Goal: Task Accomplishment & Management: Manage account settings

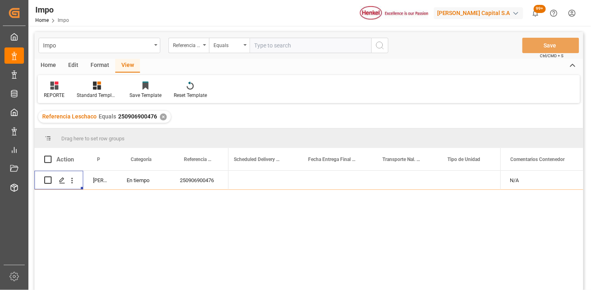
scroll to position [0, 1384]
click at [311, 43] on input "text" at bounding box center [311, 45] width 122 height 15
paste input "250915080086"
type input "250915080086"
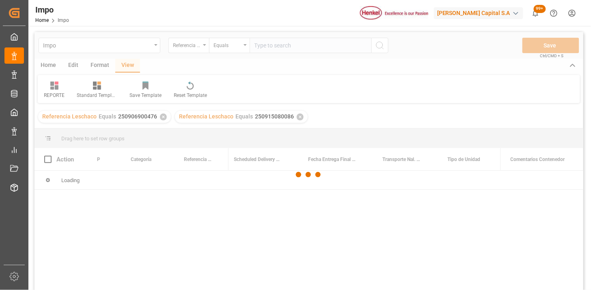
click at [161, 118] on div at bounding box center [309, 174] width 549 height 285
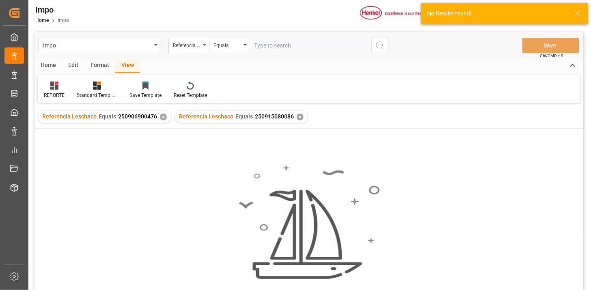
click at [160, 118] on div "✕" at bounding box center [163, 117] width 7 height 7
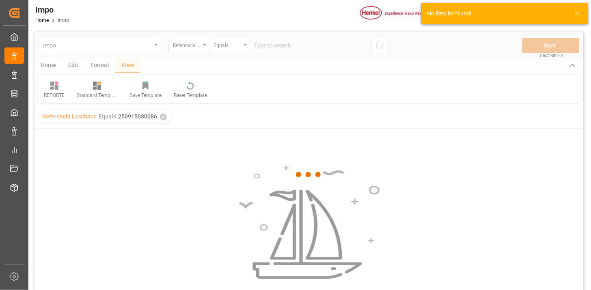
scroll to position [45, 0]
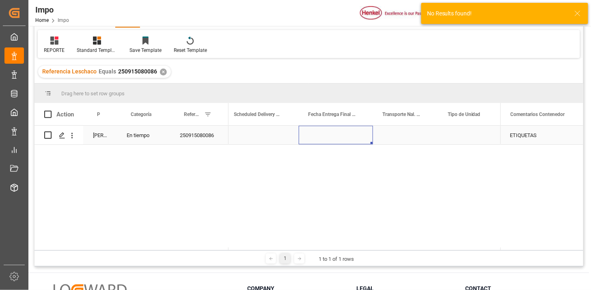
click at [334, 139] on div "Press SPACE to select this row." at bounding box center [336, 135] width 74 height 19
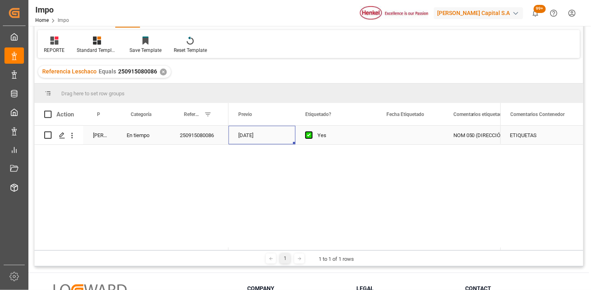
scroll to position [0, 955]
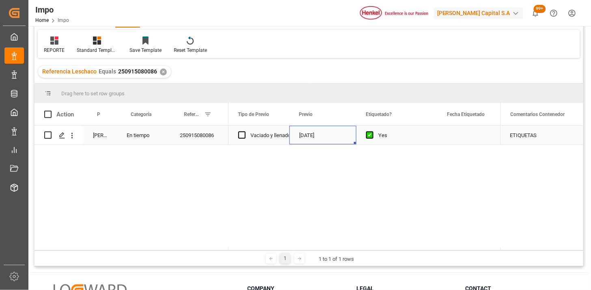
click at [331, 139] on div "[DATE]" at bounding box center [323, 135] width 67 height 19
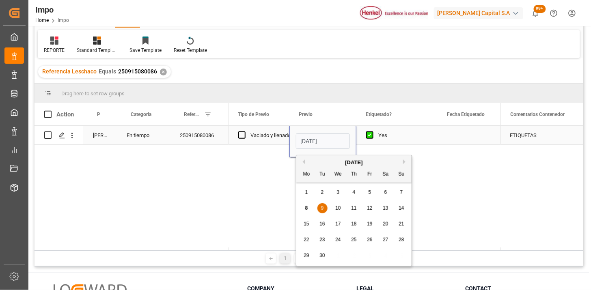
click at [331, 139] on input "[DATE]" at bounding box center [323, 141] width 54 height 15
type input "[DATE]"
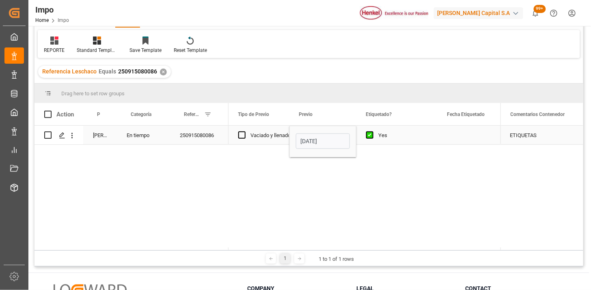
click at [281, 135] on div "Vaciado y llenado" at bounding box center [271, 135] width 40 height 19
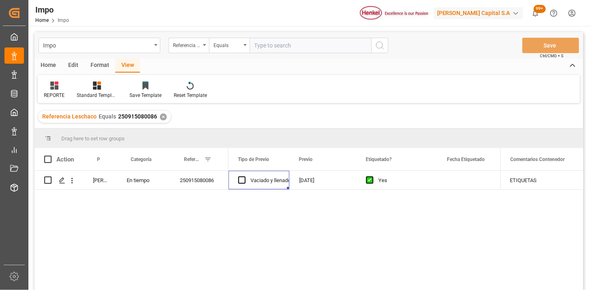
drag, startPoint x: 285, startPoint y: 51, endPoint x: 290, endPoint y: 51, distance: 4.5
click at [285, 51] on input "text" at bounding box center [311, 45] width 122 height 15
paste input "250915080112"
type input "250915080112"
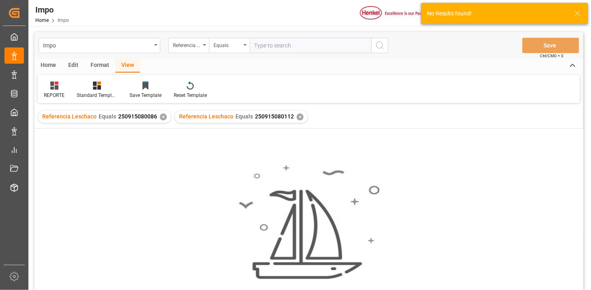
click at [163, 117] on div "✕" at bounding box center [163, 117] width 7 height 7
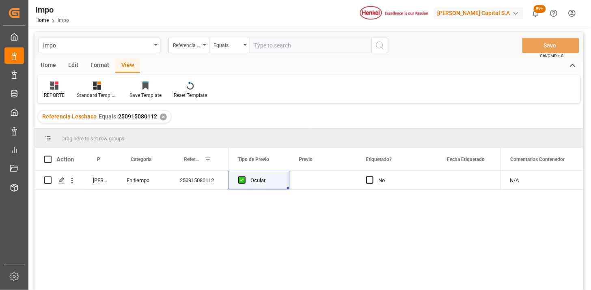
click at [319, 191] on div "NO Ocular No" at bounding box center [365, 233] width 272 height 125
click at [319, 187] on div "Press SPACE to select this row." at bounding box center [323, 180] width 67 height 19
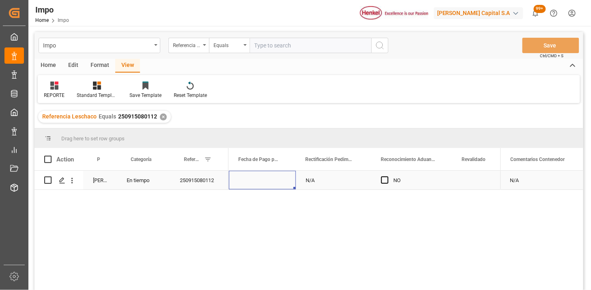
scroll to position [0, 583]
click at [274, 54] on div "Impo Referencia Leschaco Equals Save Ctrl/CMD + S" at bounding box center [309, 45] width 549 height 27
click at [283, 46] on input "text" at bounding box center [311, 45] width 122 height 15
paste input "250915080110"
type input "250915080110"
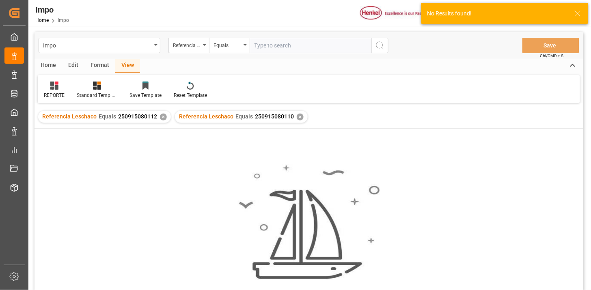
click at [160, 118] on div "✕" at bounding box center [163, 117] width 7 height 7
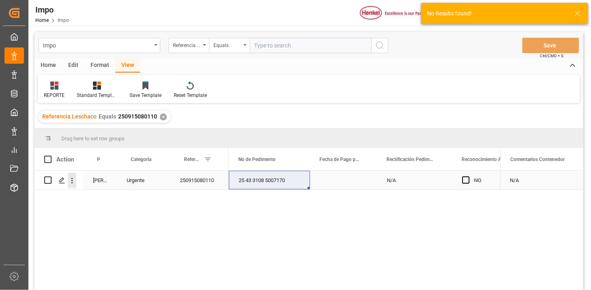
click at [72, 184] on icon "open menu" at bounding box center [72, 181] width 9 height 9
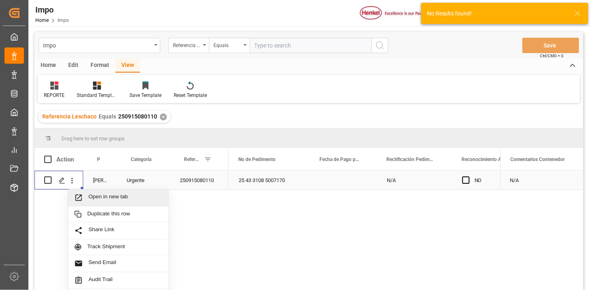
click at [87, 198] on span "Press SPACE to select this row." at bounding box center [81, 198] width 14 height 9
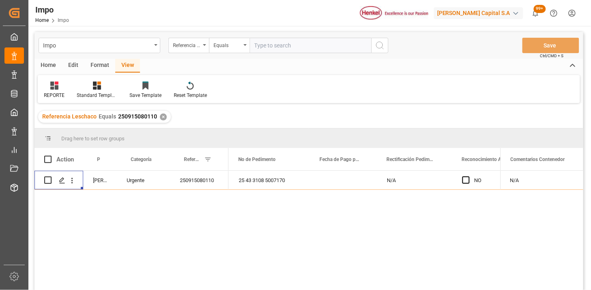
drag, startPoint x: 257, startPoint y: 46, endPoint x: 287, endPoint y: 56, distance: 32.0
click at [257, 47] on input "text" at bounding box center [311, 45] width 122 height 15
paste input "250906900632"
type input "250906900632"
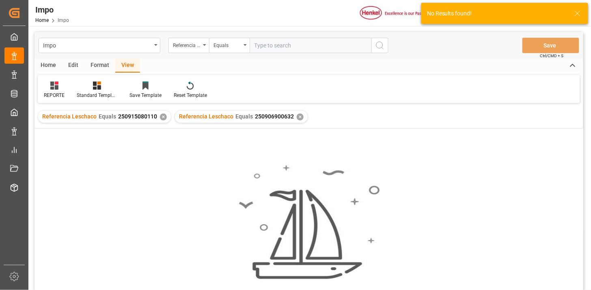
click at [164, 119] on div "✕" at bounding box center [163, 117] width 7 height 7
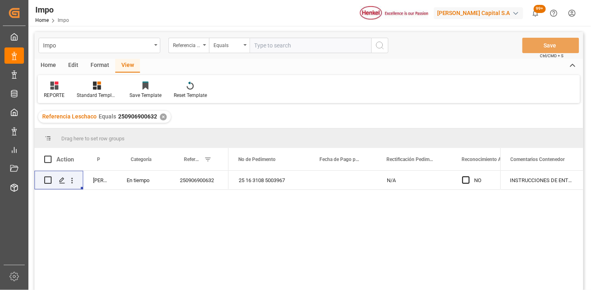
drag, startPoint x: 281, startPoint y: 46, endPoint x: 318, endPoint y: 48, distance: 37.0
click at [282, 45] on input "text" at bounding box center [311, 45] width 122 height 15
paste input "250906900514"
type input "250906900514"
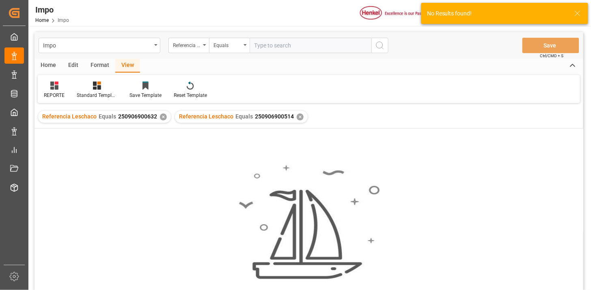
click at [160, 117] on div "✕" at bounding box center [163, 117] width 7 height 7
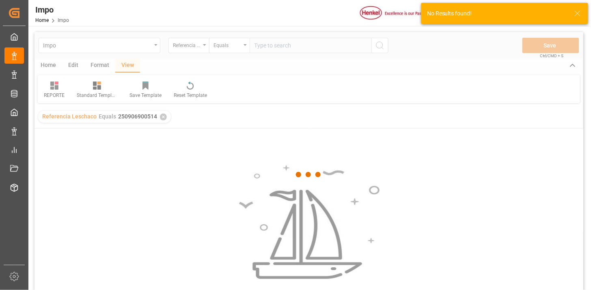
scroll to position [45, 0]
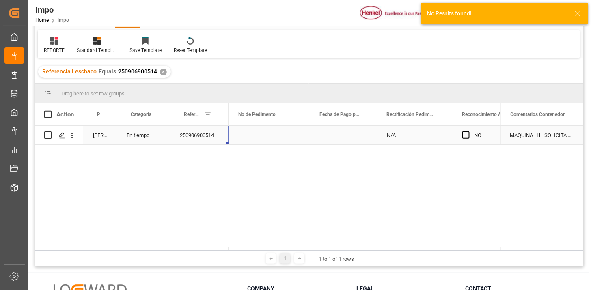
click at [208, 136] on div "250906900514" at bounding box center [199, 135] width 58 height 19
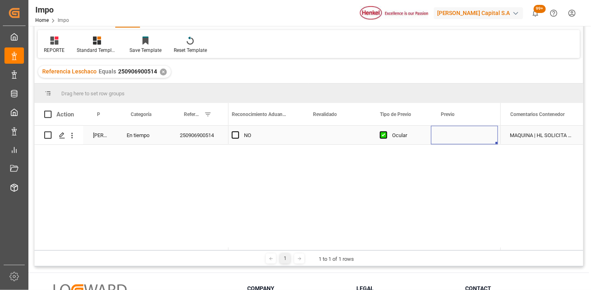
scroll to position [0, 895]
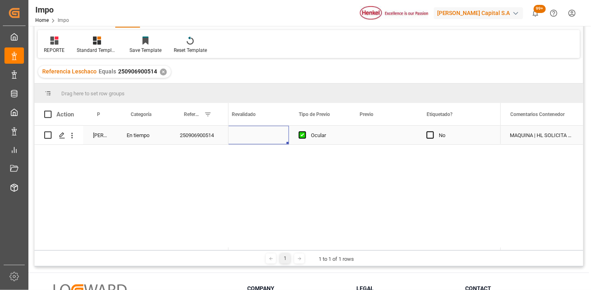
click at [244, 136] on div "Press SPACE to select this row." at bounding box center [255, 135] width 67 height 19
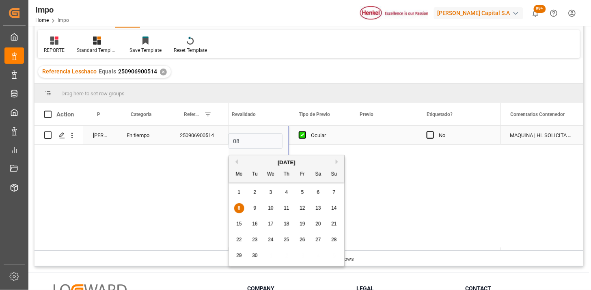
type input "[DATE]"
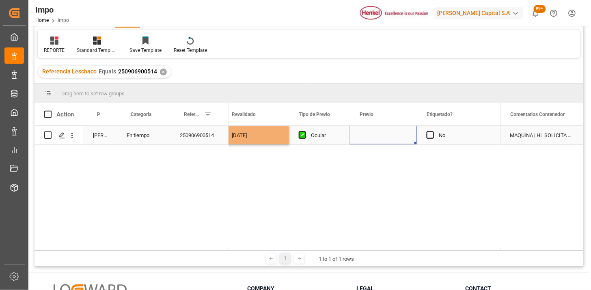
click at [367, 141] on div "Press SPACE to select this row." at bounding box center [383, 135] width 67 height 19
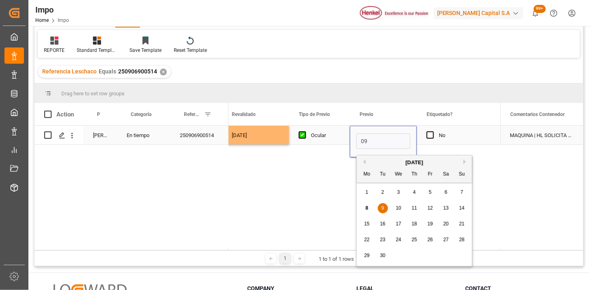
type input "[DATE]"
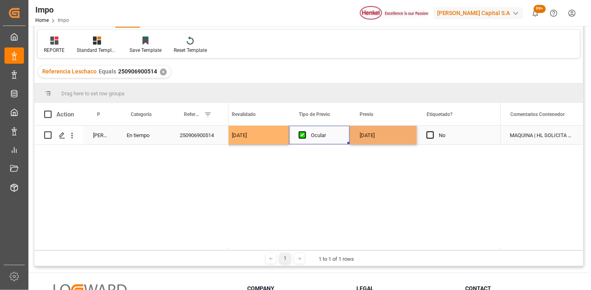
drag, startPoint x: 315, startPoint y: 131, endPoint x: 321, endPoint y: 135, distance: 7.7
click at [317, 132] on div "Ocular" at bounding box center [325, 135] width 29 height 19
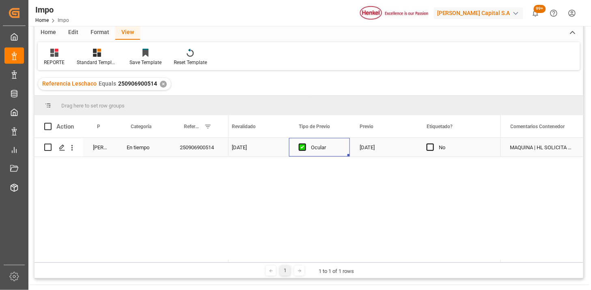
scroll to position [0, 0]
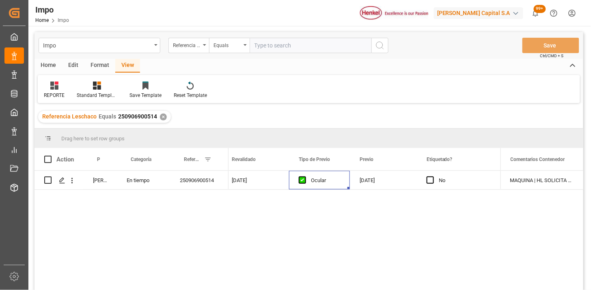
click at [270, 45] on input "text" at bounding box center [311, 45] width 122 height 15
paste input "250906900476"
type input "250906900476"
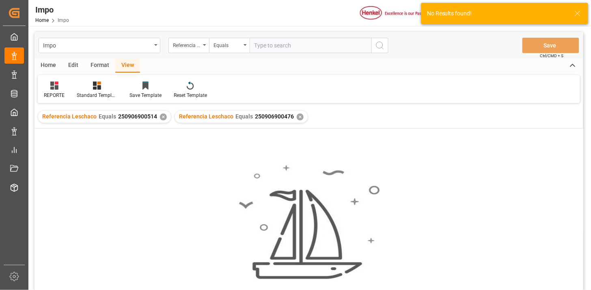
click at [163, 118] on div "✕" at bounding box center [163, 117] width 7 height 7
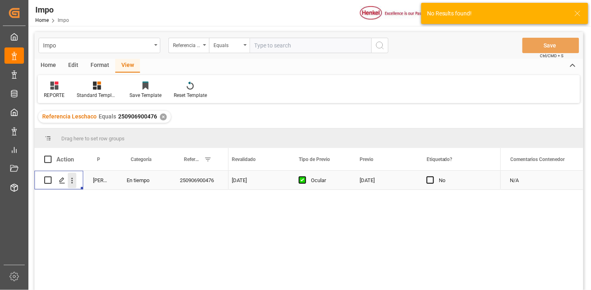
click at [71, 179] on icon "open menu" at bounding box center [72, 181] width 9 height 9
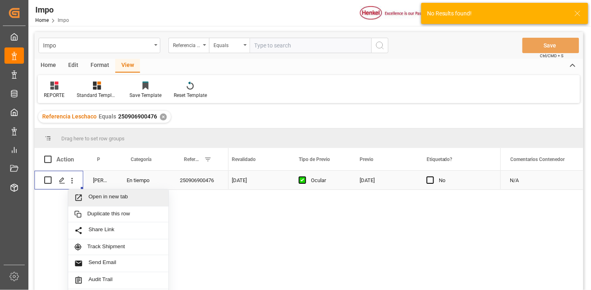
click at [94, 196] on span "Open in new tab" at bounding box center [126, 198] width 74 height 9
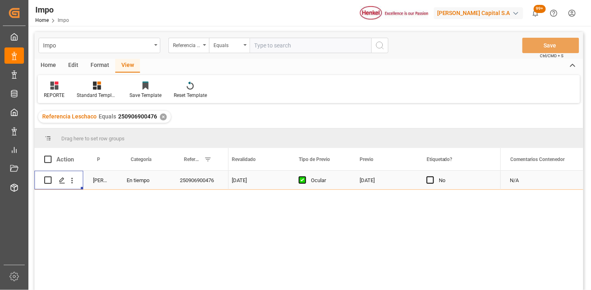
click at [310, 46] on input "text" at bounding box center [311, 45] width 122 height 15
paste input "MEDUP7175599"
type input "MEDUP7175599"
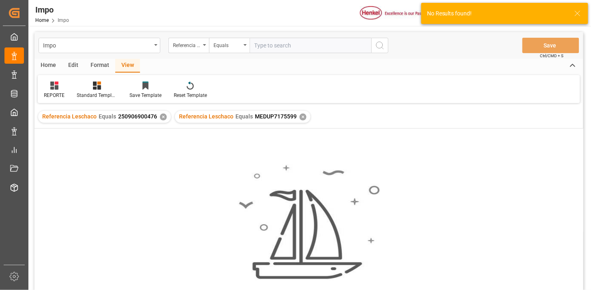
click at [307, 45] on input "text" at bounding box center [311, 45] width 122 height 15
paste input "250906900734"
type input "250906900734"
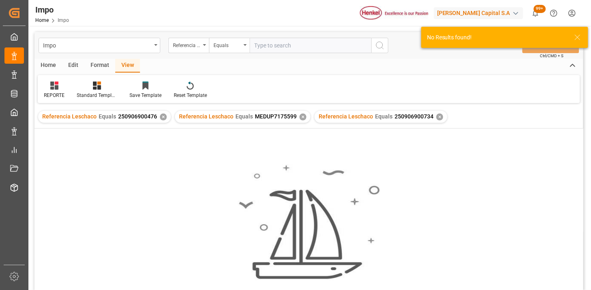
click at [300, 117] on div "✕" at bounding box center [303, 117] width 7 height 7
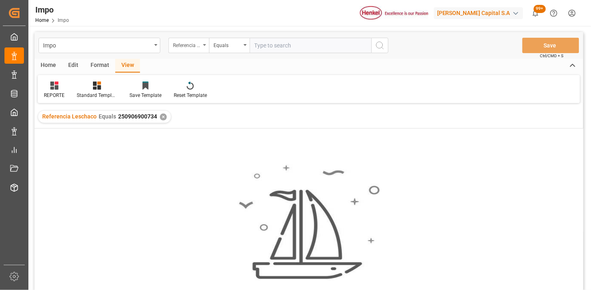
click at [198, 45] on div "Referencia Leschaco" at bounding box center [187, 44] width 28 height 9
type input "bil"
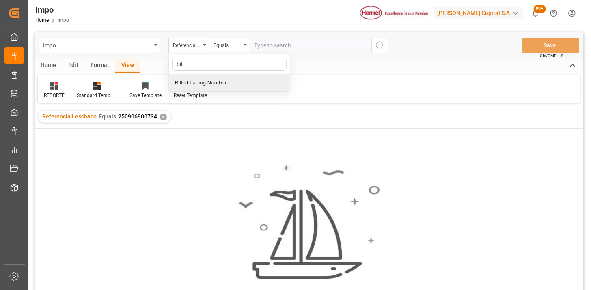
drag, startPoint x: 225, startPoint y: 84, endPoint x: 272, endPoint y: 62, distance: 52.2
click at [232, 80] on div "Bill of Lading Number" at bounding box center [229, 82] width 121 height 17
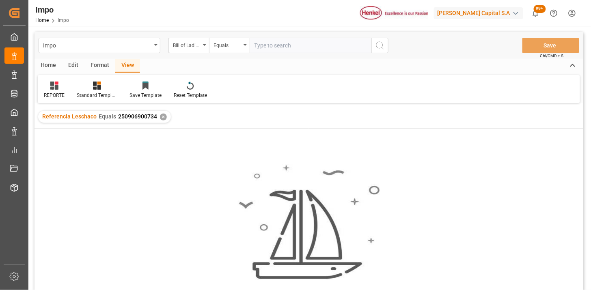
click at [279, 55] on div "Impo Bill of Lading Number Equals Save Ctrl/CMD + S" at bounding box center [309, 45] width 549 height 27
drag, startPoint x: 285, startPoint y: 50, endPoint x: 294, endPoint y: 51, distance: 8.2
click at [290, 50] on input "text" at bounding box center [311, 45] width 122 height 15
paste input "MEDUP7175599"
type input "MEDUP7175599"
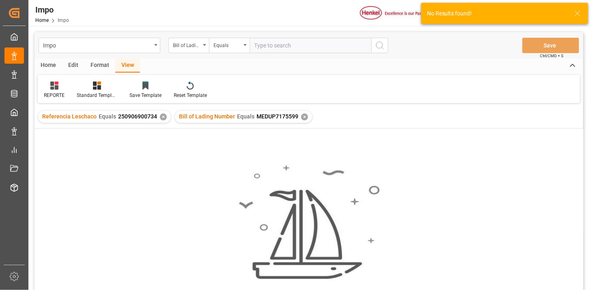
click at [162, 120] on div "✕" at bounding box center [163, 117] width 7 height 7
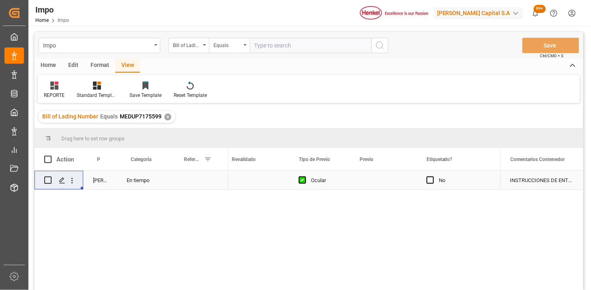
click at [194, 184] on div "Press SPACE to select this row." at bounding box center [199, 180] width 58 height 19
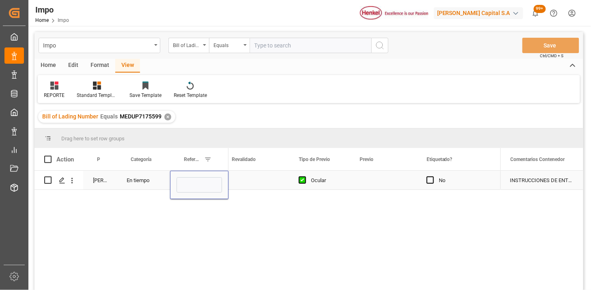
click at [194, 184] on input "Press SPACE to select this row." at bounding box center [199, 184] width 45 height 15
type input "250906900734"
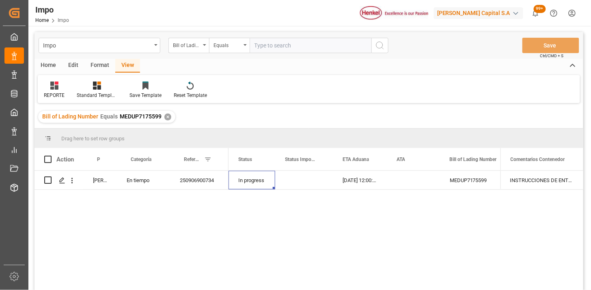
click at [164, 114] on div "✕" at bounding box center [167, 117] width 7 height 7
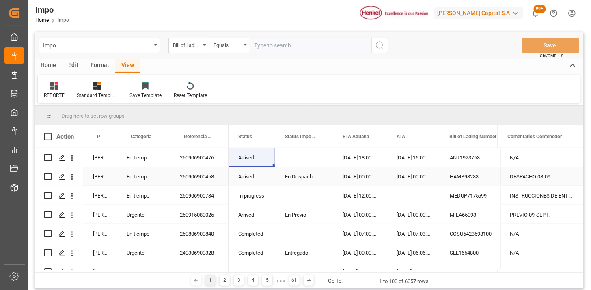
click at [92, 164] on div "Martha Gonzalez" at bounding box center [100, 157] width 34 height 19
click at [103, 133] on span at bounding box center [103, 136] width 7 height 7
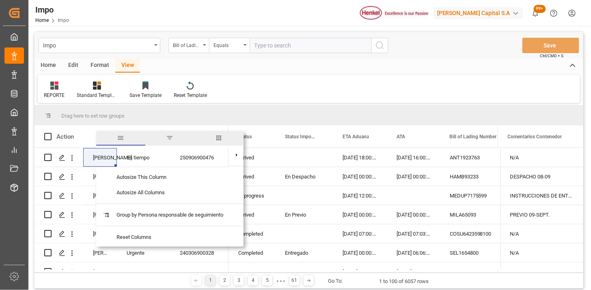
click at [163, 138] on span "filter" at bounding box center [169, 138] width 49 height 15
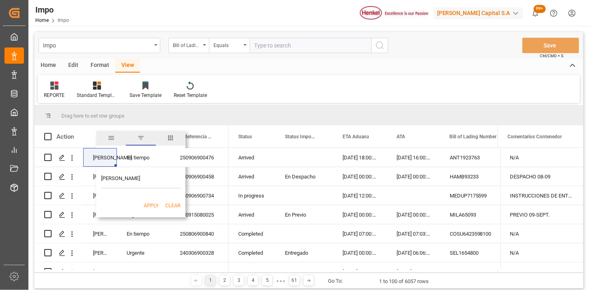
type input "Martha Gonzalez"
click at [149, 202] on button "Apply" at bounding box center [151, 206] width 15 height 8
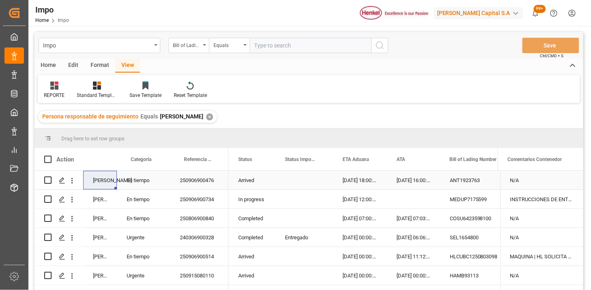
click at [251, 179] on div "Arrived" at bounding box center [252, 180] width 47 height 19
click at [259, 159] on span at bounding box center [261, 159] width 7 height 7
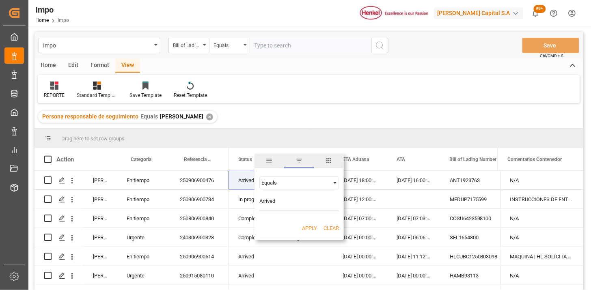
type input "Arrived"
click at [313, 228] on button "Apply" at bounding box center [309, 229] width 15 height 8
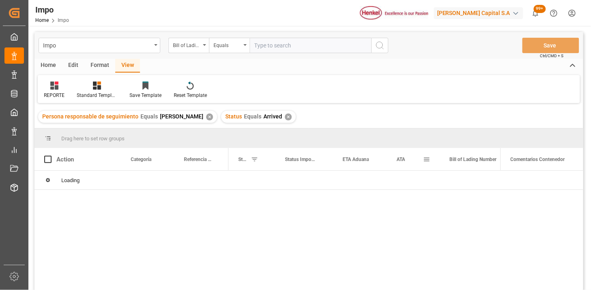
click at [395, 159] on div "ATA" at bounding box center [413, 159] width 53 height 22
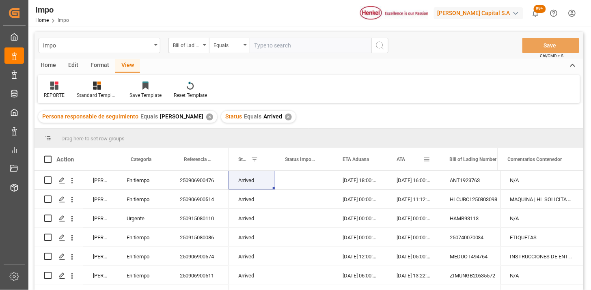
click at [395, 160] on div "ATA" at bounding box center [413, 159] width 53 height 22
click at [407, 163] on div "ATA" at bounding box center [410, 159] width 26 height 22
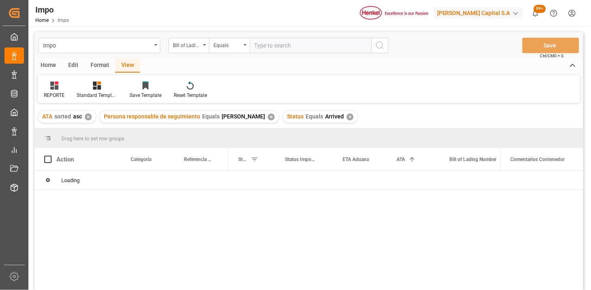
scroll to position [45, 0]
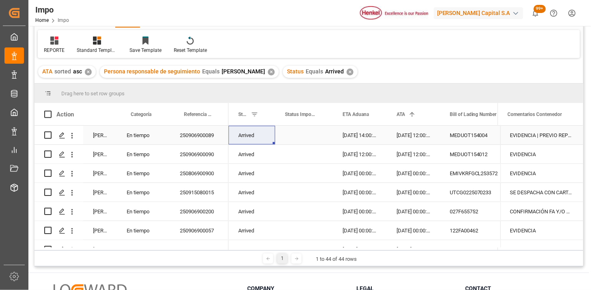
click at [192, 136] on div "250906900089" at bounding box center [199, 135] width 58 height 19
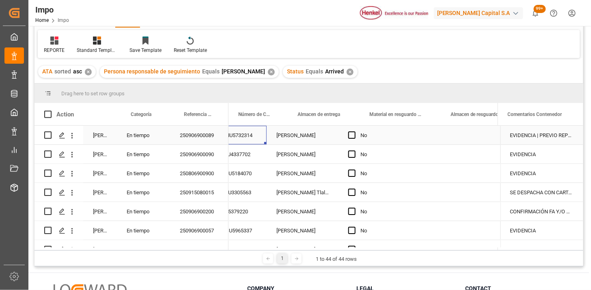
scroll to position [0, 293]
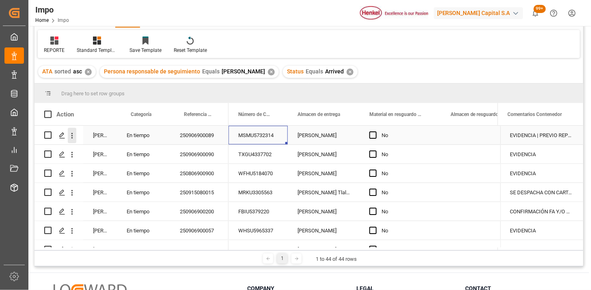
click at [73, 135] on icon "open menu" at bounding box center [72, 136] width 9 height 9
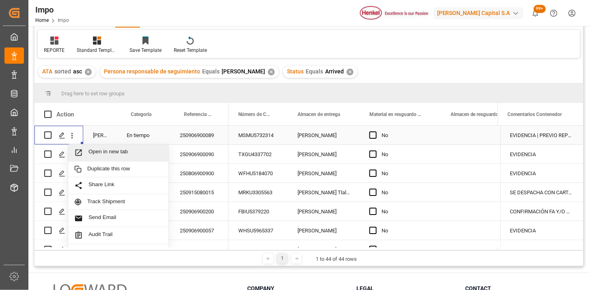
click at [103, 152] on span "Open in new tab" at bounding box center [126, 153] width 74 height 9
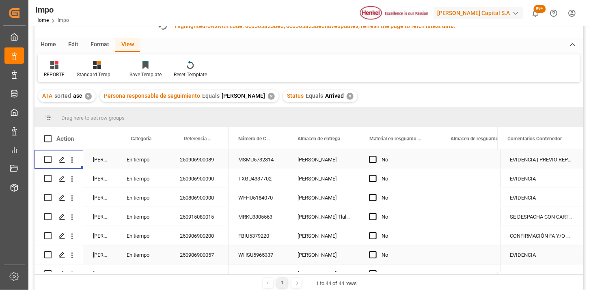
scroll to position [69, 0]
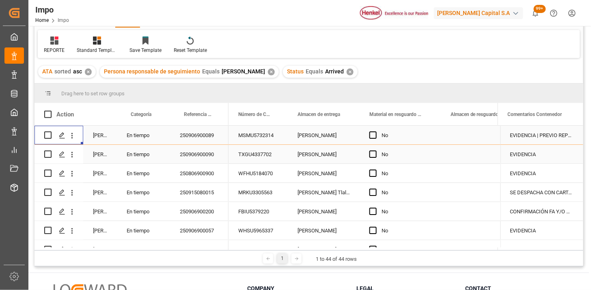
click at [204, 159] on div "250906900090" at bounding box center [199, 154] width 58 height 19
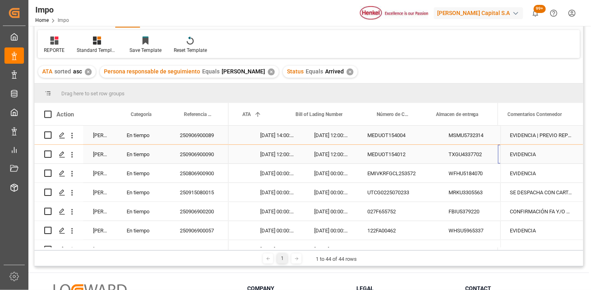
scroll to position [0, 154]
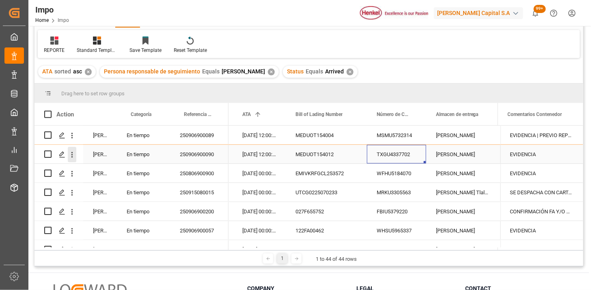
click at [74, 156] on icon "open menu" at bounding box center [72, 155] width 9 height 9
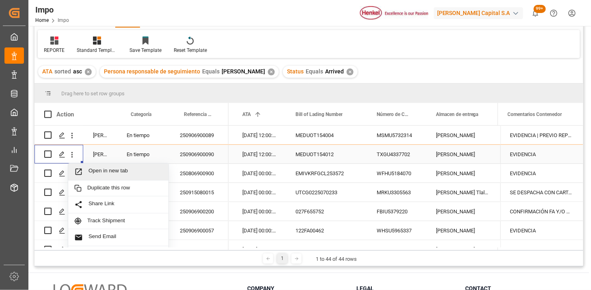
click at [97, 168] on span "Open in new tab" at bounding box center [126, 172] width 74 height 9
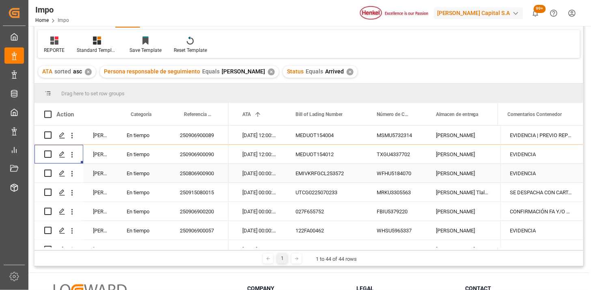
click at [198, 178] on div "250806900900" at bounding box center [199, 173] width 58 height 19
click at [391, 174] on div "WFHU5184070" at bounding box center [396, 173] width 59 height 19
click at [401, 179] on div "WFHU5184070" at bounding box center [396, 173] width 59 height 19
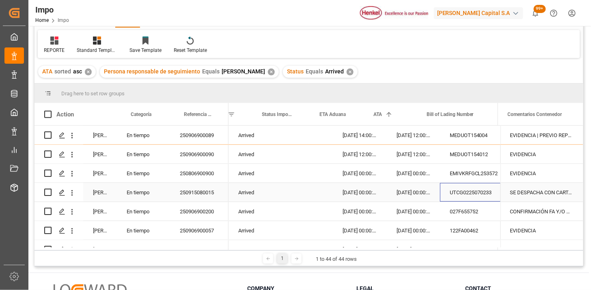
scroll to position [0, 0]
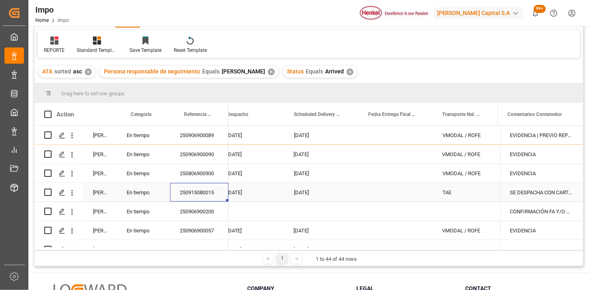
click at [323, 196] on div "[DATE]" at bounding box center [321, 192] width 74 height 19
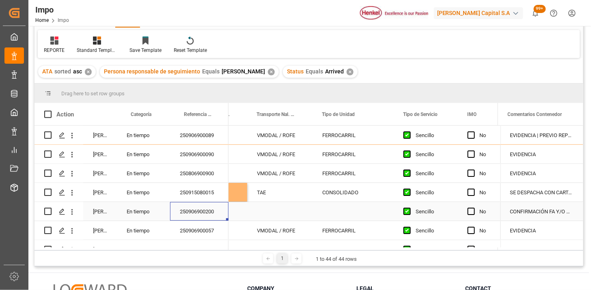
click at [552, 192] on div "SE DESPACHA CON CARTA RESPONSIVA POR LLUVIA" at bounding box center [542, 192] width 83 height 19
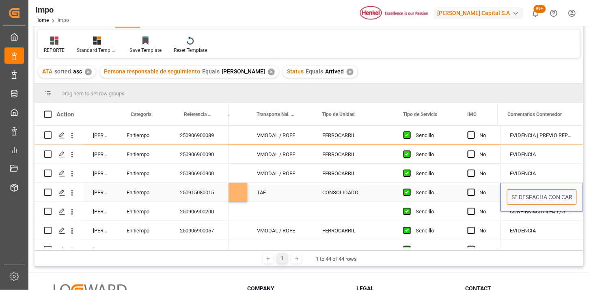
click at [553, 192] on input "SE DESPACHA CON CARTA RESPONSIVA POR LLUVIA" at bounding box center [542, 197] width 70 height 15
click at [212, 192] on div "250915080015" at bounding box center [199, 192] width 58 height 19
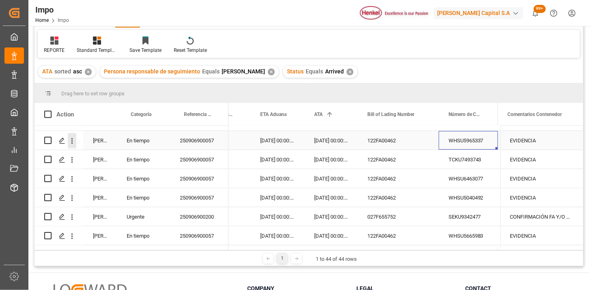
click at [72, 143] on icon "open menu" at bounding box center [72, 141] width 2 height 6
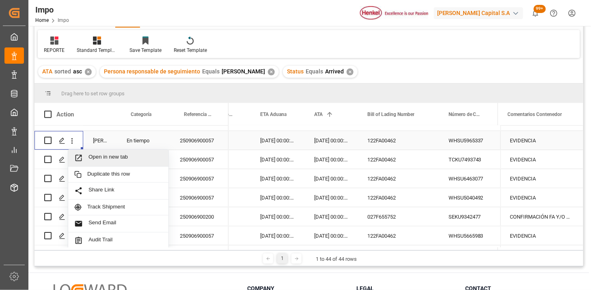
click at [95, 159] on span "Open in new tab" at bounding box center [126, 158] width 74 height 9
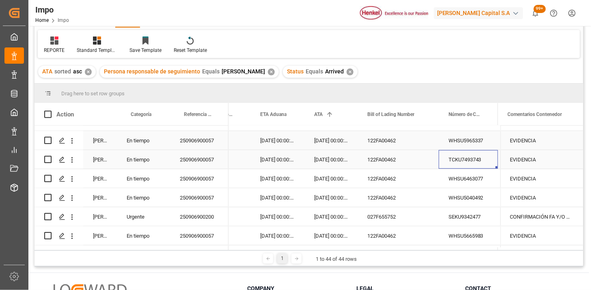
click at [465, 165] on div "TCKU7493743" at bounding box center [468, 159] width 59 height 19
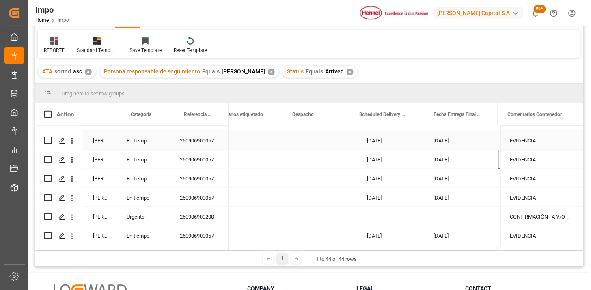
scroll to position [0, 1259]
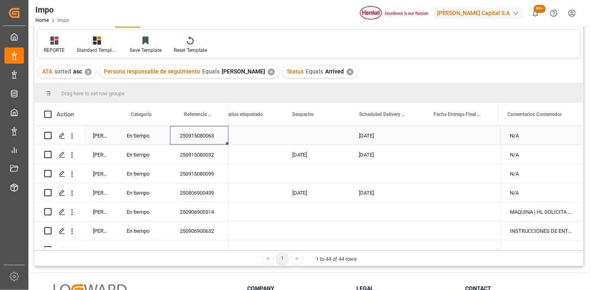
click at [309, 136] on div "Press SPACE to select this row." at bounding box center [316, 135] width 67 height 19
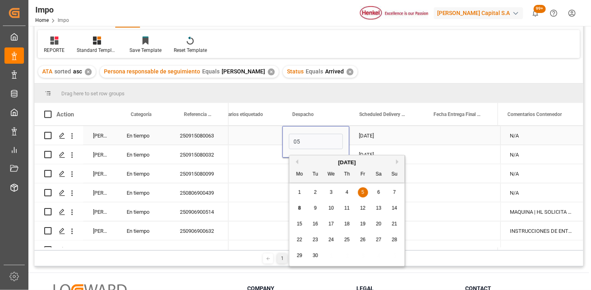
type input "05-09-2025"
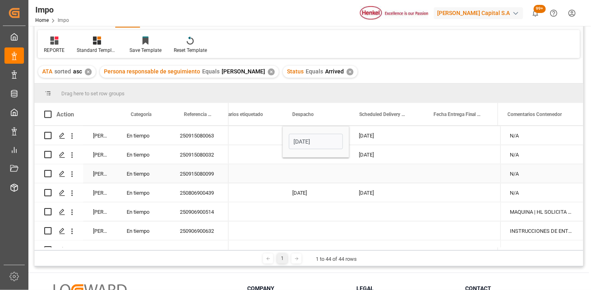
click at [201, 153] on div "250915080032" at bounding box center [199, 154] width 58 height 19
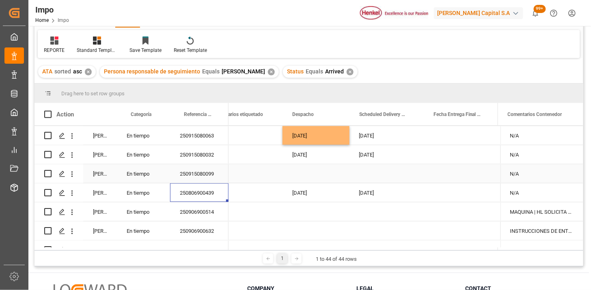
click at [518, 171] on div "N/A" at bounding box center [542, 173] width 83 height 19
click at [526, 174] on div "N/A" at bounding box center [542, 173] width 83 height 19
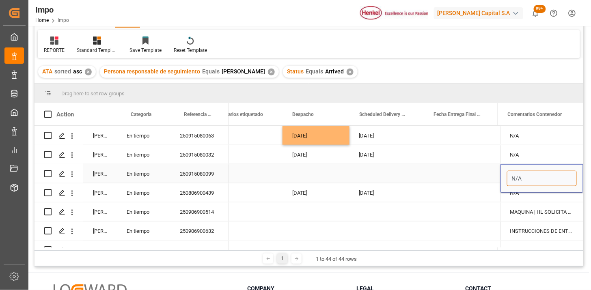
click at [526, 174] on input "N/A" at bounding box center [542, 178] width 70 height 15
type input "[PERSON_NAME]"
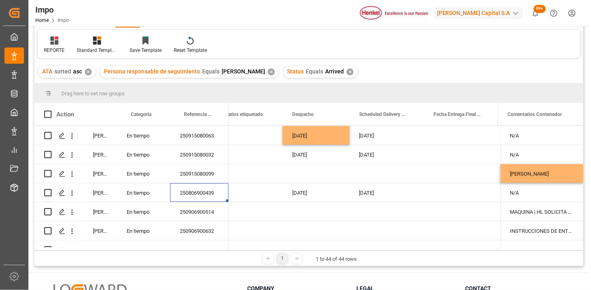
click at [372, 195] on div "[DATE]" at bounding box center [387, 193] width 74 height 19
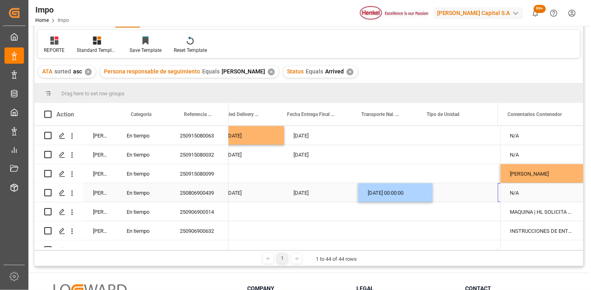
scroll to position [0, 1405]
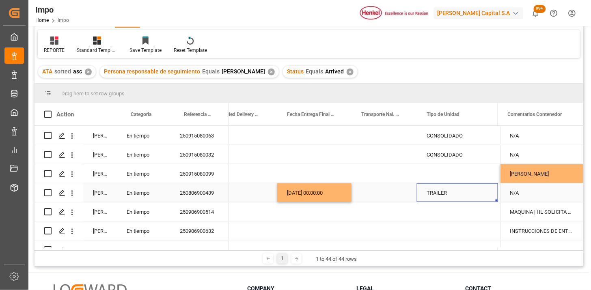
click at [372, 195] on div "Press SPACE to select this row." at bounding box center [384, 193] width 65 height 19
type input "TLH"
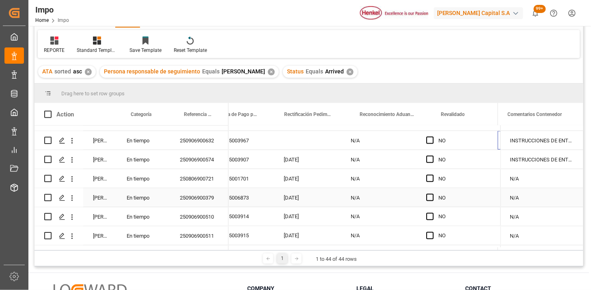
scroll to position [0, 685]
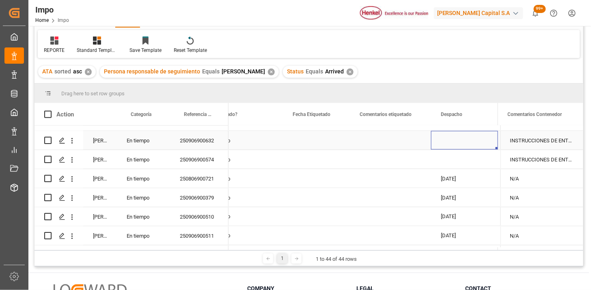
click at [525, 141] on div "INSTRUCCIONES DE ENTREGA" at bounding box center [542, 140] width 83 height 19
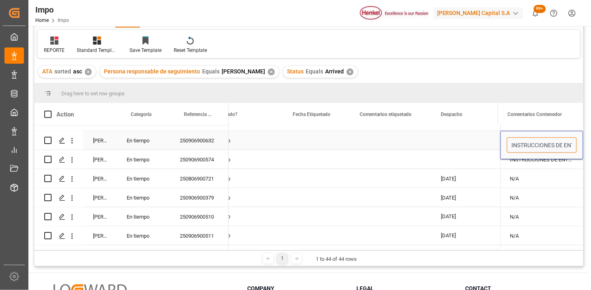
click at [525, 141] on input "INSTRUCCIONES DE ENTREGA" at bounding box center [542, 145] width 70 height 15
type input "INSTRUCCIONES DE ENTREGA | SATURACIÓN EN TERMINAL PARA PROGRAMAR PREVIO"
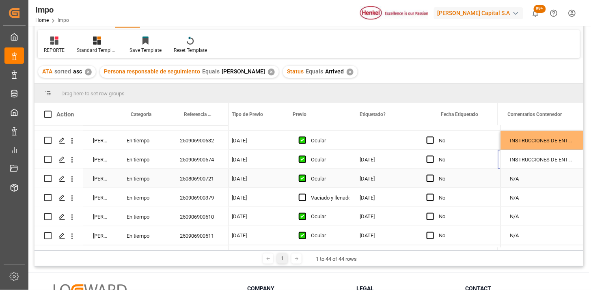
scroll to position [0, 962]
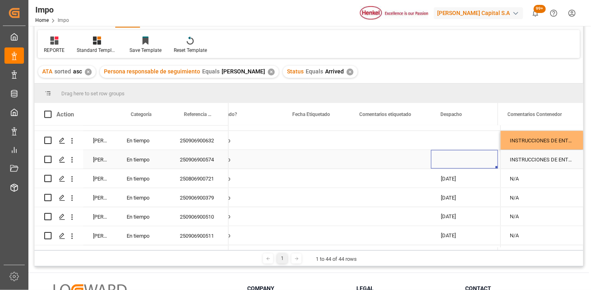
click at [455, 162] on div "Press SPACE to select this row." at bounding box center [464, 159] width 67 height 19
click at [371, 160] on div "Press SPACE to select this row." at bounding box center [384, 159] width 65 height 19
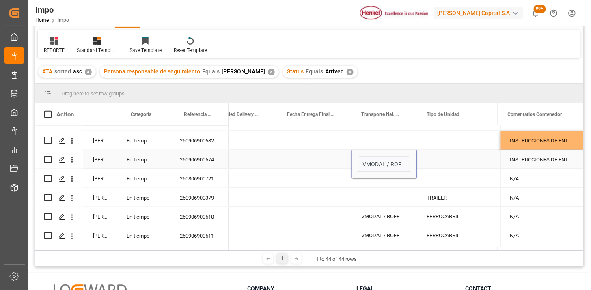
type input "VMODAL / ROFE"
click at [450, 159] on div "Press SPACE to select this row." at bounding box center [457, 159] width 81 height 19
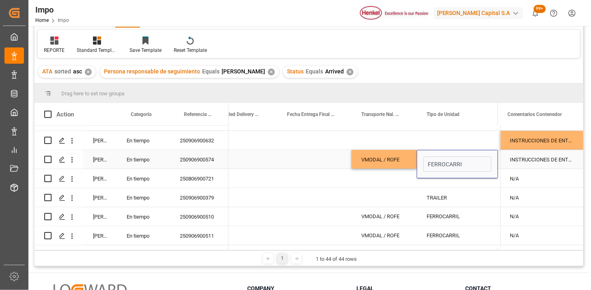
type input "FERROCARRIL"
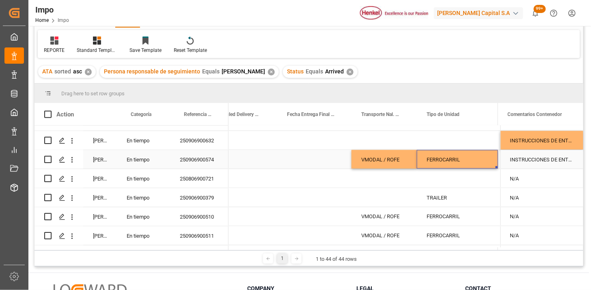
click at [529, 159] on div "INSTRUCCIONES DE ENTREGA" at bounding box center [542, 159] width 83 height 19
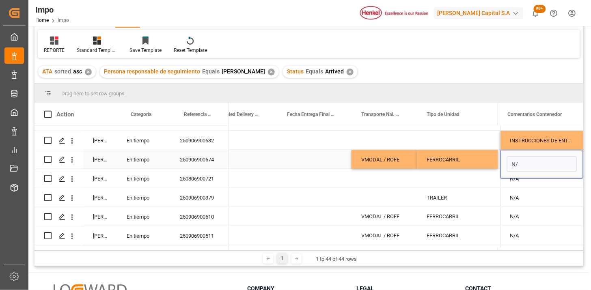
type input "N/A"
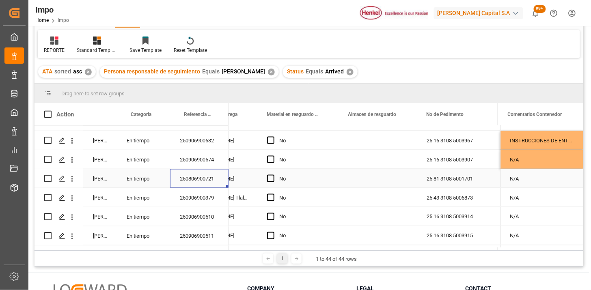
click at [437, 177] on div "25 81 3108 5001701" at bounding box center [457, 178] width 81 height 19
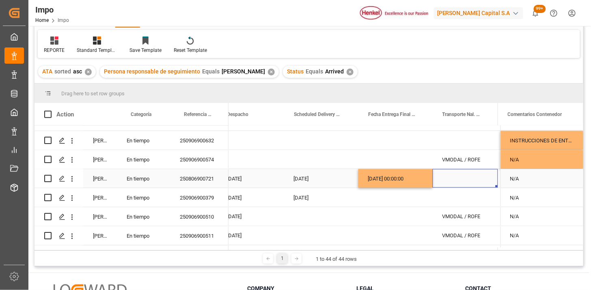
click at [448, 179] on div "Press SPACE to select this row." at bounding box center [465, 178] width 65 height 19
click at [448, 179] on input "Press SPACE to select this row." at bounding box center [465, 183] width 52 height 15
type input "CORPOR"
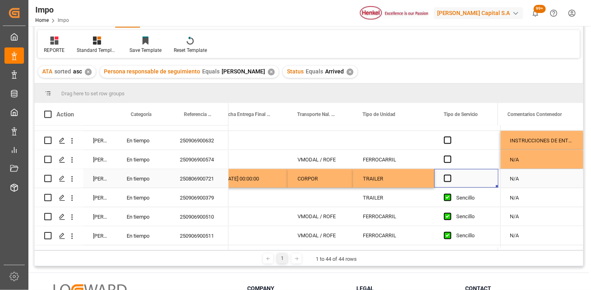
click at [448, 179] on span "Press SPACE to select this row." at bounding box center [447, 178] width 7 height 7
click at [450, 175] on input "Press SPACE to select this row." at bounding box center [450, 175] width 0 height 0
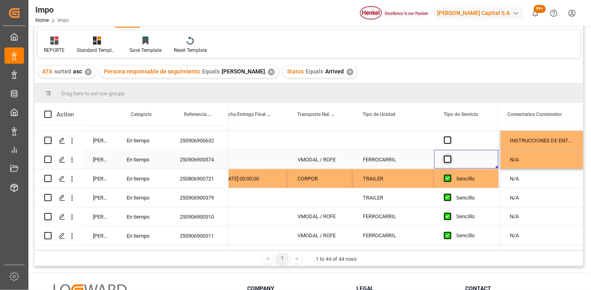
click at [446, 161] on span "Press SPACE to select this row." at bounding box center [447, 159] width 7 height 7
click at [450, 156] on input "Press SPACE to select this row." at bounding box center [450, 156] width 0 height 0
click at [444, 141] on span "Press SPACE to select this row." at bounding box center [447, 140] width 7 height 7
click at [450, 137] on input "Press SPACE to select this row." at bounding box center [450, 137] width 0 height 0
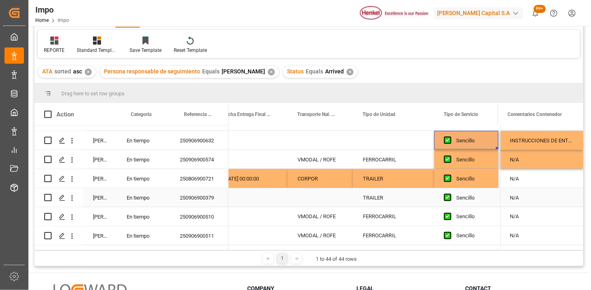
click at [464, 199] on div "Sencillo" at bounding box center [472, 198] width 32 height 19
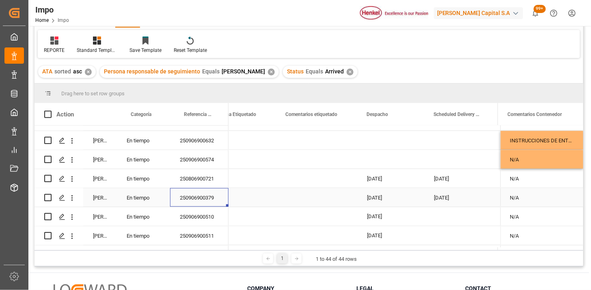
click at [460, 201] on div "[DATE]" at bounding box center [461, 197] width 74 height 19
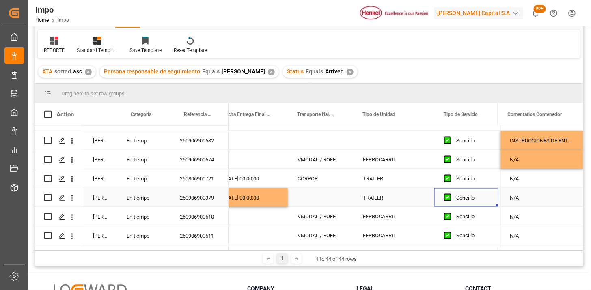
click at [303, 198] on div "Press SPACE to select this row." at bounding box center [320, 197] width 65 height 19
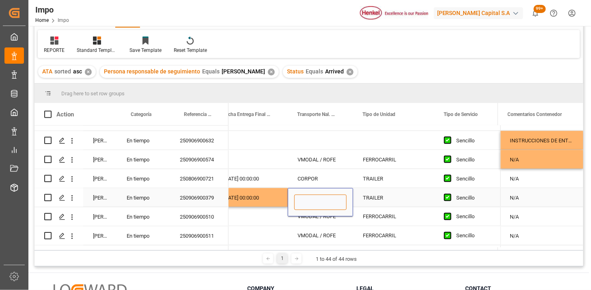
click at [314, 197] on input "Press SPACE to select this row." at bounding box center [320, 202] width 52 height 15
type input "TERRAPORTS"
click at [449, 201] on span "Press SPACE to select this row." at bounding box center [447, 197] width 7 height 7
click at [450, 194] on input "Press SPACE to select this row." at bounding box center [450, 194] width 0 height 0
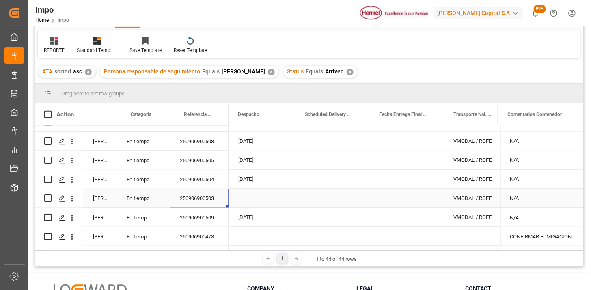
click at [251, 200] on div "Press SPACE to select this row." at bounding box center [262, 198] width 67 height 19
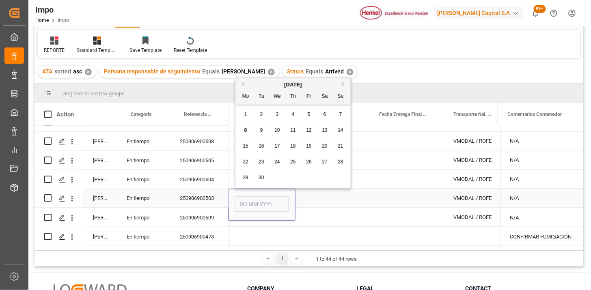
click at [251, 200] on input "Press SPACE to select this row." at bounding box center [262, 204] width 54 height 15
type input "[DATE]"
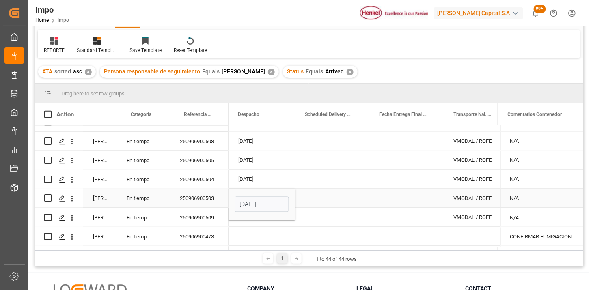
click at [217, 197] on div "250906900503" at bounding box center [199, 198] width 58 height 19
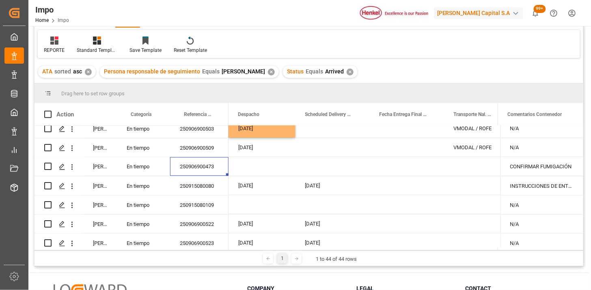
scroll to position [599, 0]
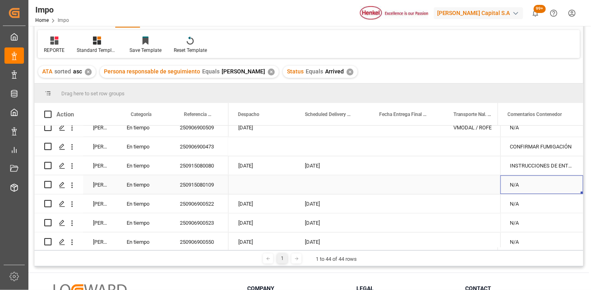
click at [535, 181] on div "N/A" at bounding box center [542, 184] width 83 height 19
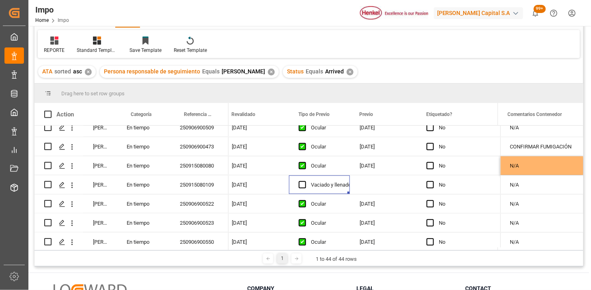
scroll to position [0, 888]
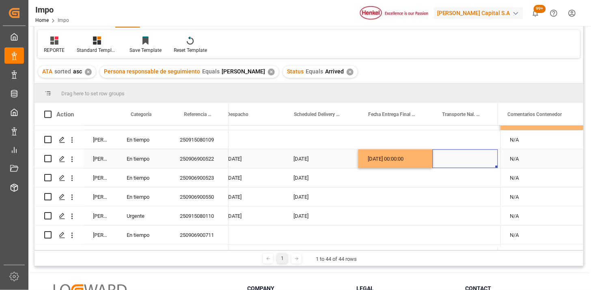
click at [460, 156] on div "Press SPACE to select this row." at bounding box center [465, 158] width 65 height 19
type input "TLH"
click at [419, 159] on div "08-09-2025 00:00:00" at bounding box center [396, 158] width 74 height 19
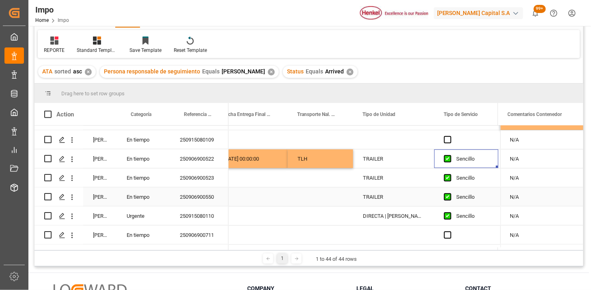
click at [215, 180] on div "250906900523" at bounding box center [199, 178] width 58 height 19
click at [259, 176] on div "Press SPACE to select this row." at bounding box center [251, 178] width 74 height 19
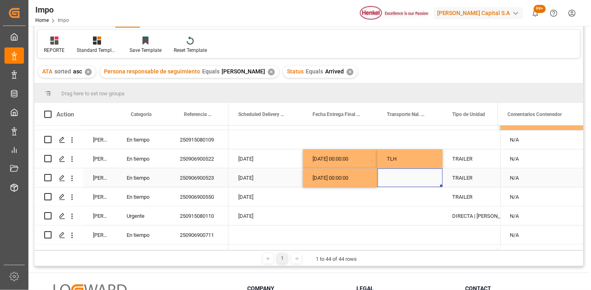
click at [395, 179] on div "Press SPACE to select this row." at bounding box center [410, 178] width 65 height 19
type input "VIKINGO"
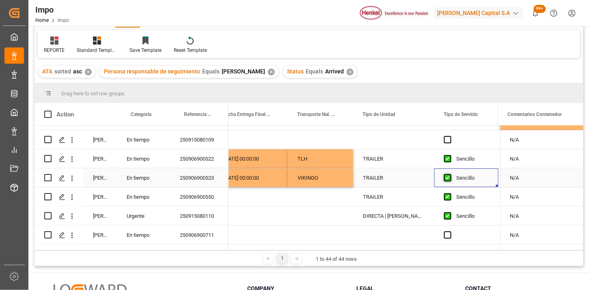
click at [450, 177] on span "Press SPACE to select this row." at bounding box center [447, 177] width 7 height 7
click at [450, 174] on input "Press SPACE to select this row." at bounding box center [450, 174] width 0 height 0
click at [254, 195] on div "Press SPACE to select this row." at bounding box center [251, 197] width 74 height 19
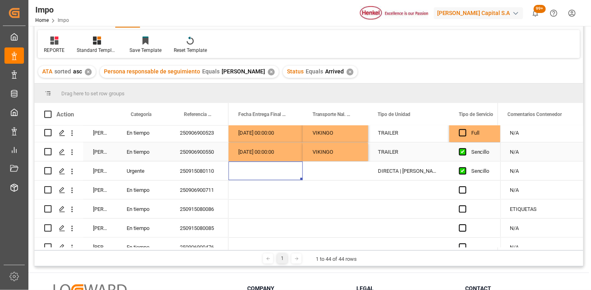
click at [464, 155] on div "Press SPACE to select this row." at bounding box center [465, 152] width 12 height 19
click at [463, 150] on span "Press SPACE to select this row." at bounding box center [462, 151] width 7 height 7
click at [465, 148] on input "Press SPACE to select this row." at bounding box center [465, 148] width 0 height 0
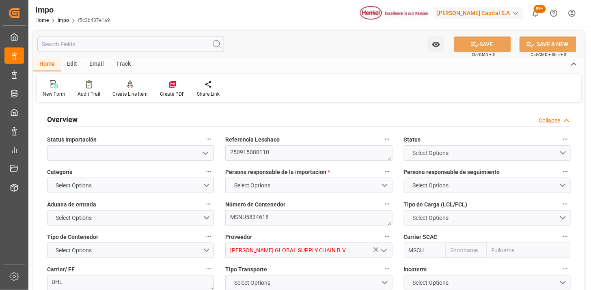
type input "MSC"
type input "Mediterranean Shipping Company"
type input "1"
type input "5.875"
type input "6"
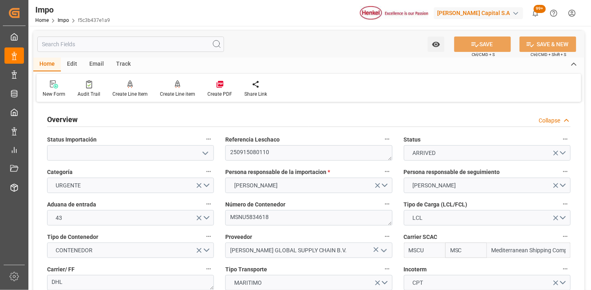
type input "[DATE]"
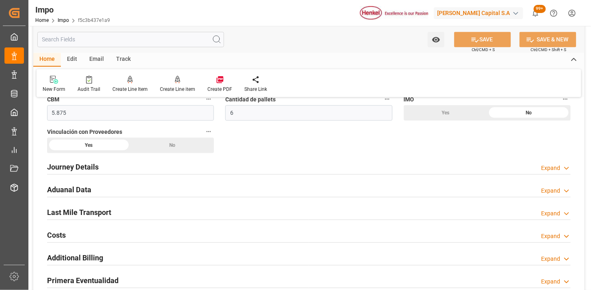
scroll to position [496, 0]
click at [213, 182] on div "Aduanal Data Expand" at bounding box center [309, 188] width 524 height 15
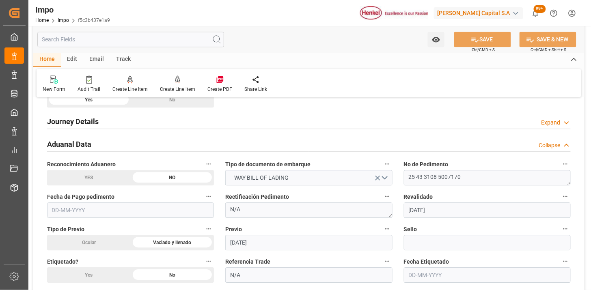
scroll to position [586, 0]
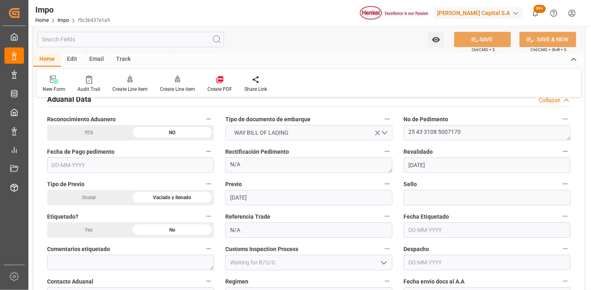
click at [120, 160] on input "text" at bounding box center [130, 165] width 167 height 15
type input "[DATE]"
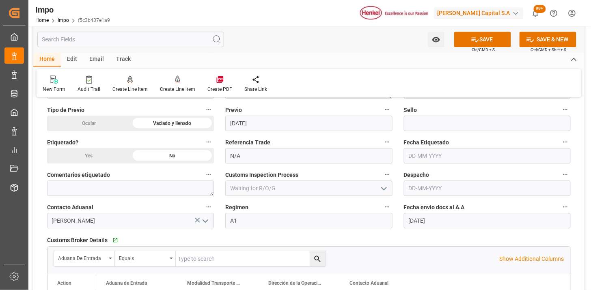
scroll to position [677, 0]
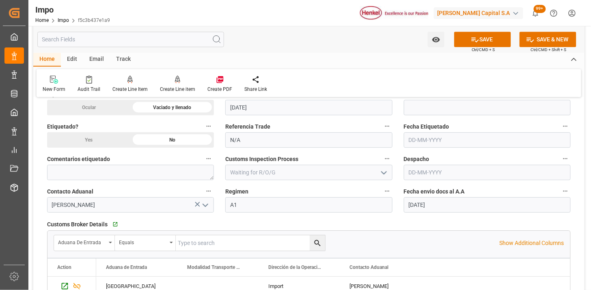
drag, startPoint x: 436, startPoint y: 175, endPoint x: 432, endPoint y: 183, distance: 9.3
click at [436, 175] on input "text" at bounding box center [487, 172] width 167 height 15
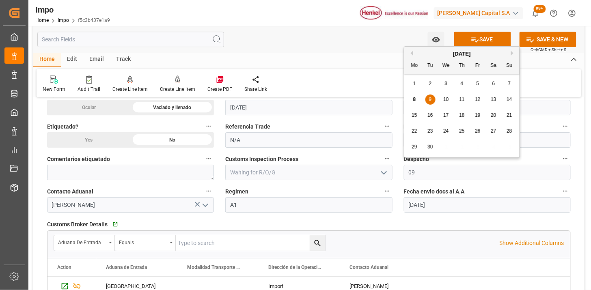
type input "[DATE]"
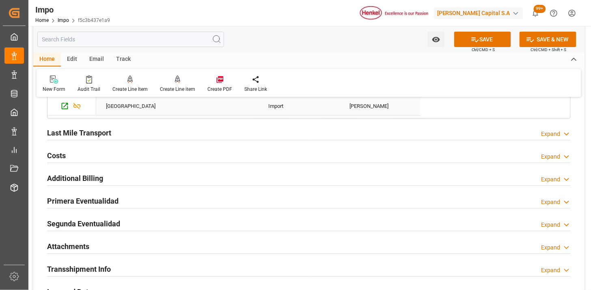
scroll to position [902, 0]
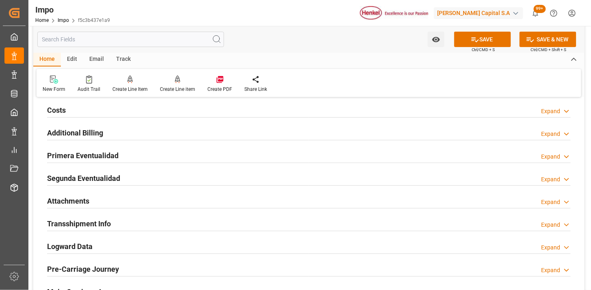
click at [151, 155] on div "Primera Eventualidad Expand" at bounding box center [309, 154] width 524 height 15
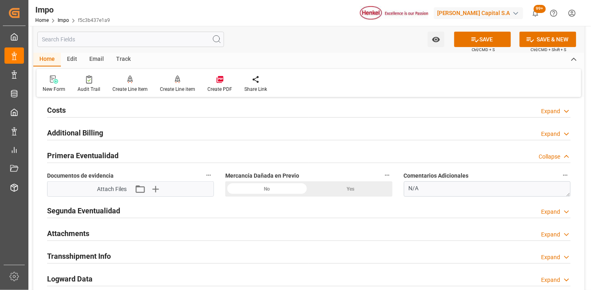
click at [338, 194] on div "Yes" at bounding box center [351, 189] width 84 height 15
click at [434, 188] on textarea "N/A" at bounding box center [487, 189] width 167 height 15
paste textarea "tambores ligeramente raspados y golpeados, sin derrame de producto"
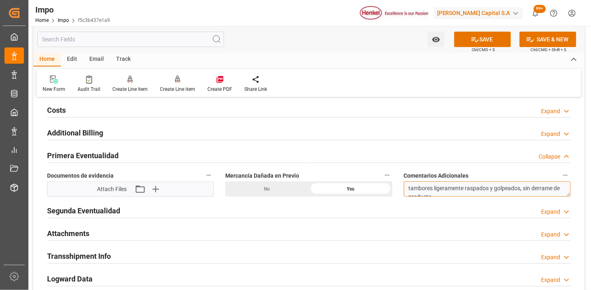
scroll to position [3, 0]
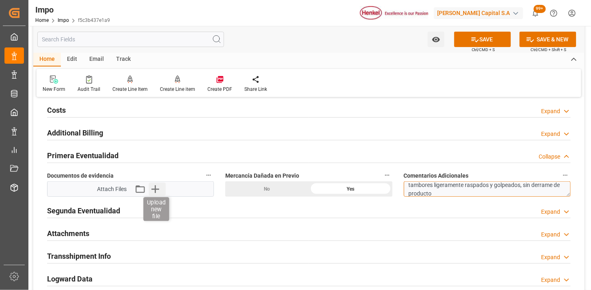
type textarea "tambores ligeramente raspados y golpeados, sin derrame de producto"
click at [158, 188] on icon "button" at bounding box center [155, 189] width 13 height 13
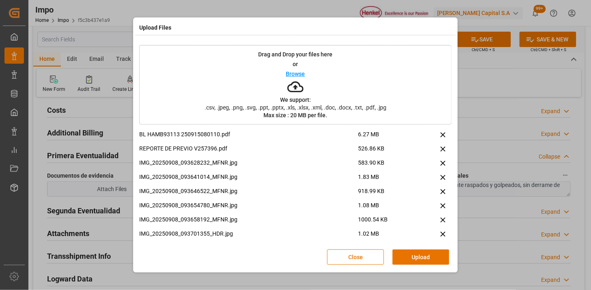
drag, startPoint x: 429, startPoint y: 254, endPoint x: 328, endPoint y: 223, distance: 105.7
click at [428, 254] on button "Upload" at bounding box center [421, 257] width 57 height 15
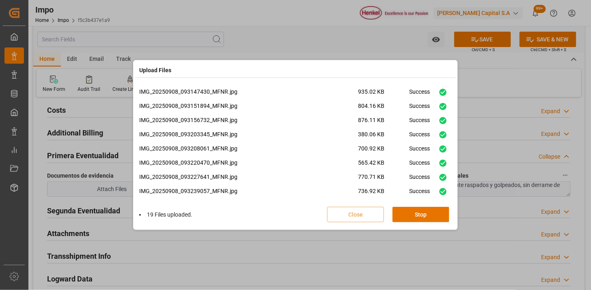
scroll to position [275, 0]
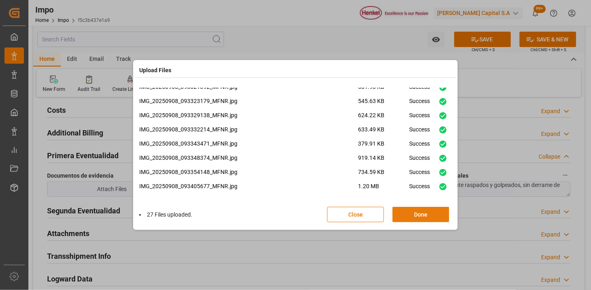
click at [406, 214] on button "Done" at bounding box center [421, 214] width 57 height 15
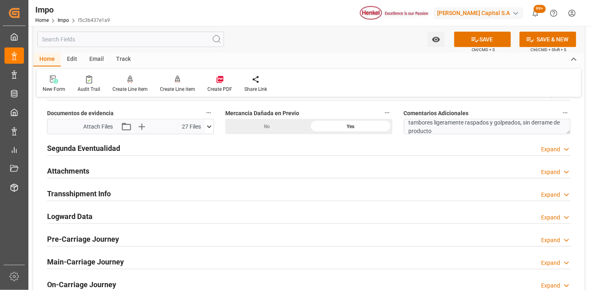
scroll to position [992, 0]
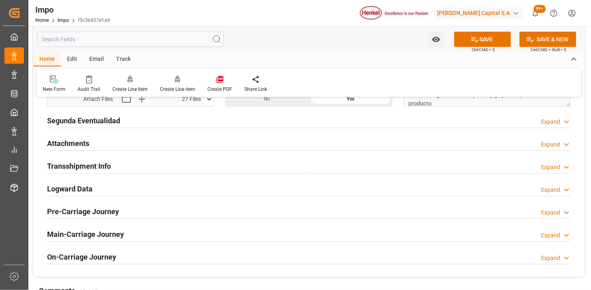
click at [145, 141] on div "Attachments Expand" at bounding box center [309, 142] width 524 height 15
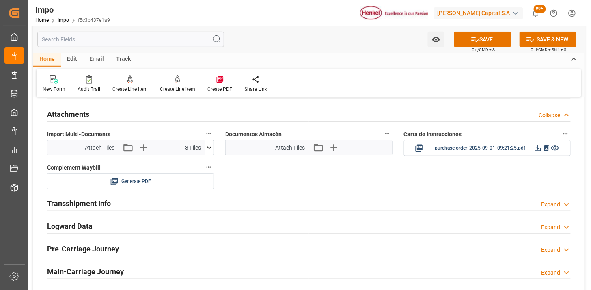
scroll to position [1038, 0]
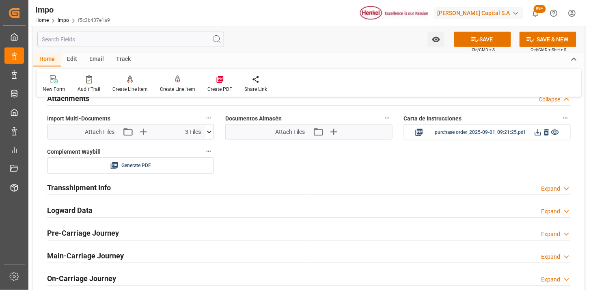
click at [212, 133] on icon at bounding box center [209, 132] width 9 height 9
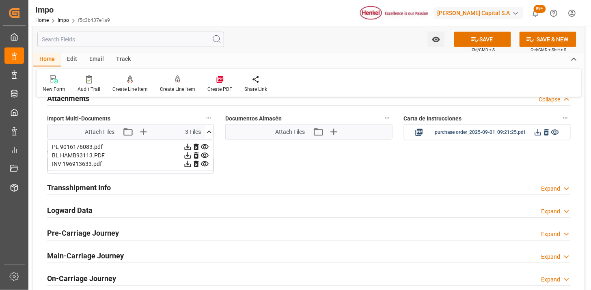
click at [212, 133] on icon at bounding box center [209, 132] width 9 height 9
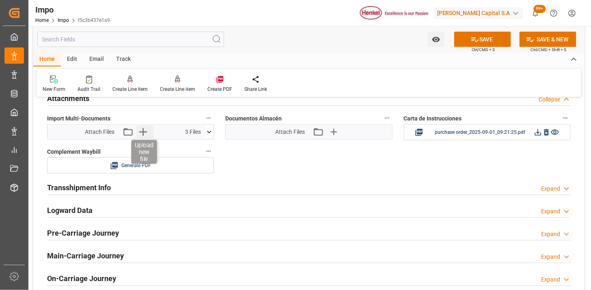
click at [144, 134] on icon "button" at bounding box center [142, 131] width 13 height 13
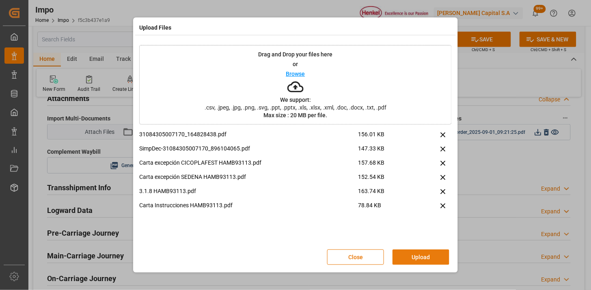
click at [417, 257] on button "Upload" at bounding box center [421, 257] width 57 height 15
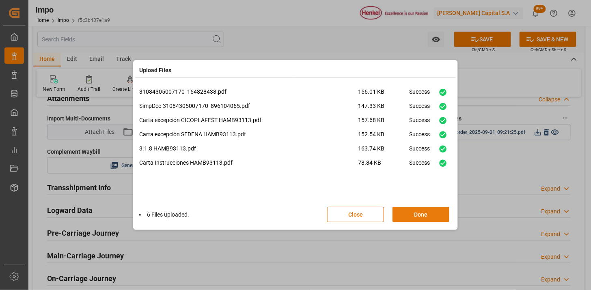
click at [432, 209] on button "Done" at bounding box center [421, 214] width 57 height 15
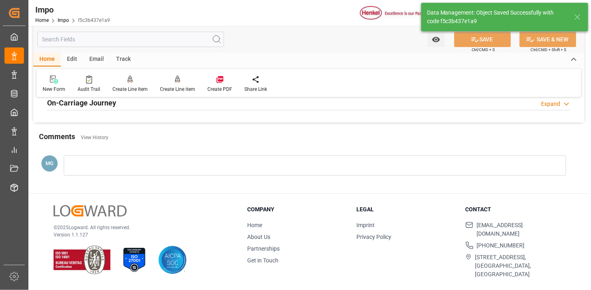
scroll to position [711, 0]
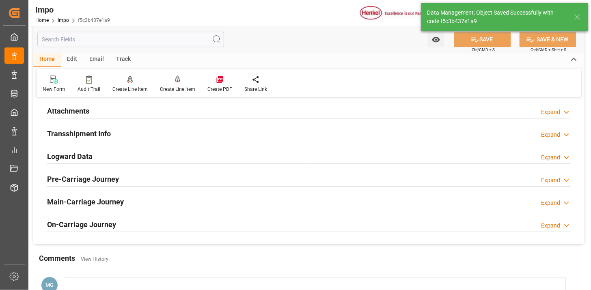
click at [164, 106] on div "Attachments Expand" at bounding box center [309, 110] width 524 height 15
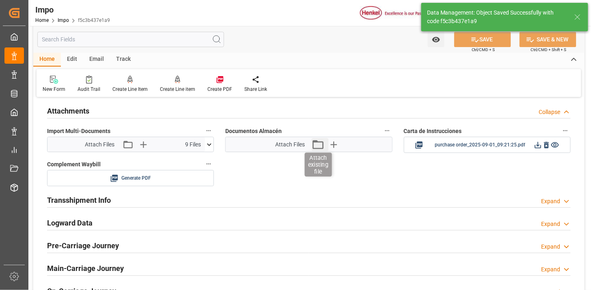
click at [320, 147] on icon "button" at bounding box center [317, 144] width 13 height 13
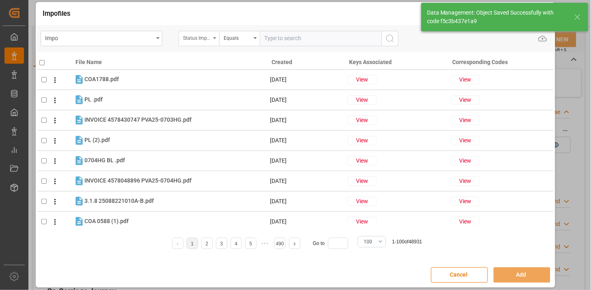
click at [208, 39] on div "Status Importación" at bounding box center [197, 36] width 28 height 9
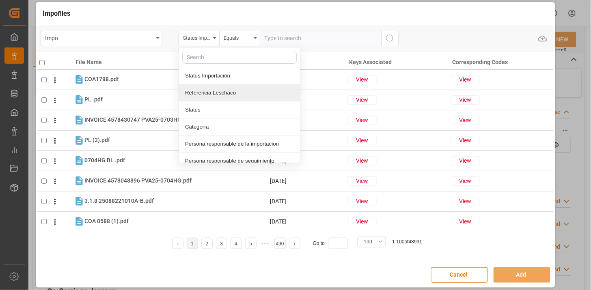
drag, startPoint x: 227, startPoint y: 89, endPoint x: 273, endPoint y: 49, distance: 61.1
click at [230, 87] on div "Referencia Leschaco" at bounding box center [239, 92] width 121 height 17
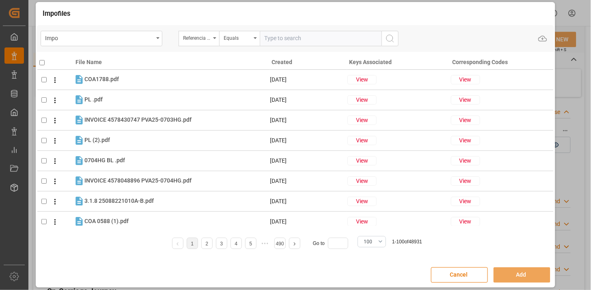
click at [278, 41] on input "text" at bounding box center [321, 38] width 122 height 15
paste input "250915080110"
type input "250915080110"
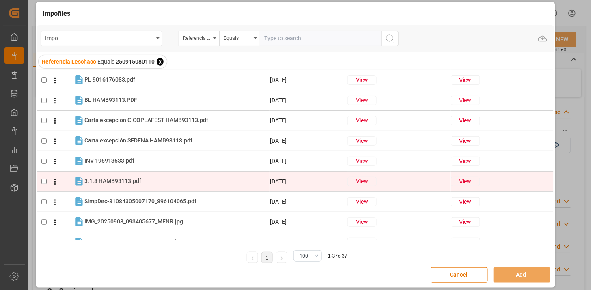
scroll to position [0, 0]
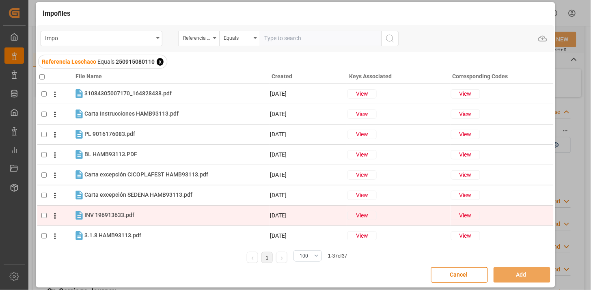
click at [142, 214] on div "INV 196913633.pdf INV 196913633.pdf" at bounding box center [176, 215] width 185 height 11
checkbox input "true"
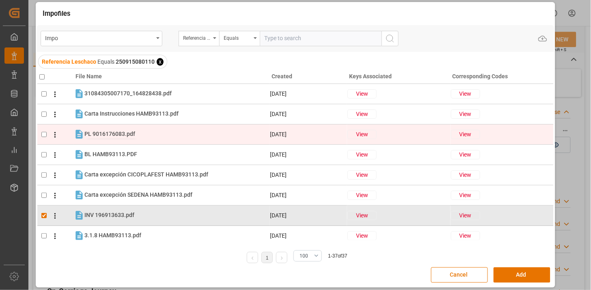
click at [133, 134] on span "PL 9016176083.pdf" at bounding box center [109, 134] width 51 height 6
checkbox input "true"
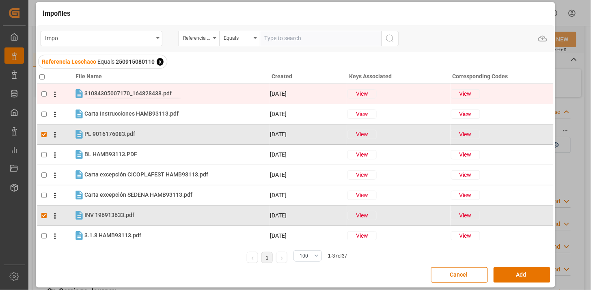
click at [147, 90] on span "31084305007170_164828438.pdf" at bounding box center [127, 93] width 87 height 6
checkbox input "true"
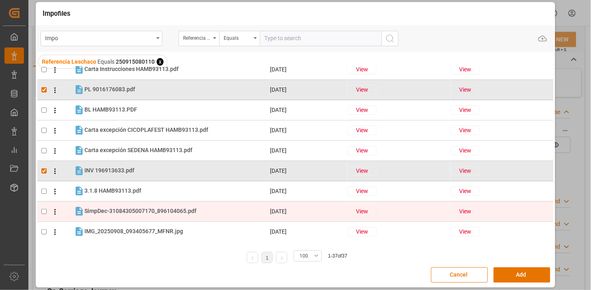
scroll to position [45, 0]
click at [143, 214] on span "SimpDec-31084305007170_896104065.pdf" at bounding box center [140, 211] width 112 height 6
checkbox input "true"
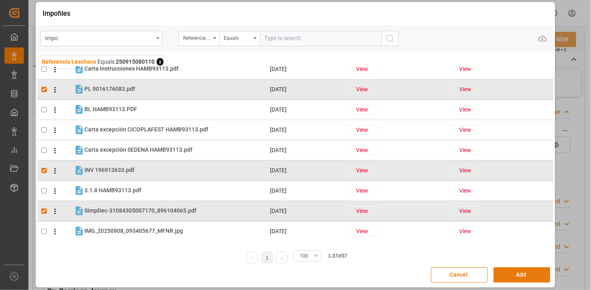
click at [516, 277] on button "Add" at bounding box center [522, 275] width 57 height 15
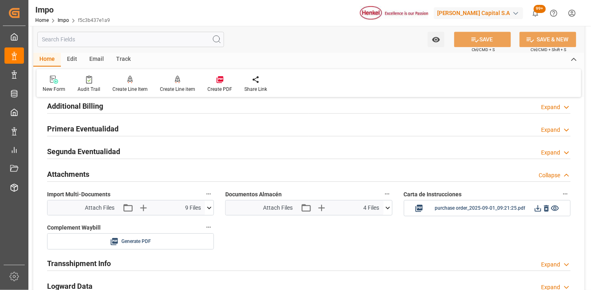
scroll to position [620, 0]
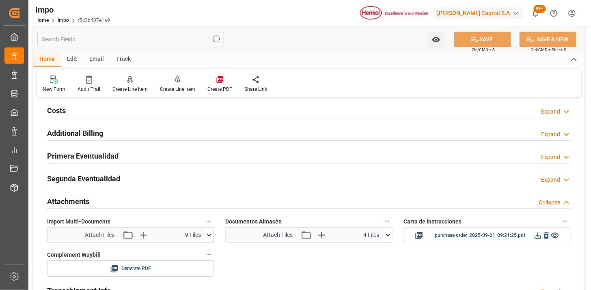
click at [387, 234] on icon at bounding box center [388, 235] width 9 height 9
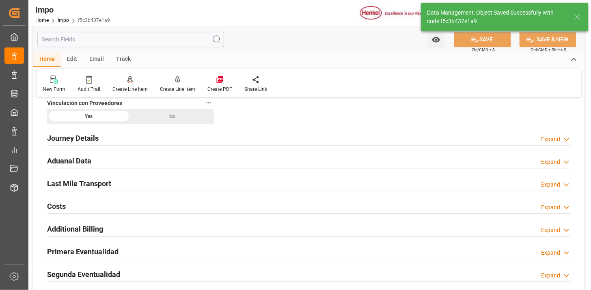
scroll to position [530, 0]
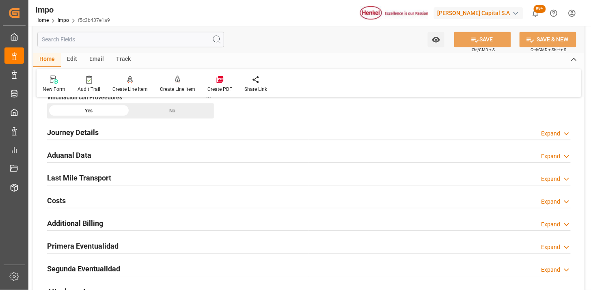
click at [133, 175] on div "Last Mile Transport Expand" at bounding box center [309, 177] width 524 height 15
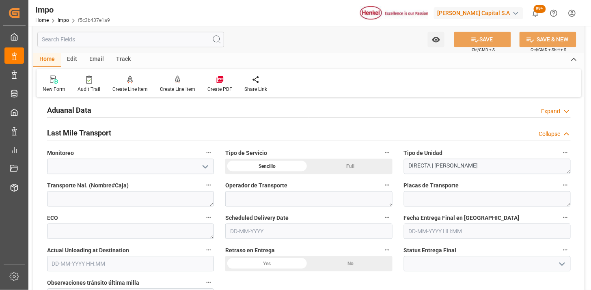
scroll to position [620, 0]
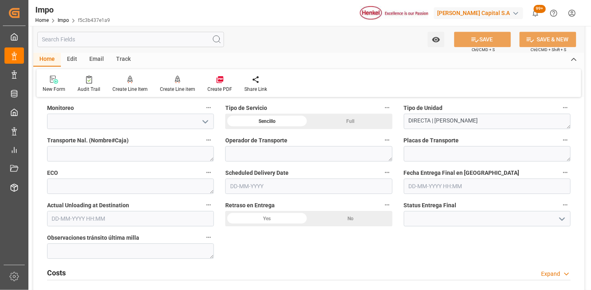
click at [252, 188] on input "text" at bounding box center [308, 186] width 167 height 15
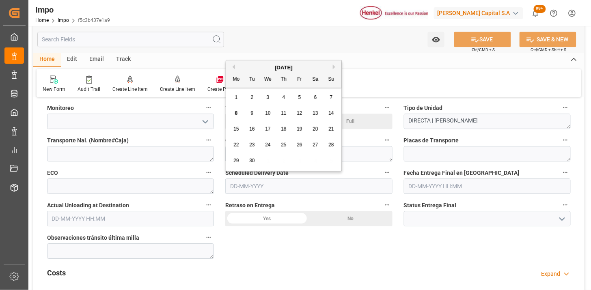
type input "0"
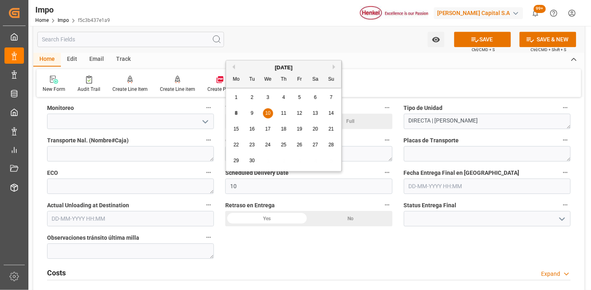
type input "10-09-2025"
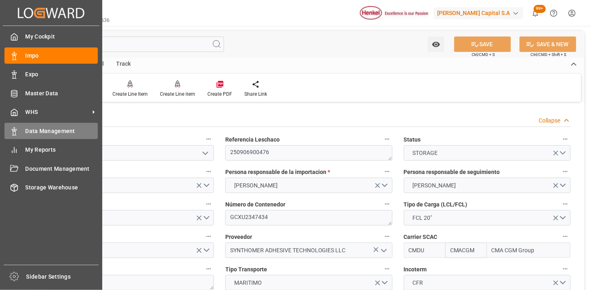
click at [47, 127] on span "Data Management" at bounding box center [62, 131] width 73 height 9
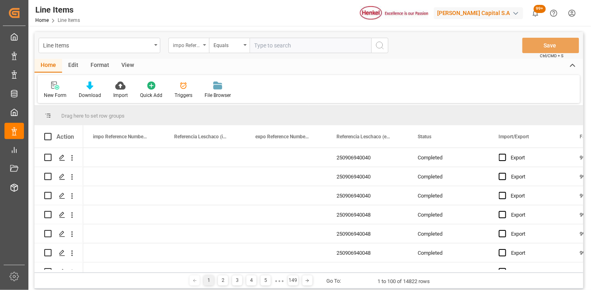
click at [198, 43] on div "impo Reference Number WF" at bounding box center [187, 44] width 28 height 9
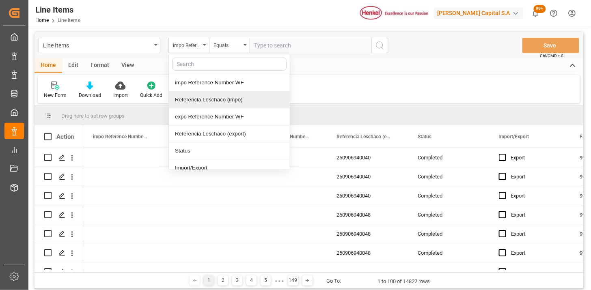
drag, startPoint x: 205, startPoint y: 101, endPoint x: 298, endPoint y: 60, distance: 101.6
click at [208, 99] on div "Referencia Leschaco (impo)" at bounding box center [229, 99] width 121 height 17
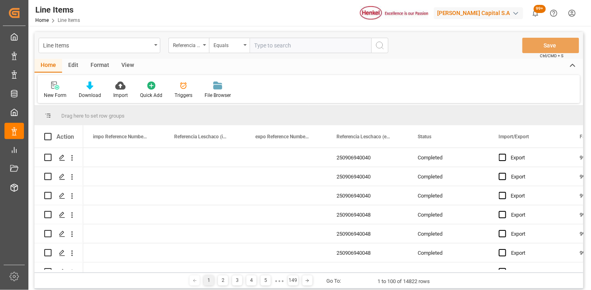
drag, startPoint x: 305, startPoint y: 39, endPoint x: 378, endPoint y: 57, distance: 75.6
click at [313, 41] on input "text" at bounding box center [311, 45] width 122 height 15
paste input "250915080110"
type input "250915080110"
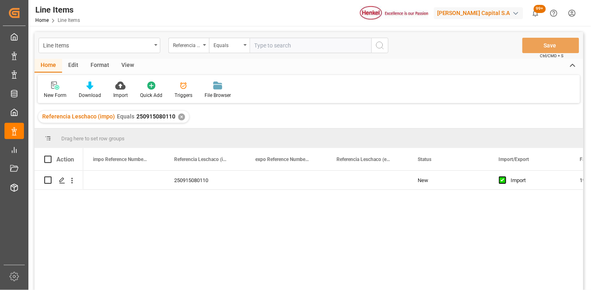
click at [119, 65] on div "View" at bounding box center [127, 66] width 25 height 14
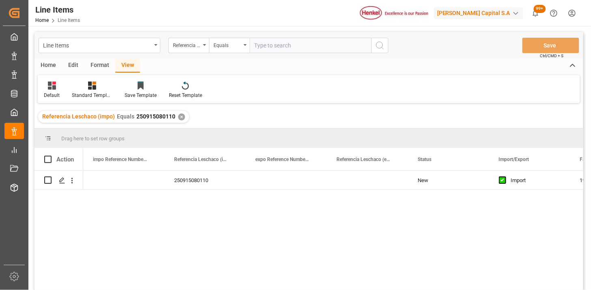
drag, startPoint x: 58, startPoint y: 90, endPoint x: 63, endPoint y: 99, distance: 10.5
click at [58, 91] on div "Default" at bounding box center [52, 90] width 28 height 18
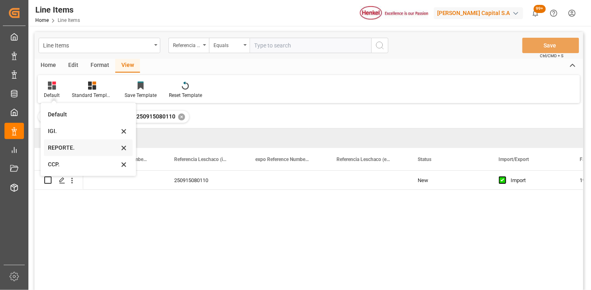
click at [76, 149] on div "REPORTE." at bounding box center [83, 148] width 71 height 9
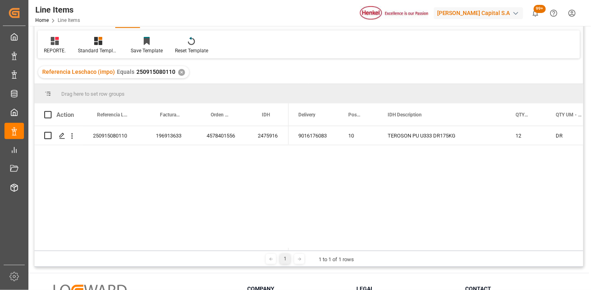
scroll to position [45, 0]
click at [45, 50] on div "REPORTE." at bounding box center [55, 50] width 22 height 7
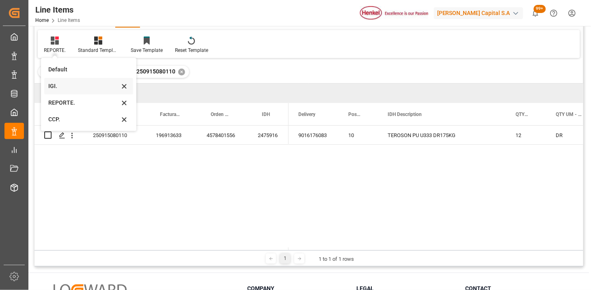
click at [63, 88] on div "IGI." at bounding box center [83, 86] width 71 height 9
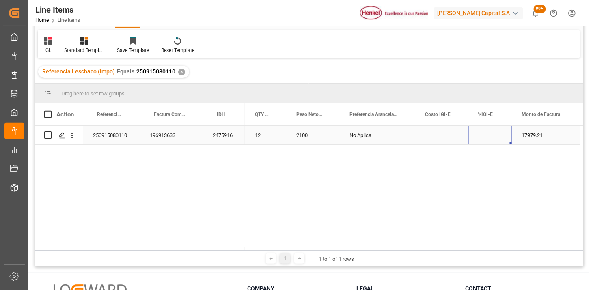
click at [485, 138] on div "Press SPACE to select this row." at bounding box center [491, 135] width 44 height 19
click at [485, 138] on input "Press SPACE to select this row." at bounding box center [490, 139] width 31 height 15
type input "5"
click at [108, 136] on div "250915080110" at bounding box center [111, 135] width 57 height 19
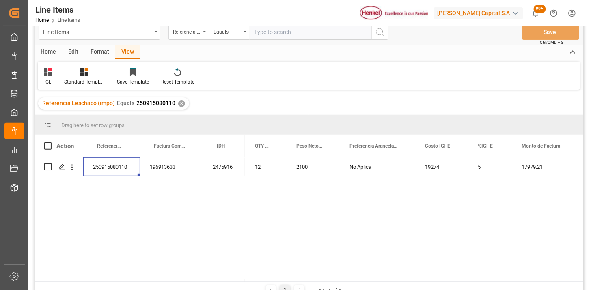
scroll to position [0, 0]
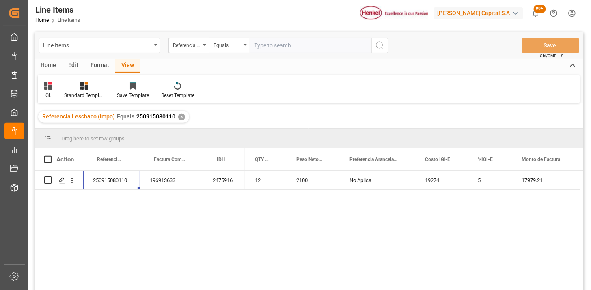
click at [288, 38] on input "text" at bounding box center [311, 45] width 122 height 15
paste input "250906900632"
type input "250906900632"
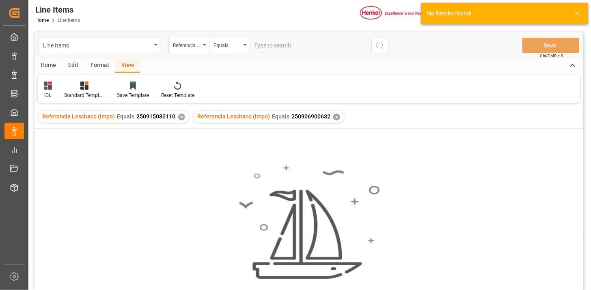
click at [181, 118] on div "✕" at bounding box center [181, 117] width 7 height 7
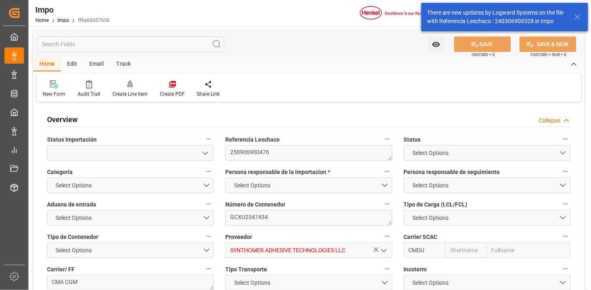
type input "CMACGM"
type input "CMA CGM Group"
type input "2"
type input "25"
type input "10"
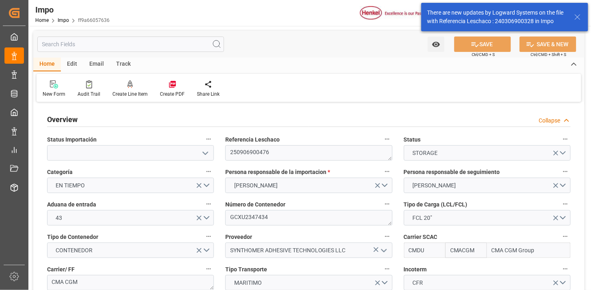
type input "[DATE]"
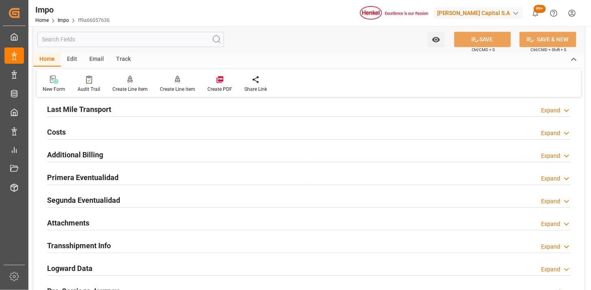
scroll to position [677, 0]
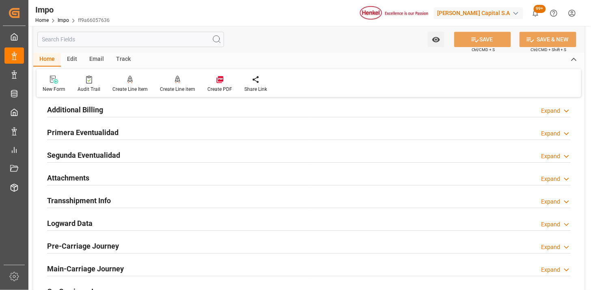
click at [149, 183] on div "Attachments Expand" at bounding box center [309, 177] width 524 height 15
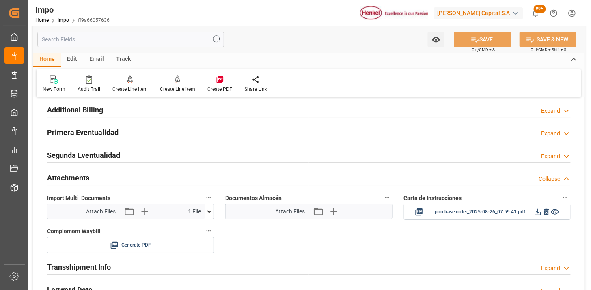
drag, startPoint x: 111, startPoint y: 174, endPoint x: 114, endPoint y: 144, distance: 30.1
click at [111, 174] on div "Attachments Collapse" at bounding box center [309, 177] width 524 height 15
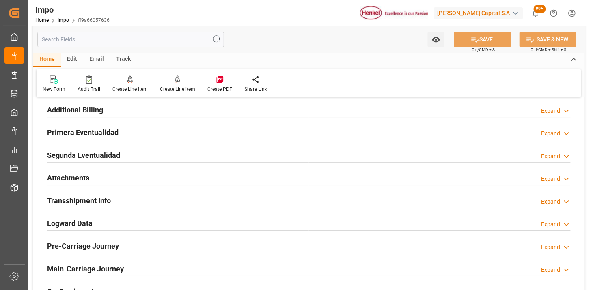
click at [149, 137] on div "Primera Eventualidad Expand" at bounding box center [309, 131] width 524 height 15
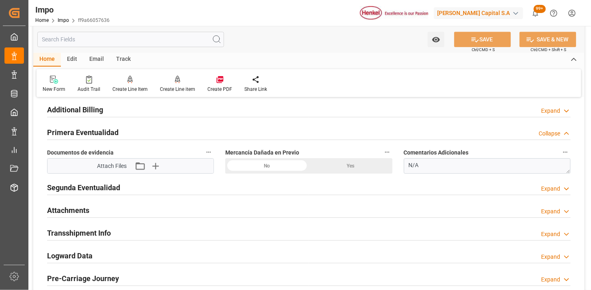
click at [149, 137] on div "Primera Eventualidad Collapse" at bounding box center [309, 131] width 524 height 15
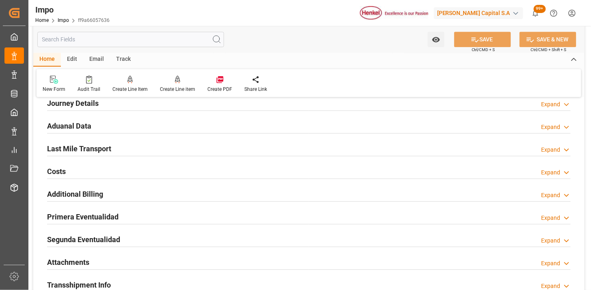
scroll to position [586, 0]
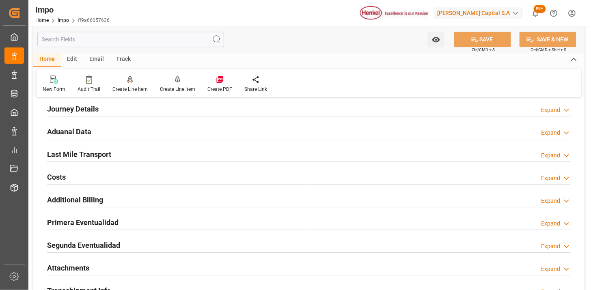
drag, startPoint x: 149, startPoint y: 136, endPoint x: 175, endPoint y: 140, distance: 26.0
click at [150, 136] on div "Aduanal Data Expand" at bounding box center [309, 130] width 524 height 15
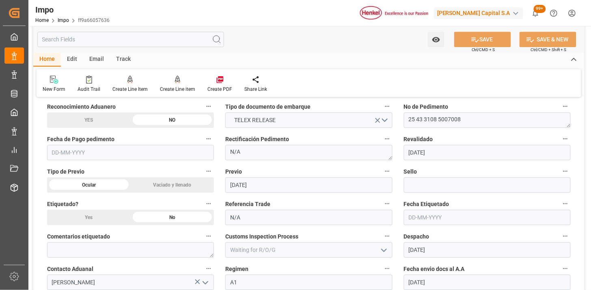
scroll to position [677, 0]
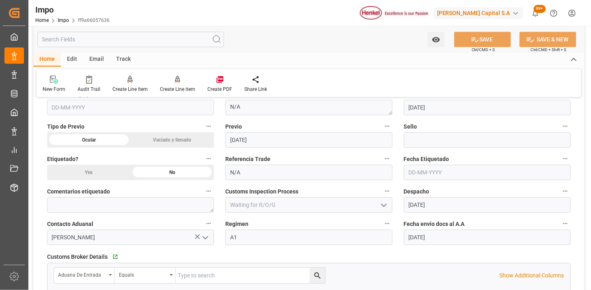
click at [456, 209] on input "[DATE]" at bounding box center [487, 204] width 167 height 15
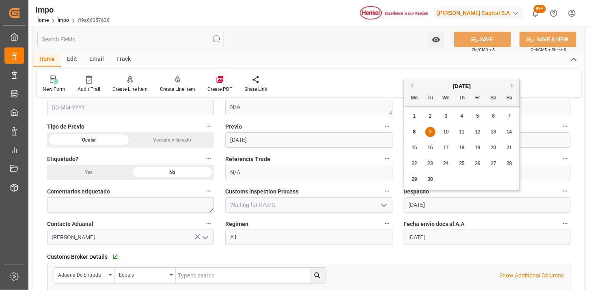
click at [456, 209] on input "[DATE]" at bounding box center [487, 204] width 167 height 15
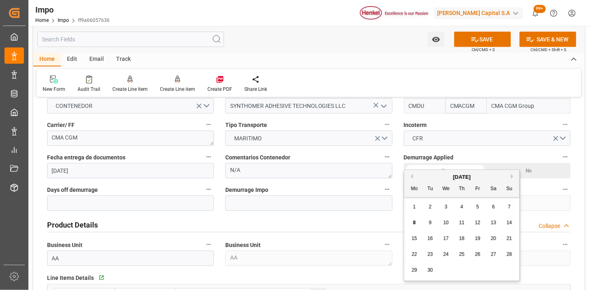
scroll to position [0, 0]
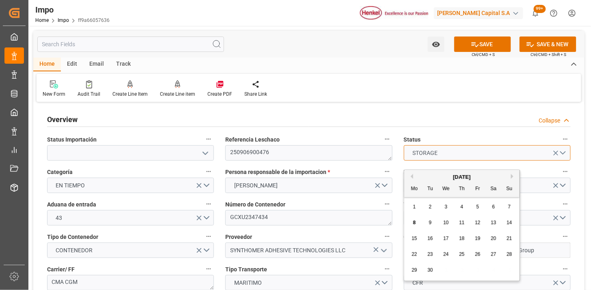
click at [565, 156] on button "STORAGE" at bounding box center [487, 152] width 167 height 15
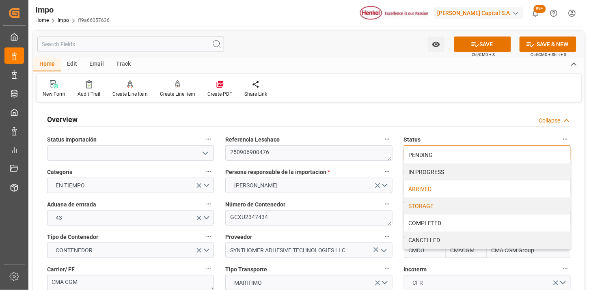
click at [429, 187] on div "ARRIVED" at bounding box center [487, 189] width 166 height 17
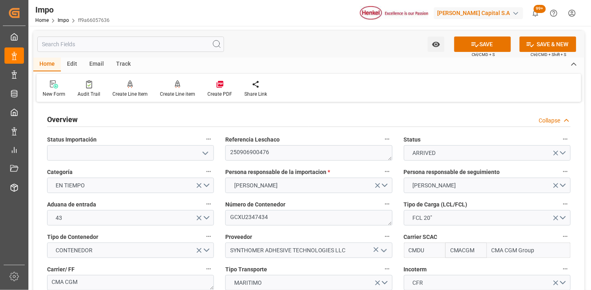
click at [398, 167] on div "Persona responsable de seguimiento MARTHA GONZALEZ" at bounding box center [487, 180] width 178 height 32
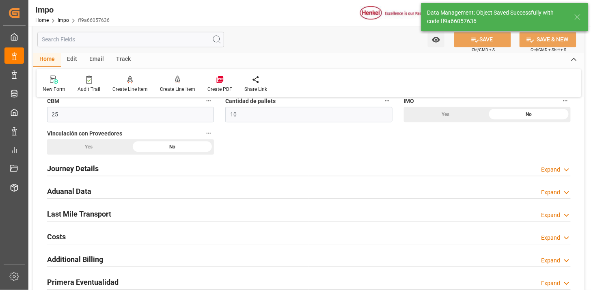
scroll to position [541, 0]
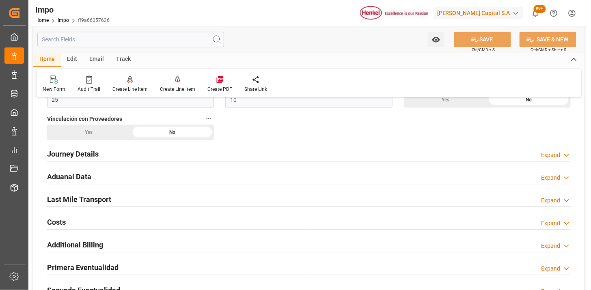
click at [192, 176] on div "Aduanal Data Expand" at bounding box center [309, 176] width 524 height 15
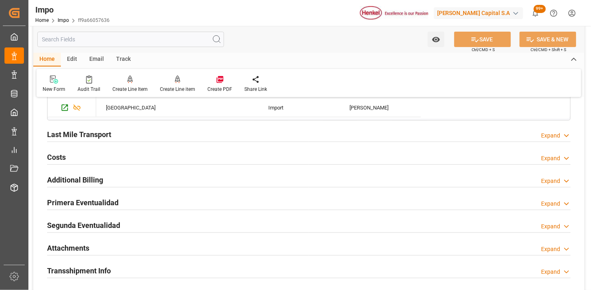
scroll to position [902, 0]
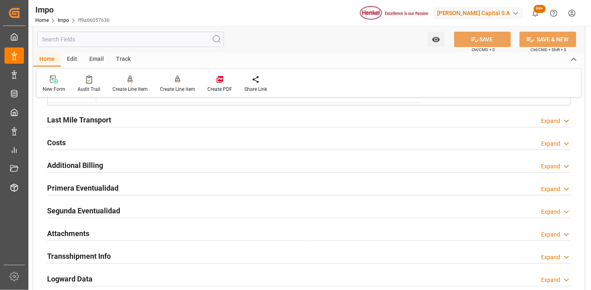
click at [201, 185] on div "Primera Eventualidad Expand" at bounding box center [309, 187] width 524 height 15
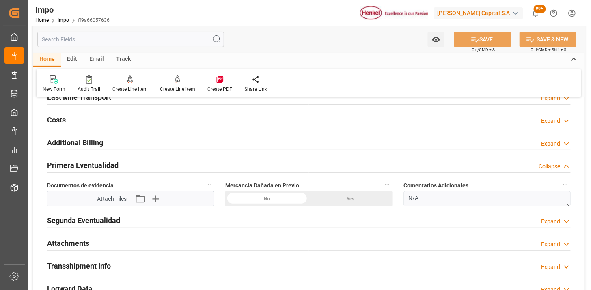
scroll to position [947, 0]
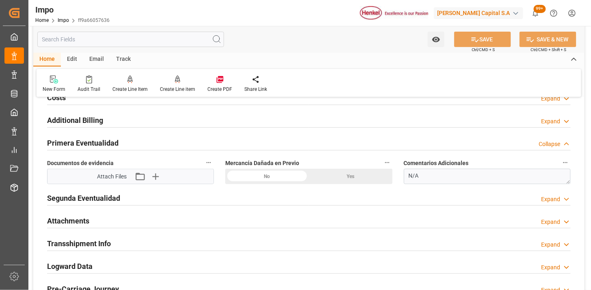
click at [262, 171] on div "No" at bounding box center [267, 176] width 84 height 15
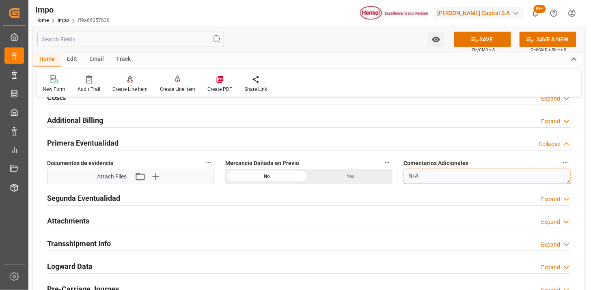
click at [426, 177] on textarea "N/A" at bounding box center [487, 176] width 167 height 15
paste textarea "42102"
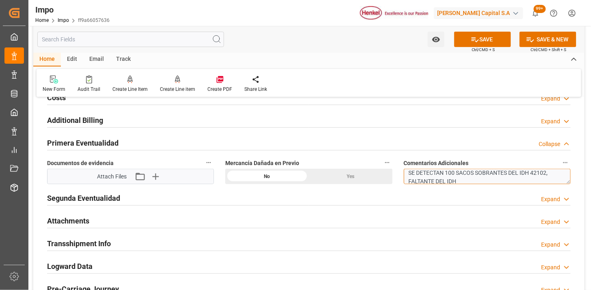
paste textarea "87569"
click at [409, 180] on textarea "SE DETECTAN 100 SACOS SOBRANTES DEL IDH 42102, FALTANTE DEL IDH 87569" at bounding box center [487, 176] width 167 height 15
click at [512, 180] on textarea "SE DETECTAN 100 SACOS SOBRANTES DEL IDH 42102, Y 100 SACOS FALTANTE DEL IDH 875…" at bounding box center [487, 176] width 167 height 15
type textarea "SE DETECTAN 100 SACOS SOBRANTES DEL IDH 42102, Y 100 SACOS FALTANTE DEL IDH 875…"
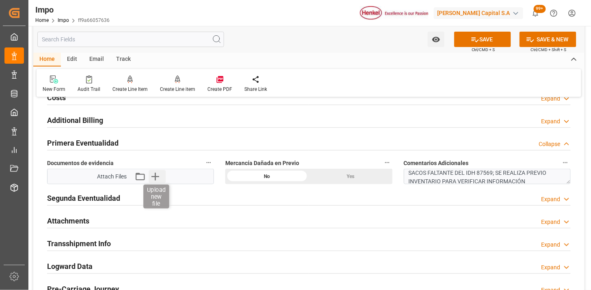
click at [153, 176] on icon "button" at bounding box center [155, 176] width 13 height 13
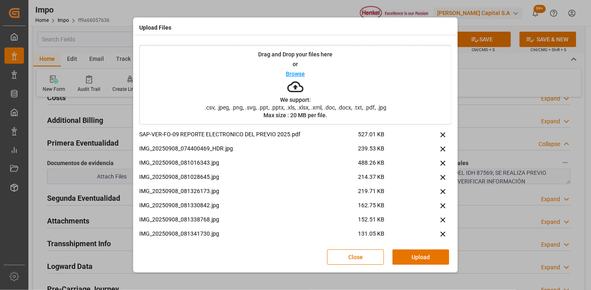
drag, startPoint x: 409, startPoint y: 255, endPoint x: 363, endPoint y: 252, distance: 46.8
click at [402, 254] on button "Upload" at bounding box center [421, 257] width 57 height 15
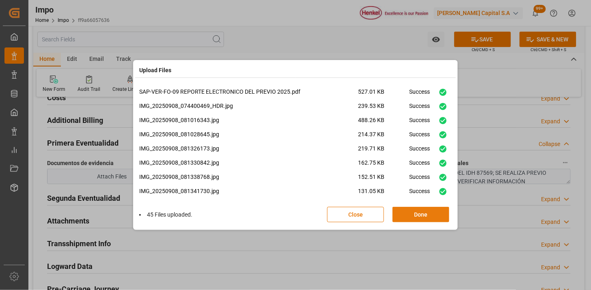
click at [402, 216] on button "Done" at bounding box center [421, 214] width 57 height 15
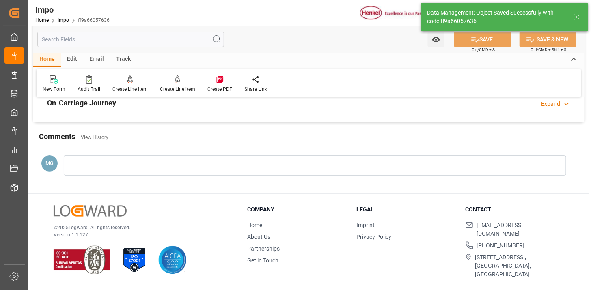
scroll to position [666, 0]
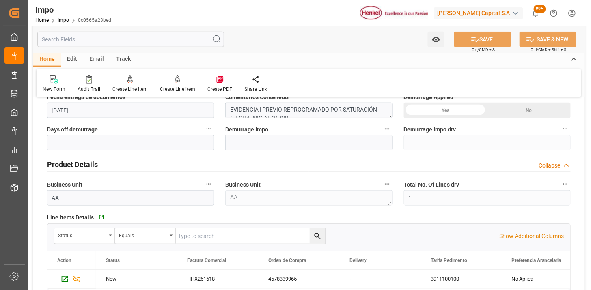
scroll to position [180, 0]
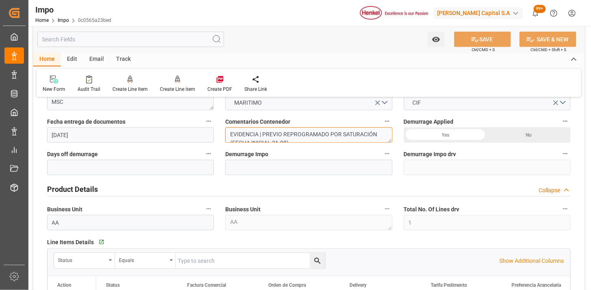
drag, startPoint x: 262, startPoint y: 132, endPoint x: 214, endPoint y: 129, distance: 48.4
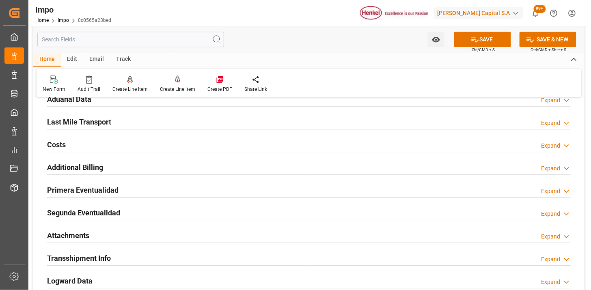
scroll to position [541, 0]
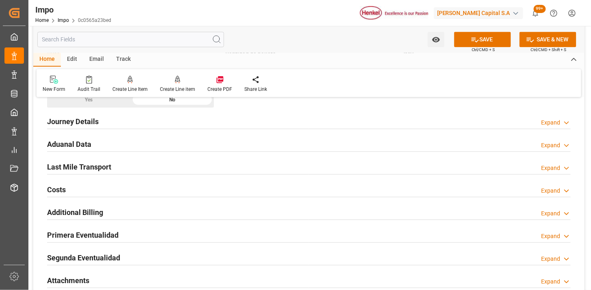
type textarea "PREVIO REPROGRAMADO POR SATURACIÓN (FECHA INICIAL 21.08)"
click at [164, 167] on div "Last Mile Transport Expand" at bounding box center [309, 166] width 524 height 15
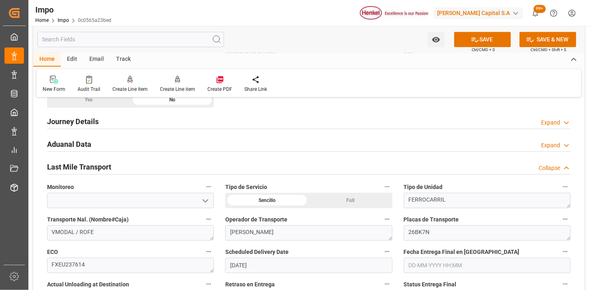
click at [176, 147] on div "Aduanal Data Expand" at bounding box center [309, 143] width 524 height 15
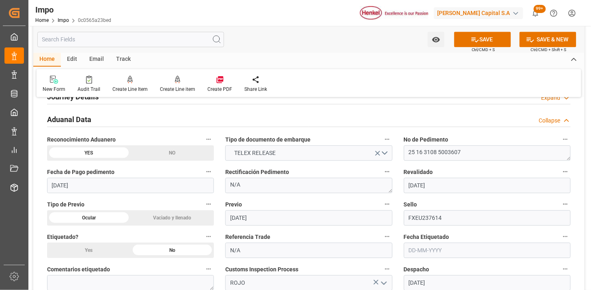
scroll to position [586, 0]
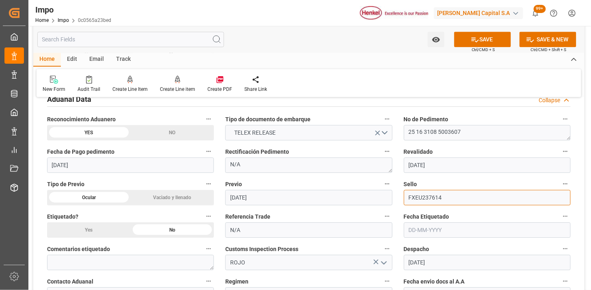
click at [455, 195] on input "FXEU237614" at bounding box center [487, 197] width 167 height 15
paste input "SBT019990"
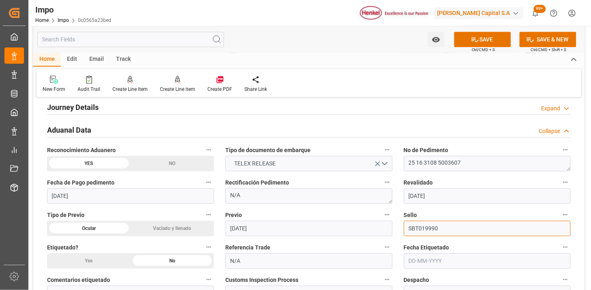
scroll to position [541, 0]
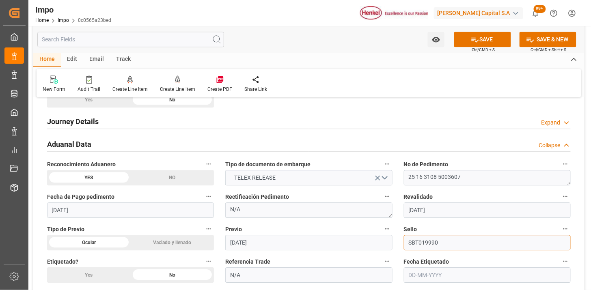
type input "SBT019990"
click at [123, 147] on div "Aduanal Data Collapse" at bounding box center [309, 143] width 524 height 15
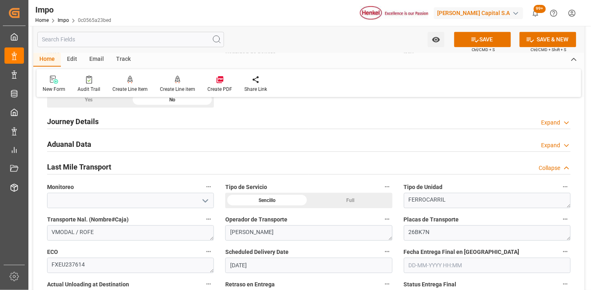
click at [75, 147] on h2 "Aduanal Data" at bounding box center [69, 144] width 44 height 11
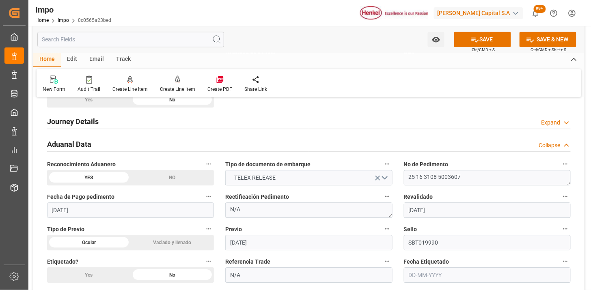
click at [75, 147] on h2 "Aduanal Data" at bounding box center [69, 144] width 44 height 11
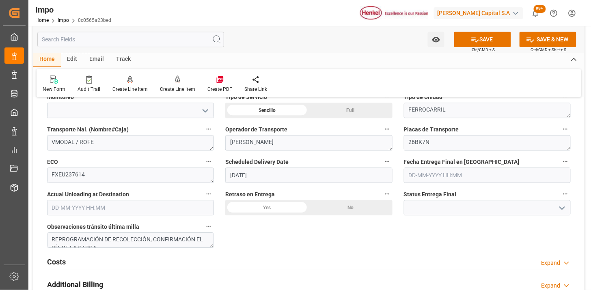
scroll to position [677, 0]
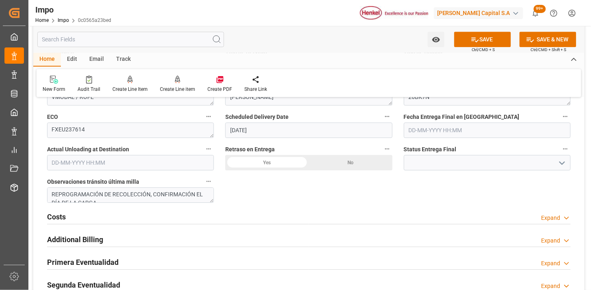
click at [433, 131] on input "text" at bounding box center [487, 130] width 167 height 15
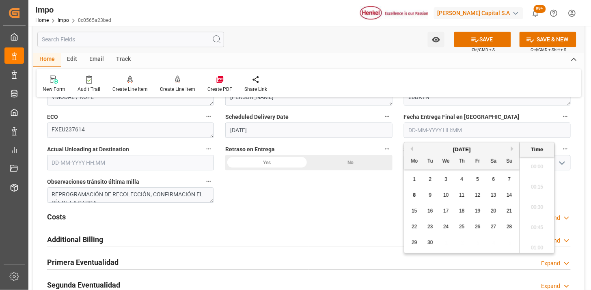
scroll to position [1119, 0]
type input "[DATE] 00:00"
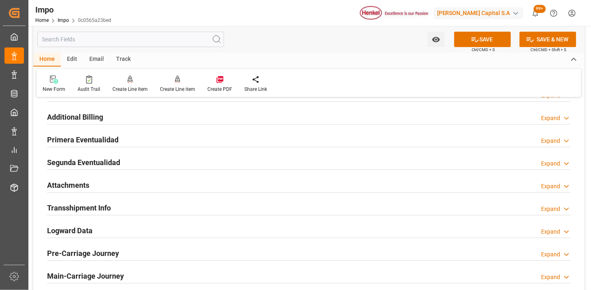
scroll to position [812, 0]
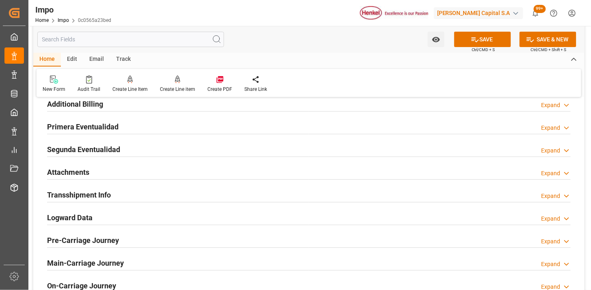
click at [144, 173] on div "Attachments Expand" at bounding box center [309, 171] width 524 height 15
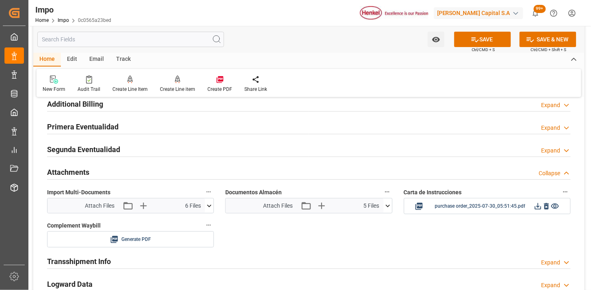
scroll to position [857, 0]
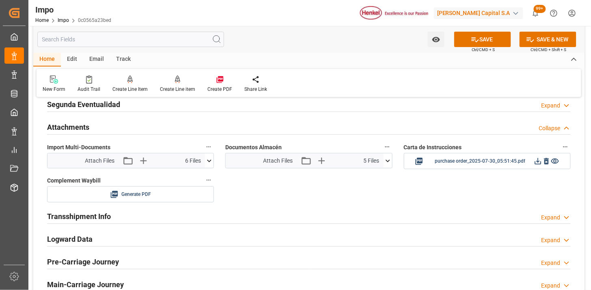
click at [387, 164] on icon at bounding box center [388, 161] width 9 height 9
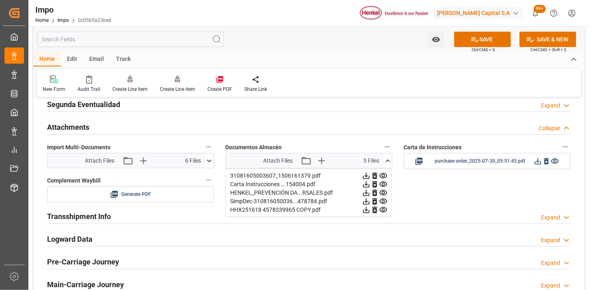
click at [377, 178] on icon at bounding box center [375, 176] width 9 height 9
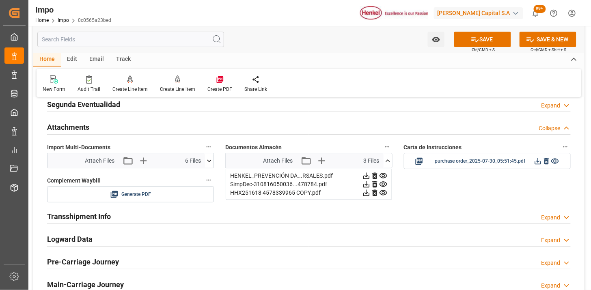
click at [377, 178] on icon at bounding box center [375, 176] width 9 height 9
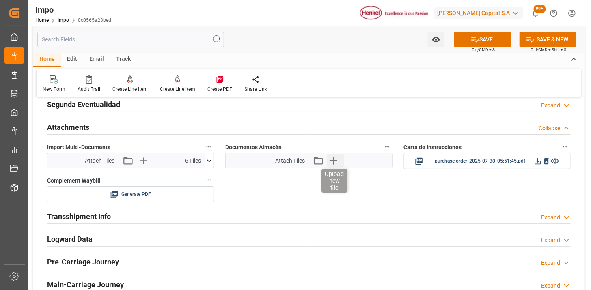
click at [336, 160] on icon "button" at bounding box center [333, 160] width 13 height 13
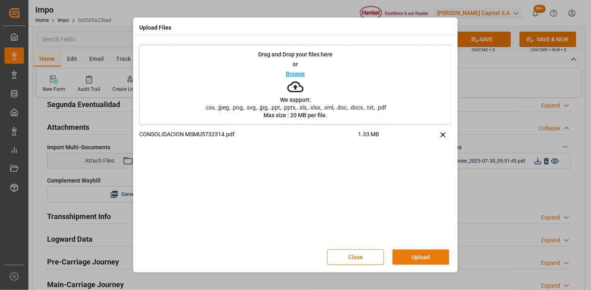
drag, startPoint x: 427, startPoint y: 255, endPoint x: 330, endPoint y: 191, distance: 116.1
click at [426, 254] on button "Upload" at bounding box center [421, 257] width 57 height 15
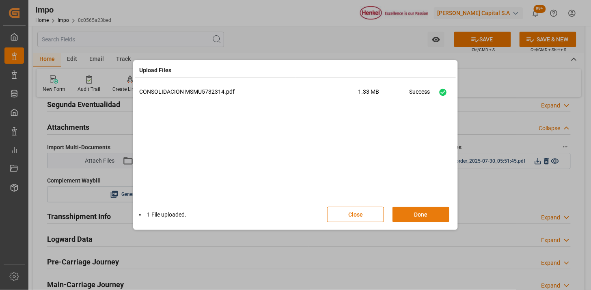
click at [425, 216] on button "Done" at bounding box center [421, 214] width 57 height 15
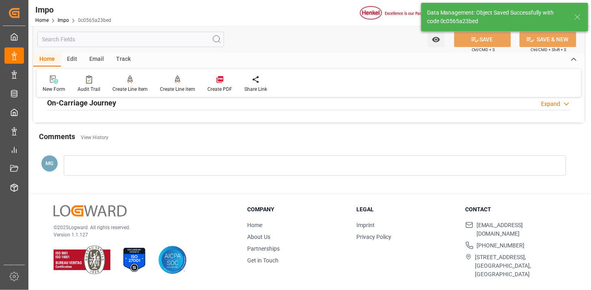
scroll to position [695, 0]
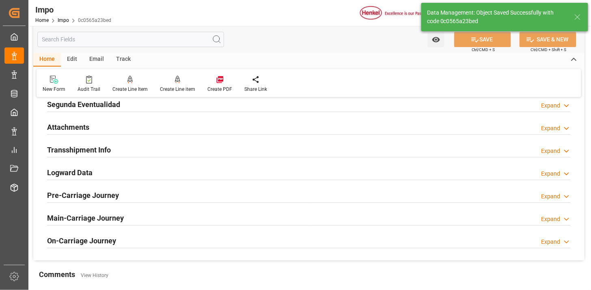
click at [99, 59] on div "Email" at bounding box center [96, 60] width 27 height 14
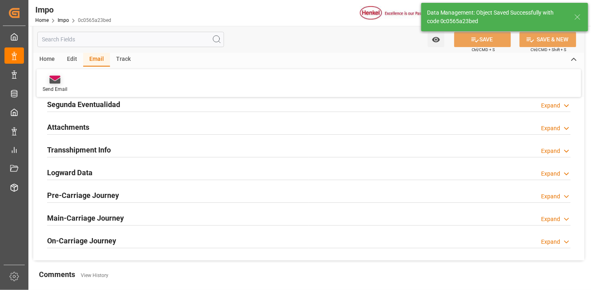
click at [59, 82] on icon at bounding box center [55, 81] width 11 height 6
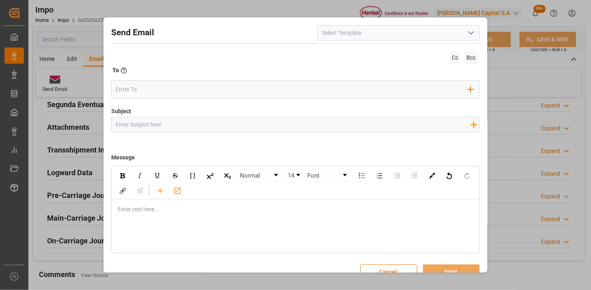
click at [475, 29] on input at bounding box center [399, 32] width 162 height 15
click at [472, 31] on icon "open menu" at bounding box center [472, 33] width 10 height 10
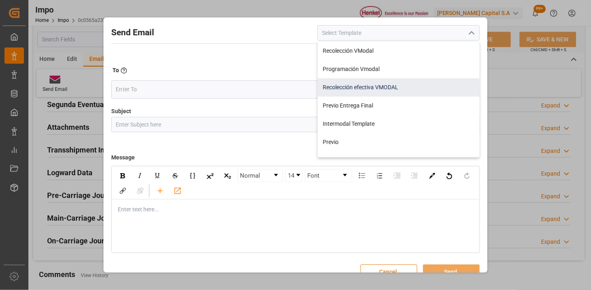
click at [407, 90] on div "Recolección efectiva VMODAL" at bounding box center [399, 87] width 162 height 18
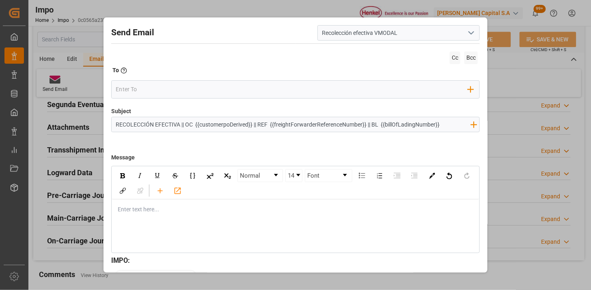
type input "Recolección efectiva VMODAL"
type input "RECOLECCIÓN EFECTIVA || OC {{customerpoDerived}} || REF {{freightForwarderRefer…"
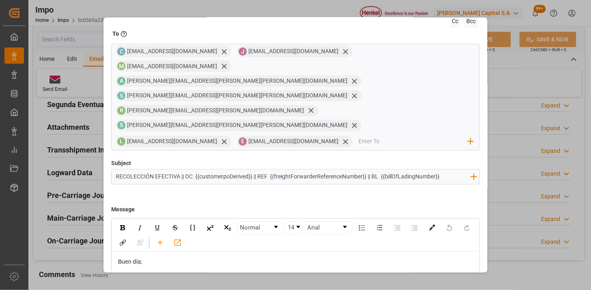
scroll to position [77, 0]
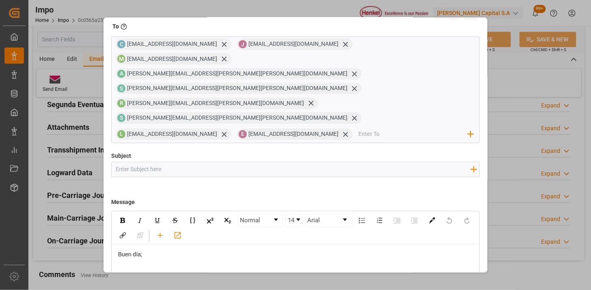
scroll to position [15, 0]
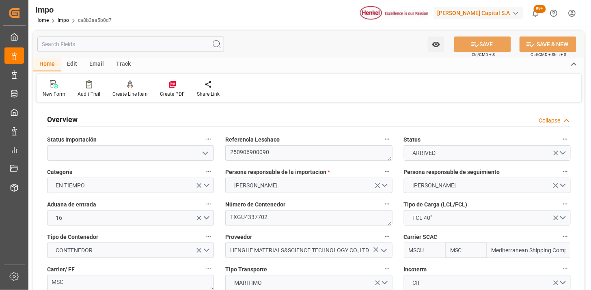
type input "MSC"
type input "Mediterranean Shipping Company"
type input "1"
type input "48"
type input "40"
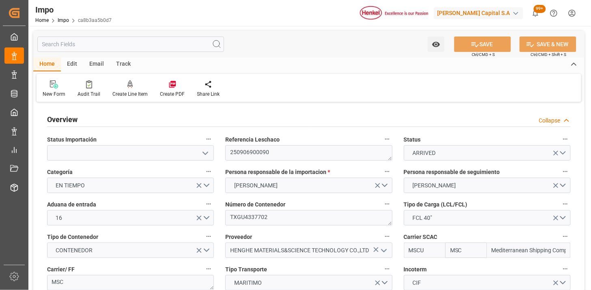
type input "[DATE]"
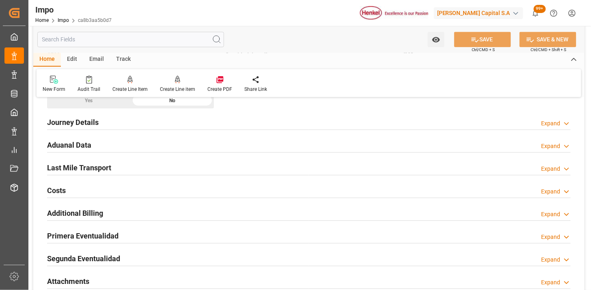
scroll to position [541, 0]
click at [179, 144] on div "Aduanal Data Expand" at bounding box center [309, 143] width 524 height 15
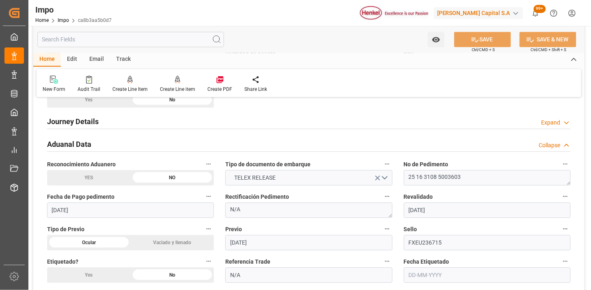
scroll to position [586, 0]
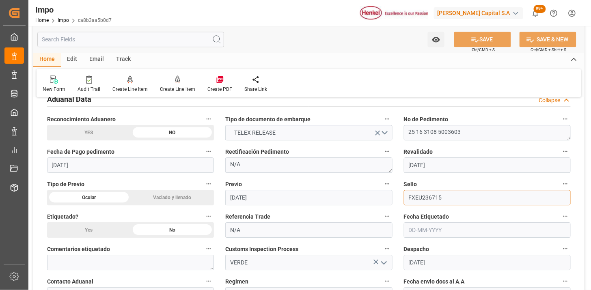
click at [468, 196] on input "FXEU236715" at bounding box center [487, 197] width 167 height 15
paste input "SBT019989"
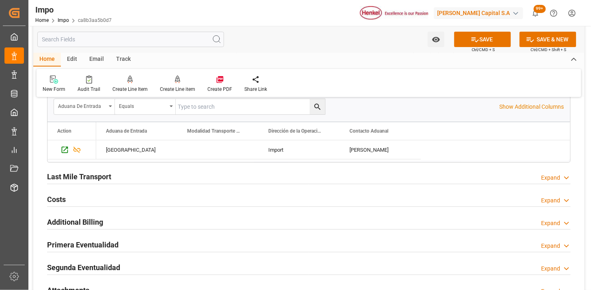
scroll to position [857, 0]
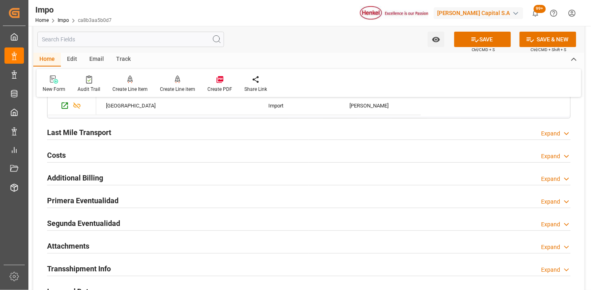
type input "SBT019989"
click at [157, 130] on div "Last Mile Transport Expand" at bounding box center [309, 131] width 524 height 15
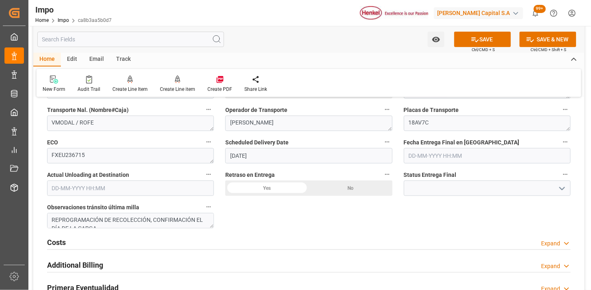
scroll to position [947, 0]
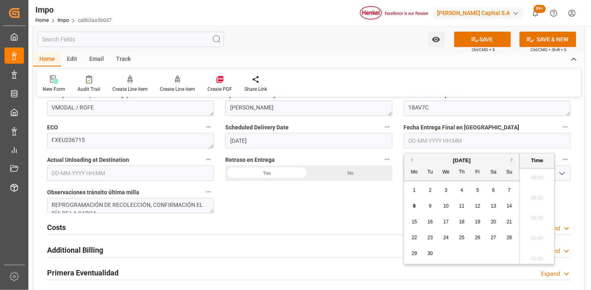
click at [419, 143] on input "text" at bounding box center [487, 140] width 167 height 15
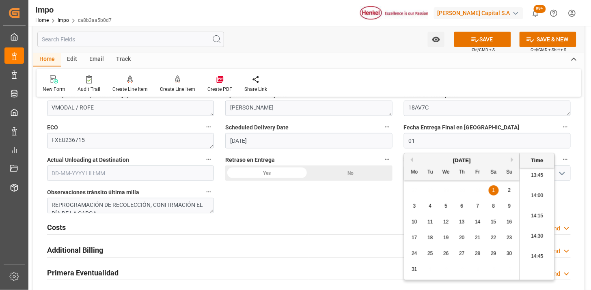
type input "01-09-2025 00:00"
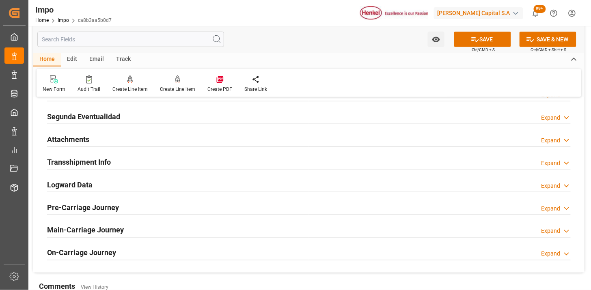
scroll to position [1128, 0]
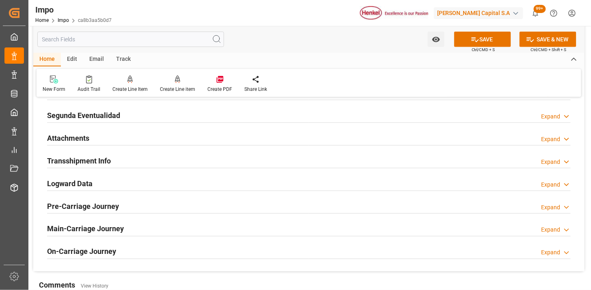
drag, startPoint x: 78, startPoint y: 135, endPoint x: 385, endPoint y: 201, distance: 314.1
click at [78, 135] on h2 "Attachments" at bounding box center [68, 138] width 42 height 11
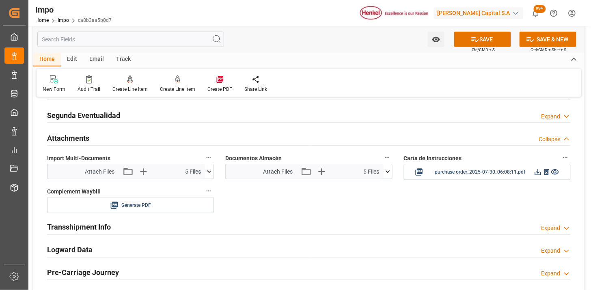
click at [383, 170] on div "Attach Files Attach existing file Upload new file 5 Files" at bounding box center [305, 171] width 158 height 15
click at [389, 175] on icon at bounding box center [388, 172] width 9 height 9
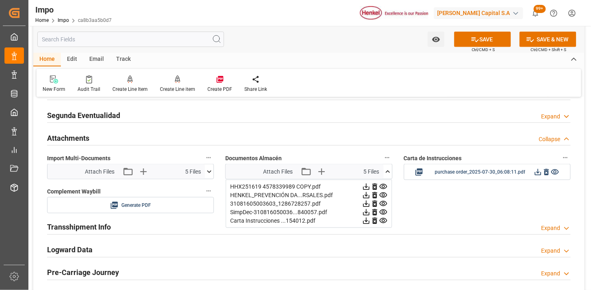
click at [377, 188] on icon at bounding box center [375, 187] width 9 height 9
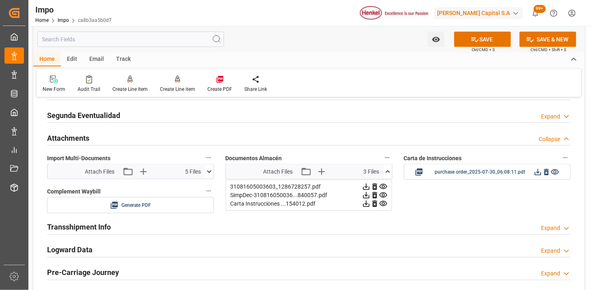
click at [377, 188] on icon at bounding box center [375, 187] width 9 height 9
click at [376, 187] on icon at bounding box center [374, 187] width 5 height 6
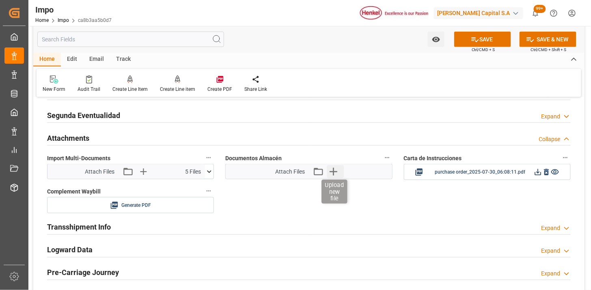
click at [331, 169] on icon "button" at bounding box center [333, 171] width 13 height 13
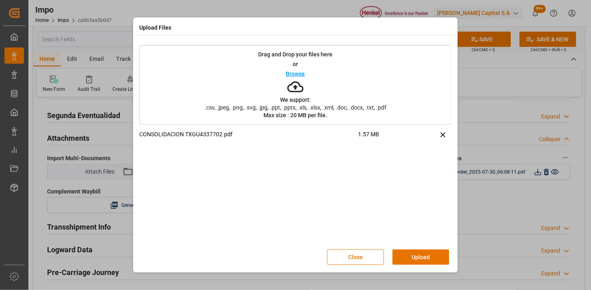
drag, startPoint x: 421, startPoint y: 263, endPoint x: 413, endPoint y: 257, distance: 10.5
click at [421, 262] on button "Upload" at bounding box center [421, 257] width 57 height 15
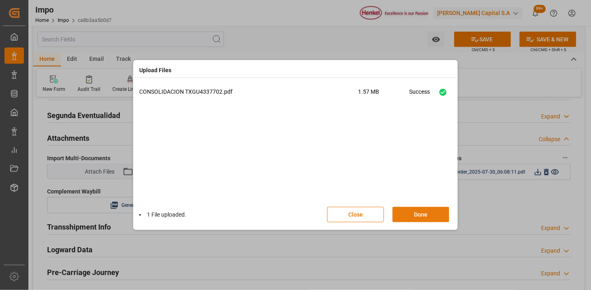
click at [424, 213] on button "Done" at bounding box center [421, 214] width 57 height 15
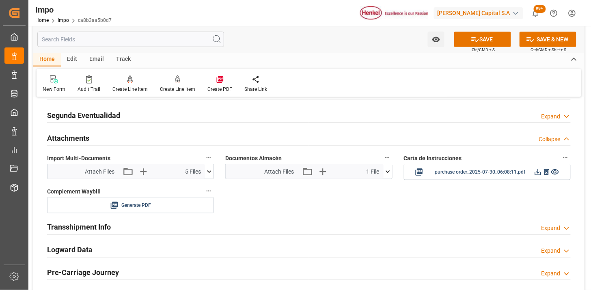
click at [173, 142] on div "Attachments Collapse" at bounding box center [309, 137] width 524 height 15
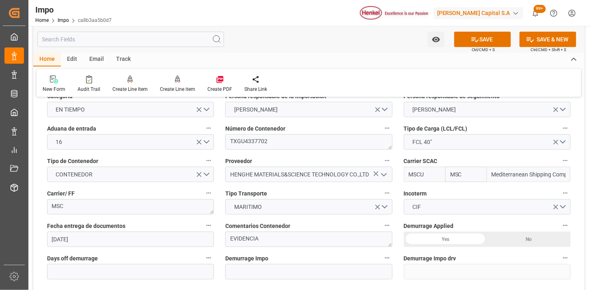
scroll to position [90, 0]
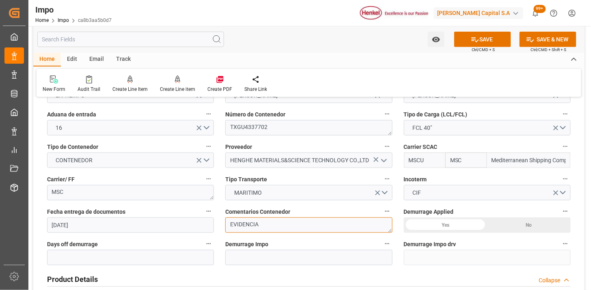
click at [265, 220] on textarea "EVIDENCIA" at bounding box center [308, 225] width 167 height 15
type textarea "N/A"
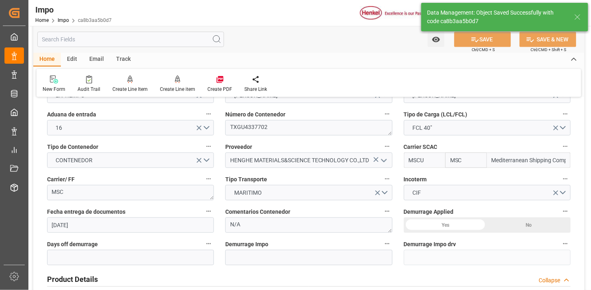
click at [88, 61] on div "Email" at bounding box center [96, 60] width 27 height 14
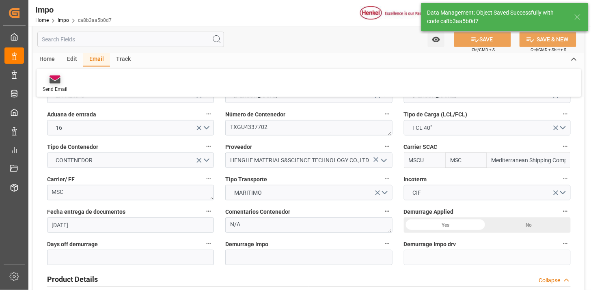
click at [60, 82] on div at bounding box center [55, 79] width 25 height 9
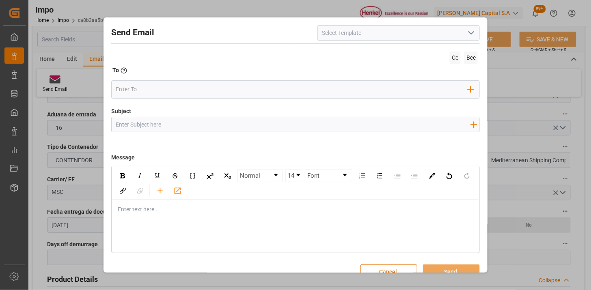
click at [470, 37] on icon "open menu" at bounding box center [472, 33] width 10 height 10
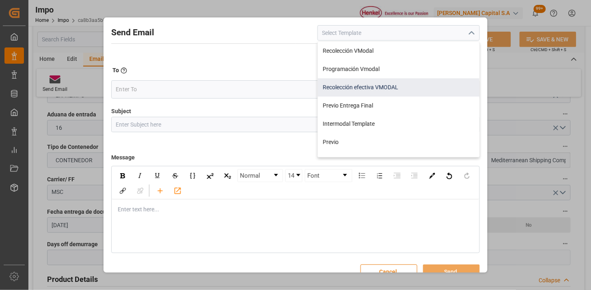
click at [388, 86] on div "Recolección efectiva VMODAL" at bounding box center [399, 87] width 162 height 18
type input "Recolección efectiva VMODAL"
type input "RECOLECCIÓN EFECTIVA || OC {{customerpoDerived}} || REF {{freightForwarderRefer…"
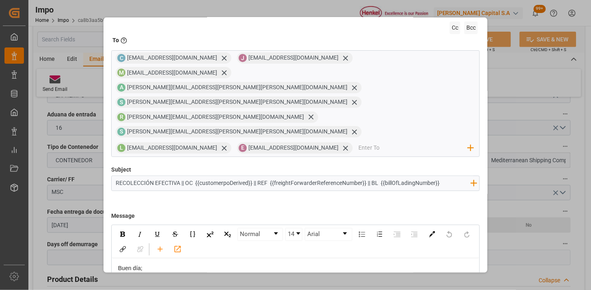
scroll to position [77, 0]
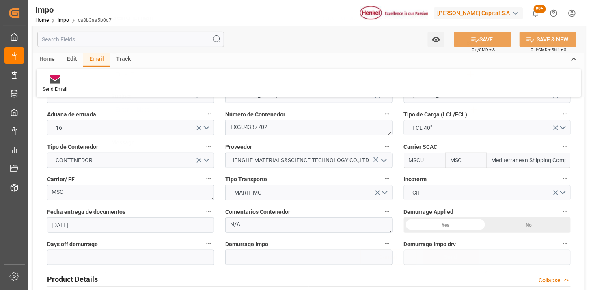
scroll to position [15, 0]
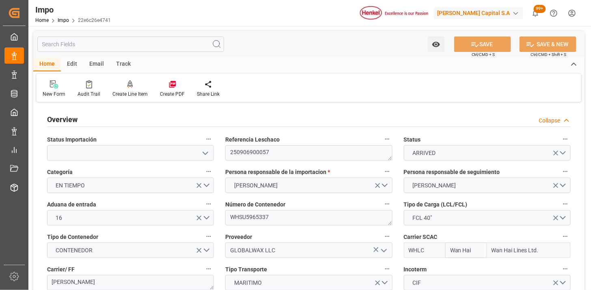
type input "Wan Hai"
type input "Wan Hai Lines Ltd."
type input "1"
type input "46.81"
type input "31"
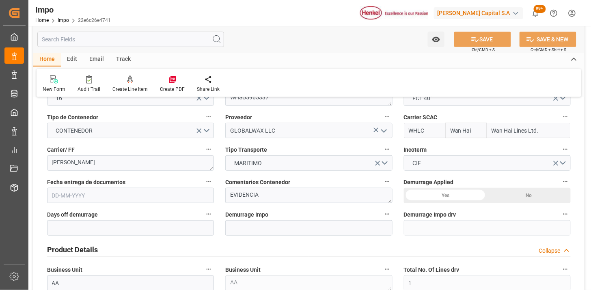
type input "[DATE]"
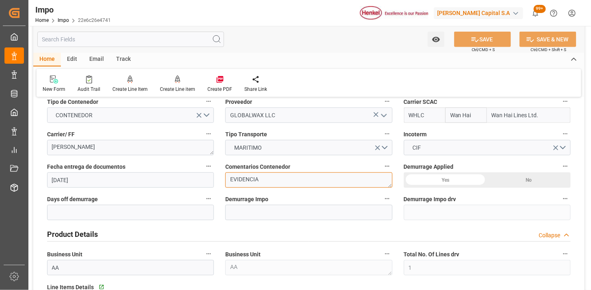
click at [282, 177] on textarea "EVIDENCIA" at bounding box center [308, 180] width 167 height 15
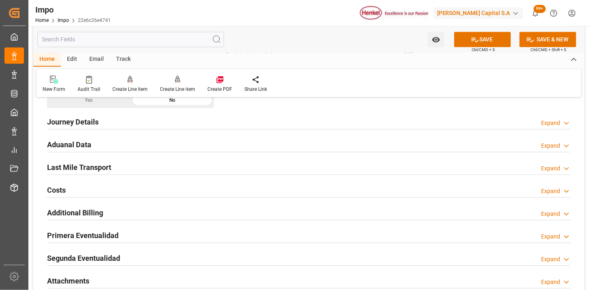
scroll to position [541, 0]
type textarea "N/A"
click at [147, 149] on div "Aduanal Data Expand" at bounding box center [309, 143] width 524 height 15
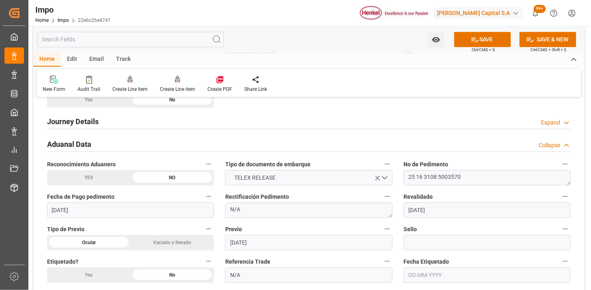
scroll to position [586, 0]
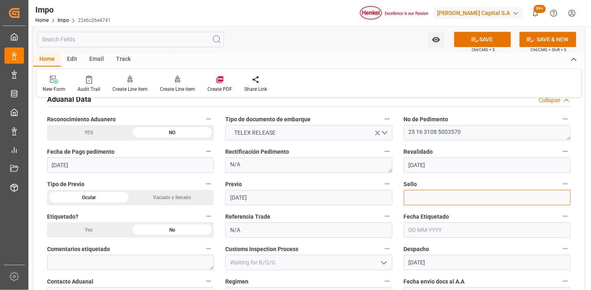
click at [452, 201] on input at bounding box center [487, 197] width 167 height 15
paste input "SBT019905"
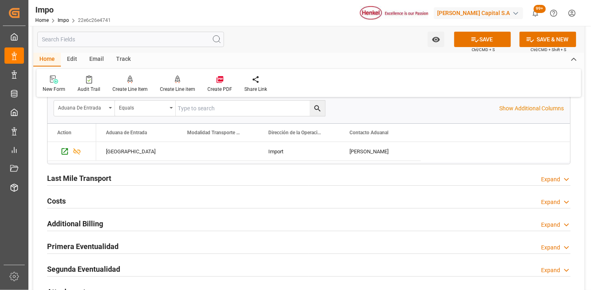
scroll to position [812, 0]
type input "SBT019905"
click at [141, 177] on div "Last Mile Transport Expand" at bounding box center [309, 176] width 524 height 15
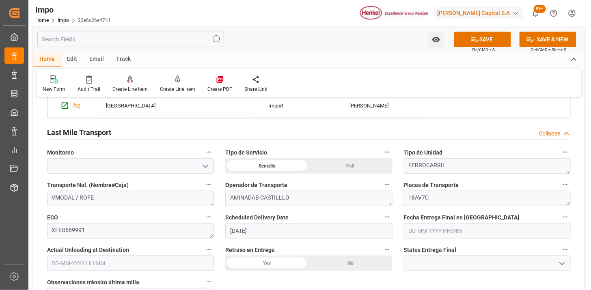
scroll to position [902, 0]
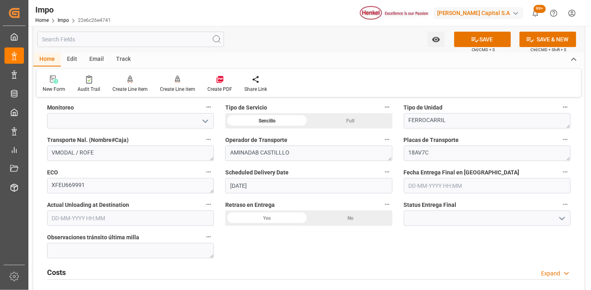
click at [431, 182] on input "text" at bounding box center [487, 185] width 167 height 15
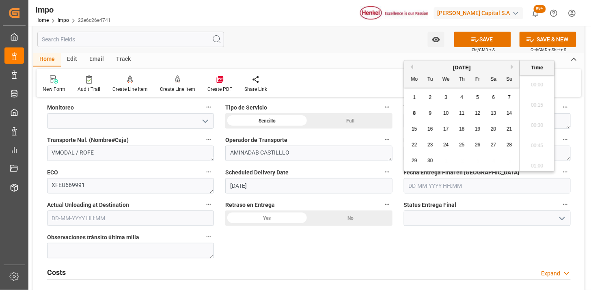
scroll to position [1119, 0]
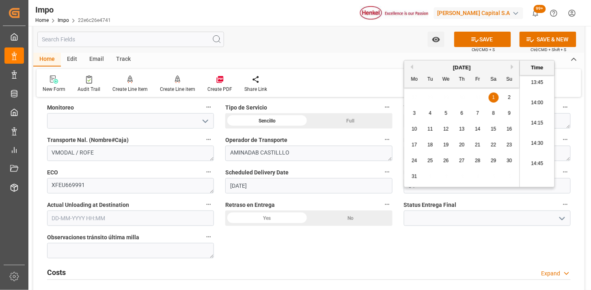
type input "04-09-2025 00:00"
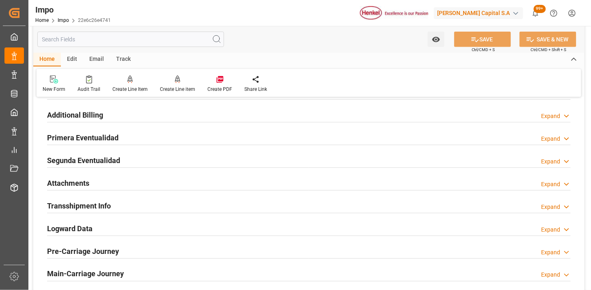
drag, startPoint x: 79, startPoint y: 184, endPoint x: 302, endPoint y: 168, distance: 223.5
click at [82, 184] on h2 "Attachments" at bounding box center [68, 183] width 42 height 11
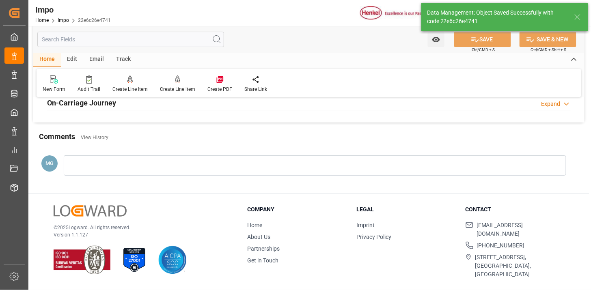
scroll to position [684, 0]
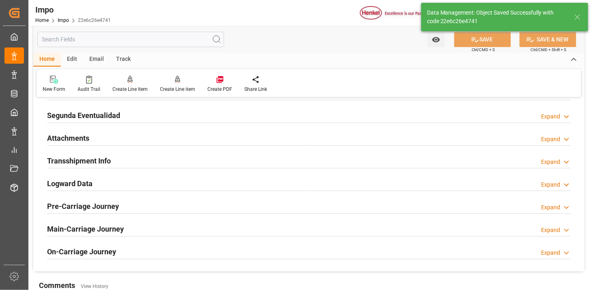
click at [164, 132] on div "Attachments Expand" at bounding box center [309, 137] width 524 height 15
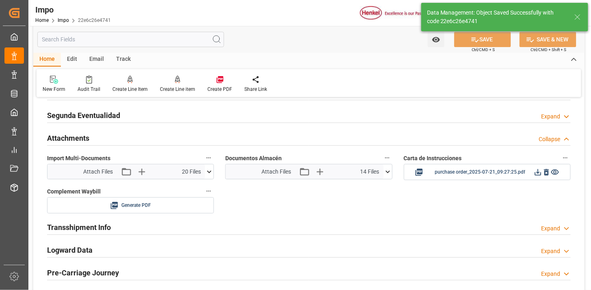
click at [388, 174] on icon at bounding box center [388, 172] width 9 height 9
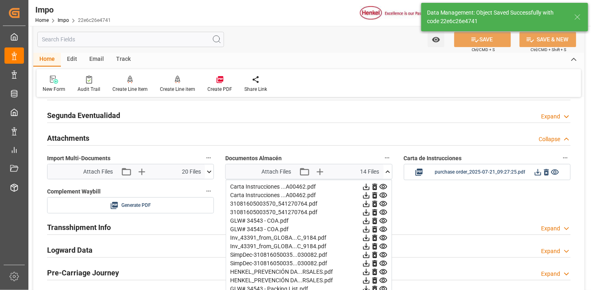
click at [374, 185] on icon at bounding box center [375, 187] width 9 height 9
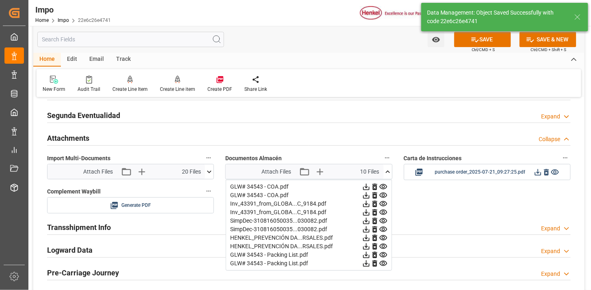
click at [374, 185] on icon at bounding box center [375, 187] width 9 height 9
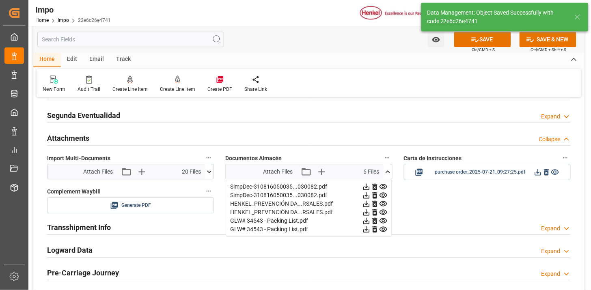
click at [374, 185] on icon at bounding box center [375, 187] width 9 height 9
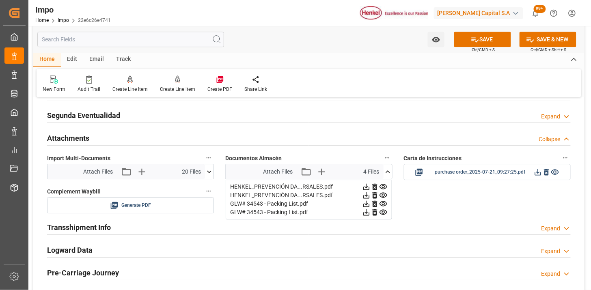
click at [374, 185] on icon at bounding box center [375, 187] width 9 height 9
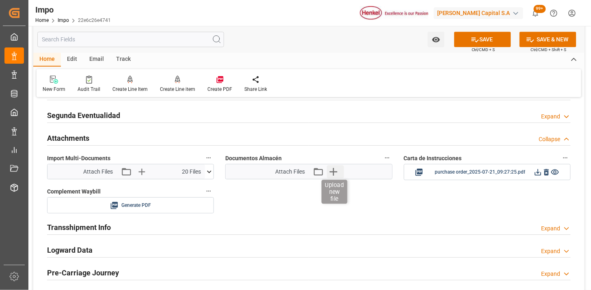
click at [339, 174] on icon "button" at bounding box center [333, 171] width 13 height 13
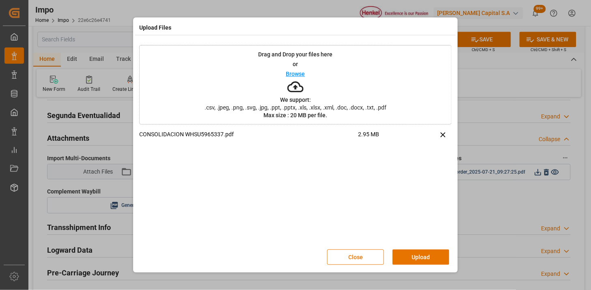
drag, startPoint x: 416, startPoint y: 260, endPoint x: 287, endPoint y: 176, distance: 154.6
click at [415, 258] on button "Upload" at bounding box center [421, 257] width 57 height 15
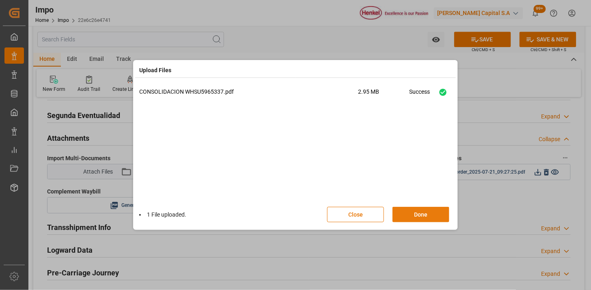
click at [416, 214] on button "Done" at bounding box center [421, 214] width 57 height 15
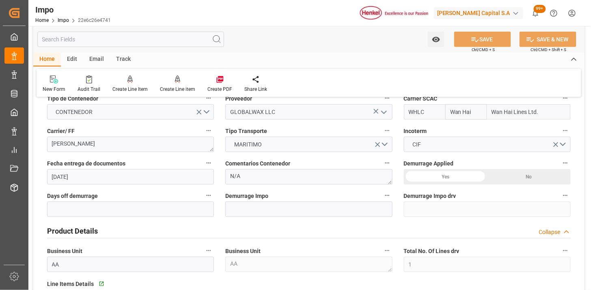
scroll to position [0, 0]
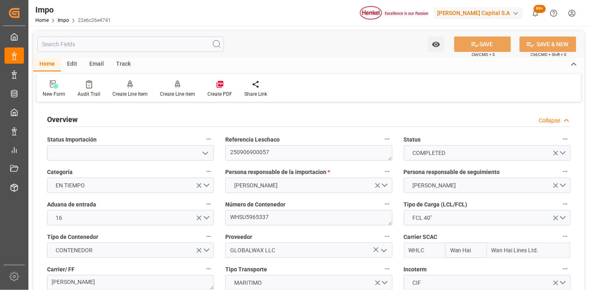
click at [101, 66] on div "Email" at bounding box center [96, 65] width 27 height 14
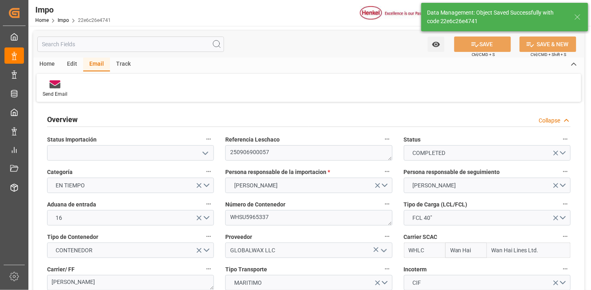
drag, startPoint x: 56, startPoint y: 86, endPoint x: 104, endPoint y: 99, distance: 49.8
click at [55, 84] on g at bounding box center [55, 84] width 11 height 8
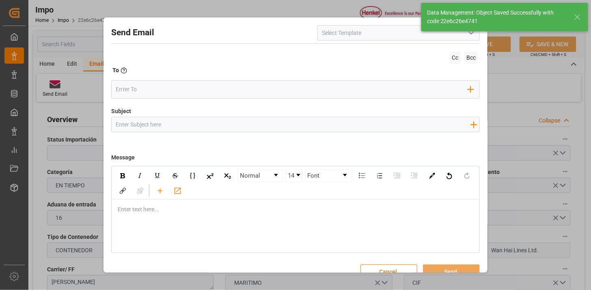
click at [469, 35] on icon "open menu" at bounding box center [472, 33] width 10 height 10
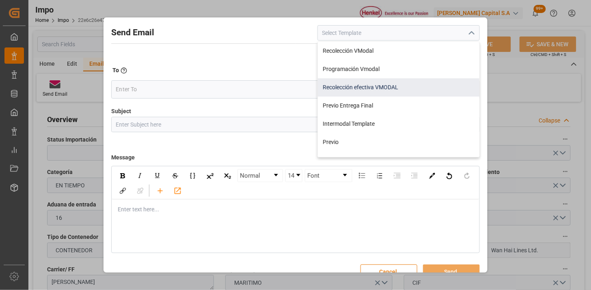
drag, startPoint x: 368, startPoint y: 86, endPoint x: 389, endPoint y: 110, distance: 32.0
click at [368, 86] on div "Recolección efectiva VMODAL" at bounding box center [399, 87] width 162 height 18
type input "Recolección efectiva VMODAL"
type input "RECOLECCIÓN EFECTIVA || OC {{customerpoDerived}} || REF {{freightForwarderRefer…"
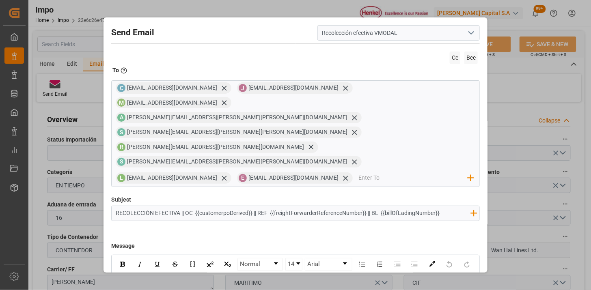
scroll to position [220, 0]
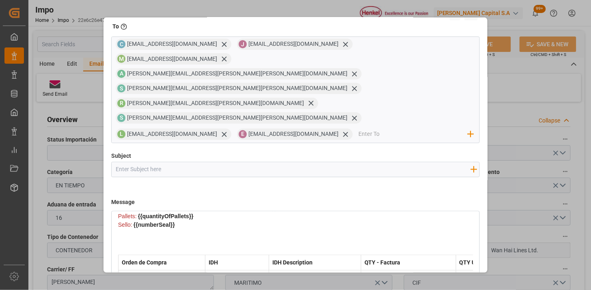
scroll to position [15, 0]
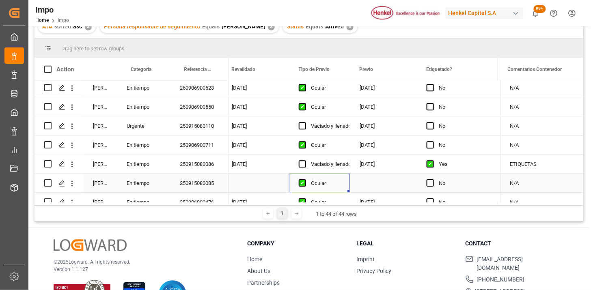
scroll to position [0, 888]
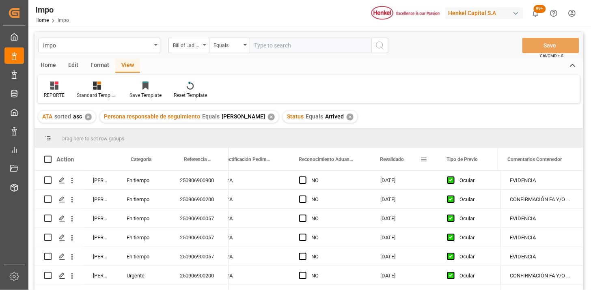
click at [348, 119] on div "✕" at bounding box center [350, 117] width 7 height 7
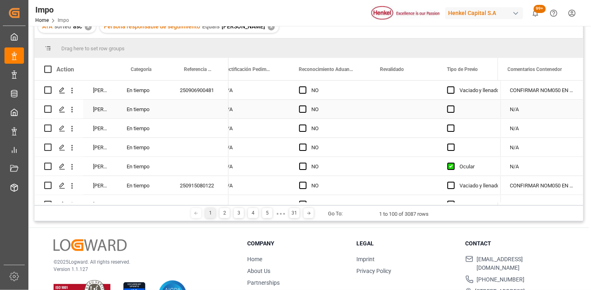
click at [141, 91] on div "En tiempo" at bounding box center [143, 90] width 53 height 19
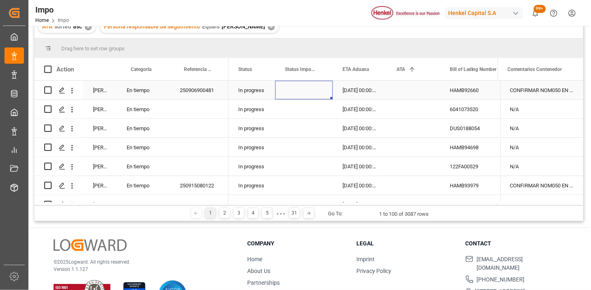
click at [264, 91] on div "In progress" at bounding box center [252, 90] width 47 height 19
click at [262, 71] on span at bounding box center [261, 69] width 7 height 7
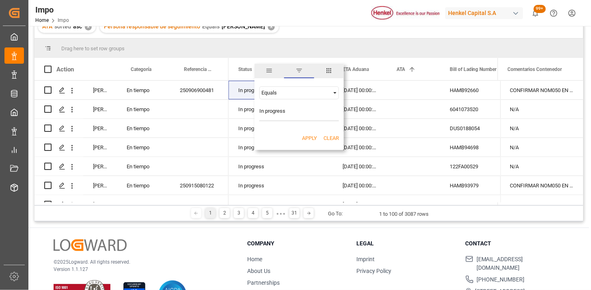
type input "In progress"
click at [310, 139] on button "Apply" at bounding box center [309, 138] width 15 height 8
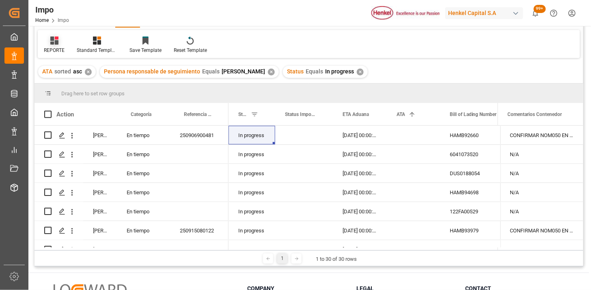
click at [54, 45] on div "REPORTE" at bounding box center [54, 45] width 33 height 18
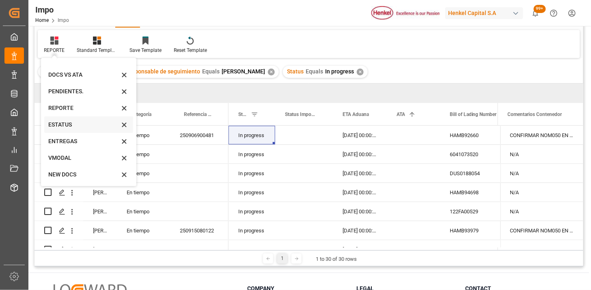
click at [80, 128] on div "ESTATUS" at bounding box center [83, 125] width 71 height 9
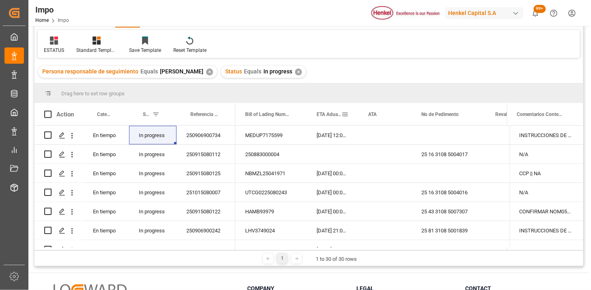
click at [328, 118] on div "ETA Aduana" at bounding box center [329, 114] width 25 height 22
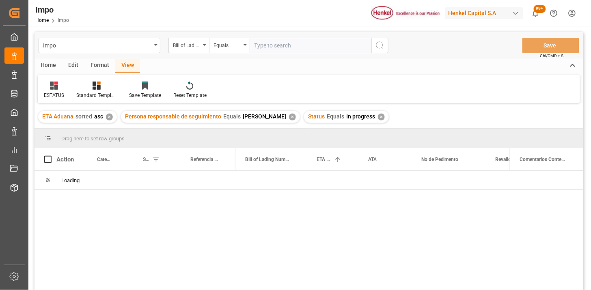
click at [91, 66] on div "Format" at bounding box center [99, 66] width 31 height 14
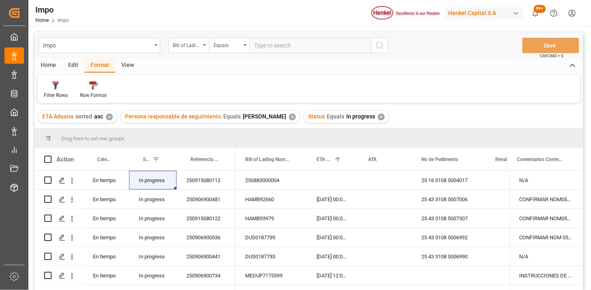
click at [95, 87] on icon at bounding box center [93, 86] width 8 height 8
click at [96, 127] on div "Impo Bill of Lading Number Equals Save Ctrl/CMD + S Home Edit Format View Filte…" at bounding box center [309, 172] width 549 height 280
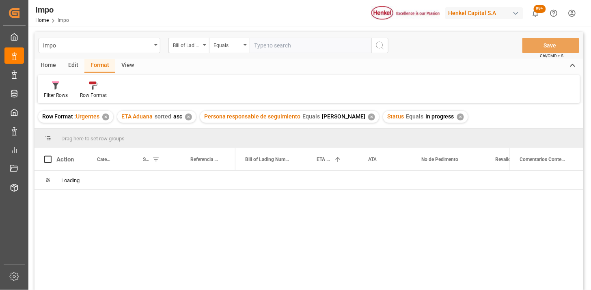
click at [127, 67] on div "View" at bounding box center [127, 66] width 25 height 14
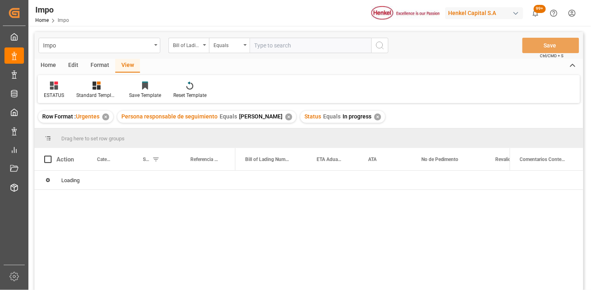
scroll to position [45, 0]
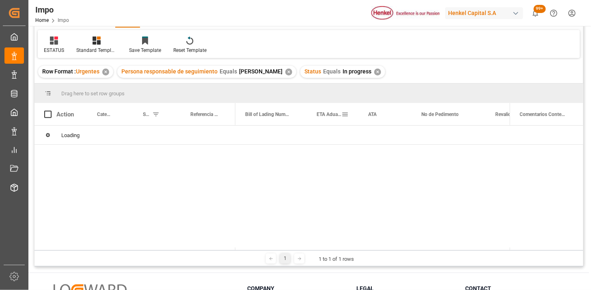
click at [325, 118] on div "ETA Aduana" at bounding box center [329, 114] width 25 height 22
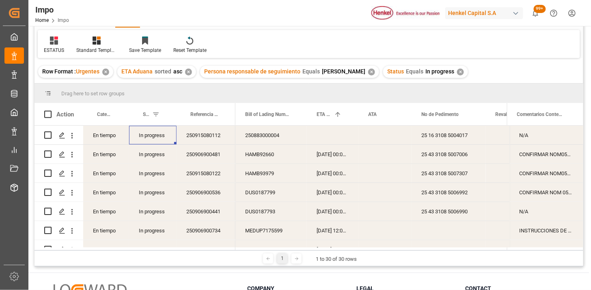
scroll to position [90, 0]
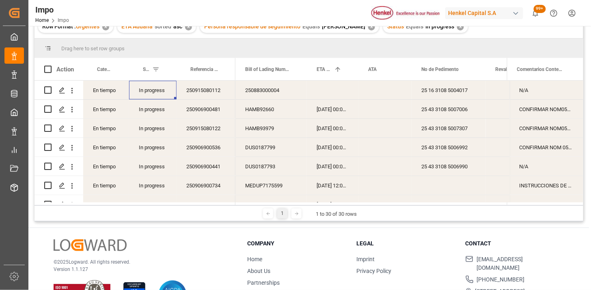
click at [269, 94] on div "250883000004" at bounding box center [271, 90] width 71 height 19
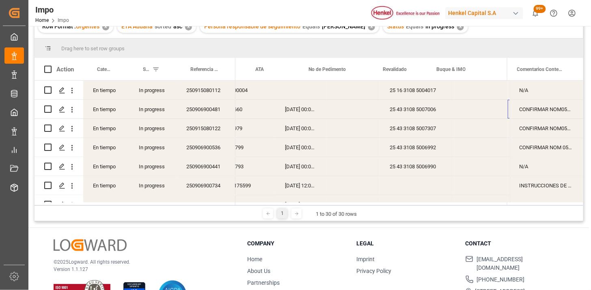
scroll to position [0, 112]
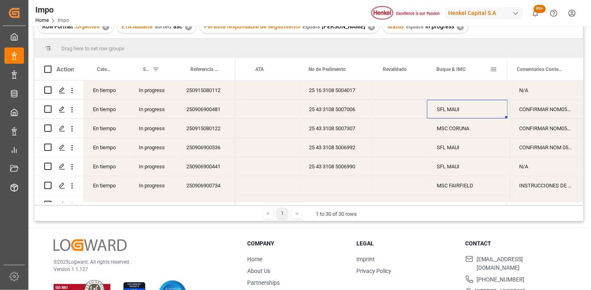
click at [493, 71] on span at bounding box center [494, 69] width 7 height 7
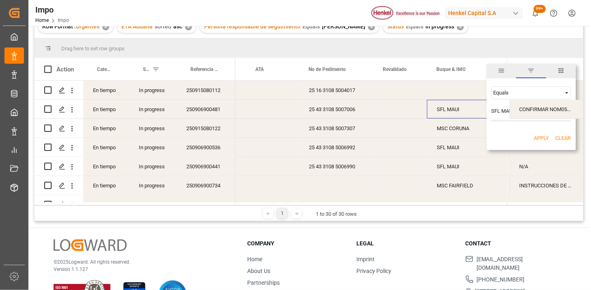
type input "SFL MAUI"
click at [536, 136] on button "Apply" at bounding box center [541, 138] width 15 height 8
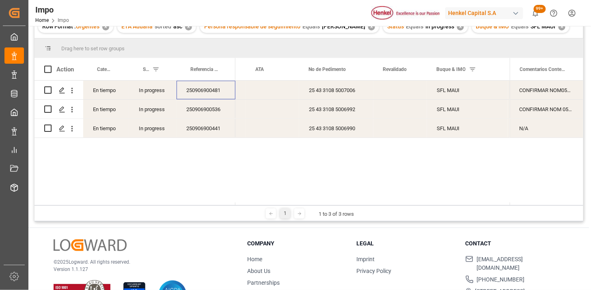
click at [208, 92] on div "250906900481" at bounding box center [206, 90] width 59 height 19
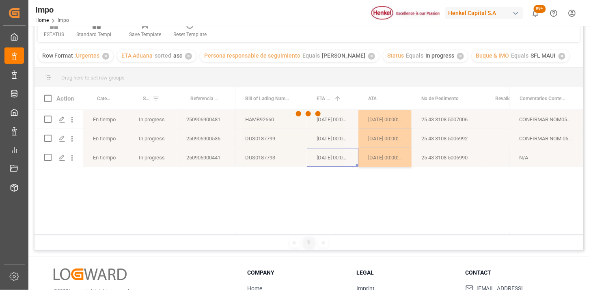
scroll to position [45, 0]
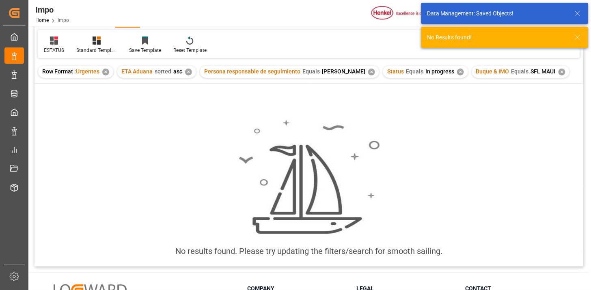
click at [559, 71] on div "✕" at bounding box center [562, 72] width 7 height 7
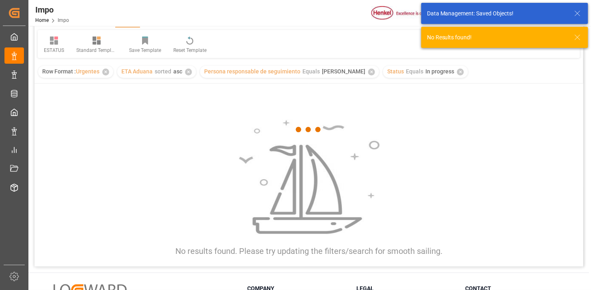
scroll to position [90, 0]
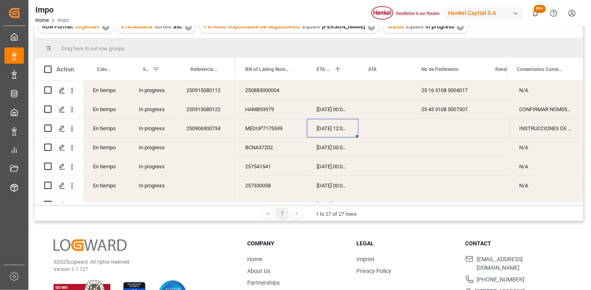
click at [221, 115] on div "250915080122" at bounding box center [206, 109] width 59 height 19
click at [446, 113] on div "25 43 3108 5007307" at bounding box center [449, 109] width 74 height 19
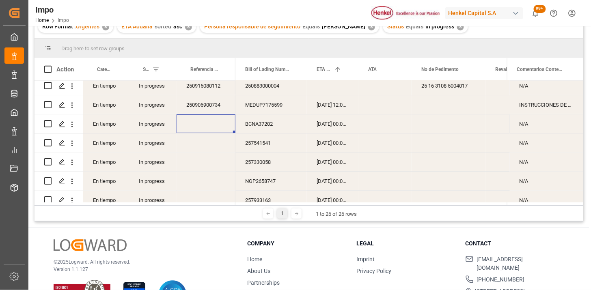
scroll to position [0, 0]
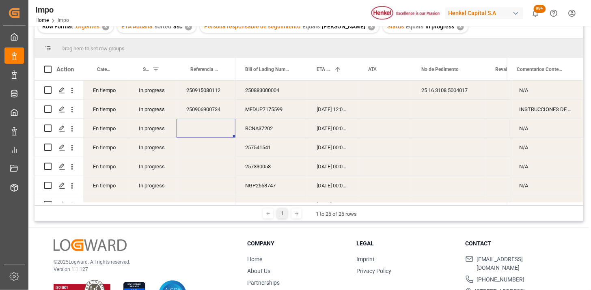
click at [266, 133] on div "BCNA37202" at bounding box center [271, 128] width 71 height 19
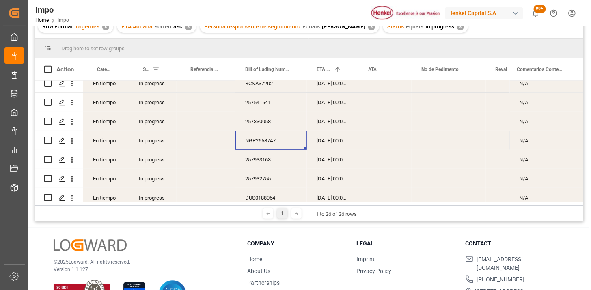
click at [270, 133] on div "NGP2658747" at bounding box center [271, 140] width 71 height 19
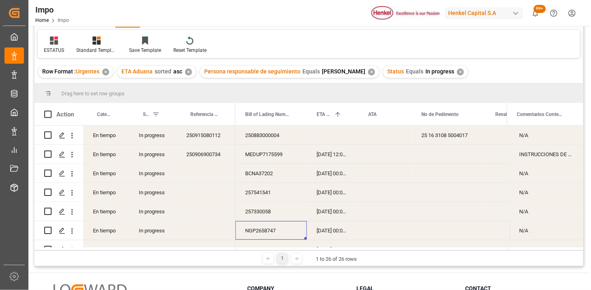
click at [457, 70] on div "✕" at bounding box center [460, 72] width 7 height 7
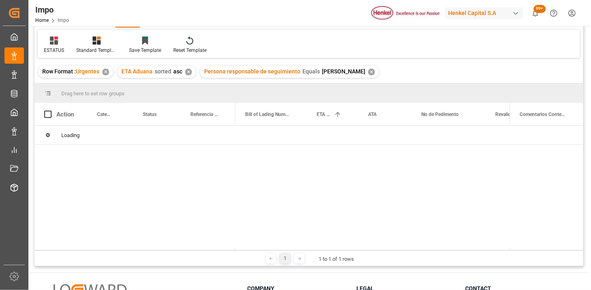
click at [370, 73] on div "✕" at bounding box center [371, 72] width 7 height 7
click at [190, 73] on div "✕" at bounding box center [188, 72] width 7 height 7
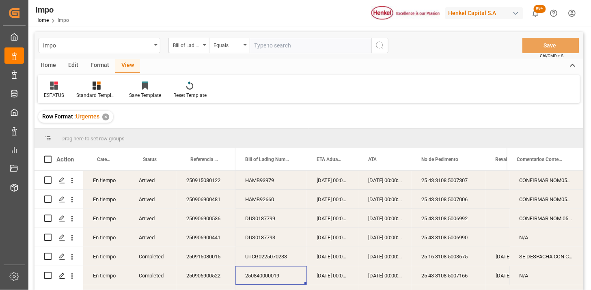
click at [285, 48] on input "text" at bounding box center [311, 45] width 122 height 15
paste input "BCNA37202"
type input "BCNA37202"
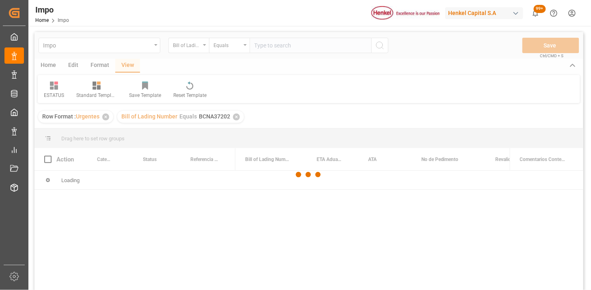
click at [294, 50] on div at bounding box center [309, 174] width 549 height 285
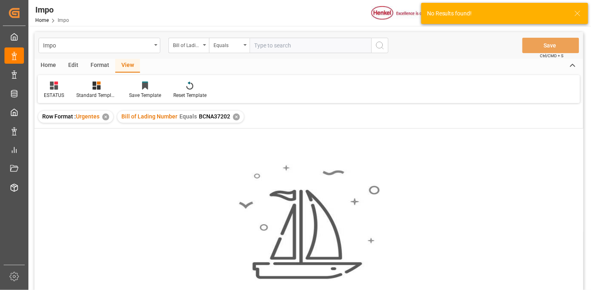
click at [300, 47] on input "text" at bounding box center [311, 45] width 122 height 15
paste input "BCNA37202"
type input "BCNA37202"
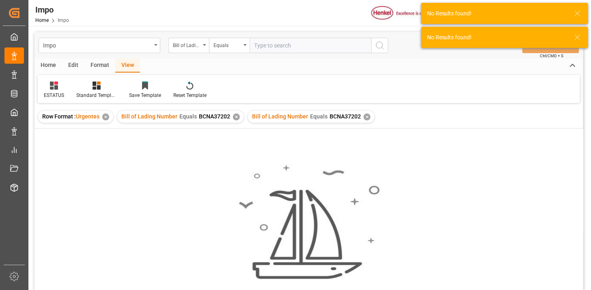
click at [236, 117] on div "✕" at bounding box center [236, 117] width 7 height 7
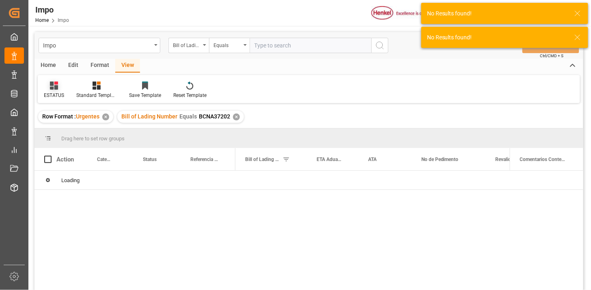
click at [50, 89] on icon at bounding box center [54, 86] width 8 height 8
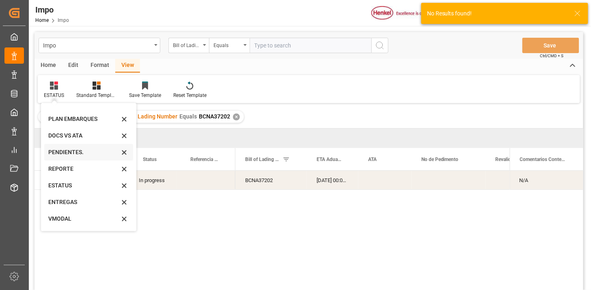
scroll to position [45, 0]
drag, startPoint x: 76, startPoint y: 220, endPoint x: 86, endPoint y: 216, distance: 10.3
click at [76, 219] on div "NEW DOCS" at bounding box center [83, 220] width 71 height 9
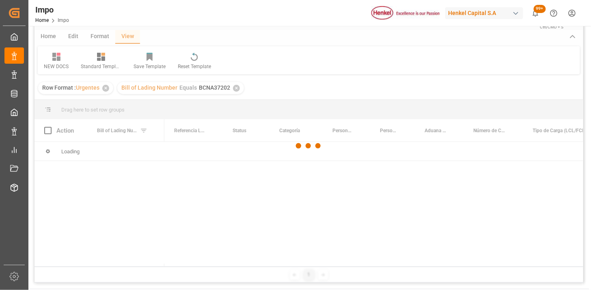
scroll to position [45, 0]
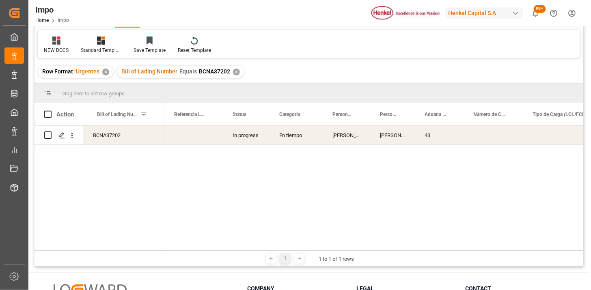
click at [250, 136] on div "In progress" at bounding box center [246, 135] width 47 height 19
click at [72, 138] on icon "open menu" at bounding box center [72, 136] width 2 height 6
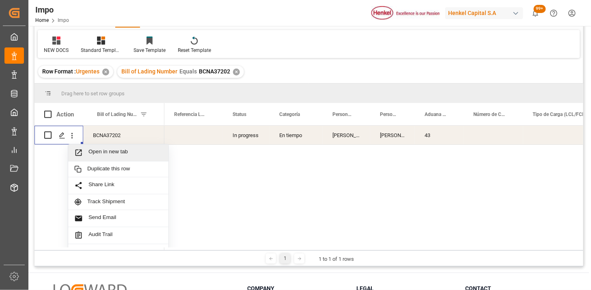
click at [103, 157] on div "Open in new tab" at bounding box center [118, 153] width 100 height 17
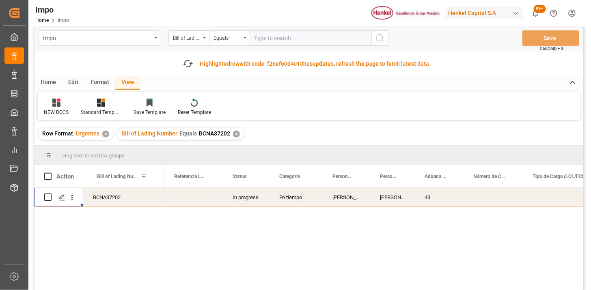
scroll to position [0, 0]
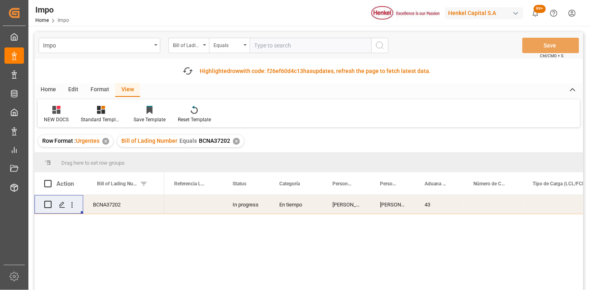
click at [264, 48] on input "text" at bounding box center [311, 45] width 122 height 15
paste input "257541541"
type input "257541541"
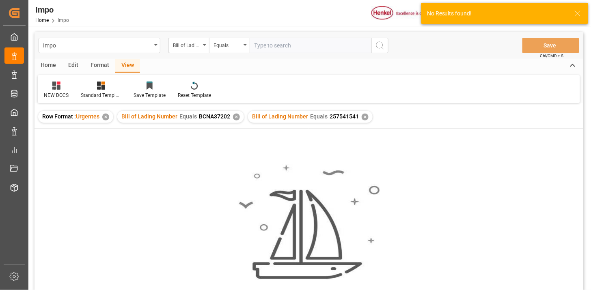
click at [237, 118] on div "✕" at bounding box center [236, 117] width 7 height 7
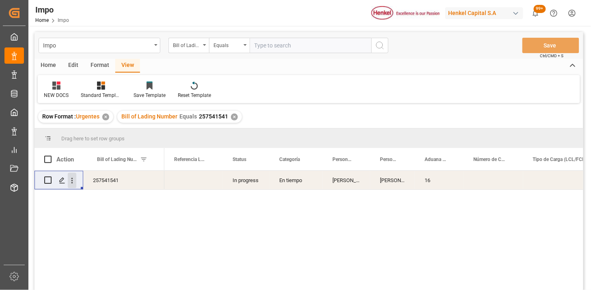
click at [75, 180] on icon "open menu" at bounding box center [72, 181] width 9 height 9
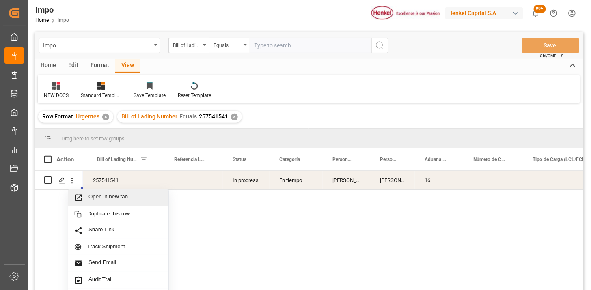
drag, startPoint x: 99, startPoint y: 196, endPoint x: 107, endPoint y: 198, distance: 8.3
click at [99, 197] on span "Open in new tab" at bounding box center [126, 198] width 74 height 9
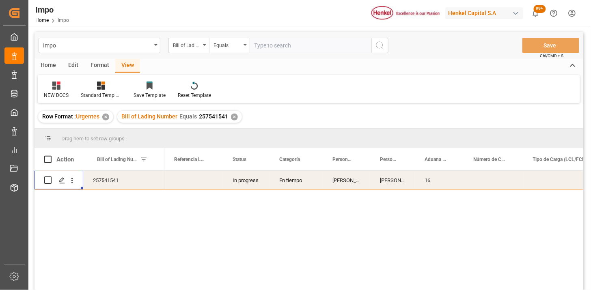
click at [313, 53] on div "Impo Bill of Lading Number Equals Save Ctrl/CMD + S" at bounding box center [309, 45] width 549 height 27
click at [316, 46] on input "text" at bounding box center [311, 45] width 122 height 15
paste input "257330058"
type input "257330058"
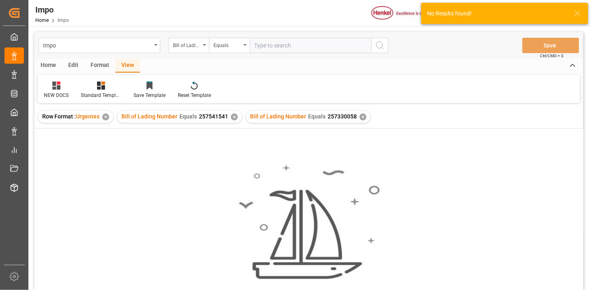
click at [234, 119] on div "✕" at bounding box center [234, 117] width 7 height 7
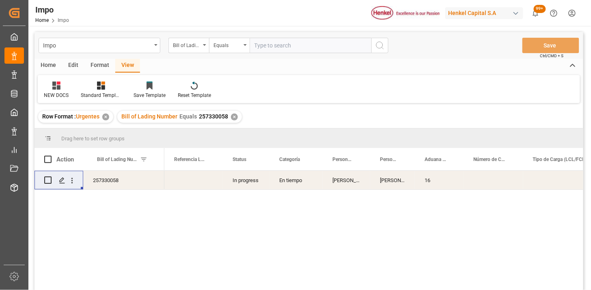
drag, startPoint x: 72, startPoint y: 184, endPoint x: 79, endPoint y: 188, distance: 7.8
click at [73, 184] on icon "open menu" at bounding box center [72, 181] width 9 height 9
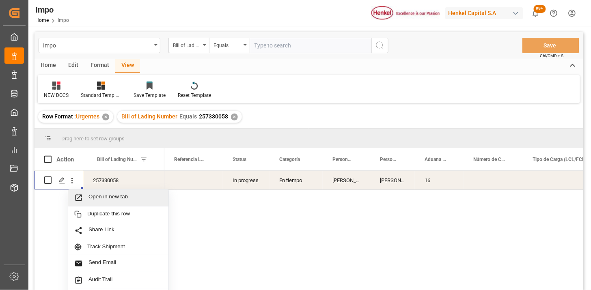
click at [95, 201] on span "Open in new tab" at bounding box center [126, 198] width 74 height 9
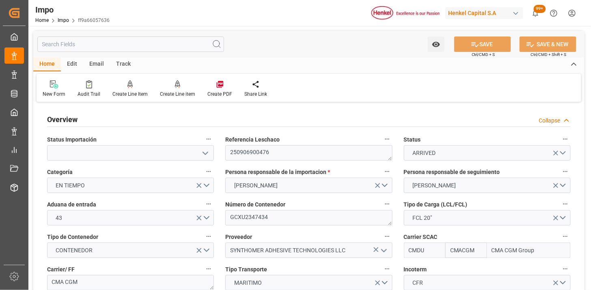
scroll to position [666, 0]
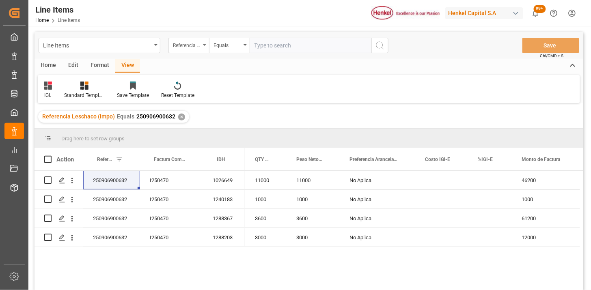
click at [197, 47] on div "Referencia Leschaco (impo)" at bounding box center [187, 44] width 28 height 9
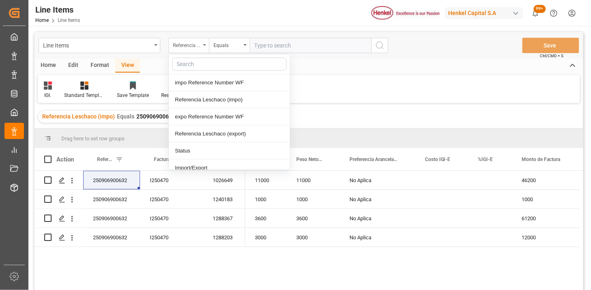
type input "n"
type input "b"
type input "com"
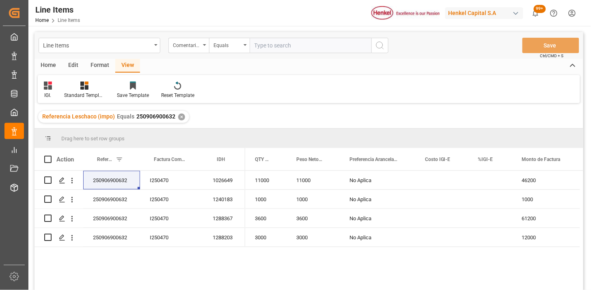
click at [279, 41] on input "text" at bounding box center [311, 45] width 122 height 15
paste input "BCNA37202"
type input "BCNA37202"
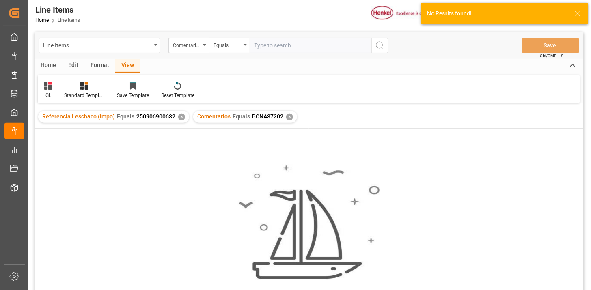
click at [182, 116] on div "✕" at bounding box center [181, 117] width 7 height 7
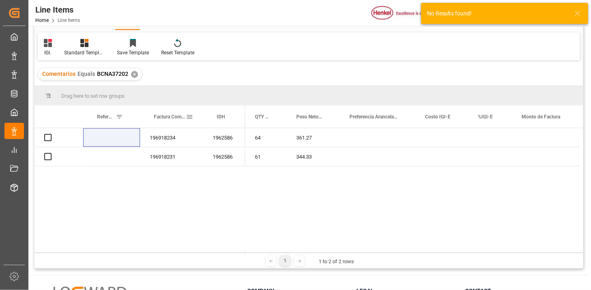
scroll to position [45, 0]
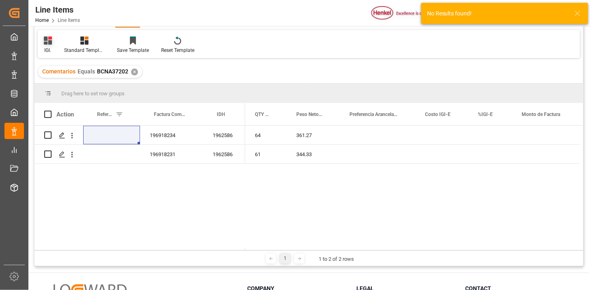
click at [49, 47] on div "IGI." at bounding box center [48, 50] width 8 height 7
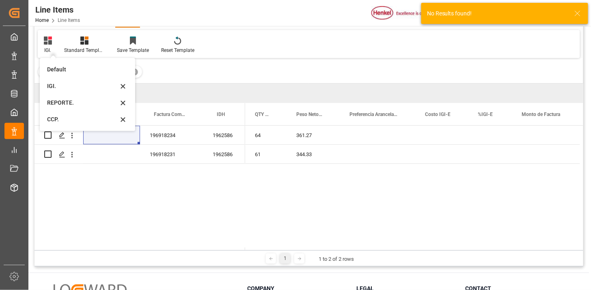
click at [60, 102] on div "REPORTE." at bounding box center [82, 103] width 71 height 9
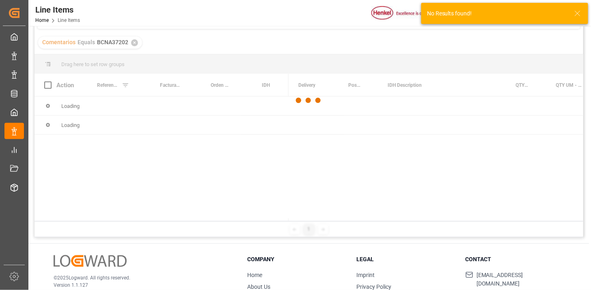
scroll to position [90, 0]
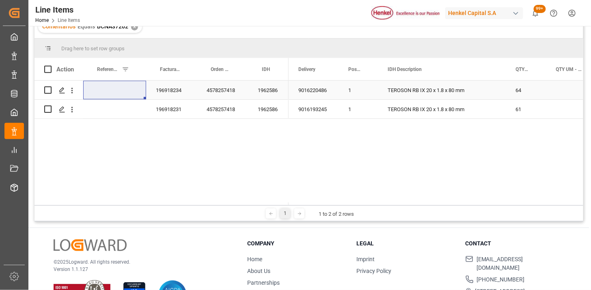
click at [275, 93] on div "1962586" at bounding box center [268, 90] width 41 height 19
click at [420, 115] on div "TEROSON RB IX 20 x 1.8 x 80 mm" at bounding box center [442, 109] width 128 height 19
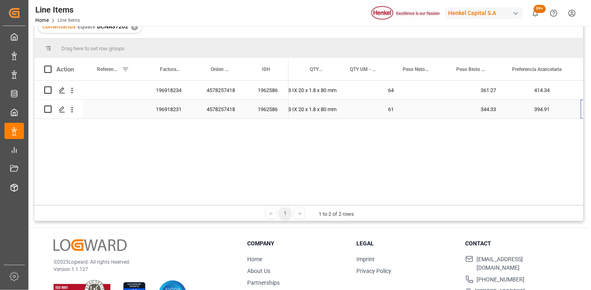
scroll to position [0, 206]
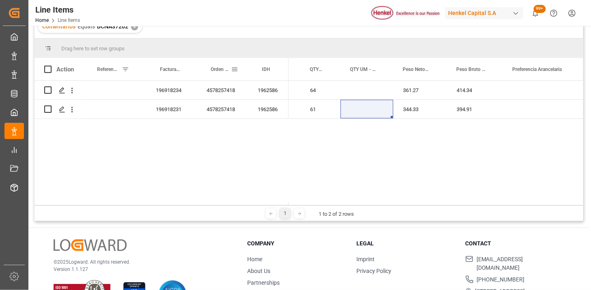
click at [235, 71] on span at bounding box center [234, 69] width 7 height 7
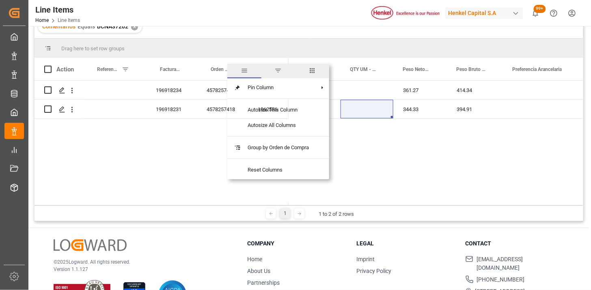
click at [315, 72] on span "columns" at bounding box center [312, 70] width 7 height 7
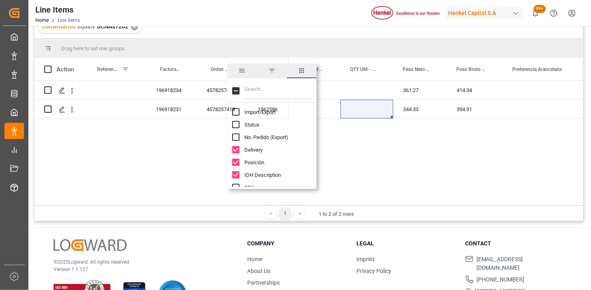
click at [281, 86] on input "Filter Columns Input" at bounding box center [277, 91] width 67 height 16
type input "im"
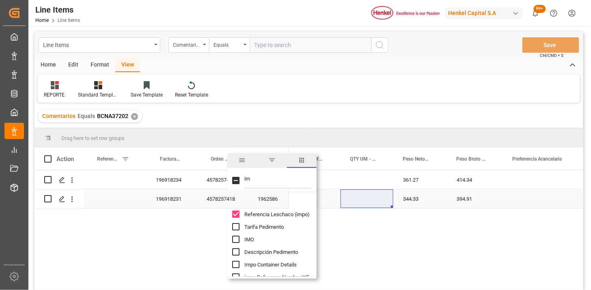
scroll to position [0, 0]
click at [379, 225] on div "TEROSON RB IX 20 x 1.8 x 80 mm 64 361.27 414.34 TEROSON RB IX 20 x 1.8 x 80 mm …" at bounding box center [436, 233] width 295 height 125
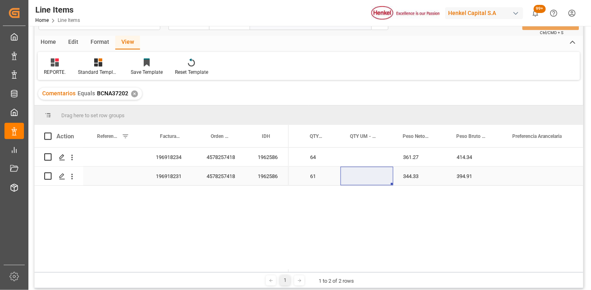
scroll to position [45, 0]
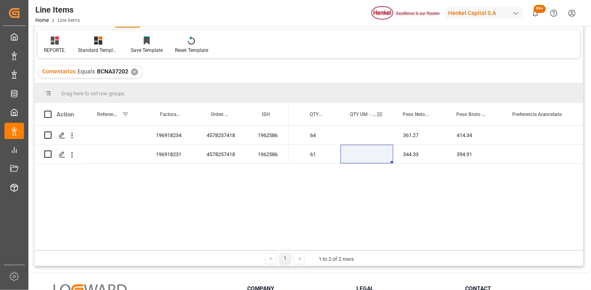
click at [383, 117] on span at bounding box center [379, 114] width 7 height 7
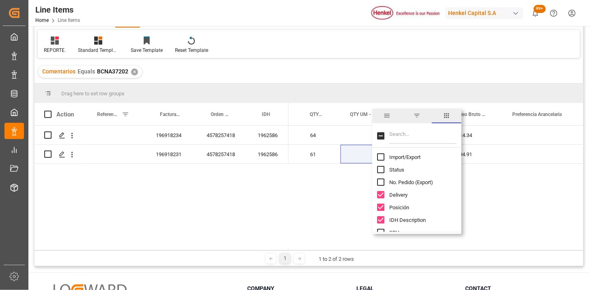
click at [380, 158] on input "Import/Export column toggle visibility (hidden)" at bounding box center [380, 156] width 7 height 7
checkbox input "true"
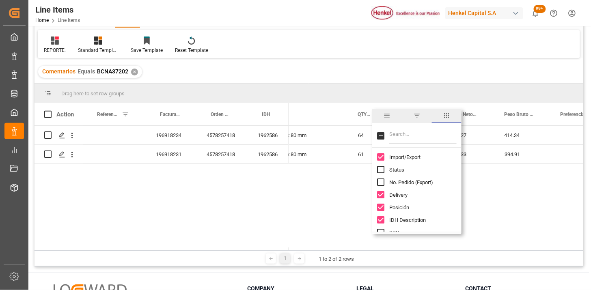
click at [409, 137] on input "Filter Columns Input" at bounding box center [422, 136] width 67 height 16
type input "um"
click at [420, 182] on span "Peso Neto UM - Factura" at bounding box center [416, 182] width 54 height 6
checkbox input "true"
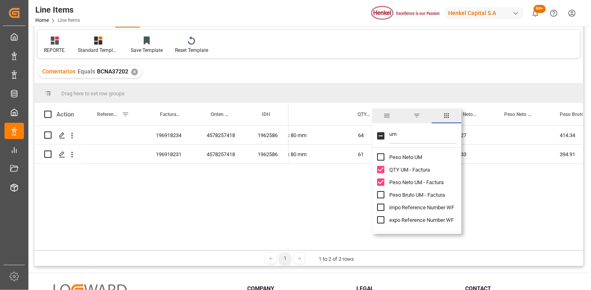
click at [417, 194] on span "Peso Bruto UM - Factura" at bounding box center [417, 195] width 56 height 6
checkbox input "true"
click at [328, 156] on div "TEROSON RB IX 20 x 1.8 x 80 mm" at bounding box center [284, 154] width 128 height 19
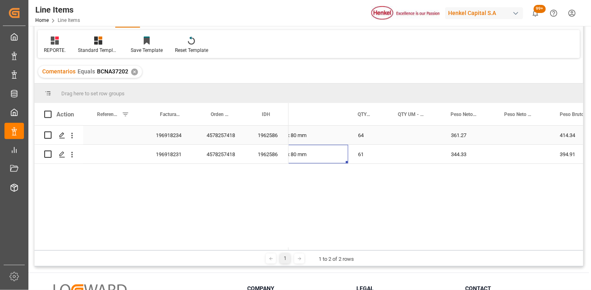
click at [307, 135] on div "TEROSON RB IX 20 x 1.8 x 80 mm" at bounding box center [284, 135] width 128 height 19
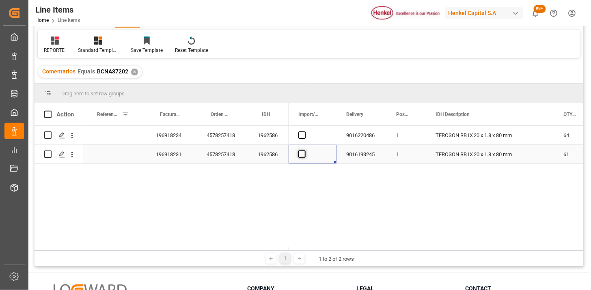
click at [300, 155] on span "Press SPACE to select this row." at bounding box center [301, 154] width 7 height 7
click at [305, 151] on input "Press SPACE to select this row." at bounding box center [305, 151] width 0 height 0
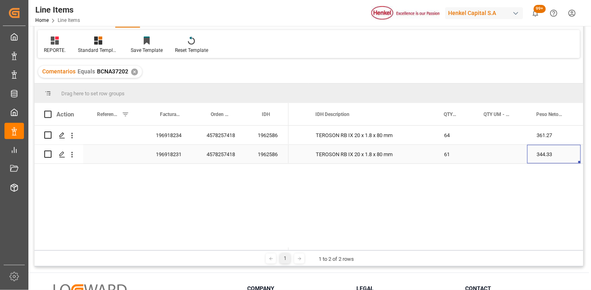
scroll to position [0, 120]
click at [489, 153] on div "Press SPACE to select this row." at bounding box center [501, 154] width 53 height 19
click at [489, 153] on input "Press SPACE to select this row." at bounding box center [501, 149] width 40 height 15
type input "BOX"
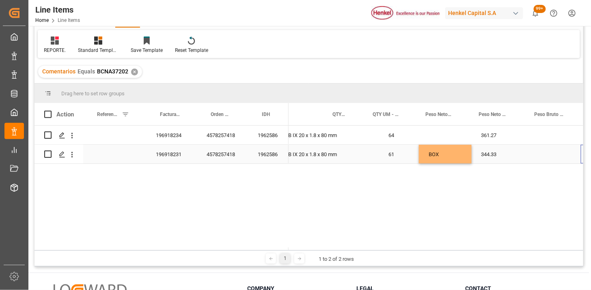
scroll to position [0, 231]
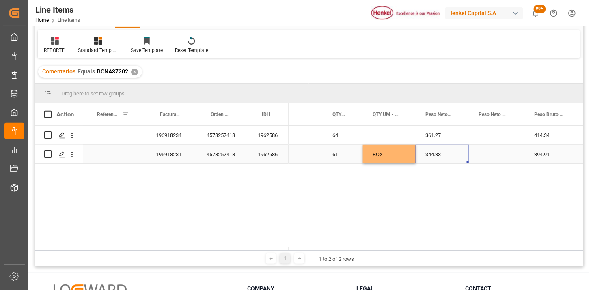
click at [494, 159] on div "Press SPACE to select this row." at bounding box center [497, 154] width 56 height 19
click at [494, 159] on div "Press SPACE to select this row." at bounding box center [497, 149] width 56 height 28
click at [495, 147] on input "Press SPACE to select this row." at bounding box center [497, 149] width 43 height 15
type input "KG"
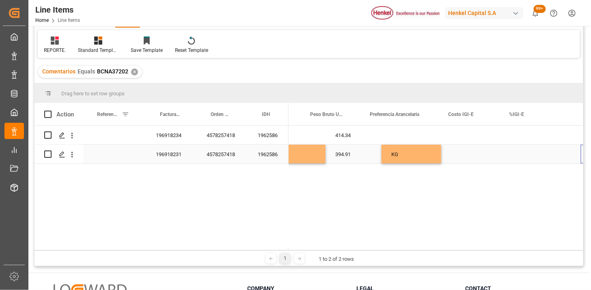
scroll to position [0, 0]
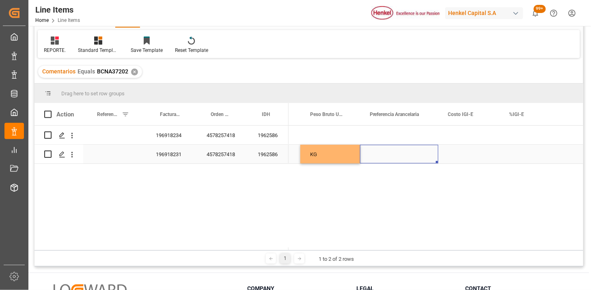
click at [405, 153] on div "Press SPACE to select this row." at bounding box center [399, 154] width 78 height 19
click at [422, 158] on div "Select" at bounding box center [399, 149] width 78 height 28
click at [423, 153] on button "Select" at bounding box center [399, 149] width 65 height 15
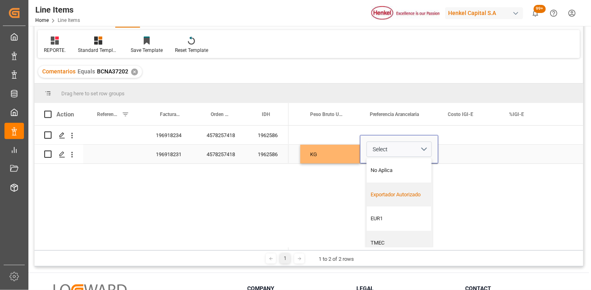
drag, startPoint x: 408, startPoint y: 191, endPoint x: 449, endPoint y: 164, distance: 48.4
click at [409, 191] on div "Exportador Autorizado" at bounding box center [400, 195] width 56 height 8
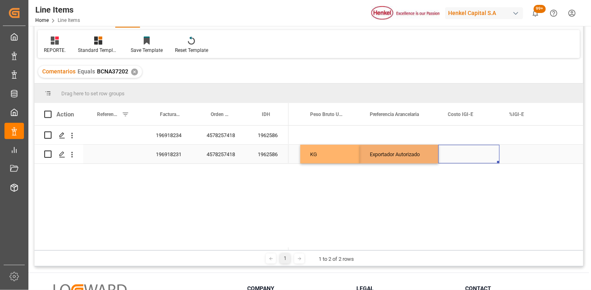
click at [461, 149] on div "Press SPACE to select this row." at bounding box center [469, 154] width 61 height 19
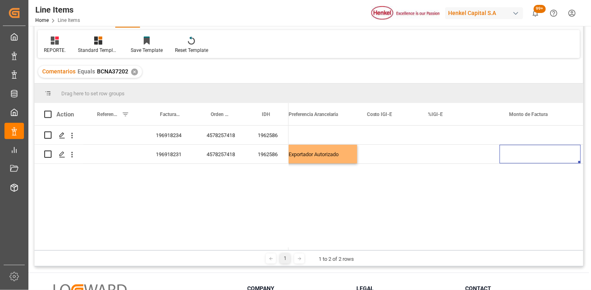
scroll to position [0, 654]
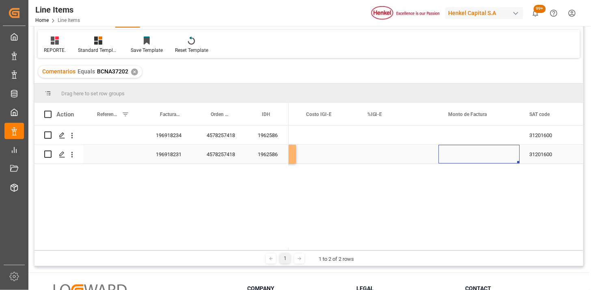
click at [478, 158] on div "Press SPACE to select this row." at bounding box center [479, 154] width 81 height 19
click at [478, 158] on div "Press SPACE to select this row." at bounding box center [479, 149] width 81 height 28
click at [477, 154] on input "Press SPACE to select this row." at bounding box center [479, 149] width 68 height 15
type input "2739.91"
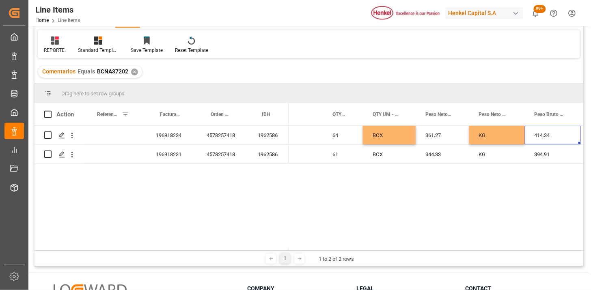
scroll to position [0, 291]
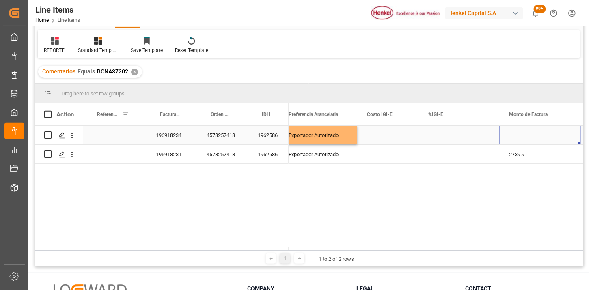
click at [521, 134] on div "Press SPACE to select this row." at bounding box center [540, 135] width 81 height 19
drag, startPoint x: 521, startPoint y: 134, endPoint x: 525, endPoint y: 135, distance: 4.5
click at [521, 135] on input "Press SPACE to select this row." at bounding box center [540, 139] width 68 height 15
type input "2874.65"
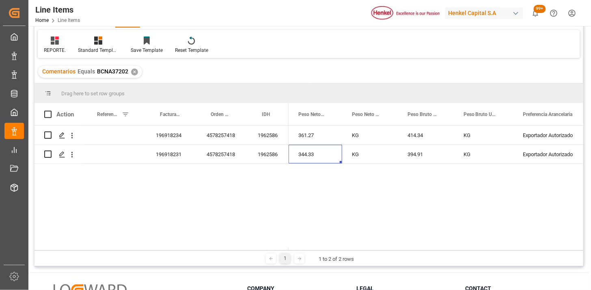
scroll to position [0, 306]
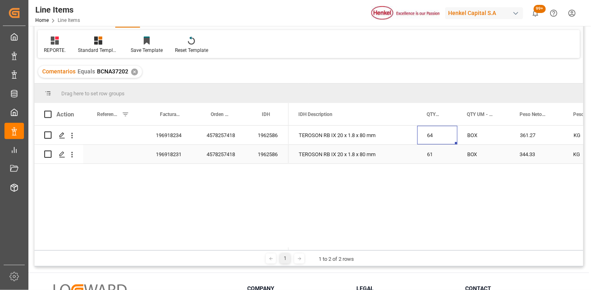
click at [270, 141] on div "1962586" at bounding box center [268, 135] width 41 height 19
click at [158, 117] on div "Factura Comercial" at bounding box center [171, 114] width 31 height 22
click at [166, 115] on span "Factura Comercial" at bounding box center [170, 115] width 20 height 6
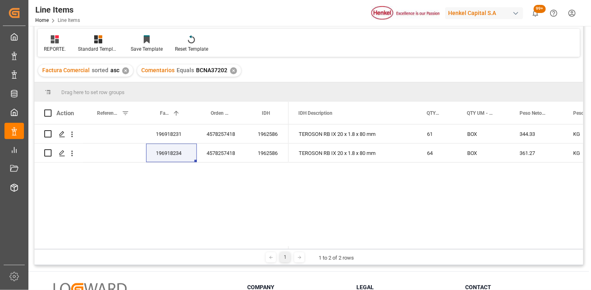
scroll to position [45, 0]
click at [163, 141] on div "196918231" at bounding box center [171, 135] width 51 height 19
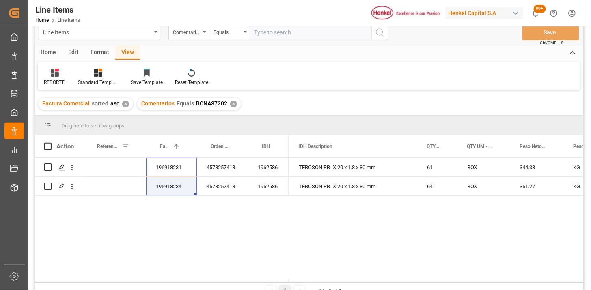
scroll to position [0, 0]
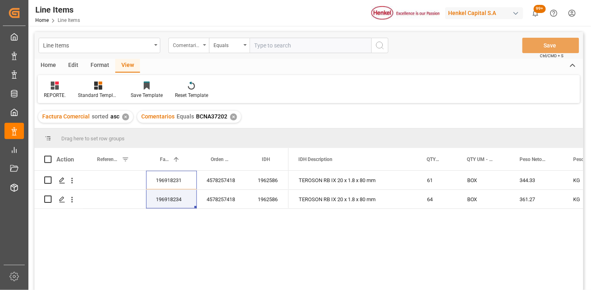
click at [194, 49] on div "Comentarios" at bounding box center [187, 44] width 28 height 9
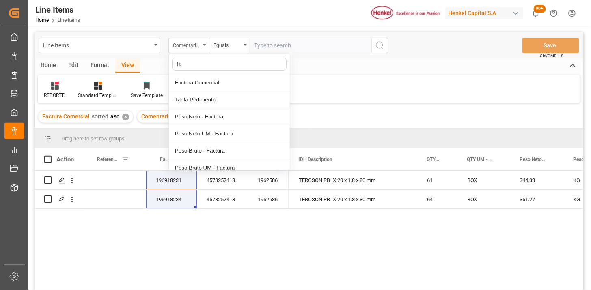
type input "fac"
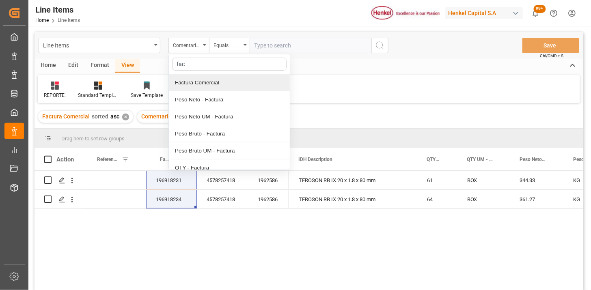
click at [208, 80] on div "Factura Comercial" at bounding box center [229, 82] width 121 height 17
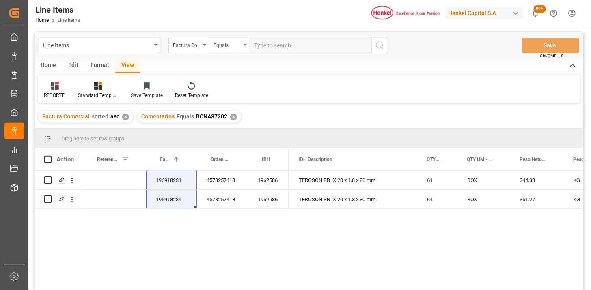
drag, startPoint x: 224, startPoint y: 47, endPoint x: 226, endPoint y: 51, distance: 4.8
click at [225, 48] on div "Equals" at bounding box center [228, 44] width 28 height 9
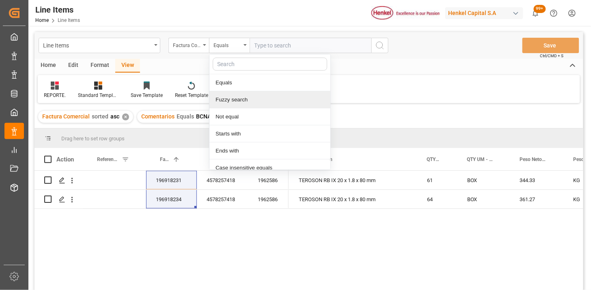
drag, startPoint x: 249, startPoint y: 96, endPoint x: 266, endPoint y: 61, distance: 39.4
click at [250, 95] on div "Fuzzy search" at bounding box center [270, 99] width 121 height 17
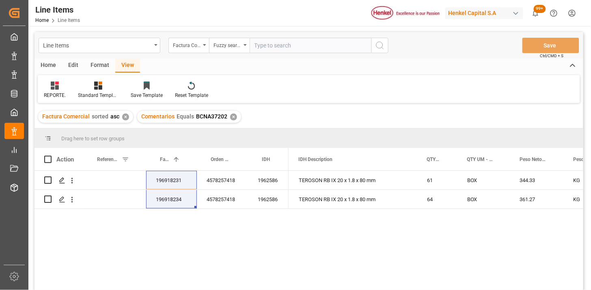
click at [269, 52] on input "text" at bounding box center [311, 45] width 122 height 15
type input "251283"
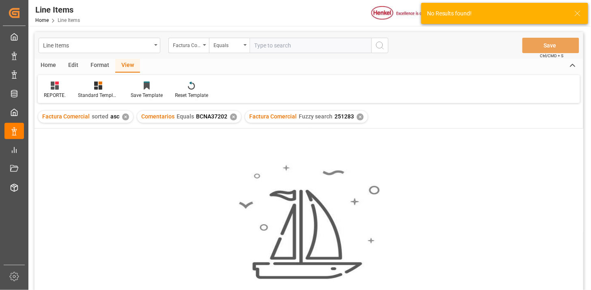
click at [231, 117] on div "✕" at bounding box center [233, 117] width 7 height 7
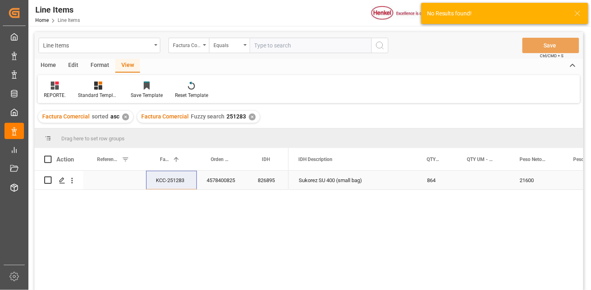
click at [180, 183] on div "KCC-251283" at bounding box center [171, 180] width 51 height 19
click at [260, 189] on div "826895" at bounding box center [268, 180] width 41 height 19
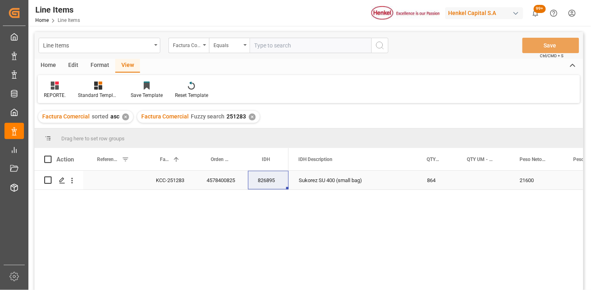
click at [175, 183] on div "KCC-251283" at bounding box center [171, 180] width 51 height 19
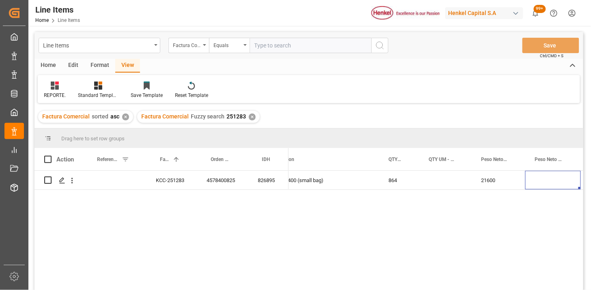
scroll to position [0, 231]
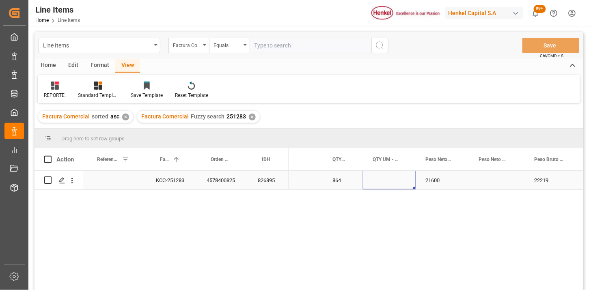
click at [384, 182] on div "Press SPACE to select this row." at bounding box center [389, 180] width 53 height 19
click at [384, 182] on input "Press SPACE to select this row." at bounding box center [390, 184] width 40 height 15
type input "BGS"
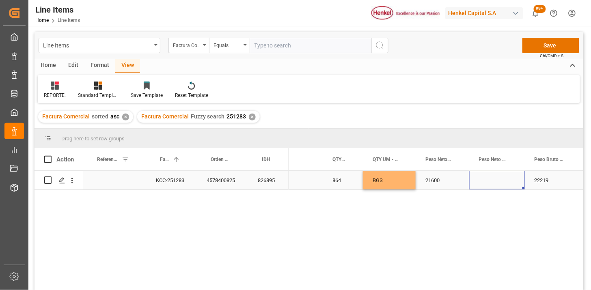
click at [498, 182] on div "Press SPACE to select this row." at bounding box center [497, 180] width 56 height 19
click at [498, 182] on input "Press SPACE to select this row." at bounding box center [497, 184] width 43 height 15
type input "KG"
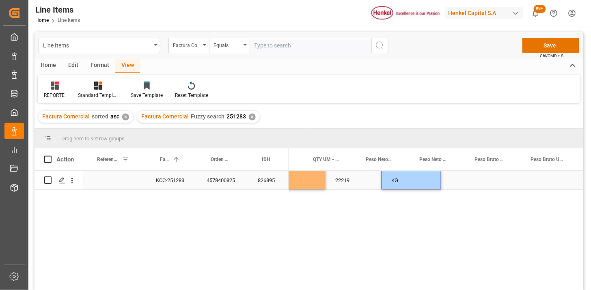
scroll to position [0, 431]
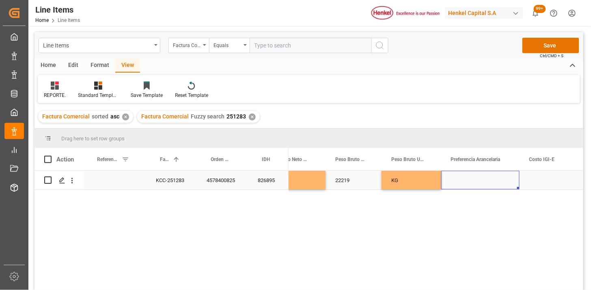
click at [493, 184] on div "Press SPACE to select this row." at bounding box center [480, 180] width 78 height 19
click at [511, 184] on button "Select" at bounding box center [480, 184] width 65 height 15
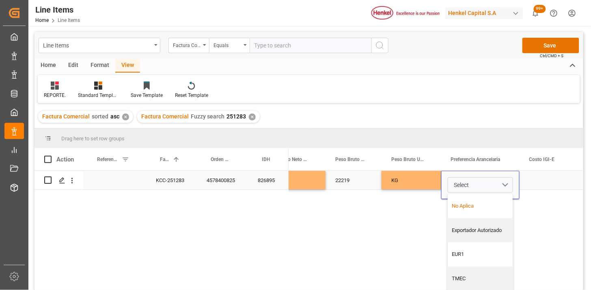
drag, startPoint x: 477, startPoint y: 209, endPoint x: 520, endPoint y: 194, distance: 45.5
click at [478, 208] on div "No Aplica" at bounding box center [481, 206] width 56 height 8
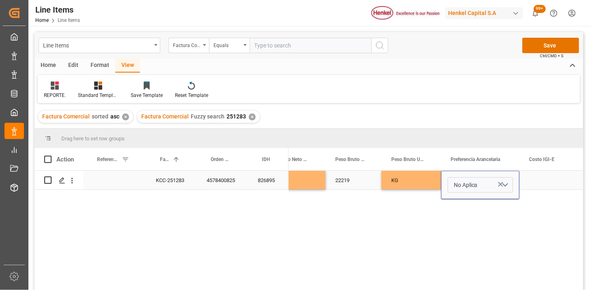
click at [538, 186] on div "Press SPACE to select this row." at bounding box center [550, 180] width 61 height 19
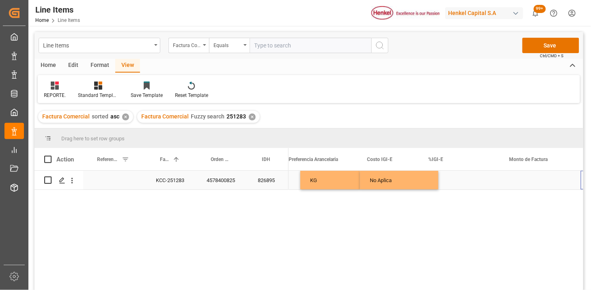
scroll to position [0, 654]
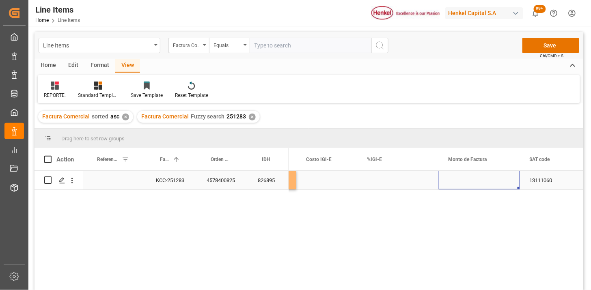
click at [474, 183] on div "Press SPACE to select this row." at bounding box center [479, 180] width 81 height 19
click at [474, 183] on input "Press SPACE to select this row." at bounding box center [479, 184] width 68 height 15
type input "38664"
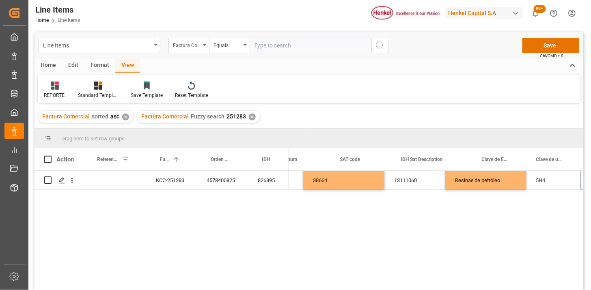
scroll to position [0, 844]
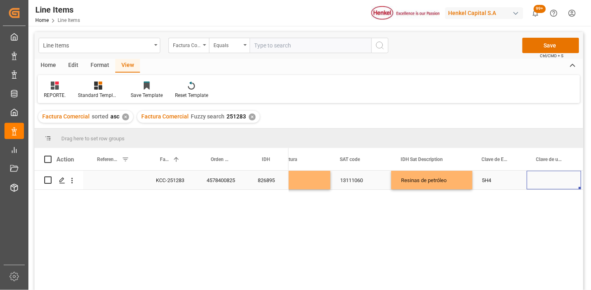
click at [551, 182] on div "Press SPACE to select this row." at bounding box center [554, 180] width 54 height 19
click at [553, 182] on div "Press SPACE to select this row." at bounding box center [554, 180] width 54 height 19
click at [569, 188] on icon "open menu" at bounding box center [567, 186] width 10 height 10
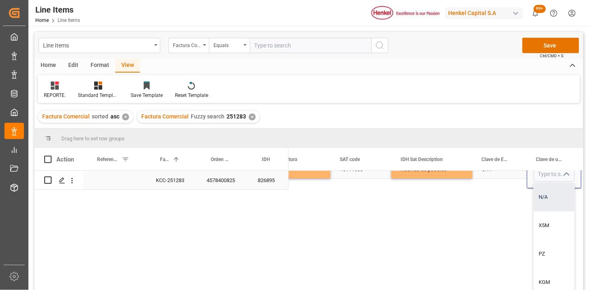
scroll to position [17, 844]
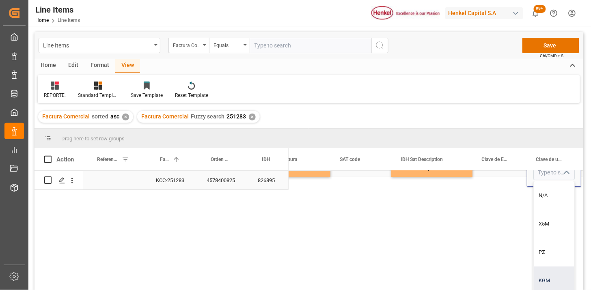
click at [547, 275] on div "KGM" at bounding box center [554, 281] width 41 height 28
type input "KGM"
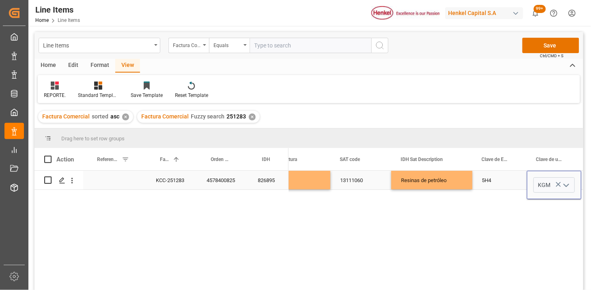
click at [492, 179] on div "5H4" at bounding box center [500, 180] width 54 height 19
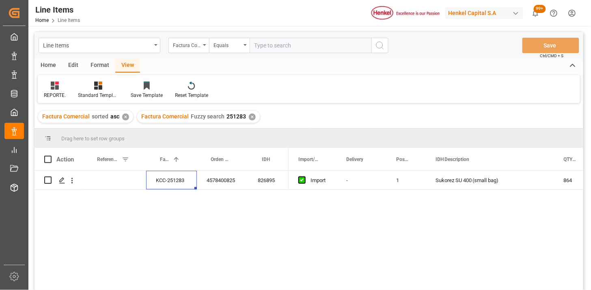
click at [264, 182] on div "826895" at bounding box center [268, 180] width 41 height 19
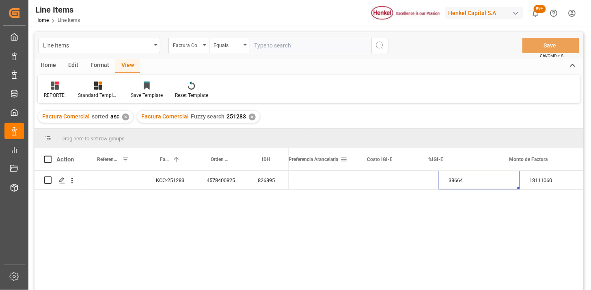
scroll to position [0, 654]
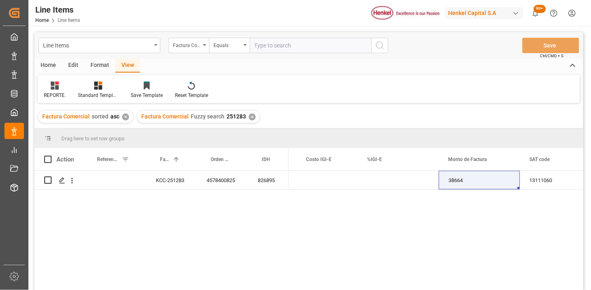
click at [270, 51] on input "text" at bounding box center [311, 45] width 122 height 15
paste input "LH4578400839"
type input "LH4578400839"
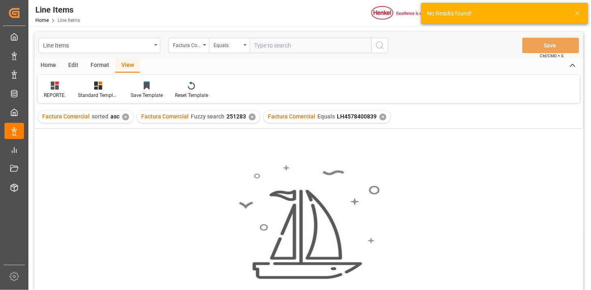
click at [251, 117] on div "✕" at bounding box center [252, 117] width 7 height 7
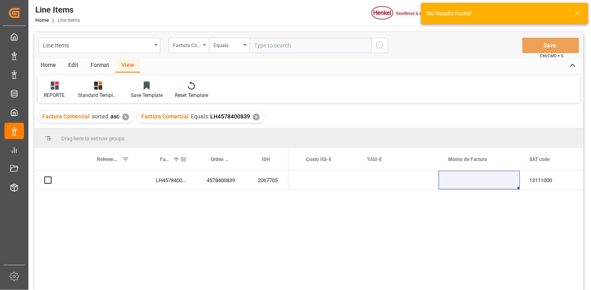
scroll to position [45, 0]
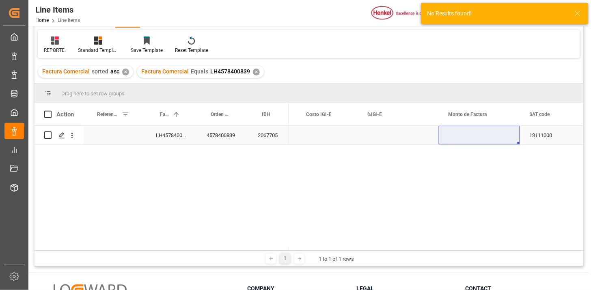
click at [171, 142] on div "LH4578400839" at bounding box center [171, 135] width 51 height 19
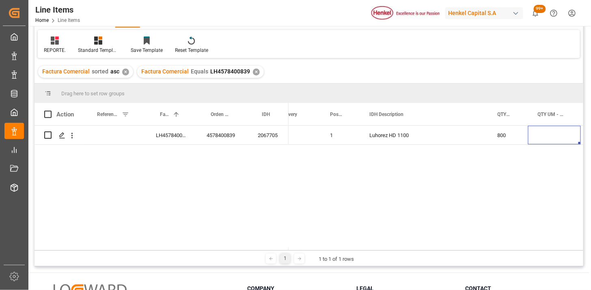
scroll to position [0, 120]
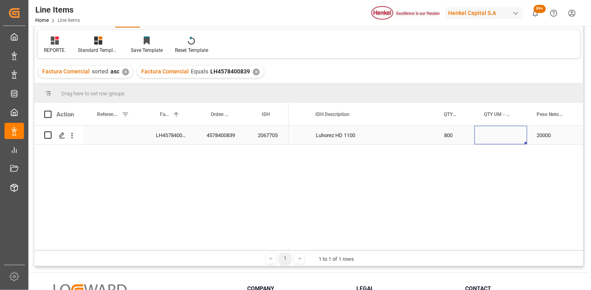
click at [495, 134] on div "Press SPACE to select this row." at bounding box center [501, 135] width 53 height 19
click at [495, 134] on input "Press SPACE to select this row." at bounding box center [501, 139] width 40 height 15
type input "BGS"
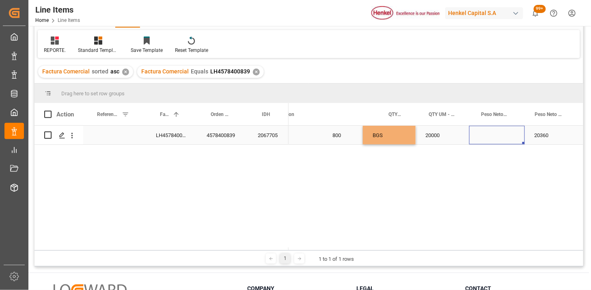
scroll to position [0, 231]
click at [504, 139] on div "Press SPACE to select this row." at bounding box center [497, 135] width 56 height 19
click at [504, 139] on input "Press SPACE to select this row." at bounding box center [497, 139] width 43 height 15
type input "KG"
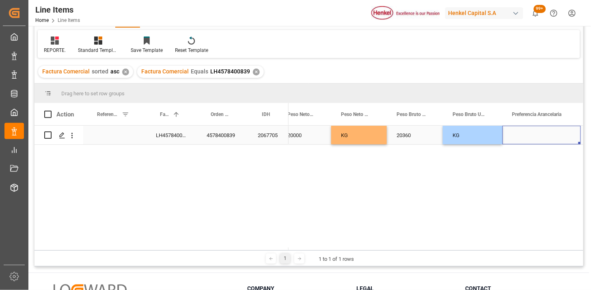
scroll to position [0, 431]
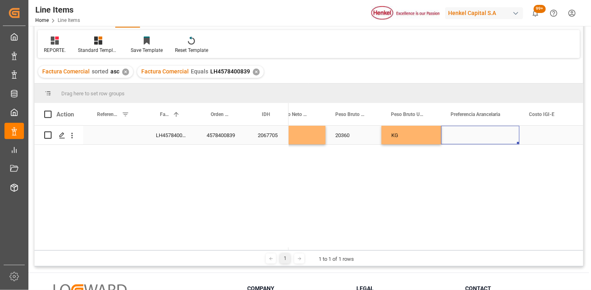
click at [499, 137] on div "Press SPACE to select this row." at bounding box center [480, 135] width 78 height 19
click at [501, 137] on div "Press SPACE to select this row." at bounding box center [480, 135] width 78 height 19
click at [508, 139] on button "Select" at bounding box center [480, 139] width 65 height 15
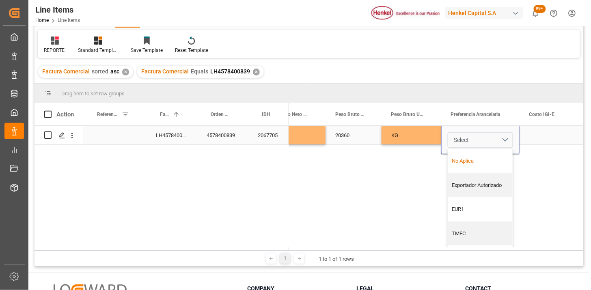
click at [481, 157] on div "No Aplica" at bounding box center [481, 161] width 56 height 8
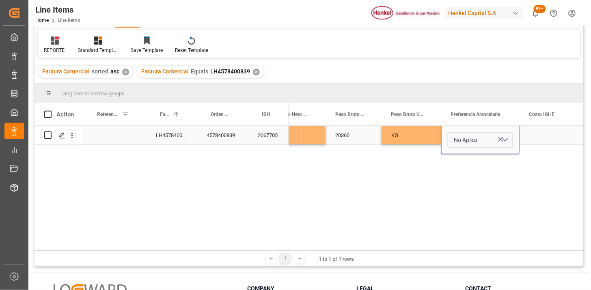
click at [542, 138] on div "Press SPACE to select this row." at bounding box center [550, 135] width 61 height 19
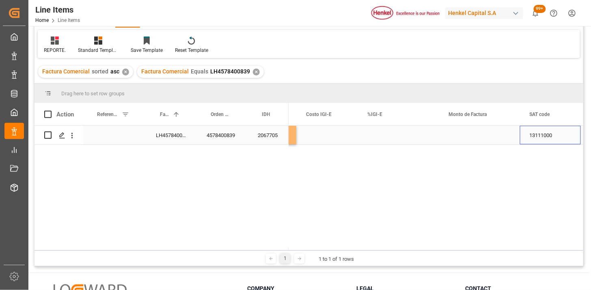
scroll to position [0, 654]
click at [467, 136] on div "Press SPACE to select this row." at bounding box center [479, 135] width 81 height 19
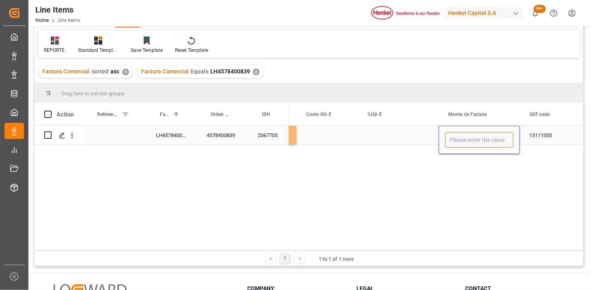
click at [467, 136] on input "Press SPACE to select this row." at bounding box center [479, 139] width 68 height 15
type input "25000"
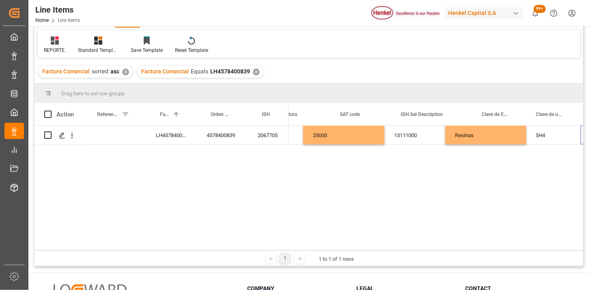
scroll to position [0, 844]
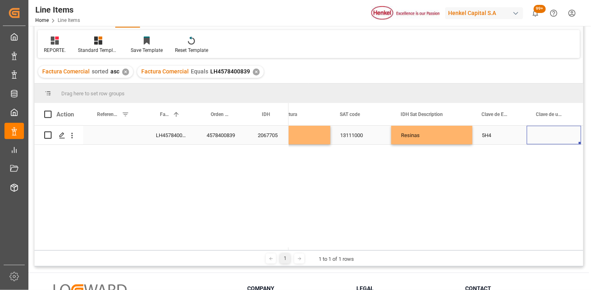
click at [545, 136] on div "Press SPACE to select this row." at bounding box center [554, 135] width 54 height 19
click at [545, 136] on input "Press SPACE to select this row." at bounding box center [554, 139] width 41 height 15
type input "KGM"
click at [508, 140] on div "5H4" at bounding box center [500, 135] width 54 height 19
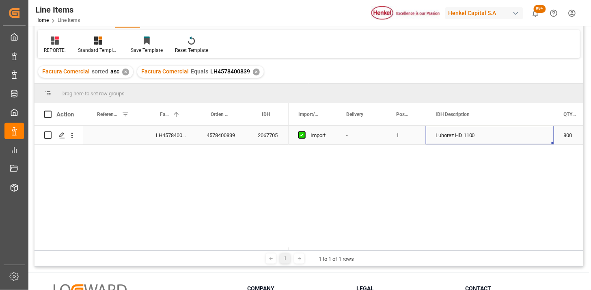
click at [172, 135] on div "LH4578400839" at bounding box center [171, 135] width 51 height 19
click at [251, 134] on div "2067705" at bounding box center [268, 135] width 41 height 19
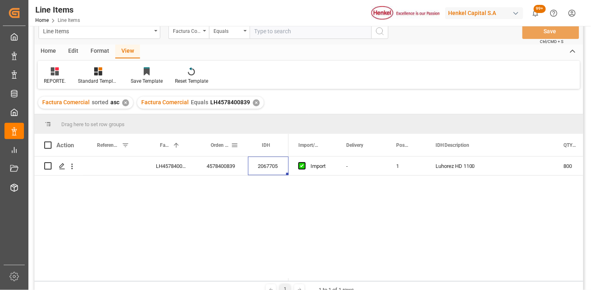
scroll to position [0, 0]
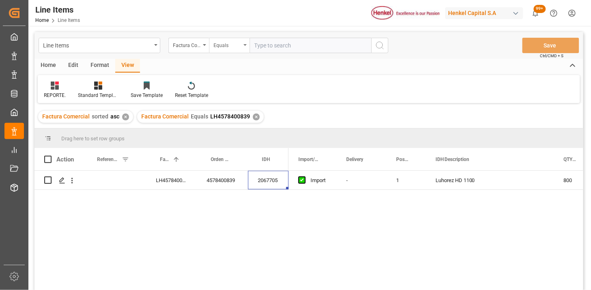
click at [220, 42] on div "Equals" at bounding box center [228, 44] width 28 height 9
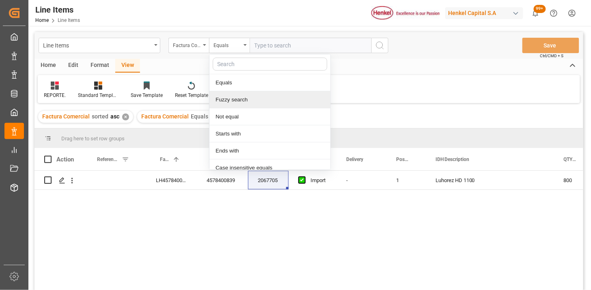
drag, startPoint x: 246, startPoint y: 102, endPoint x: 255, endPoint y: 93, distance: 12.9
click at [246, 102] on div "Fuzzy search" at bounding box center [270, 99] width 121 height 17
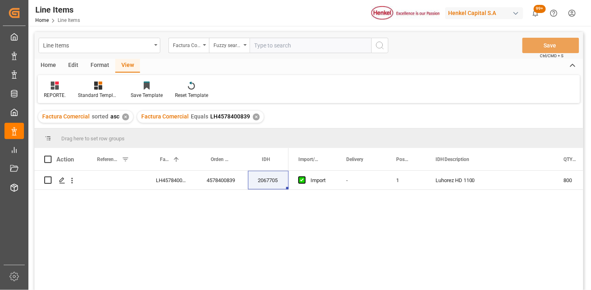
drag, startPoint x: 279, startPoint y: 50, endPoint x: 298, endPoint y: 55, distance: 19.8
click at [279, 50] on input "text" at bounding box center [311, 45] width 122 height 15
paste input "202508099"
type input "202508099"
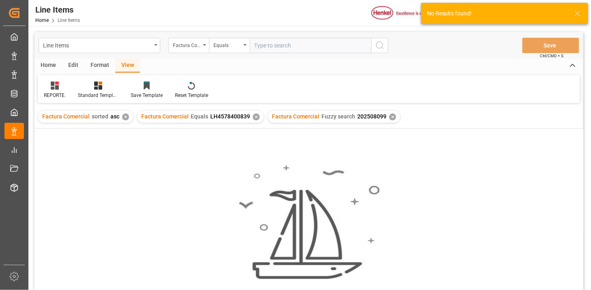
click at [254, 119] on div "✕" at bounding box center [256, 117] width 7 height 7
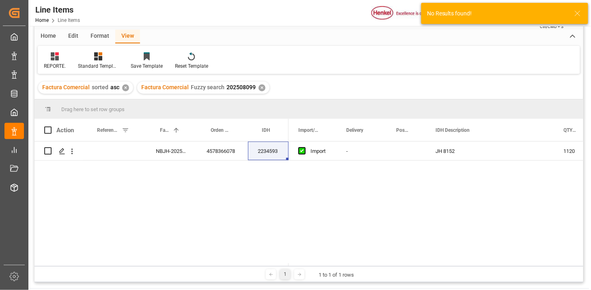
scroll to position [45, 0]
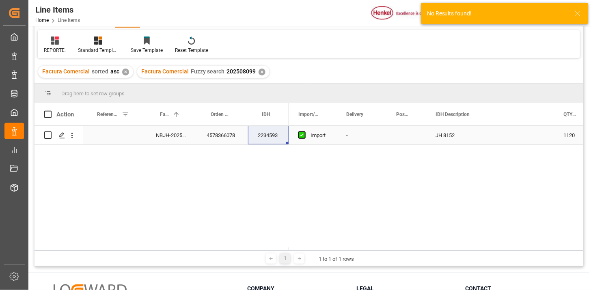
drag, startPoint x: 173, startPoint y: 139, endPoint x: 186, endPoint y: 139, distance: 13.0
click at [173, 139] on div "NBJH-202508099" at bounding box center [171, 135] width 51 height 19
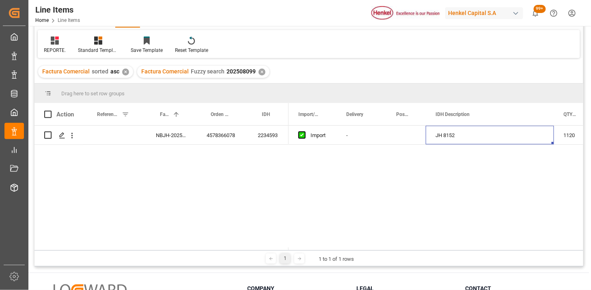
scroll to position [0, 13]
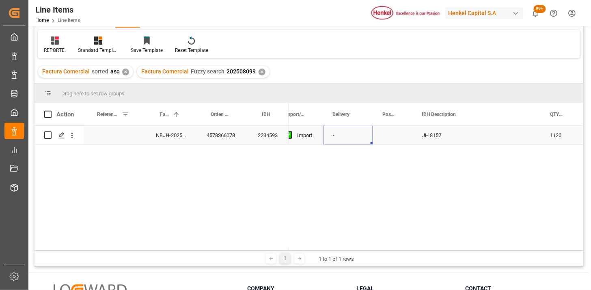
click at [398, 136] on div "Press SPACE to select this row." at bounding box center [392, 135] width 39 height 19
click at [399, 141] on button "Select" at bounding box center [393, 139] width 26 height 15
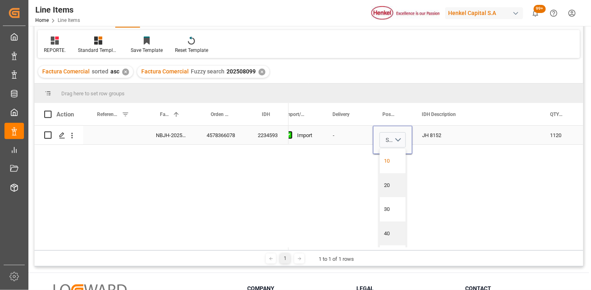
click at [388, 159] on div "10" at bounding box center [393, 161] width 17 height 8
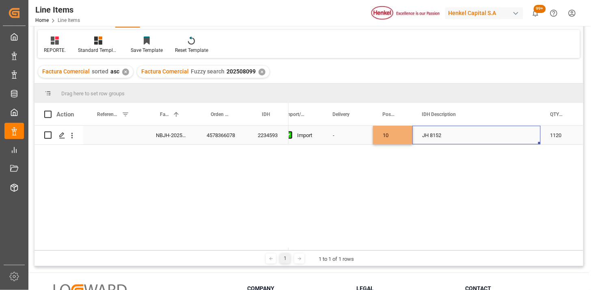
click at [428, 143] on div "JH 8152" at bounding box center [477, 135] width 128 height 19
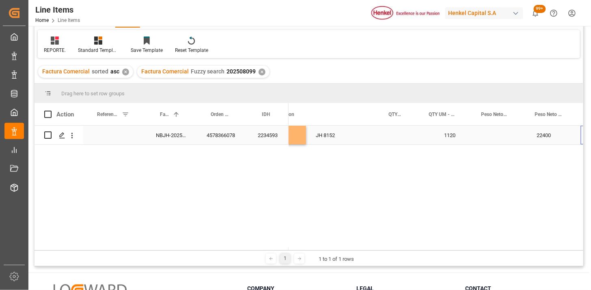
scroll to position [0, 175]
click at [434, 143] on div "Press SPACE to select this row." at bounding box center [445, 135] width 53 height 19
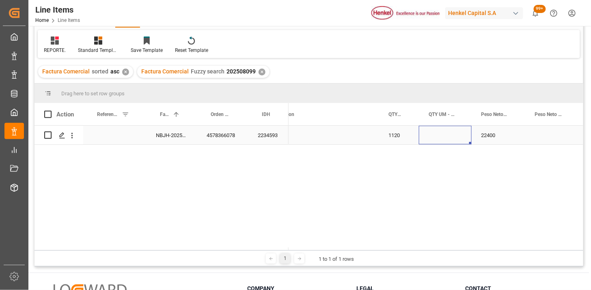
click at [437, 139] on div "Press SPACE to select this row." at bounding box center [445, 135] width 53 height 19
click at [437, 139] on input "Press SPACE to select this row." at bounding box center [446, 139] width 40 height 15
type input "KG"
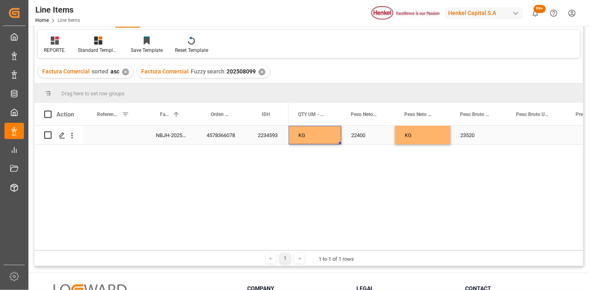
scroll to position [0, 266]
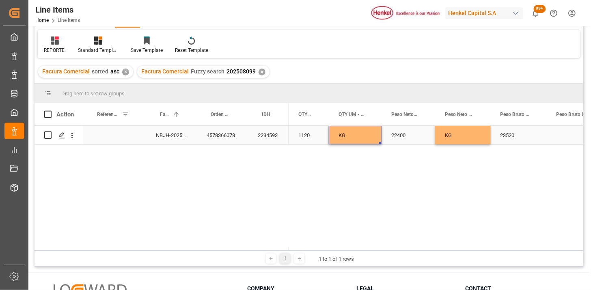
click at [359, 138] on div "KG" at bounding box center [355, 135] width 53 height 19
click at [359, 138] on input "KG" at bounding box center [355, 139] width 40 height 15
type input "BGS"
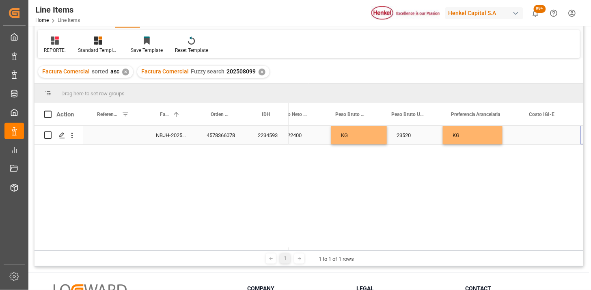
scroll to position [0, 431]
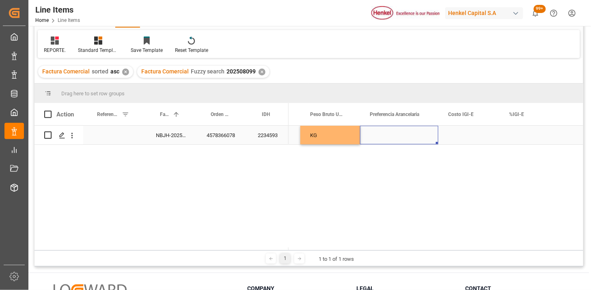
click at [393, 139] on div "Press SPACE to select this row." at bounding box center [399, 135] width 78 height 19
click at [424, 145] on button "Select" at bounding box center [399, 139] width 65 height 15
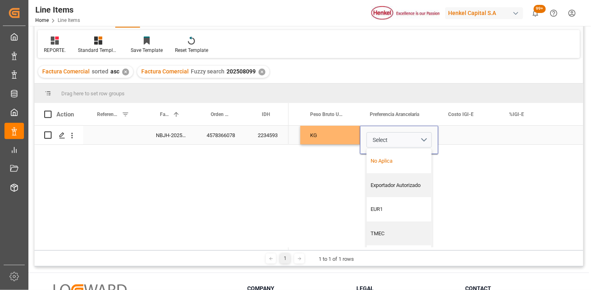
drag, startPoint x: 409, startPoint y: 159, endPoint x: 437, endPoint y: 149, distance: 29.4
click at [410, 158] on div "No Aplica" at bounding box center [400, 161] width 56 height 8
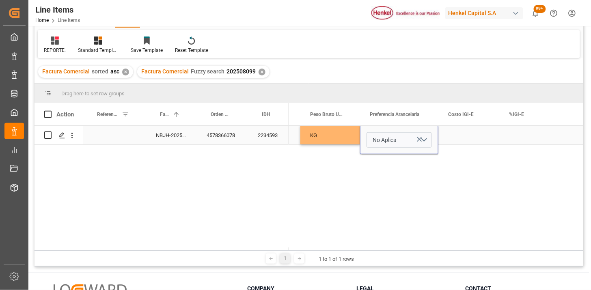
click at [463, 138] on div "Press SPACE to select this row." at bounding box center [469, 135] width 61 height 19
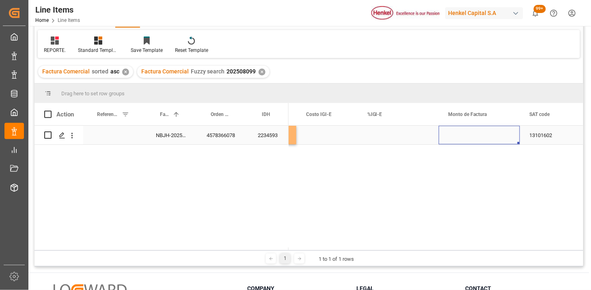
click at [456, 137] on div "Press SPACE to select this row." at bounding box center [479, 135] width 81 height 19
click at [456, 137] on input "Press SPACE to select this row." at bounding box center [479, 139] width 68 height 15
type input "48832"
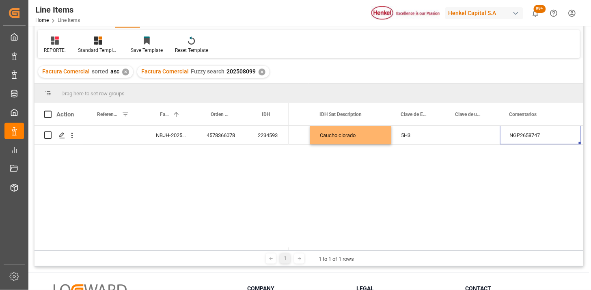
click at [456, 137] on div "Press SPACE to select this row." at bounding box center [473, 135] width 54 height 19
click at [476, 143] on input "Press SPACE to select this row." at bounding box center [472, 139] width 41 height 15
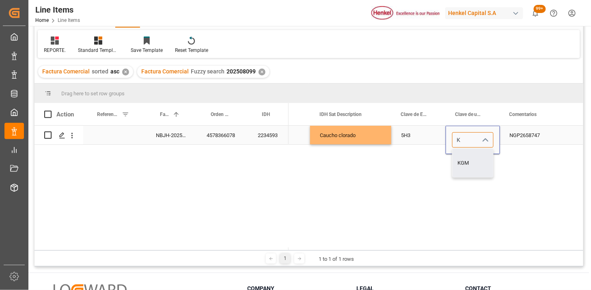
type input "KGM"
click at [409, 134] on div "5H3" at bounding box center [418, 135] width 54 height 19
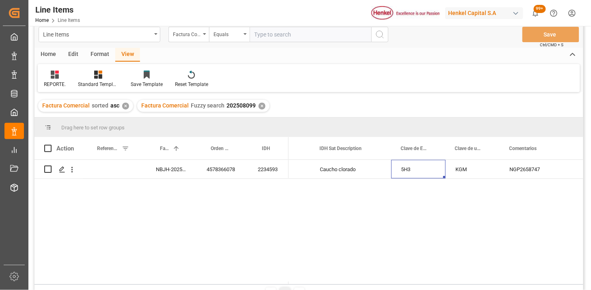
scroll to position [45, 0]
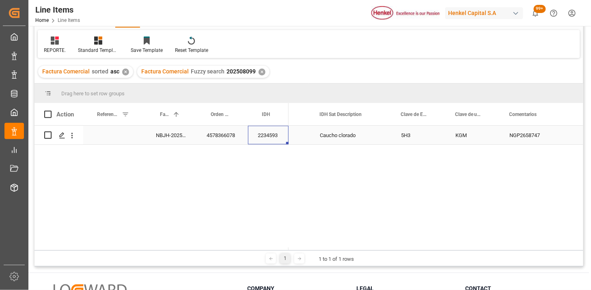
click at [248, 140] on div "2234593" at bounding box center [268, 135] width 41 height 19
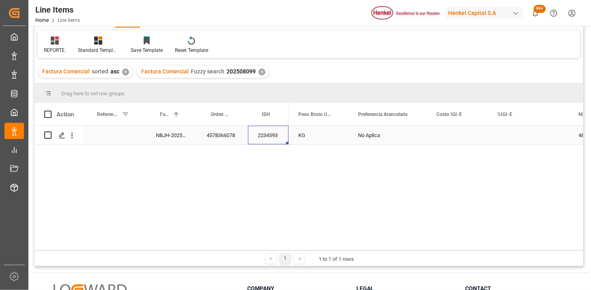
scroll to position [0, 0]
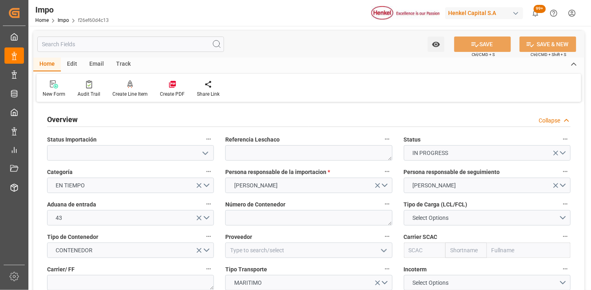
type input "[DATE]"
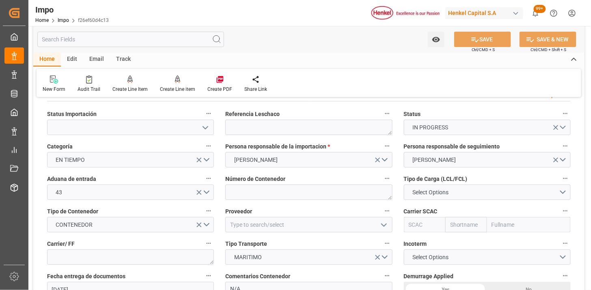
scroll to position [45, 0]
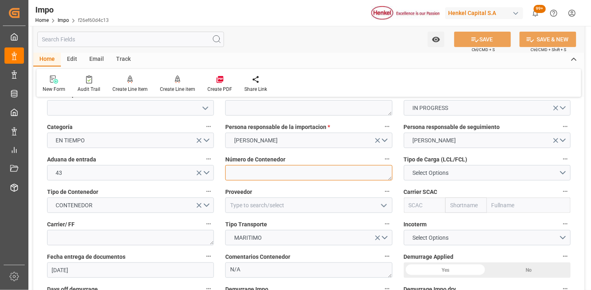
click at [248, 167] on textarea at bounding box center [308, 172] width 167 height 15
paste textarea "TCKU6087502"
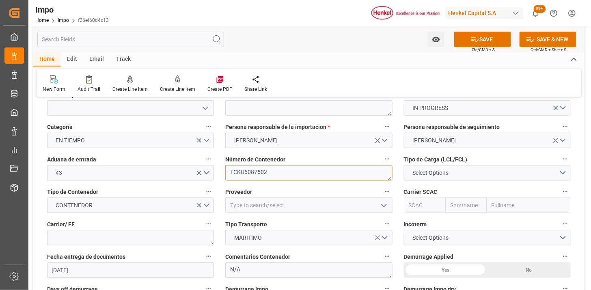
type textarea "TCKU6087502"
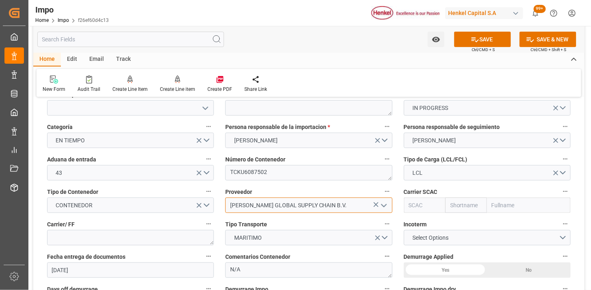
type input "[PERSON_NAME] GLOBAL SUPPLY CHAIN B.V."
type input "HLCU"
type input "Hapag Lloyd"
type input "Hapag Lloyd Aktiengesellschaft"
type input "HLCU"
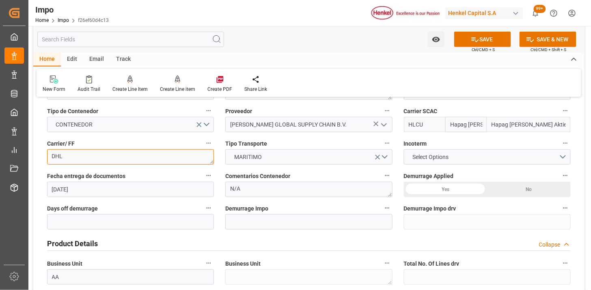
scroll to position [135, 0]
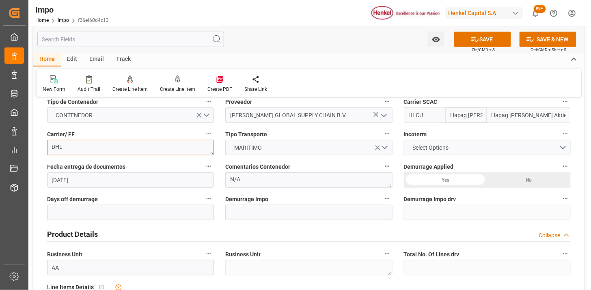
type textarea "DHL"
click at [437, 153] on button "Select Options" at bounding box center [487, 147] width 167 height 15
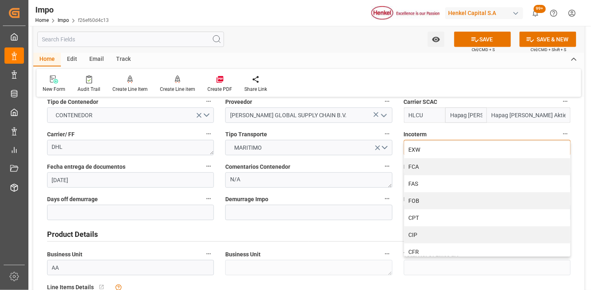
drag, startPoint x: 436, startPoint y: 217, endPoint x: 429, endPoint y: 218, distance: 6.9
click at [435, 218] on div "CPT" at bounding box center [487, 218] width 166 height 17
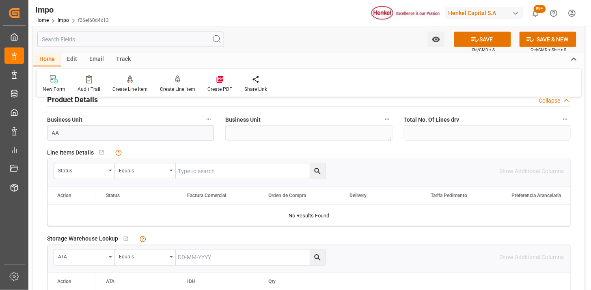
scroll to position [270, 0]
click at [88, 172] on div "Status" at bounding box center [82, 169] width 48 height 9
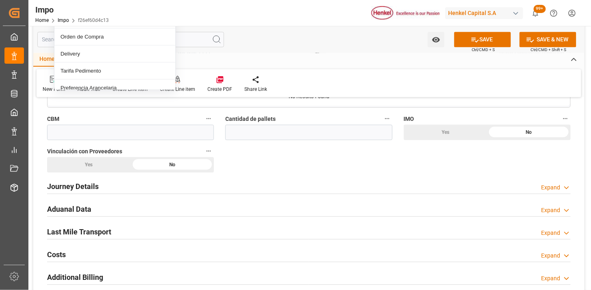
scroll to position [451, 0]
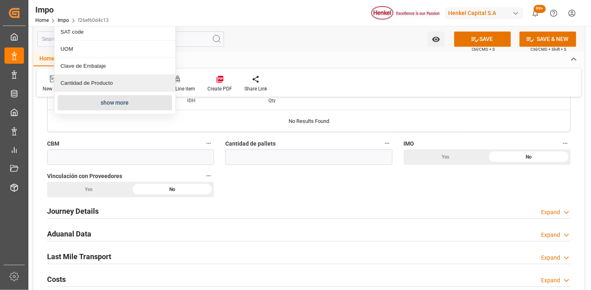
click at [114, 99] on button "show more" at bounding box center [115, 102] width 115 height 15
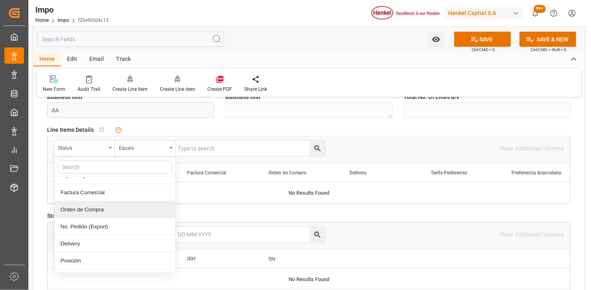
scroll to position [135, 0]
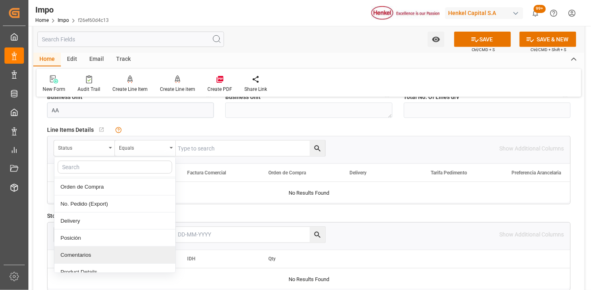
click at [99, 254] on div "Comentarios" at bounding box center [114, 255] width 121 height 17
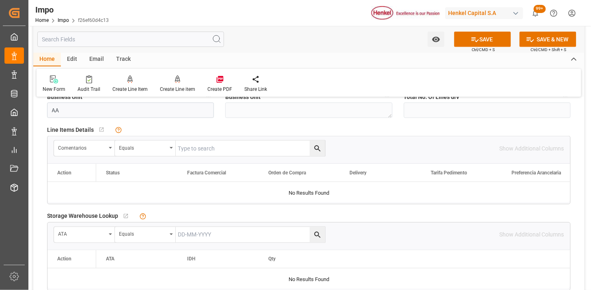
click at [213, 147] on input "text" at bounding box center [250, 148] width 149 height 15
paste input "BCNA37202"
type input "BCNA37202"
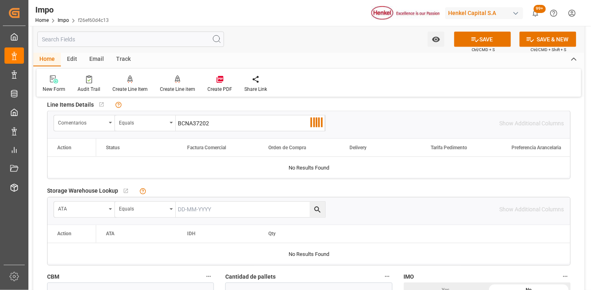
scroll to position [338, 0]
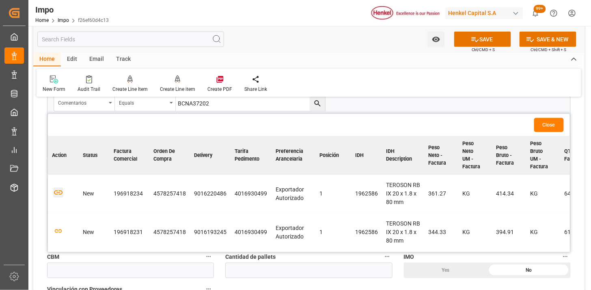
click at [58, 194] on icon "button" at bounding box center [58, 193] width 10 height 10
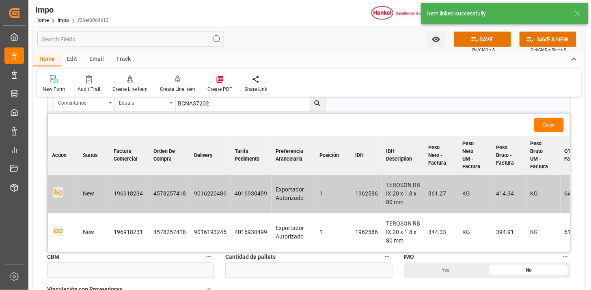
drag, startPoint x: 61, startPoint y: 234, endPoint x: 111, endPoint y: 229, distance: 50.2
click at [61, 234] on icon "button" at bounding box center [58, 232] width 10 height 10
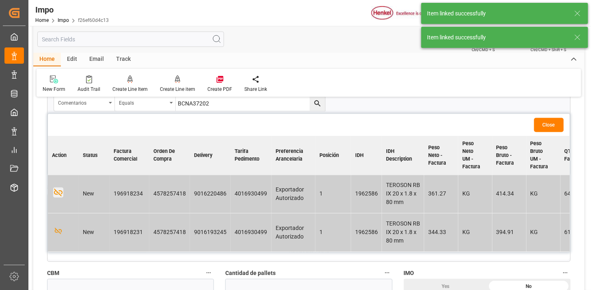
click at [558, 128] on button "Close" at bounding box center [549, 125] width 30 height 14
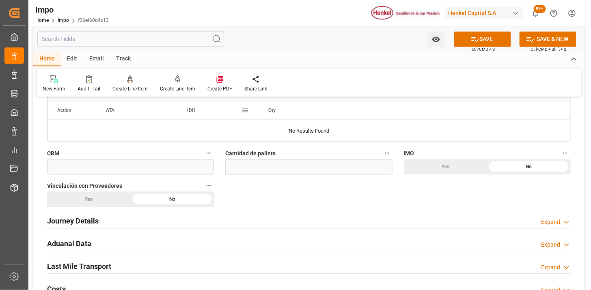
scroll to position [473, 0]
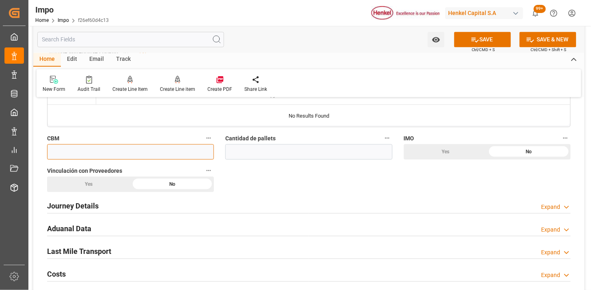
click at [195, 149] on input "text" at bounding box center [130, 151] width 167 height 15
paste input "0.806"
type input "0.806"
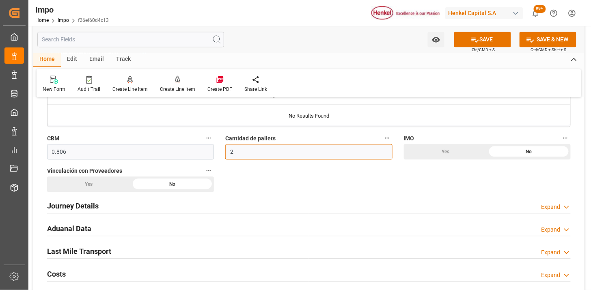
type input "2"
click at [106, 185] on div "Yes" at bounding box center [89, 184] width 84 height 15
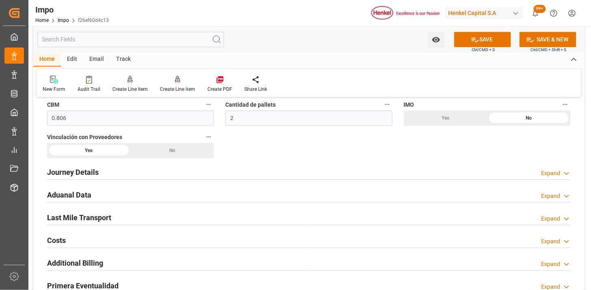
scroll to position [563, 0]
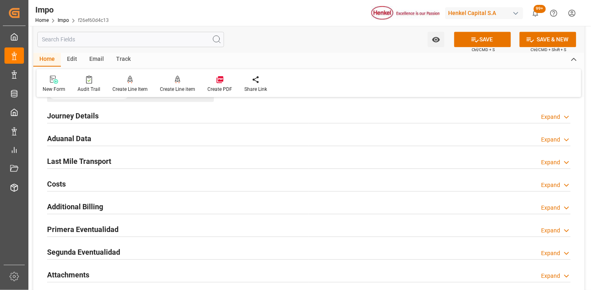
click at [84, 119] on h2 "Journey Details" at bounding box center [73, 115] width 52 height 11
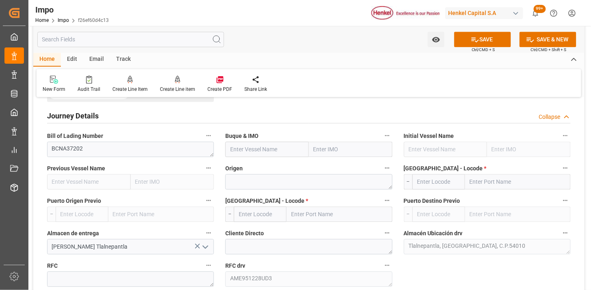
click at [240, 151] on input "text" at bounding box center [267, 149] width 84 height 15
paste input "COLOMBIA EXPRESS"
type input "COLOMBIA EXPRESS"
type input "9635664"
type input "COLOMBIA EXPRESS"
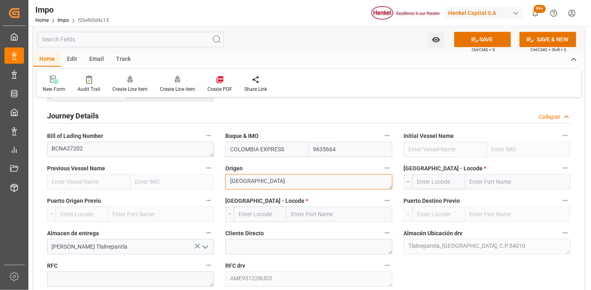
type textarea "ESPAÑA"
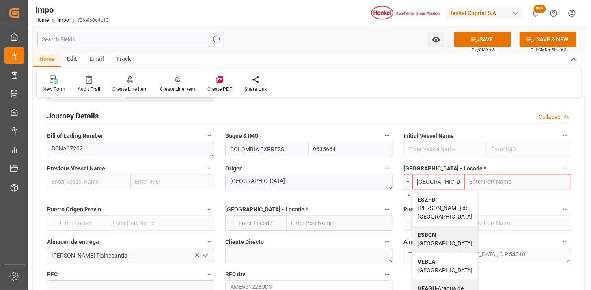
type input "ESBCN"
type input "Barcelona"
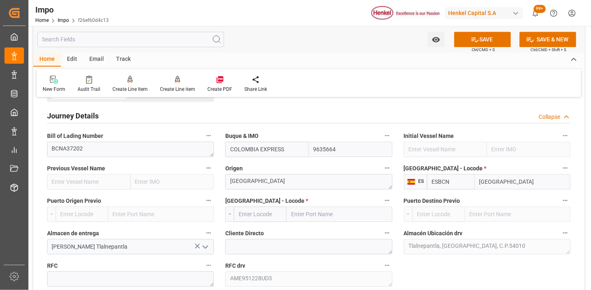
type input "ESBCN"
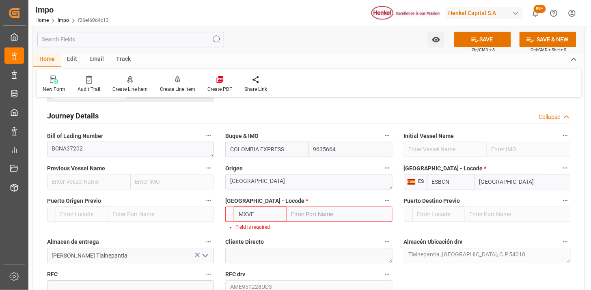
type input "MXVER"
type input "Veracruz"
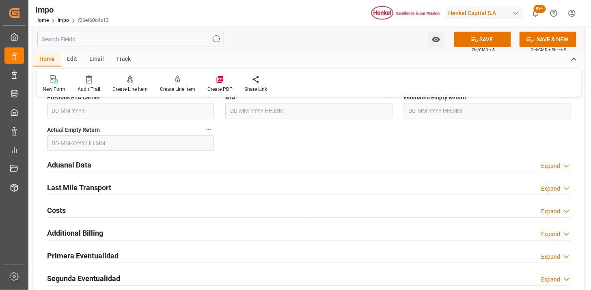
scroll to position [969, 0]
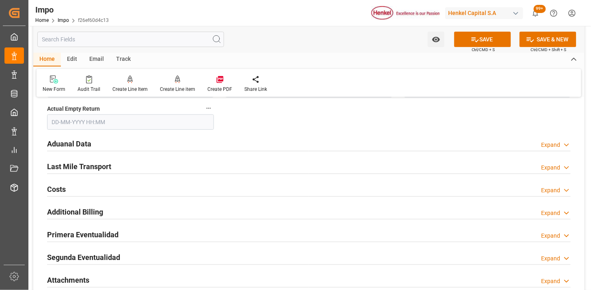
type input "MXVER"
click at [149, 143] on div "Aduanal Data Expand" at bounding box center [309, 143] width 524 height 15
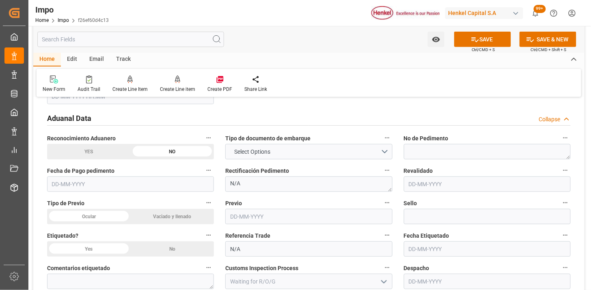
scroll to position [1014, 0]
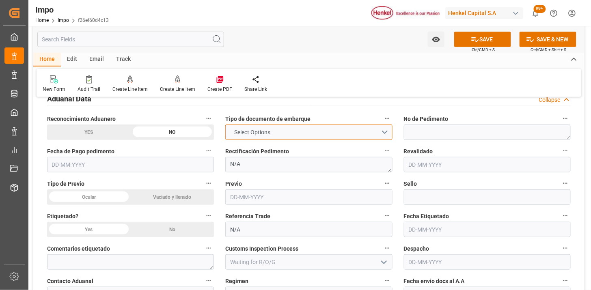
click at [260, 132] on span "Select Options" at bounding box center [252, 132] width 44 height 9
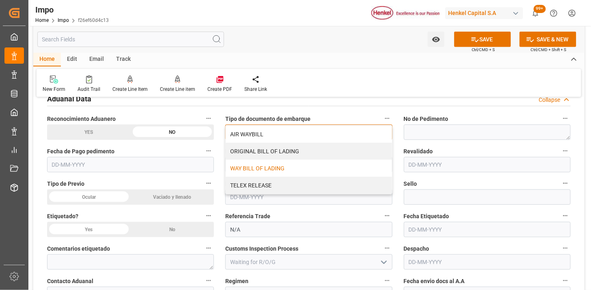
click at [260, 166] on div "WAY BILL OF LADING" at bounding box center [309, 168] width 166 height 17
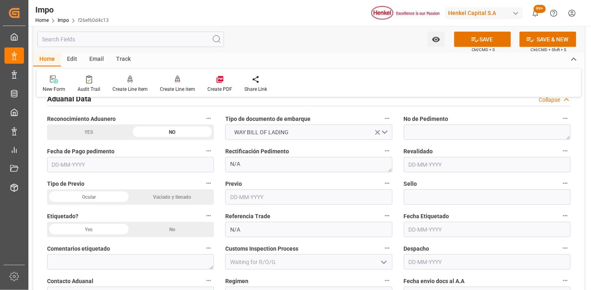
click at [107, 193] on div "Ocular" at bounding box center [89, 197] width 84 height 15
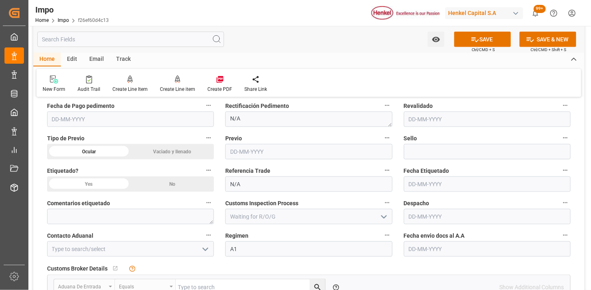
click at [194, 184] on div "No" at bounding box center [173, 184] width 84 height 15
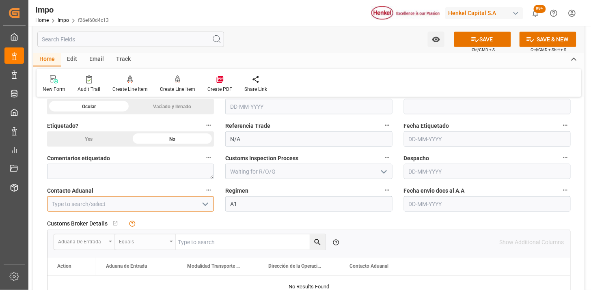
click at [124, 201] on input at bounding box center [130, 204] width 167 height 15
type input "[PERSON_NAME]"
click at [172, 106] on div "Vaciado y llenado" at bounding box center [173, 106] width 84 height 15
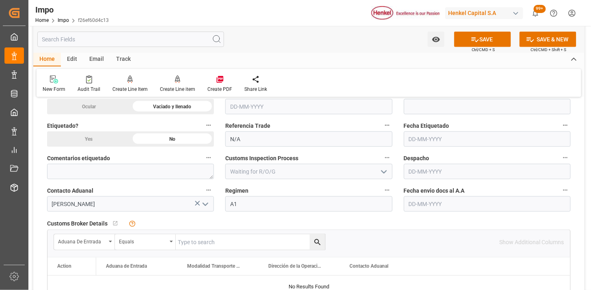
click at [437, 206] on input "text" at bounding box center [487, 204] width 167 height 15
type input "05-09-2025"
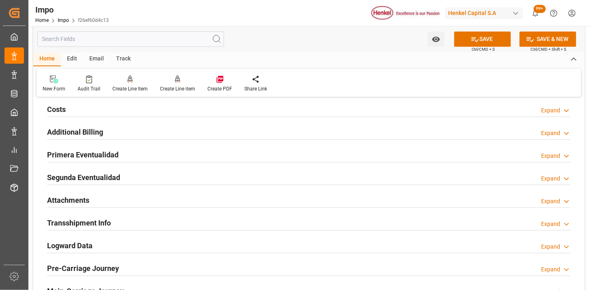
scroll to position [1375, 0]
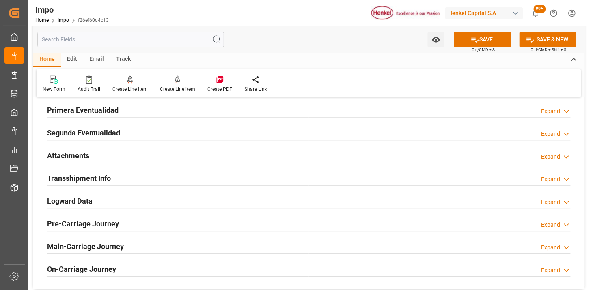
click at [143, 164] on div "Attachments Expand" at bounding box center [308, 156] width 535 height 23
drag, startPoint x: 151, startPoint y: 158, endPoint x: 160, endPoint y: 153, distance: 10.4
click at [152, 158] on div "Attachments Expand" at bounding box center [309, 154] width 524 height 15
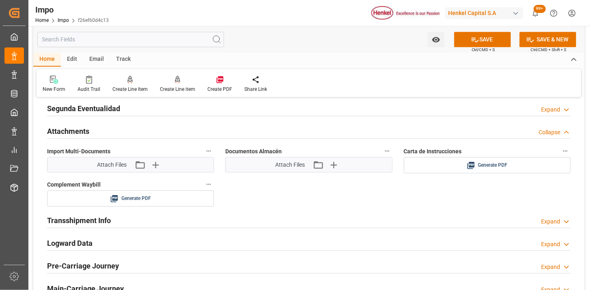
scroll to position [1420, 0]
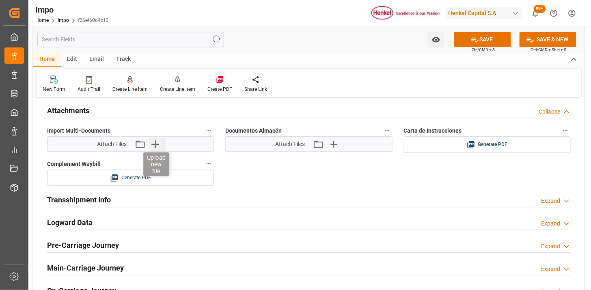
click at [158, 144] on icon "button" at bounding box center [155, 145] width 8 height 8
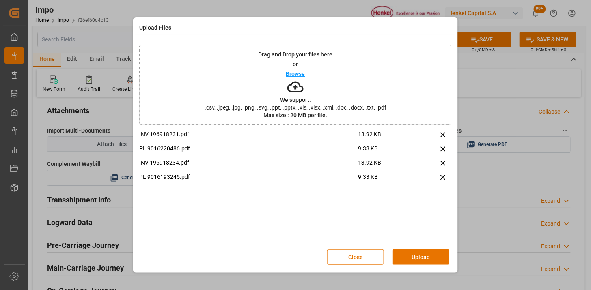
drag, startPoint x: 424, startPoint y: 253, endPoint x: 305, endPoint y: 143, distance: 162.4
click at [424, 252] on button "Upload" at bounding box center [421, 257] width 57 height 15
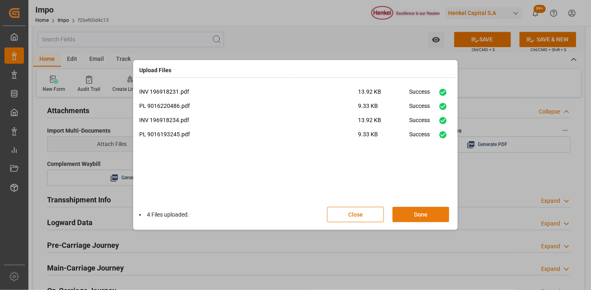
click at [423, 218] on button "Done" at bounding box center [421, 214] width 57 height 15
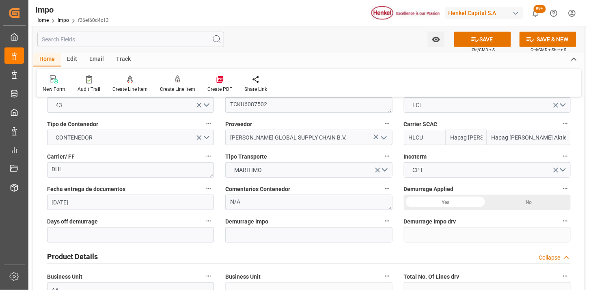
scroll to position [112, 0]
click at [295, 203] on textarea "N/A" at bounding box center [308, 203] width 167 height 15
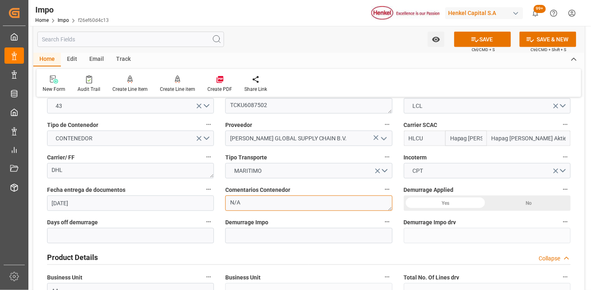
click at [295, 203] on textarea "N/A" at bounding box center [308, 203] width 167 height 15
type textarea "BL PENDIENTE"
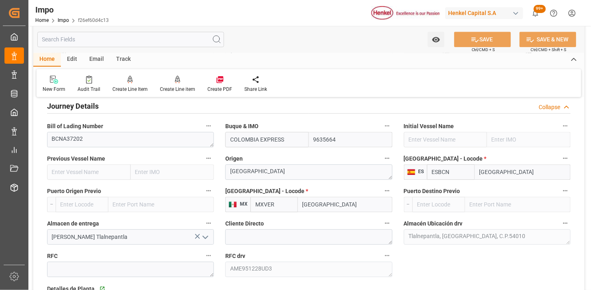
scroll to position [1060, 0]
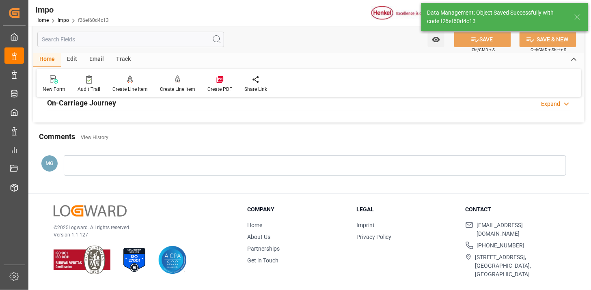
type textarea "AA"
type input "2"
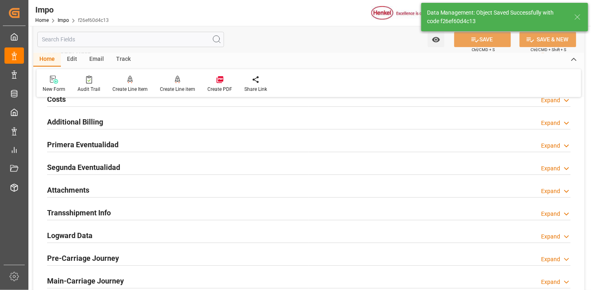
click at [152, 191] on div "Attachments Expand" at bounding box center [309, 189] width 524 height 15
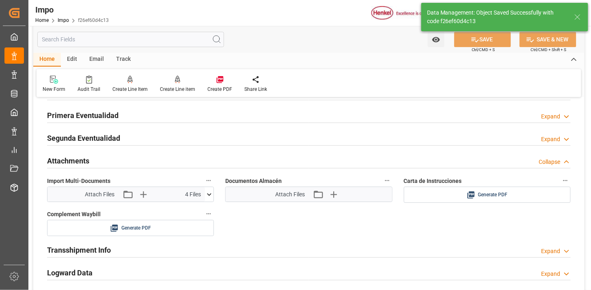
scroll to position [693, 0]
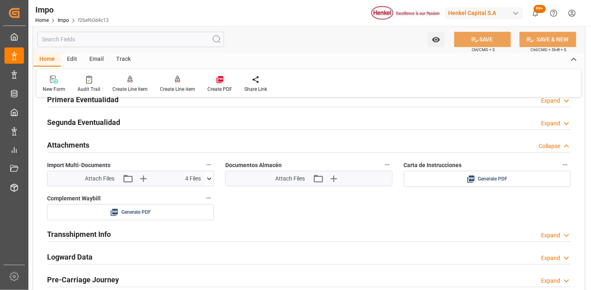
click at [221, 80] on icon at bounding box center [219, 79] width 7 height 7
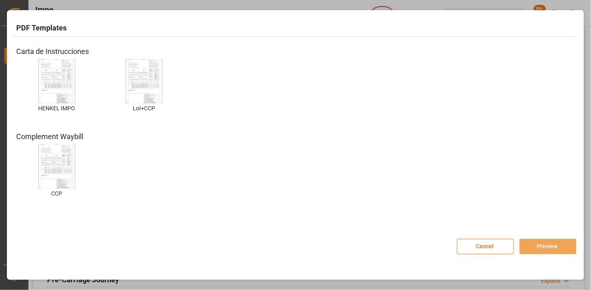
click at [63, 69] on img at bounding box center [57, 81] width 32 height 46
click at [551, 245] on button "Preview" at bounding box center [548, 246] width 57 height 15
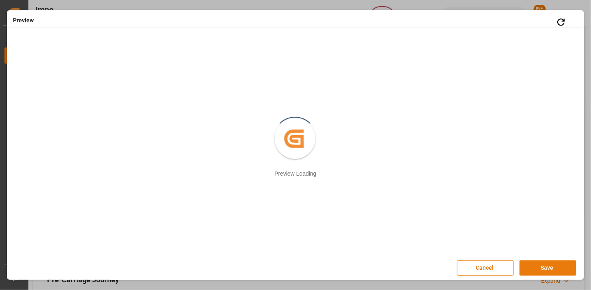
click at [542, 272] on button "Save" at bounding box center [548, 268] width 57 height 15
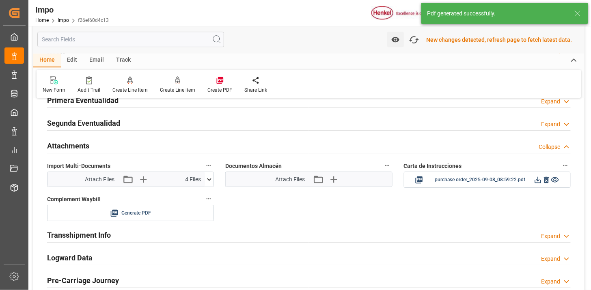
scroll to position [694, 0]
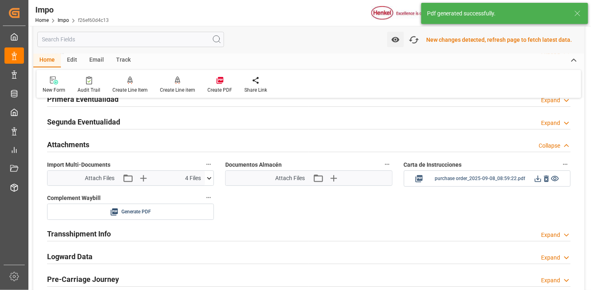
click at [538, 179] on icon at bounding box center [538, 179] width 6 height 6
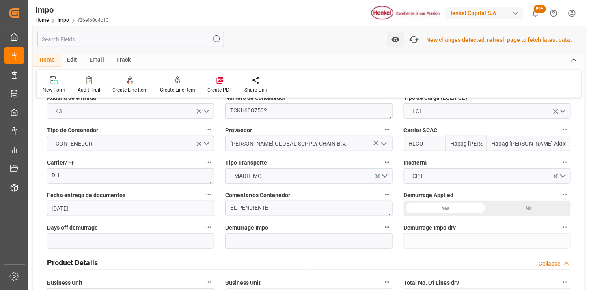
scroll to position [0, 0]
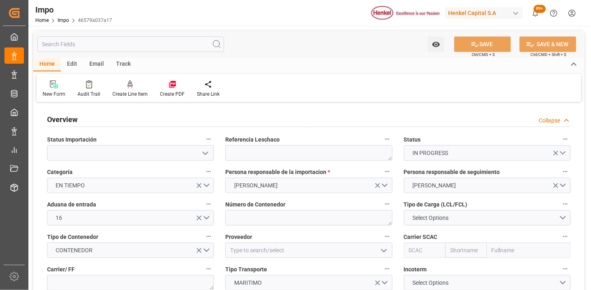
type input "[DATE]"
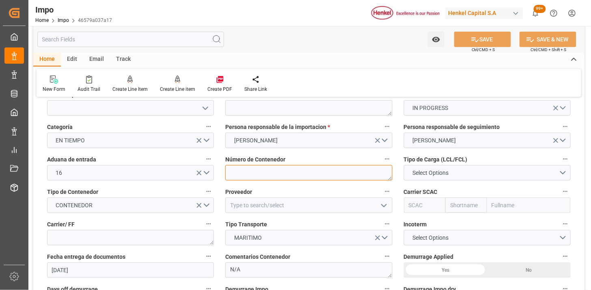
click at [277, 171] on textarea at bounding box center [308, 172] width 167 height 15
paste textarea "MRKU0894346"
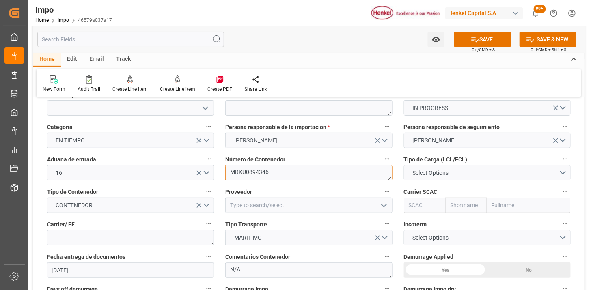
type textarea "MRKU0894346"
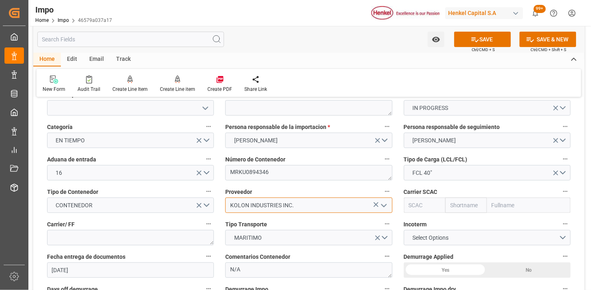
type input "KOLON INDUSTRIES INC."
type input "MAEU"
type input "Maersk"
type input "Maersk Line AS"
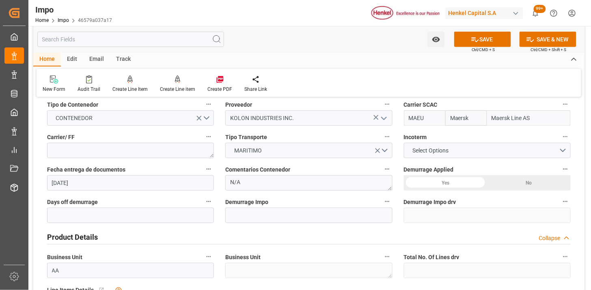
scroll to position [135, 0]
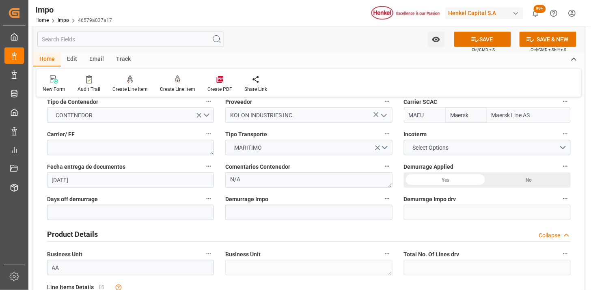
type input "MAEU"
click at [189, 148] on textarea at bounding box center [130, 147] width 167 height 15
type textarea "MAERSK"
click at [426, 151] on span "Select Options" at bounding box center [431, 148] width 44 height 9
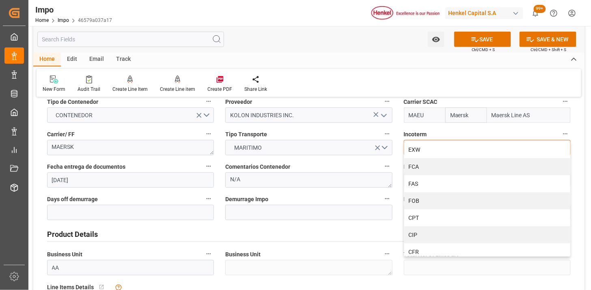
scroll to position [45, 0]
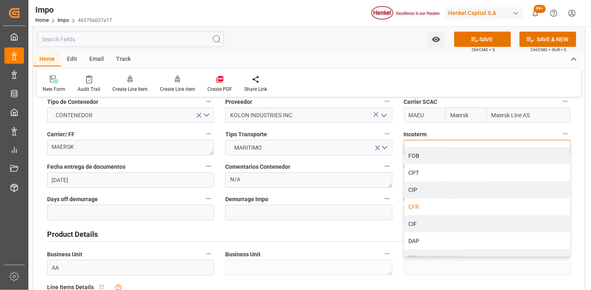
click at [432, 206] on div "CFR" at bounding box center [487, 207] width 166 height 17
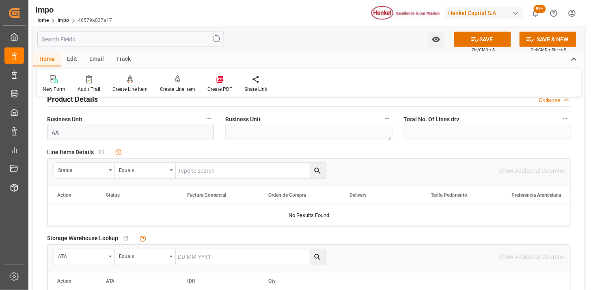
scroll to position [316, 0]
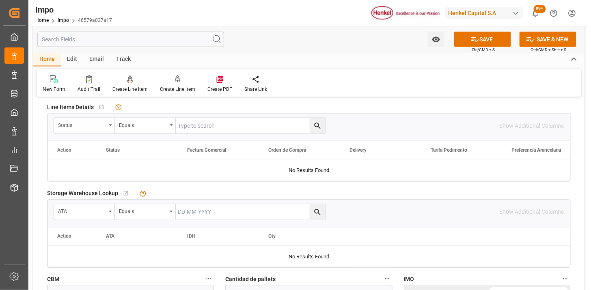
click at [79, 128] on div "Status" at bounding box center [82, 124] width 48 height 9
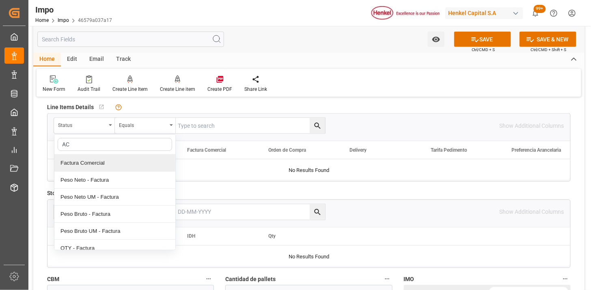
click at [98, 165] on div "Factura Comercial" at bounding box center [114, 163] width 121 height 17
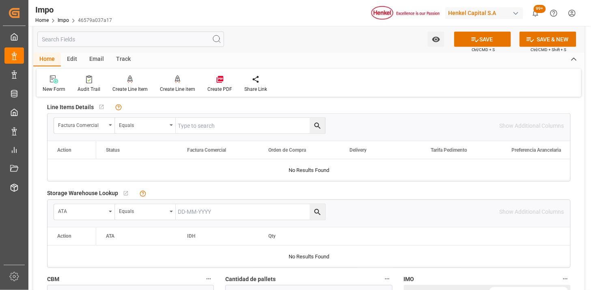
drag, startPoint x: 209, startPoint y: 128, endPoint x: 236, endPoint y: 125, distance: 27.4
click at [209, 128] on input "text" at bounding box center [250, 125] width 149 height 15
paste input "KCC-251283"
type input "KCC-251283"
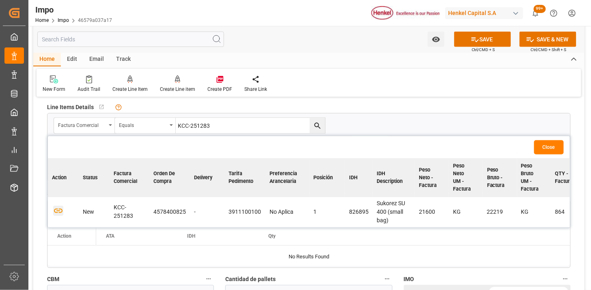
click at [59, 213] on icon "button" at bounding box center [58, 211] width 9 height 4
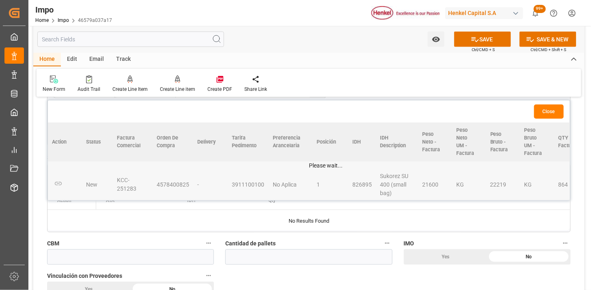
scroll to position [361, 0]
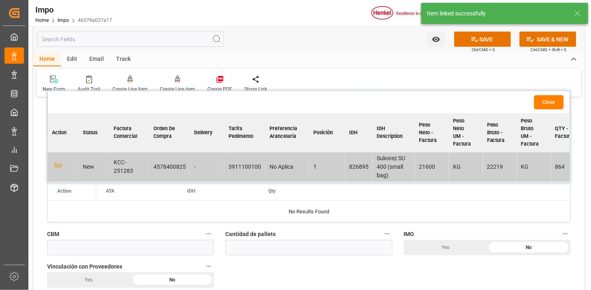
click at [553, 104] on button "Close" at bounding box center [549, 102] width 30 height 14
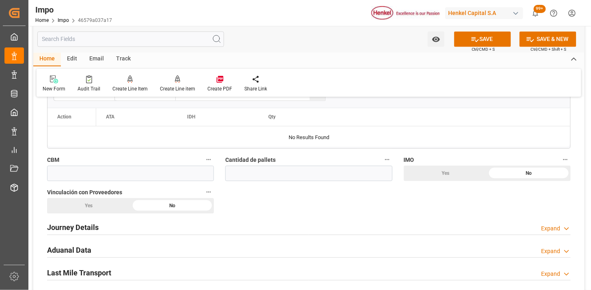
scroll to position [451, 0]
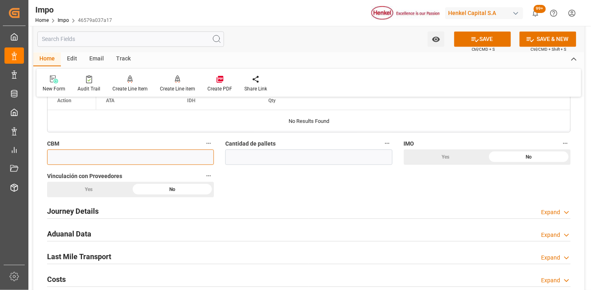
click at [187, 160] on input "text" at bounding box center [130, 157] width 167 height 15
type input "30"
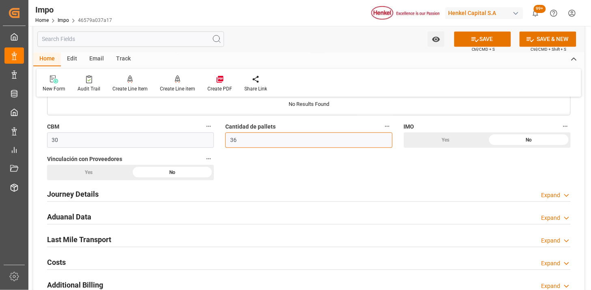
scroll to position [496, 0]
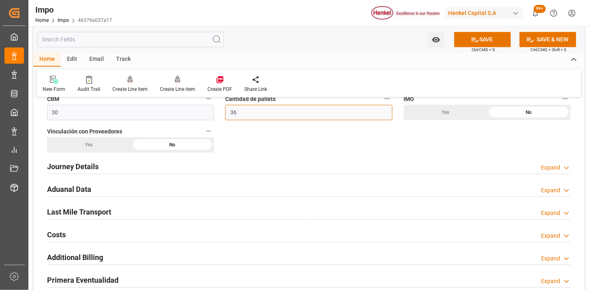
type input "36"
click at [108, 163] on div "Journey Details Expand" at bounding box center [309, 165] width 524 height 15
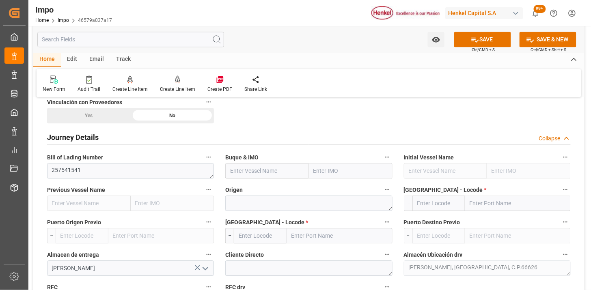
scroll to position [541, 0]
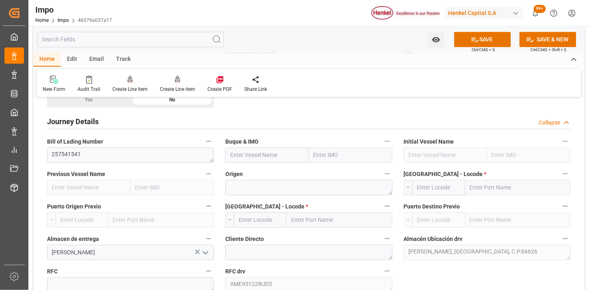
click at [247, 159] on input "text" at bounding box center [267, 154] width 84 height 15
paste input "MAERSK EL BOSQUE"
type input "MAERSK EL BOSQUE"
type input "9964522"
type input "MAERSK EL BOSQUE"
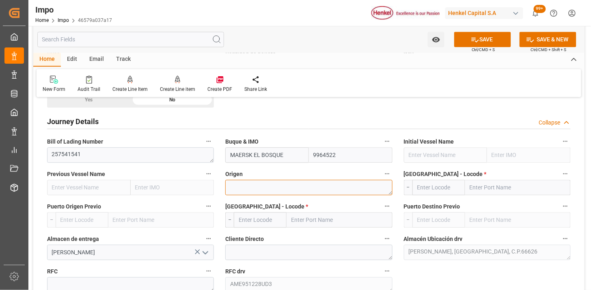
click at [292, 191] on textarea at bounding box center [308, 187] width 167 height 15
type textarea "COREA"
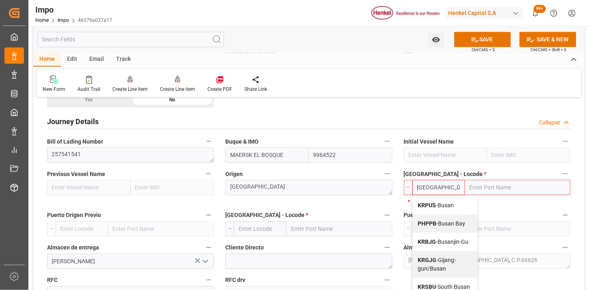
type input "KRPUS"
type input "Busan"
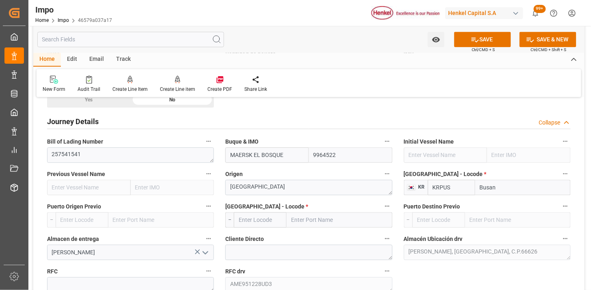
type input "KRPUS"
type input "MXZLO"
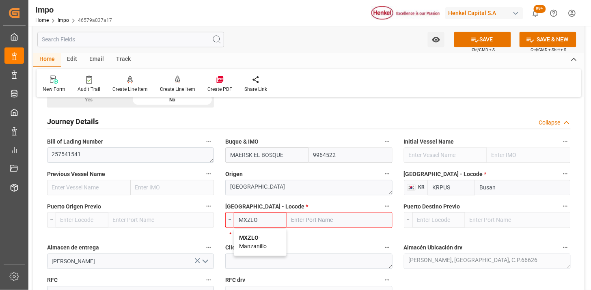
type input "Manzanillo"
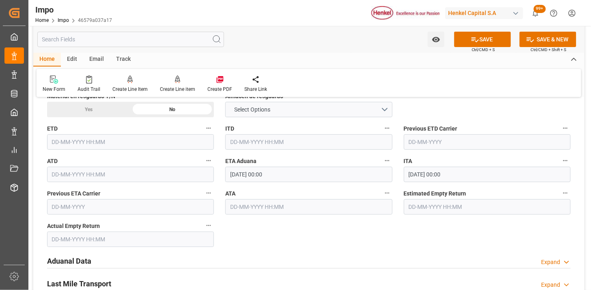
scroll to position [857, 0]
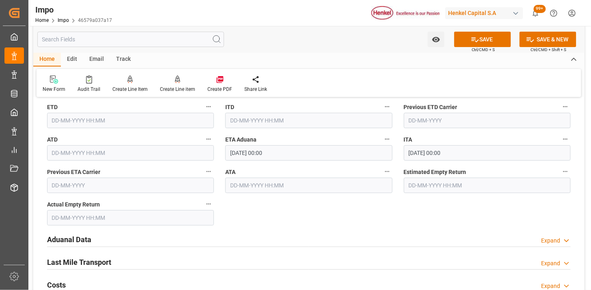
type input "MXZLO"
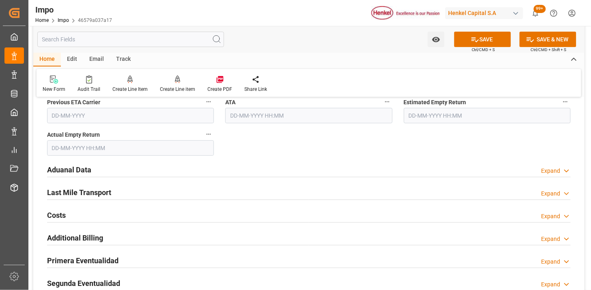
scroll to position [947, 0]
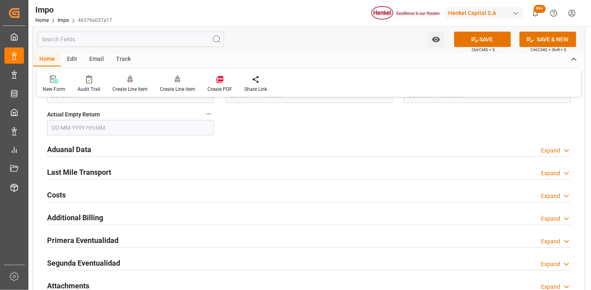
click at [164, 144] on div "Aduanal Data Expand" at bounding box center [309, 148] width 524 height 15
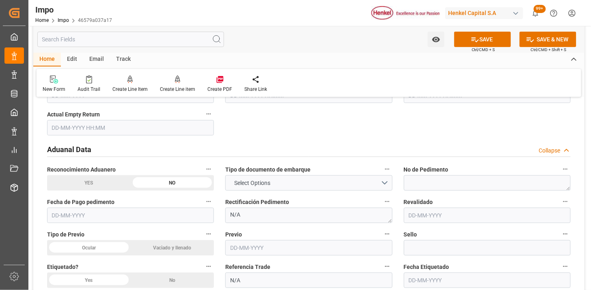
scroll to position [992, 0]
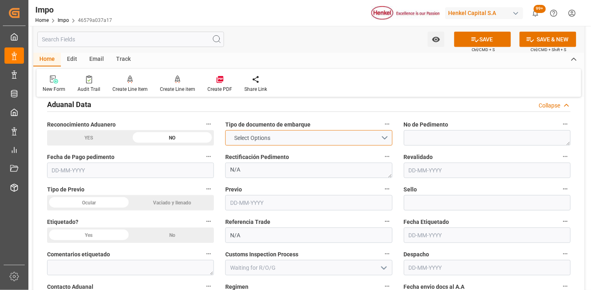
click at [249, 140] on span "Select Options" at bounding box center [252, 138] width 44 height 9
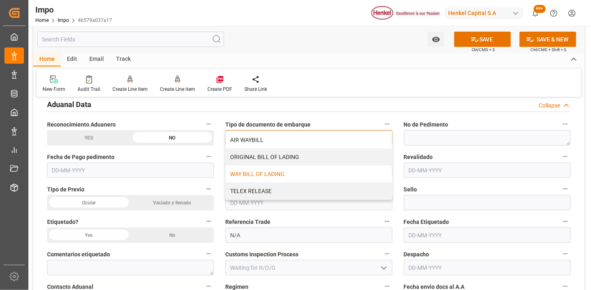
click at [257, 172] on div "WAY BILL OF LADING" at bounding box center [309, 174] width 166 height 17
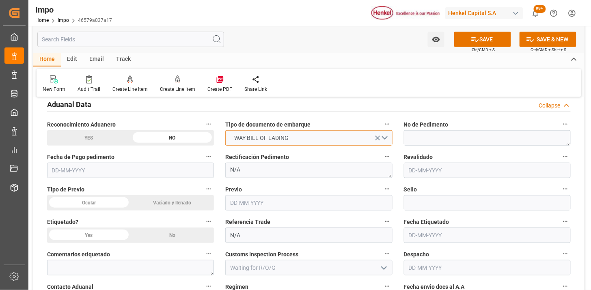
click at [235, 136] on span "WAY BILL OF LADING" at bounding box center [261, 138] width 63 height 9
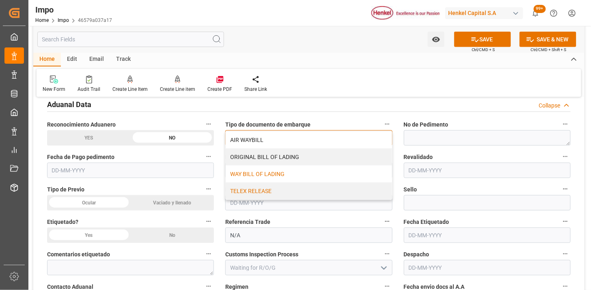
click at [247, 187] on div "TELEX RELEASE" at bounding box center [309, 191] width 166 height 17
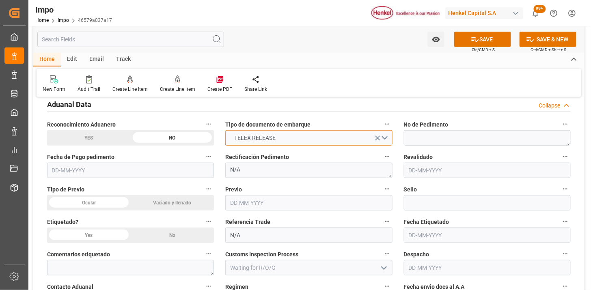
scroll to position [1038, 0]
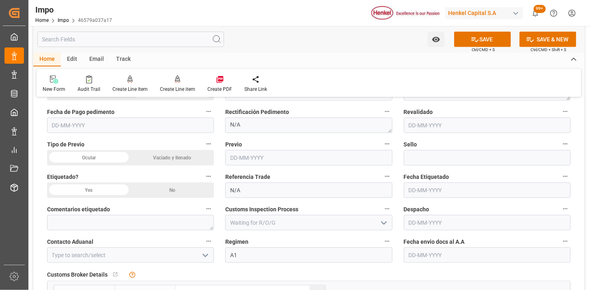
click at [117, 159] on div "Ocular" at bounding box center [89, 157] width 84 height 15
click at [166, 189] on div "No" at bounding box center [173, 190] width 84 height 15
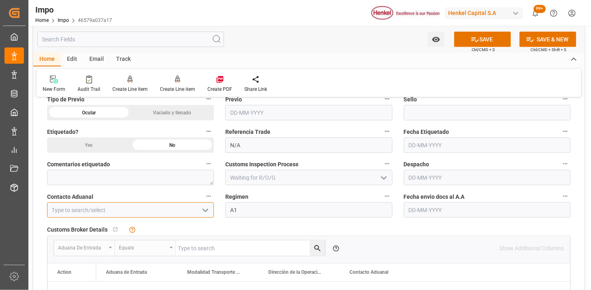
click at [163, 206] on input at bounding box center [130, 210] width 167 height 15
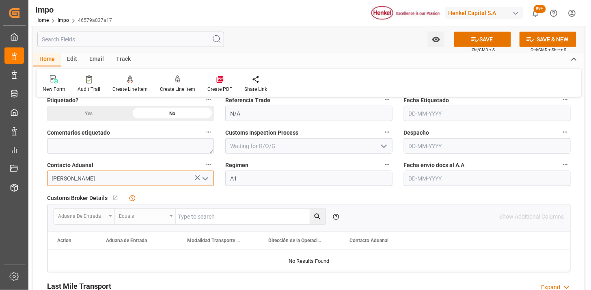
scroll to position [1128, 0]
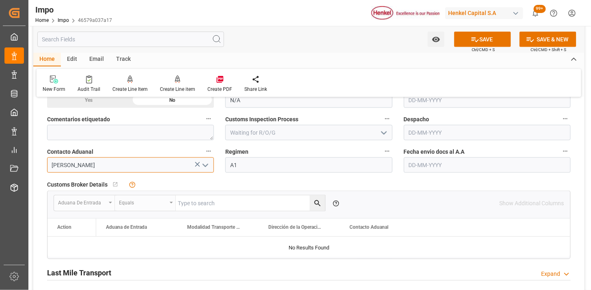
type input "[PERSON_NAME]"
click at [453, 162] on input "text" at bounding box center [487, 165] width 167 height 15
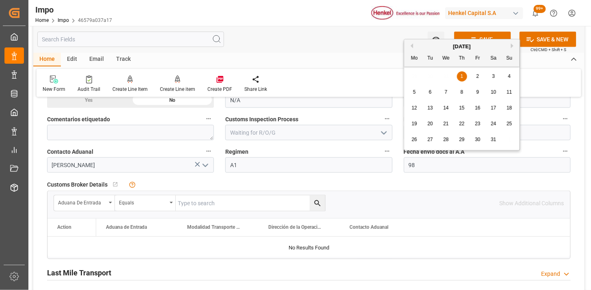
type input "9"
type input "[DATE]"
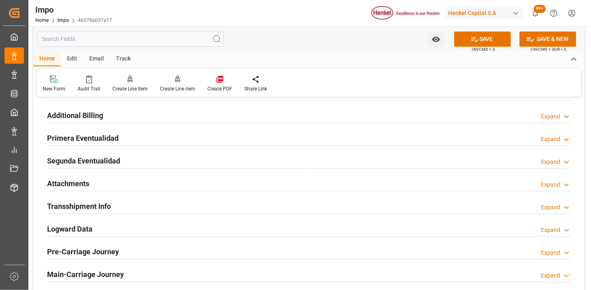
scroll to position [1353, 0]
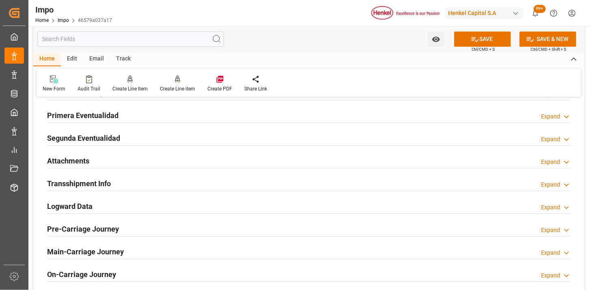
click at [202, 164] on div "Attachments Expand" at bounding box center [309, 160] width 524 height 15
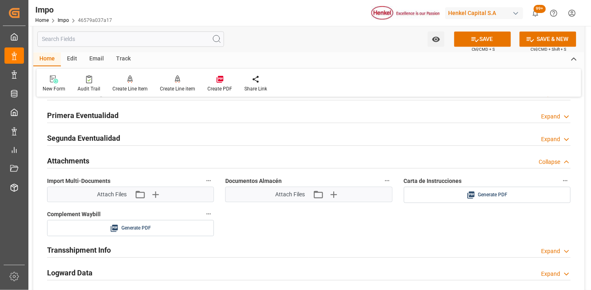
scroll to position [1399, 0]
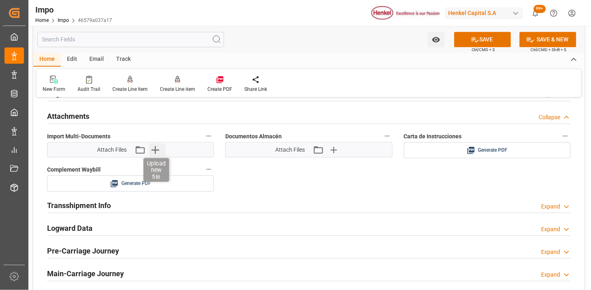
click at [158, 149] on icon "button" at bounding box center [155, 149] width 13 height 13
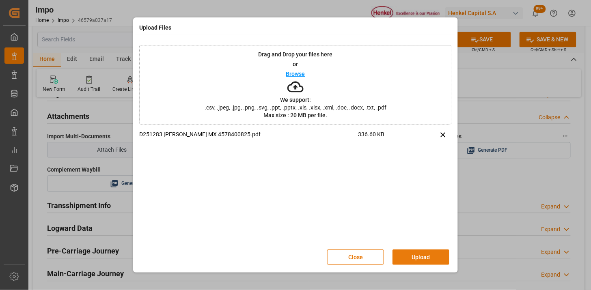
click at [426, 260] on button "Upload" at bounding box center [421, 257] width 57 height 15
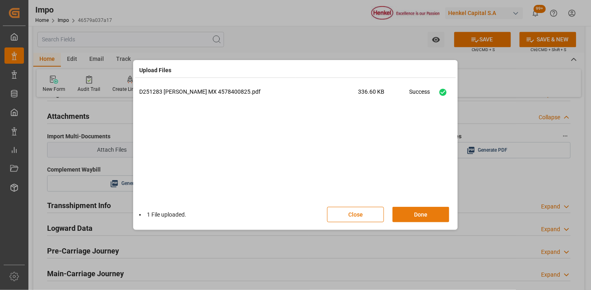
click at [417, 218] on button "Done" at bounding box center [421, 214] width 57 height 15
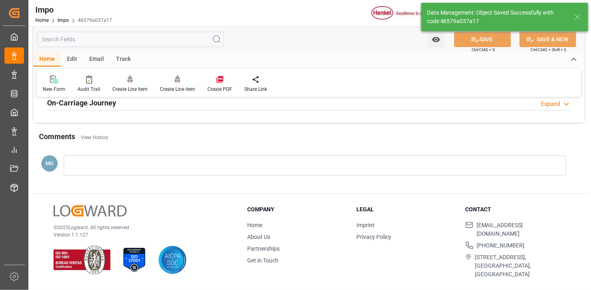
type textarea "AA"
type input "1"
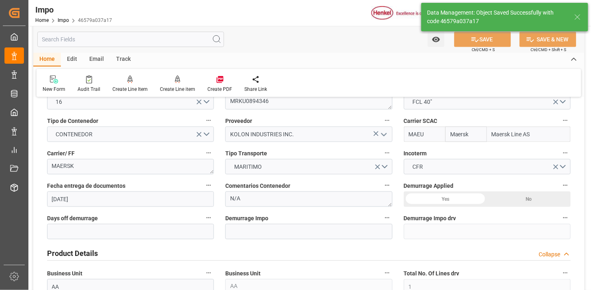
scroll to position [119, 0]
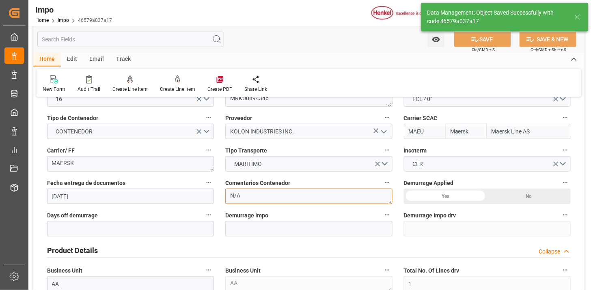
click at [260, 197] on textarea "N/A" at bounding box center [308, 196] width 167 height 15
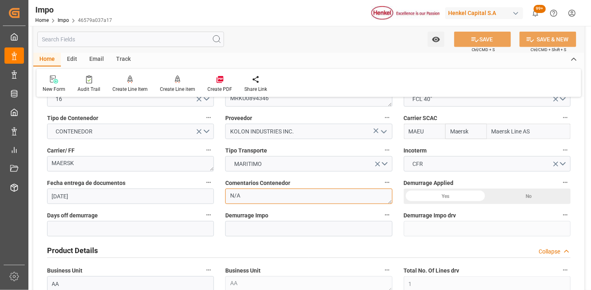
click at [260, 197] on textarea "N/A" at bounding box center [308, 196] width 167 height 15
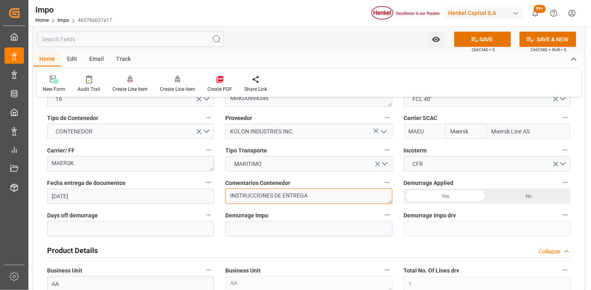
type textarea "INSTRUCCIONES DE ENTREGA"
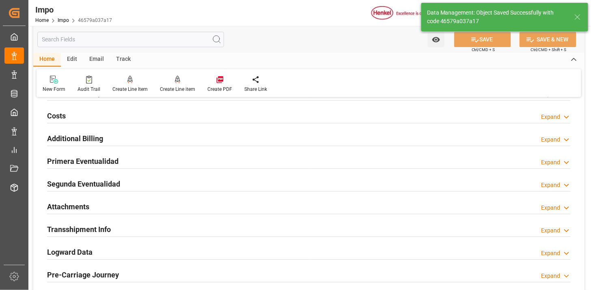
scroll to position [660, 0]
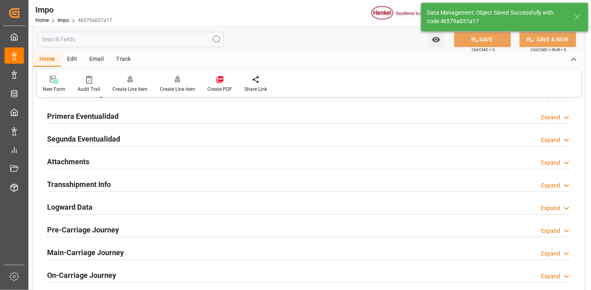
click at [138, 165] on div "Attachments Expand" at bounding box center [309, 160] width 524 height 15
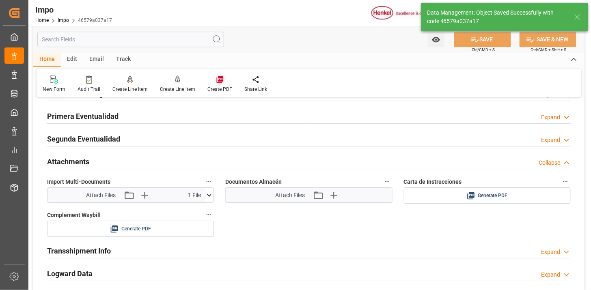
click at [216, 78] on icon at bounding box center [220, 80] width 8 height 8
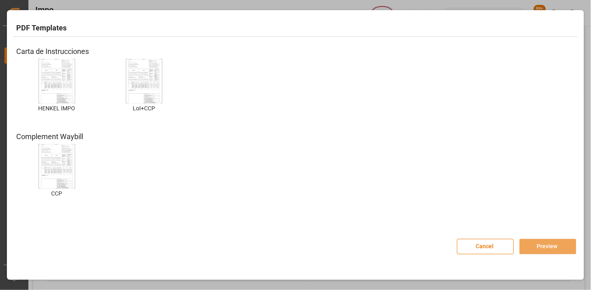
click at [63, 88] on img at bounding box center [57, 81] width 32 height 46
click at [549, 244] on button "Preview" at bounding box center [548, 246] width 57 height 15
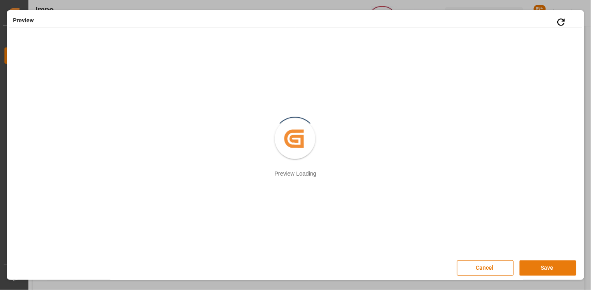
click at [537, 267] on button "Save" at bounding box center [548, 268] width 57 height 15
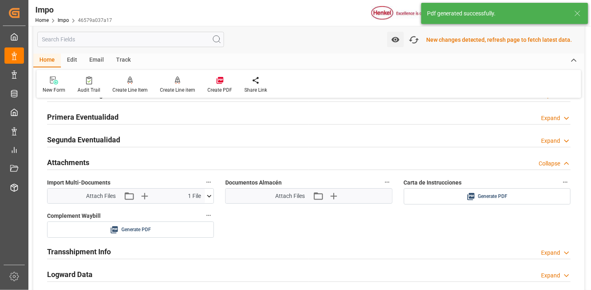
scroll to position [707, 0]
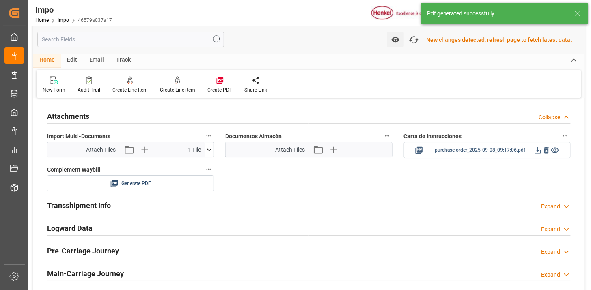
click at [540, 153] on icon at bounding box center [538, 150] width 9 height 9
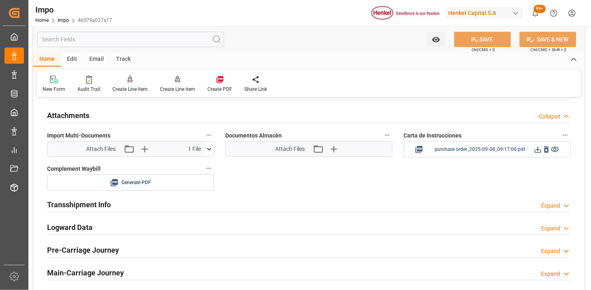
scroll to position [705, 0]
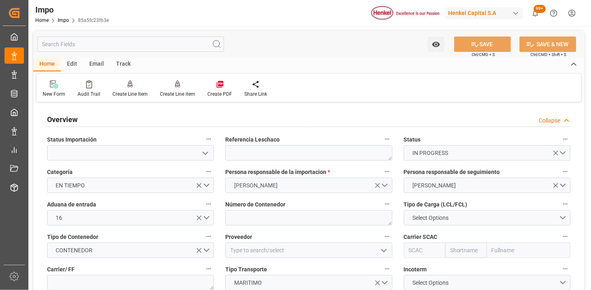
type input "[DATE]"
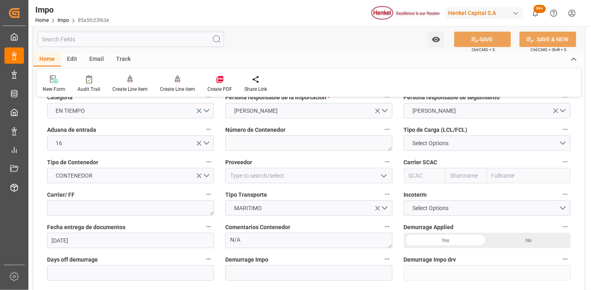
scroll to position [90, 0]
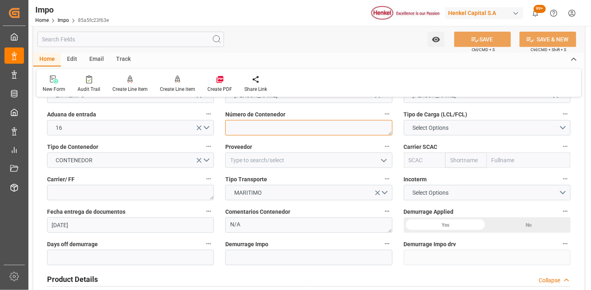
click at [256, 125] on textarea at bounding box center [308, 127] width 167 height 15
paste textarea "MNBU3603608"
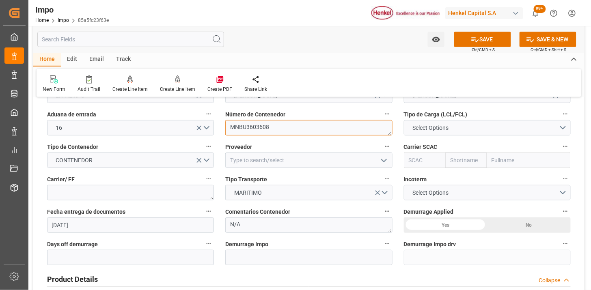
type textarea "MNBU3603608"
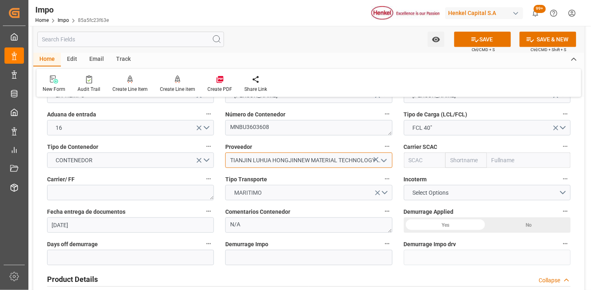
type input "TIANJIN LUHUA HONGJINNEW MATERIAL TECHNOLOGY CO., LTD"
type input "MAEU"
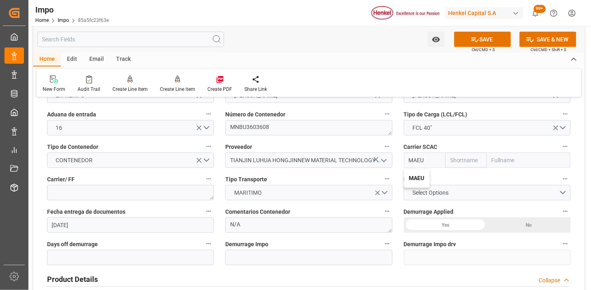
type input "Maersk"
type input "Maersk Line AS"
type input "MAEU"
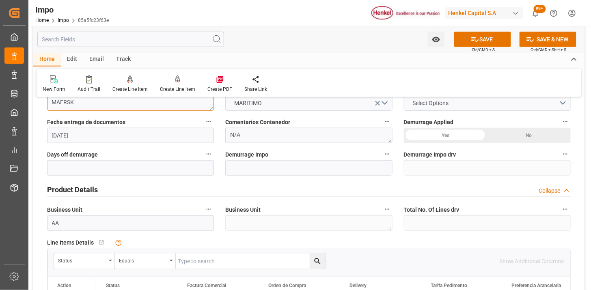
scroll to position [180, 0]
type textarea "MAERSK"
click at [436, 105] on span "Select Options" at bounding box center [431, 103] width 44 height 9
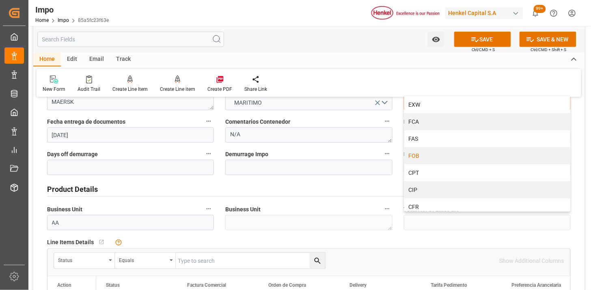
scroll to position [45, 0]
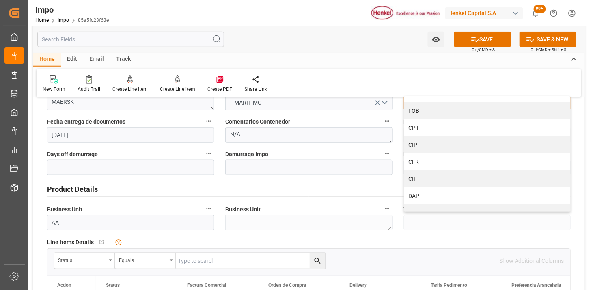
drag, startPoint x: 433, startPoint y: 178, endPoint x: 363, endPoint y: 186, distance: 70.7
click at [433, 179] on div "CIF" at bounding box center [487, 179] width 166 height 17
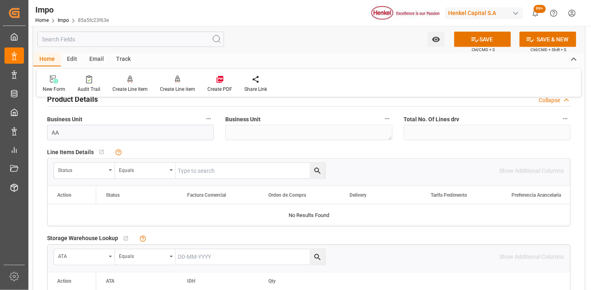
scroll to position [316, 0]
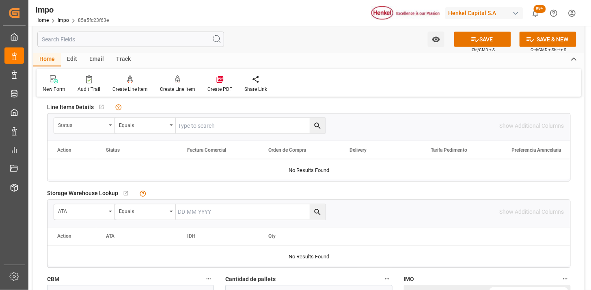
click at [89, 129] on div "Status" at bounding box center [84, 125] width 61 height 15
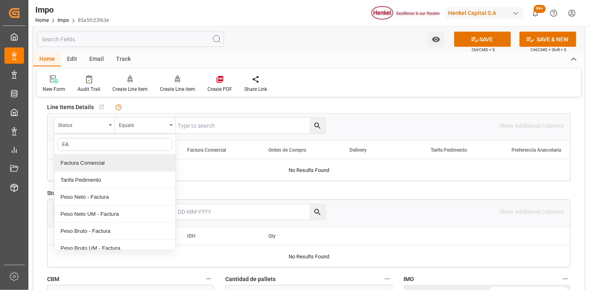
type input "FAC"
drag, startPoint x: 94, startPoint y: 162, endPoint x: 147, endPoint y: 153, distance: 54.1
click at [99, 160] on div "Factura Comercial" at bounding box center [114, 163] width 121 height 17
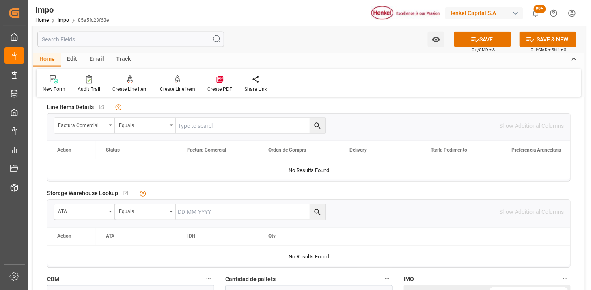
click at [218, 126] on input "text" at bounding box center [250, 125] width 149 height 15
paste input "LH4578400839"
type input "LH4578400839"
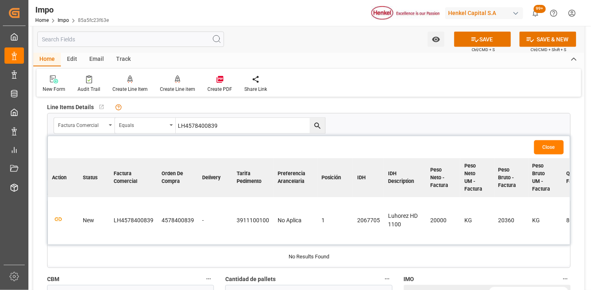
click at [63, 218] on td at bounding box center [63, 221] width 31 height 47
drag, startPoint x: 62, startPoint y: 220, endPoint x: 69, endPoint y: 218, distance: 7.2
click at [63, 220] on icon "button" at bounding box center [58, 220] width 10 height 10
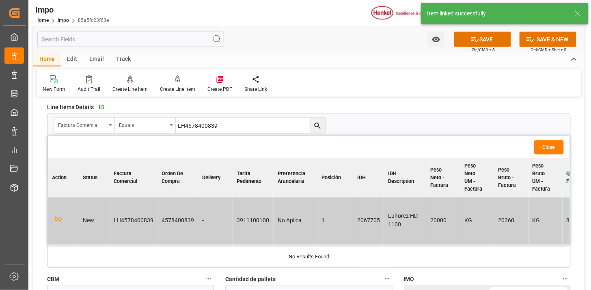
click at [550, 147] on button "Close" at bounding box center [549, 148] width 30 height 14
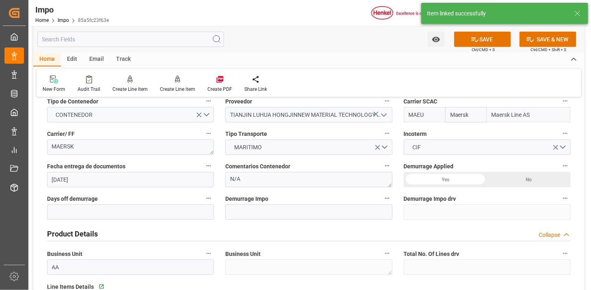
scroll to position [135, 0]
click at [261, 183] on textarea "N/A" at bounding box center [308, 180] width 167 height 15
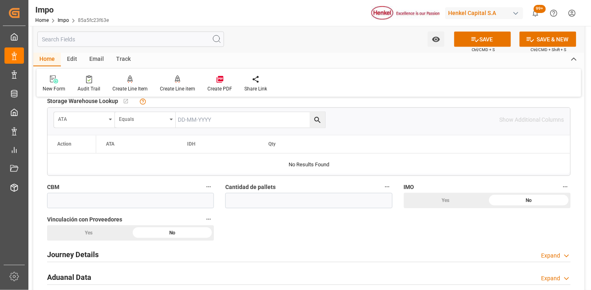
scroll to position [451, 0]
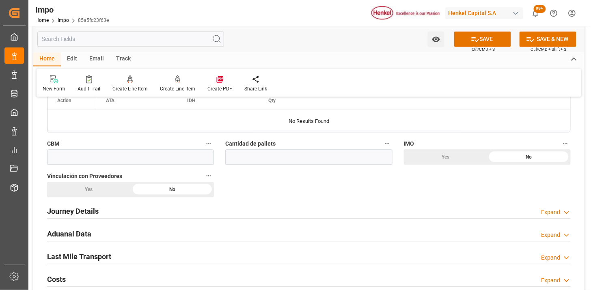
type textarea "INSTRUCCIONES DE ENTREGA"
click at [163, 157] on input "text" at bounding box center [130, 157] width 167 height 15
paste input "50.0000"
type input "50"
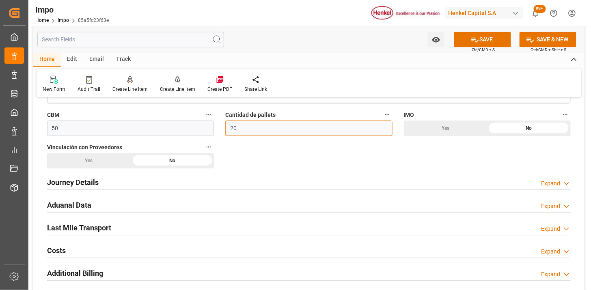
scroll to position [496, 0]
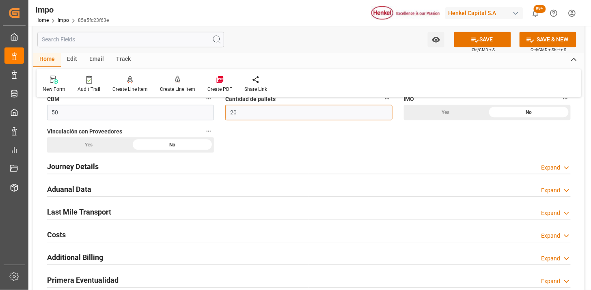
type input "20"
click at [94, 166] on h2 "Journey Details" at bounding box center [73, 166] width 52 height 11
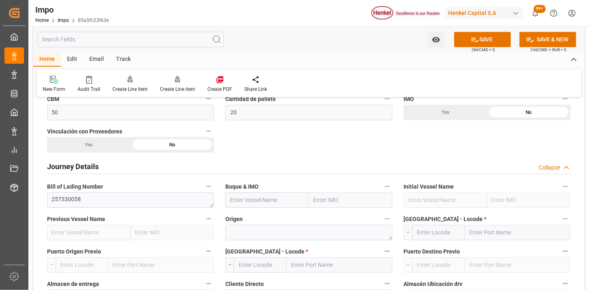
scroll to position [541, 0]
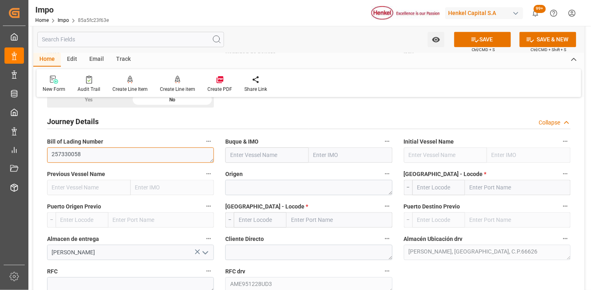
click at [169, 152] on textarea "257330058" at bounding box center [130, 154] width 167 height 15
click at [259, 158] on input "text" at bounding box center [267, 154] width 84 height 15
paste input "RDO FAVOUR"
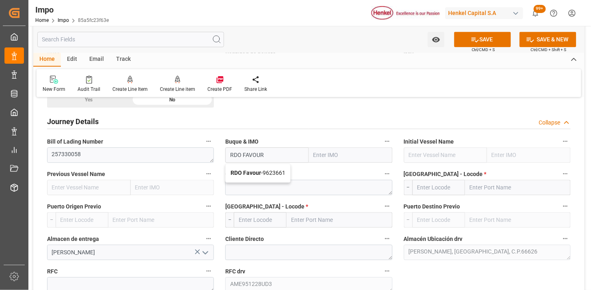
type input "RDO Favour"
type input "9623661"
type input "RDO Favour"
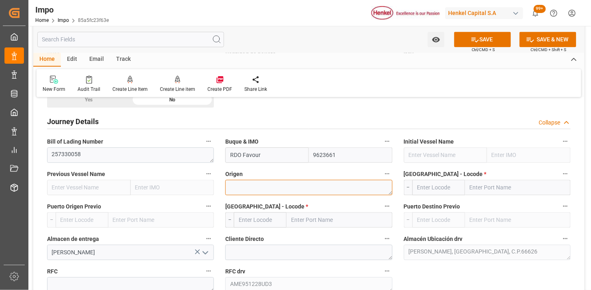
click at [266, 187] on textarea at bounding box center [308, 187] width 167 height 15
type textarea "[GEOGRAPHIC_DATA]"
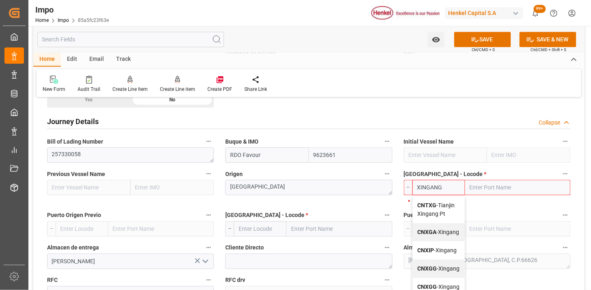
type input "CNXGA"
type input "Xingang"
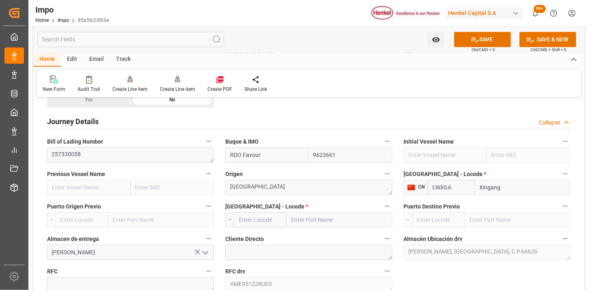
type input "CNXGA"
type input "MXZLO"
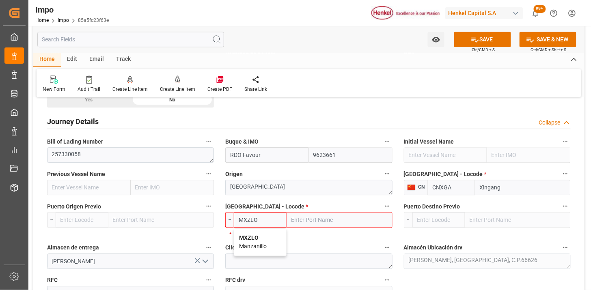
type input "Manzanillo"
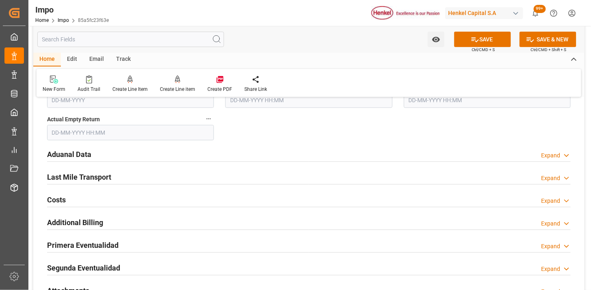
scroll to position [947, 0]
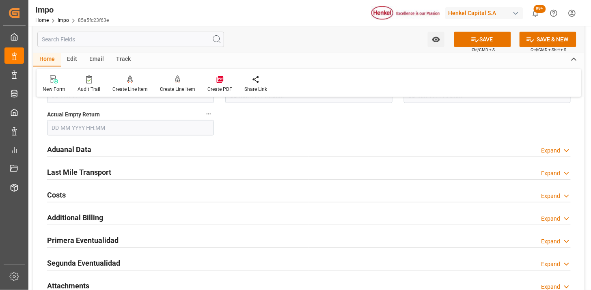
type input "MXZLO"
click at [156, 149] on div "Aduanal Data Expand" at bounding box center [309, 148] width 524 height 15
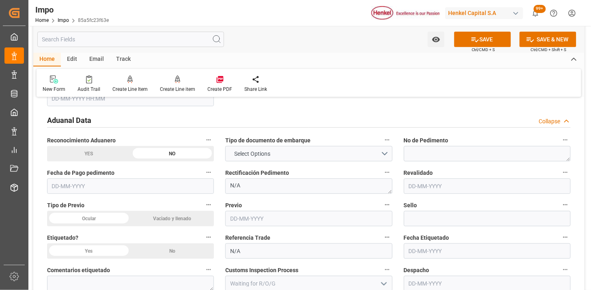
scroll to position [992, 0]
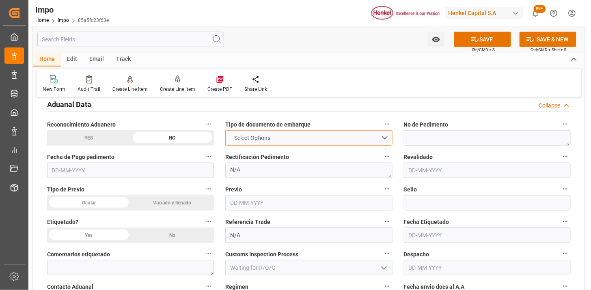
click at [258, 135] on span "Select Options" at bounding box center [252, 138] width 44 height 9
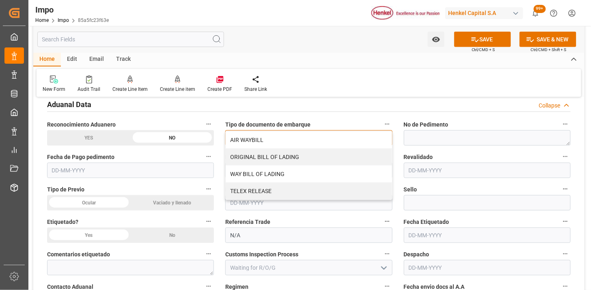
click at [253, 191] on div "TELEX RELEASE" at bounding box center [309, 191] width 166 height 17
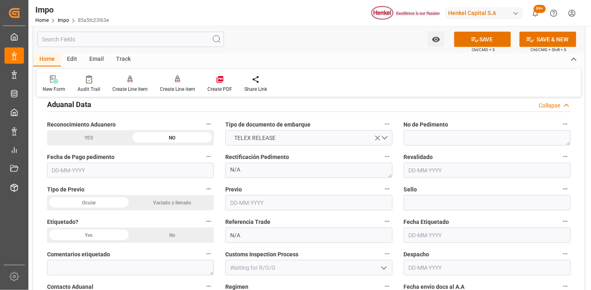
click at [112, 201] on div "Ocular" at bounding box center [89, 202] width 84 height 15
click at [175, 236] on div "No" at bounding box center [173, 235] width 84 height 15
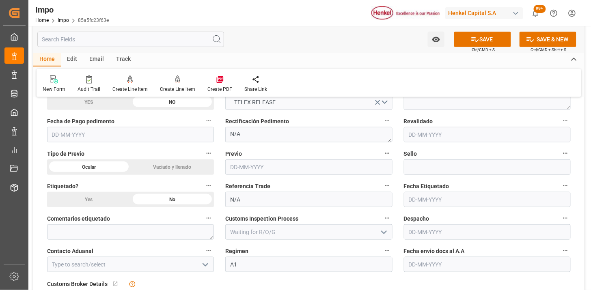
scroll to position [1083, 0]
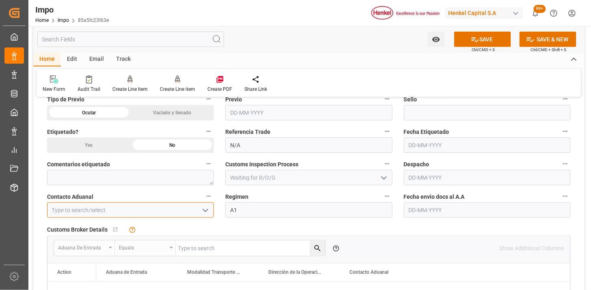
click at [136, 212] on input at bounding box center [130, 210] width 167 height 15
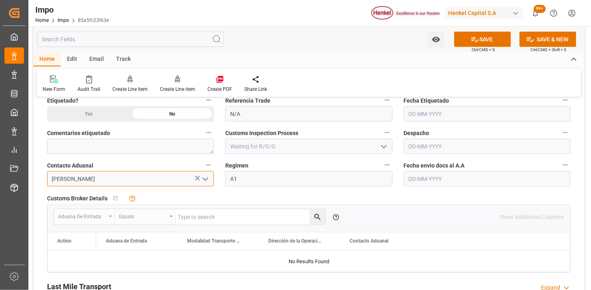
scroll to position [1128, 0]
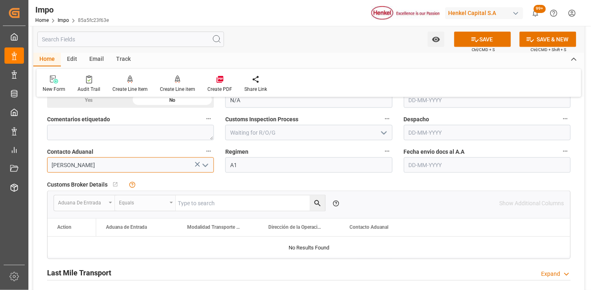
type input "[PERSON_NAME]"
click at [461, 168] on input "text" at bounding box center [487, 165] width 167 height 15
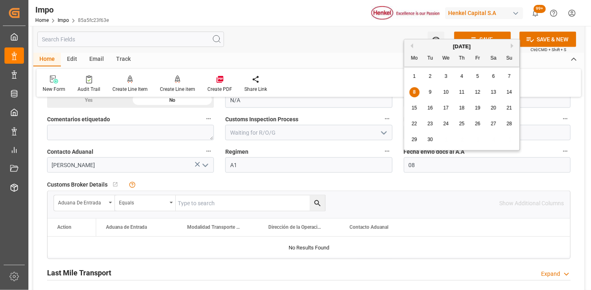
type input "[DATE]"
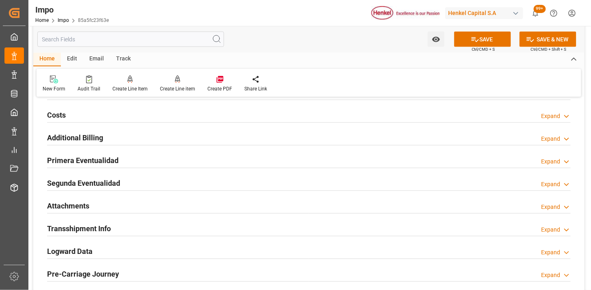
scroll to position [1353, 0]
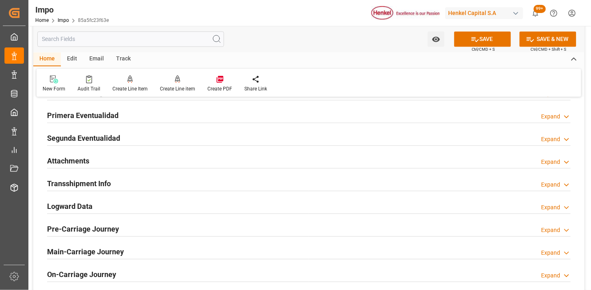
drag, startPoint x: 123, startPoint y: 163, endPoint x: 171, endPoint y: 200, distance: 60.2
click at [123, 162] on div "Attachments Expand" at bounding box center [309, 160] width 524 height 15
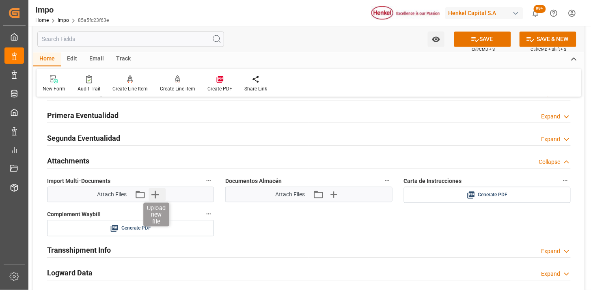
click at [158, 197] on icon "button" at bounding box center [155, 194] width 13 height 13
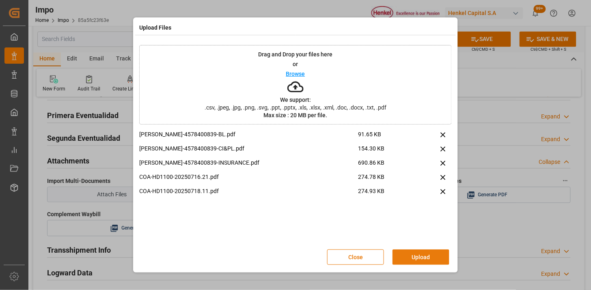
click at [410, 251] on button "Upload" at bounding box center [421, 257] width 57 height 15
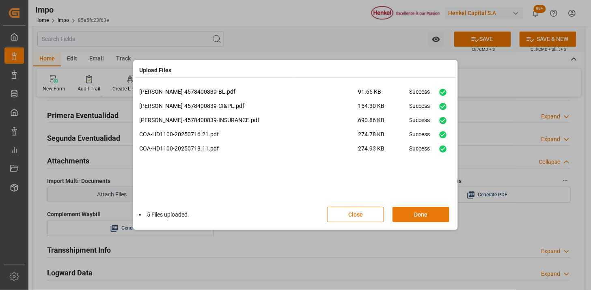
click at [432, 212] on button "Done" at bounding box center [421, 214] width 57 height 15
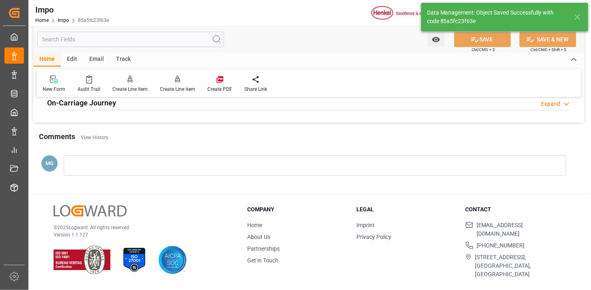
type textarea "AA"
type input "1"
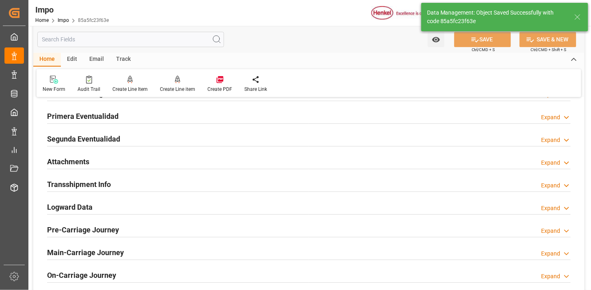
click at [108, 163] on div "Attachments Expand" at bounding box center [309, 160] width 524 height 15
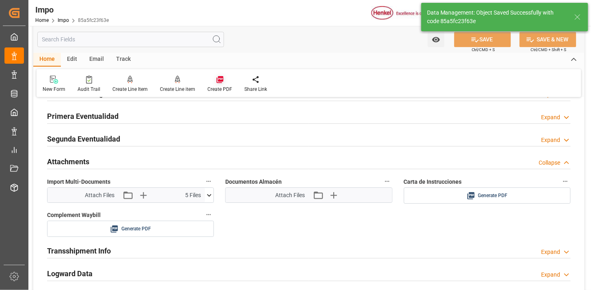
click at [218, 83] on icon at bounding box center [220, 80] width 8 height 8
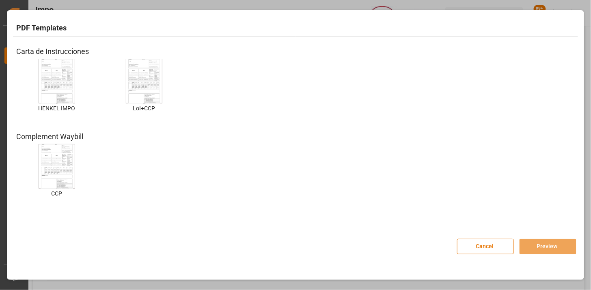
click at [62, 84] on img at bounding box center [57, 81] width 32 height 46
click at [533, 243] on button "Preview" at bounding box center [548, 246] width 57 height 15
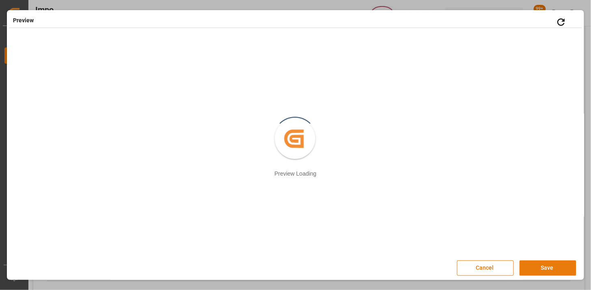
click at [545, 272] on button "Save" at bounding box center [548, 268] width 57 height 15
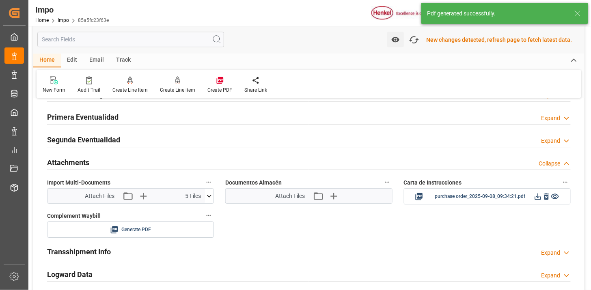
scroll to position [707, 0]
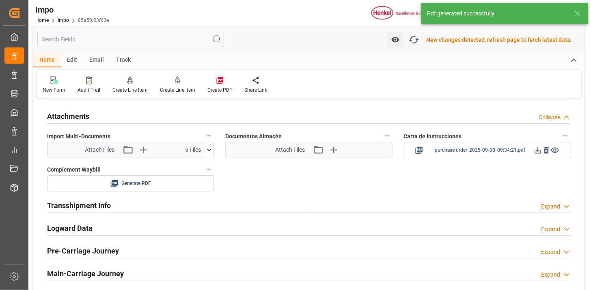
click at [538, 153] on icon at bounding box center [538, 150] width 6 height 6
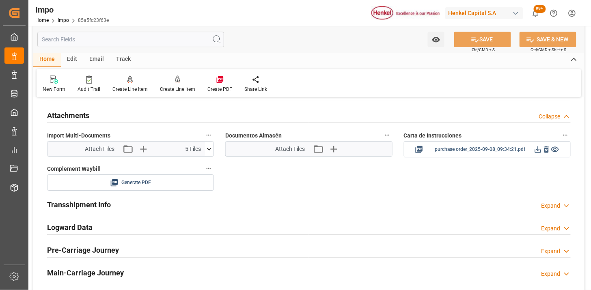
scroll to position [705, 0]
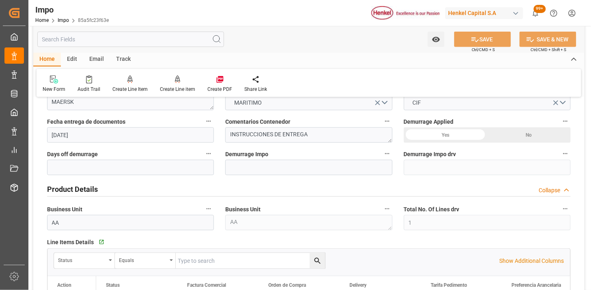
scroll to position [225, 0]
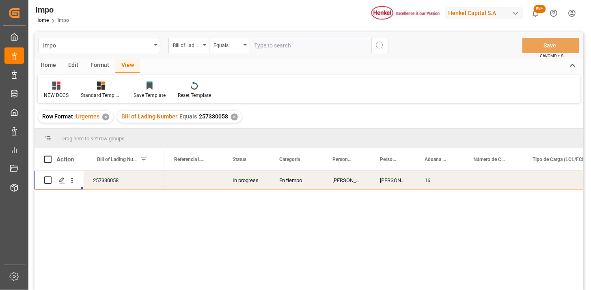
click at [287, 45] on input "text" at bounding box center [311, 45] width 122 height 15
paste input "NGP2658747"
type input "NGP2658747"
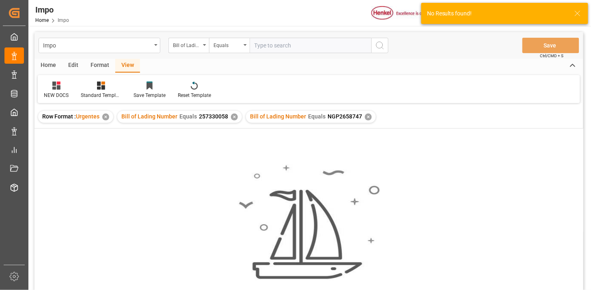
click at [231, 119] on div "✕" at bounding box center [234, 117] width 7 height 7
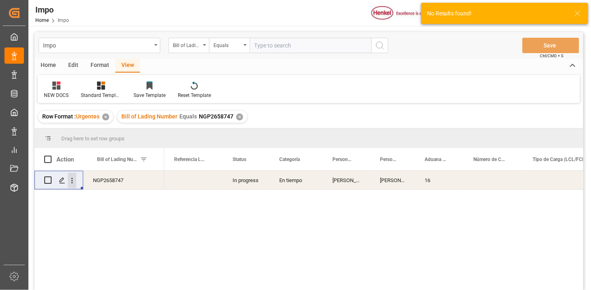
click at [72, 181] on icon "open menu" at bounding box center [72, 181] width 9 height 9
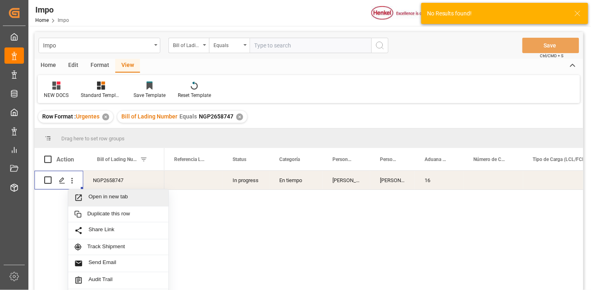
click at [88, 194] on span "Press SPACE to select this row." at bounding box center [81, 198] width 14 height 9
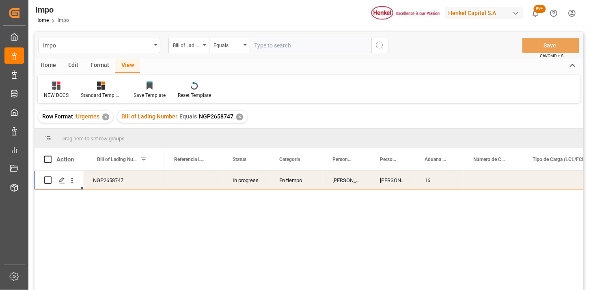
click at [238, 116] on div "✕" at bounding box center [239, 117] width 7 height 7
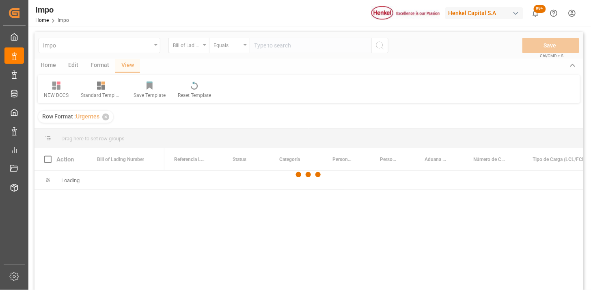
scroll to position [90, 0]
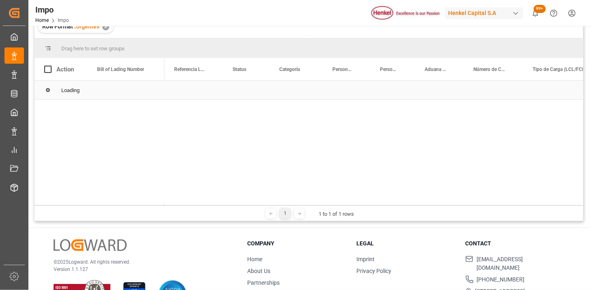
click at [290, 85] on div "Loading" at bounding box center [309, 90] width 549 height 19
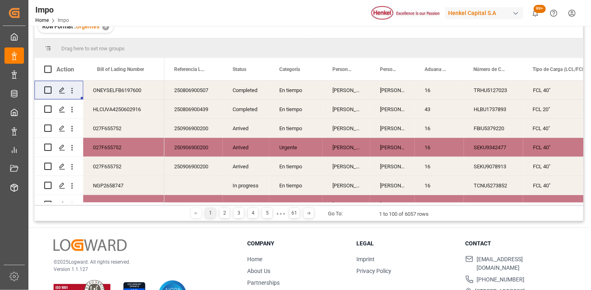
click at [291, 93] on div "En tiempo" at bounding box center [296, 90] width 53 height 19
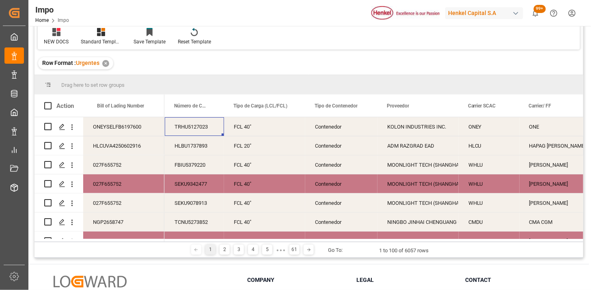
scroll to position [0, 0]
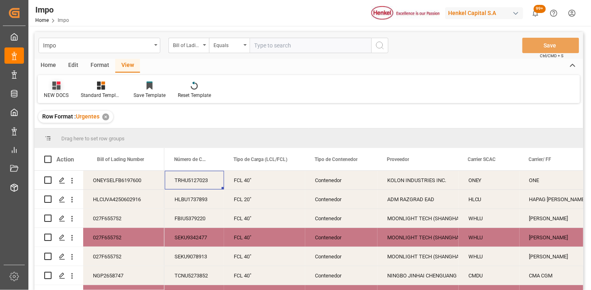
click at [54, 84] on icon at bounding box center [56, 86] width 8 height 8
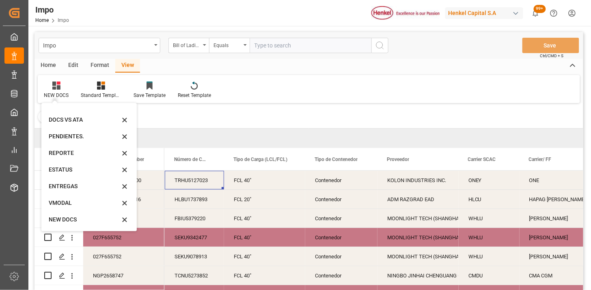
drag, startPoint x: 70, startPoint y: 210, endPoint x: 332, endPoint y: 69, distance: 297.8
click at [70, 210] on div "VMODAL" at bounding box center [89, 203] width 89 height 17
click at [74, 203] on icon "open menu" at bounding box center [72, 200] width 9 height 9
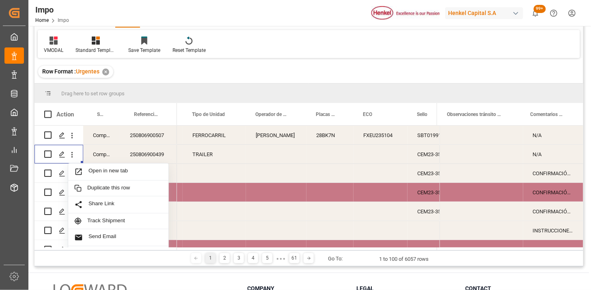
click at [367, 141] on div "FXEU235104" at bounding box center [381, 135] width 54 height 19
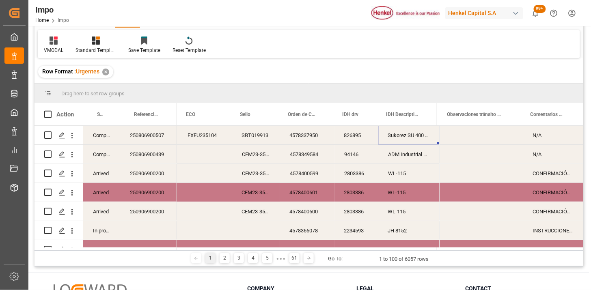
click at [206, 139] on div "FXEU235104" at bounding box center [205, 135] width 54 height 19
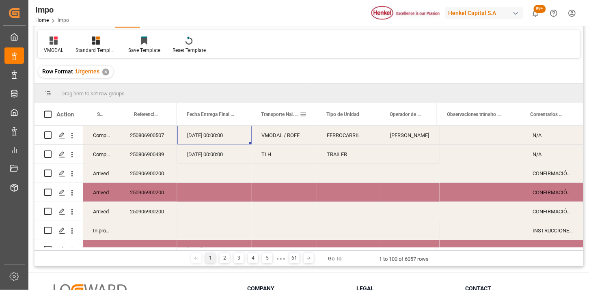
click at [305, 115] on span at bounding box center [303, 114] width 7 height 7
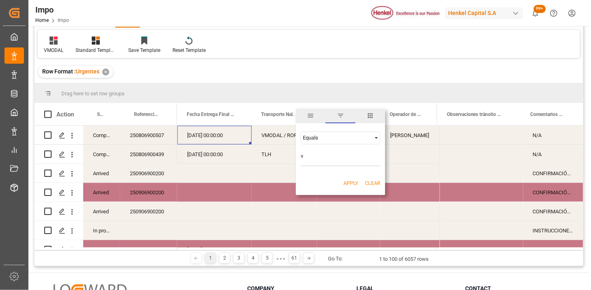
click at [314, 136] on div "Equals" at bounding box center [337, 138] width 68 height 6
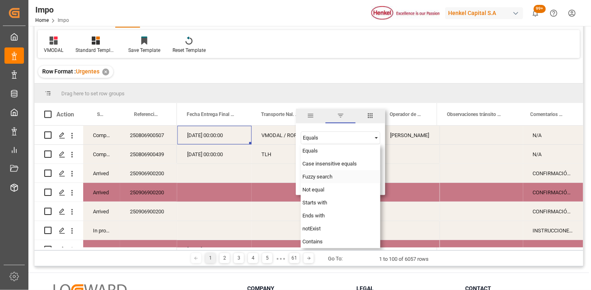
click at [325, 177] on span "Fuzzy search" at bounding box center [318, 177] width 30 height 6
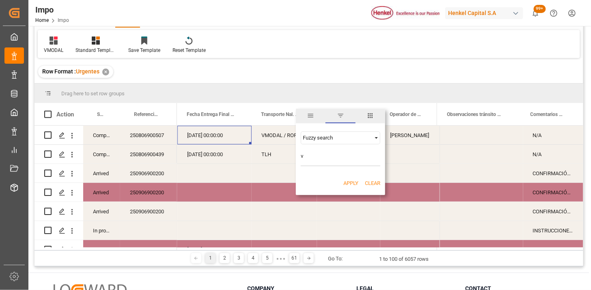
click at [321, 160] on input "v" at bounding box center [341, 158] width 80 height 16
type input "VMODAL"
click at [347, 179] on button "Apply" at bounding box center [351, 183] width 15 height 8
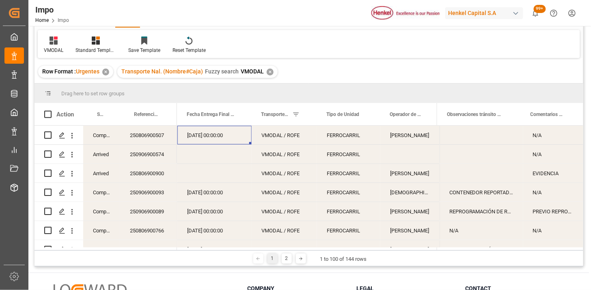
click at [287, 135] on div "VMODAL / ROFE" at bounding box center [284, 135] width 65 height 19
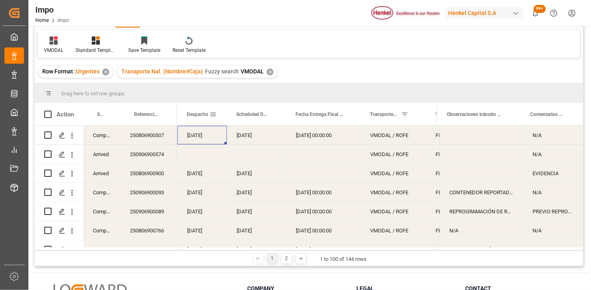
click at [214, 114] on span at bounding box center [213, 114] width 7 height 7
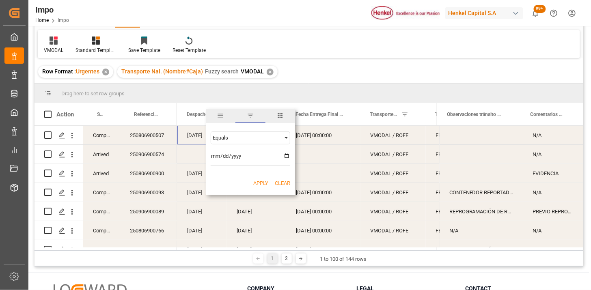
click at [283, 115] on span "columns" at bounding box center [280, 115] width 7 height 7
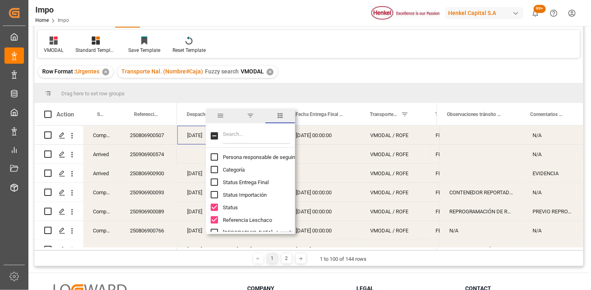
click at [253, 118] on span "filter" at bounding box center [250, 115] width 7 height 7
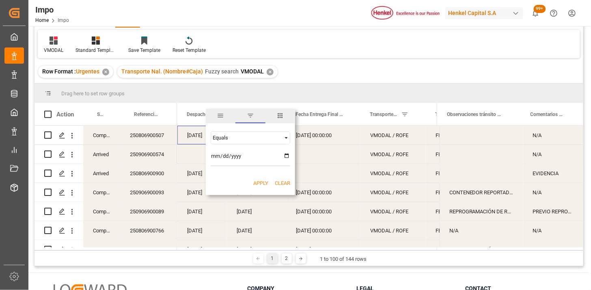
click at [281, 135] on div "Equals" at bounding box center [251, 138] width 80 height 13
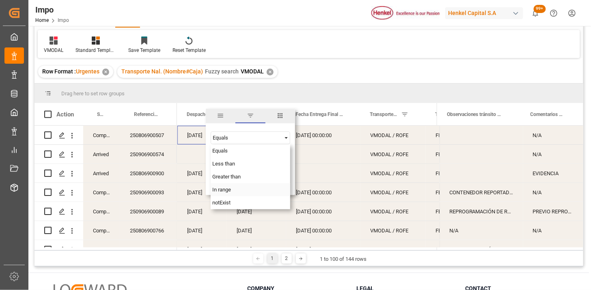
click at [236, 192] on div "In range" at bounding box center [251, 190] width 80 height 13
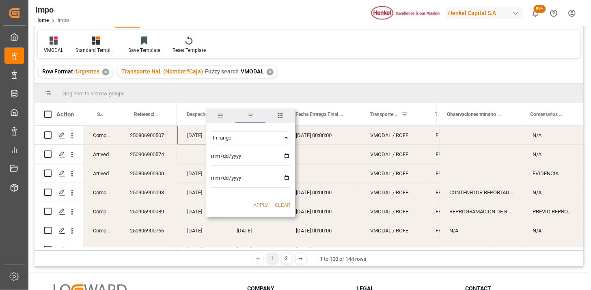
click at [286, 159] on input "date" at bounding box center [251, 158] width 80 height 16
type input "[DATE]"
click at [288, 180] on input "date" at bounding box center [251, 180] width 80 height 16
type input "[DATE]"
click at [257, 203] on button "Apply" at bounding box center [260, 205] width 15 height 8
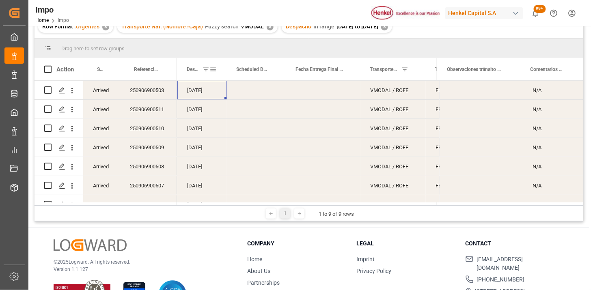
click at [189, 73] on div "Despacho" at bounding box center [198, 69] width 23 height 22
click at [202, 145] on div "[DATE]" at bounding box center [202, 147] width 50 height 19
click at [214, 90] on div "[DATE]" at bounding box center [202, 90] width 50 height 19
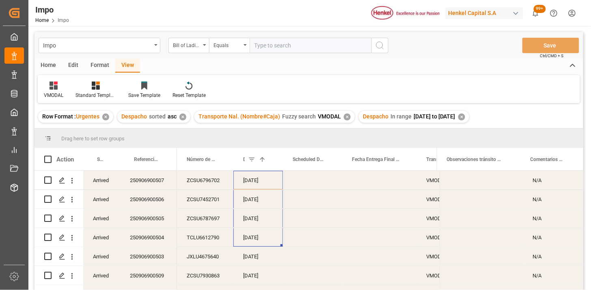
scroll to position [45, 0]
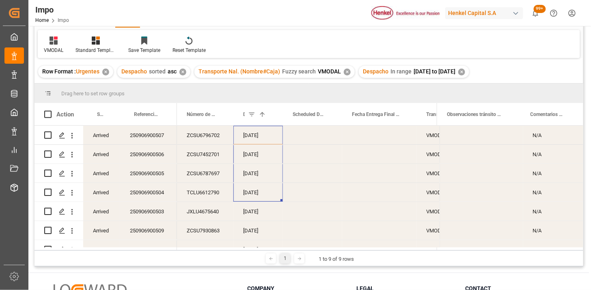
click at [245, 136] on div "[DATE]" at bounding box center [258, 135] width 50 height 19
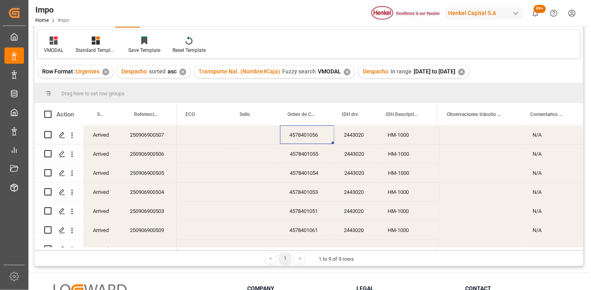
scroll to position [0, 0]
click at [465, 71] on div "✕" at bounding box center [461, 72] width 7 height 7
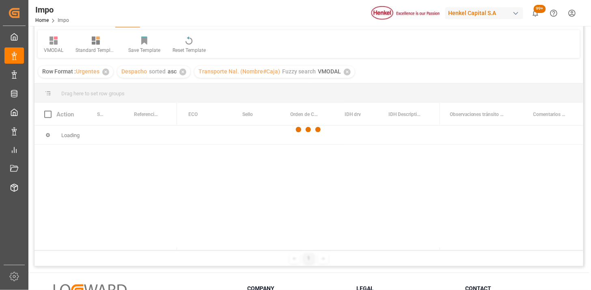
scroll to position [0, 474]
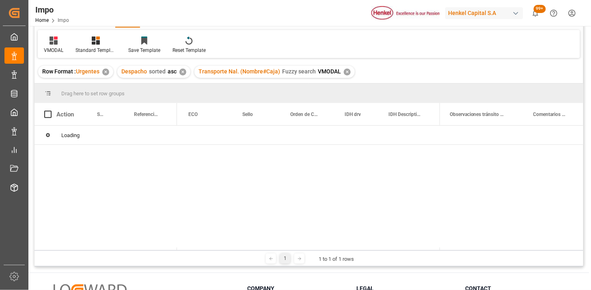
click at [346, 71] on div "✕" at bounding box center [347, 72] width 7 height 7
click at [183, 72] on div "✕" at bounding box center [182, 72] width 7 height 7
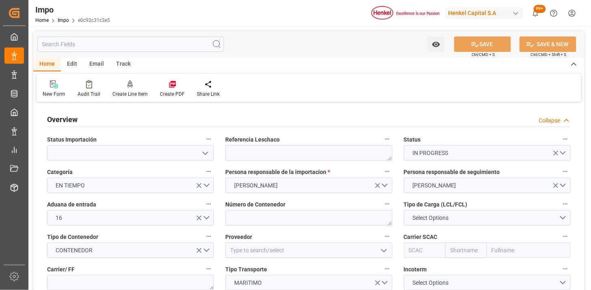
type input "[DATE]"
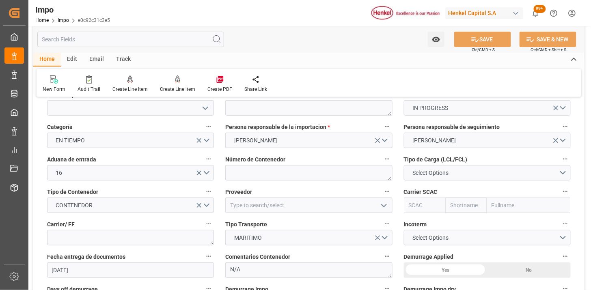
scroll to position [90, 0]
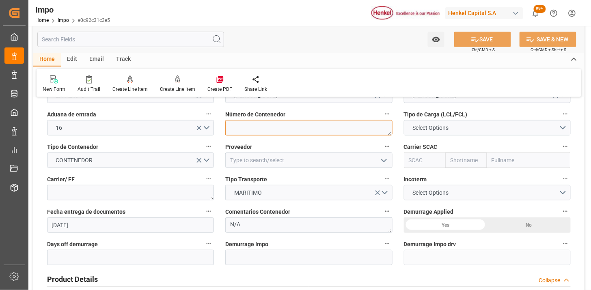
click at [258, 121] on textarea at bounding box center [308, 127] width 167 height 15
paste textarea "TCNU5273852"
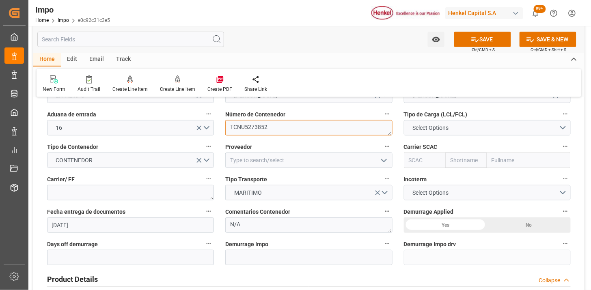
type textarea "TCNU5273852"
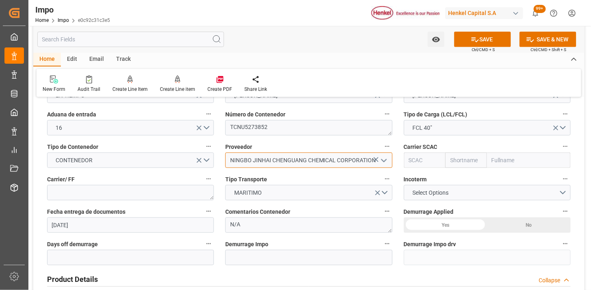
type input "NINGBO JINHAI CHENGUANG CHEMICAL CORPORATION"
type input "M"
type input "CMDU"
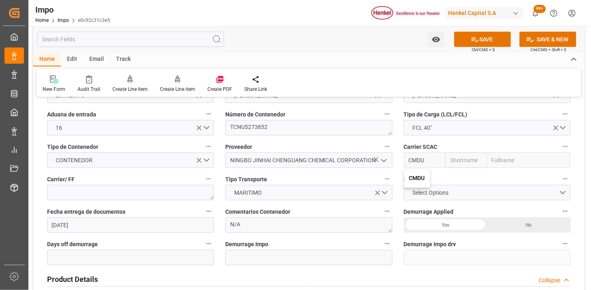
type input "CMACGM"
type input "CMA CGM Group"
type input "CMDU"
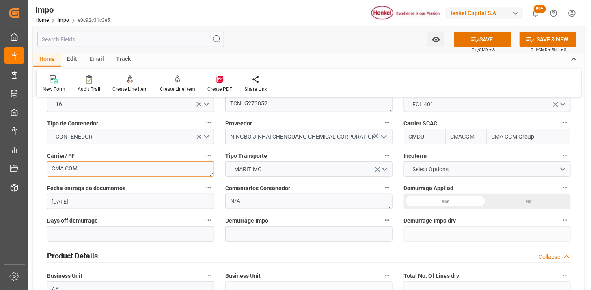
scroll to position [135, 0]
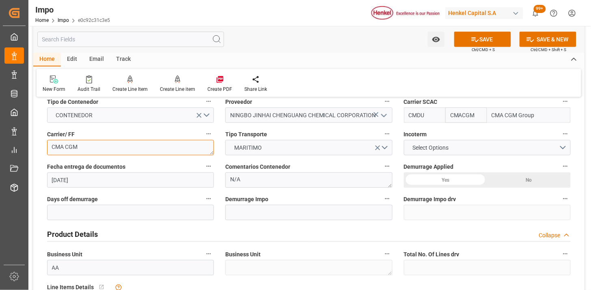
type textarea "CMA CGM"
click at [411, 149] on span "Select Options" at bounding box center [431, 148] width 44 height 9
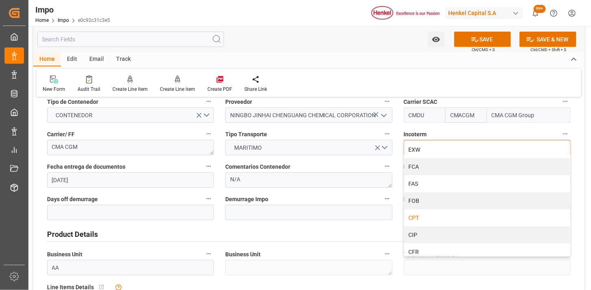
scroll to position [45, 0]
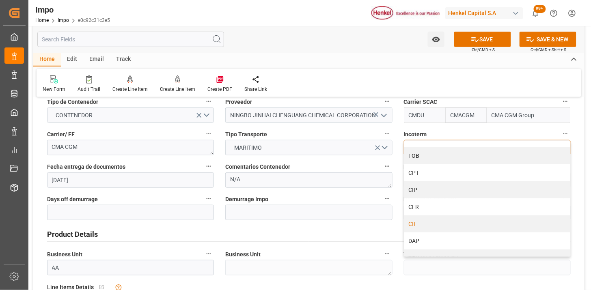
click at [428, 220] on div "CIF" at bounding box center [487, 224] width 166 height 17
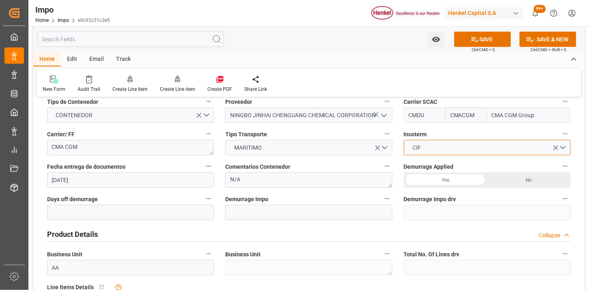
scroll to position [180, 0]
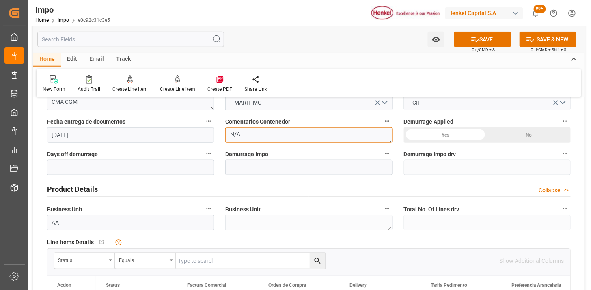
click at [249, 130] on textarea "N/A" at bounding box center [308, 135] width 167 height 15
click at [250, 130] on textarea "N/A" at bounding box center [308, 135] width 167 height 15
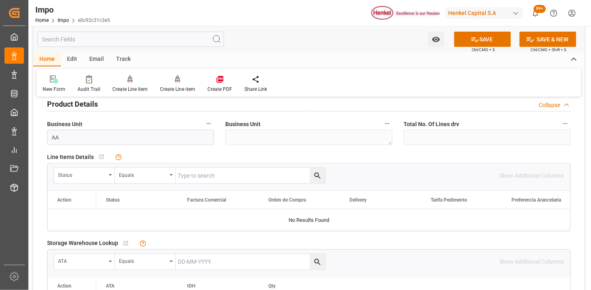
scroll to position [270, 0]
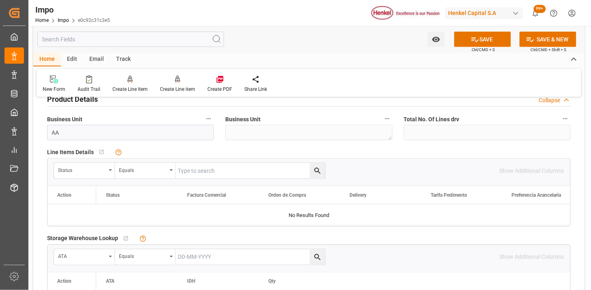
type textarea "INSTRUCCIONES DE ENTREGA"
click at [96, 173] on div "Status" at bounding box center [82, 169] width 48 height 9
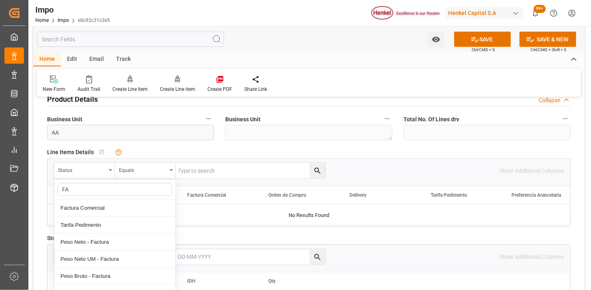
type input "FAC"
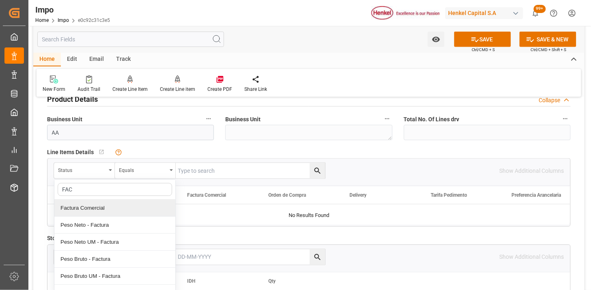
drag, startPoint x: 93, startPoint y: 202, endPoint x: 125, endPoint y: 192, distance: 33.6
click at [95, 202] on div "Factura Comercial" at bounding box center [114, 208] width 121 height 17
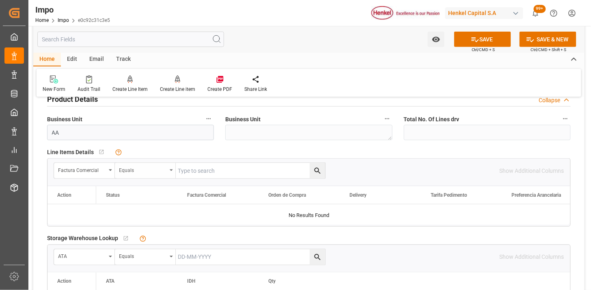
click at [141, 175] on div "Equals" at bounding box center [145, 170] width 61 height 15
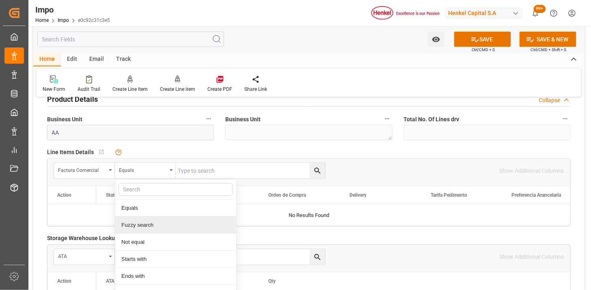
drag, startPoint x: 149, startPoint y: 220, endPoint x: 205, endPoint y: 169, distance: 75.9
click at [156, 216] on div "Equals Fuzzy search Not equal Starts with Ends with Case insensitive equals Not…" at bounding box center [176, 237] width 122 height 116
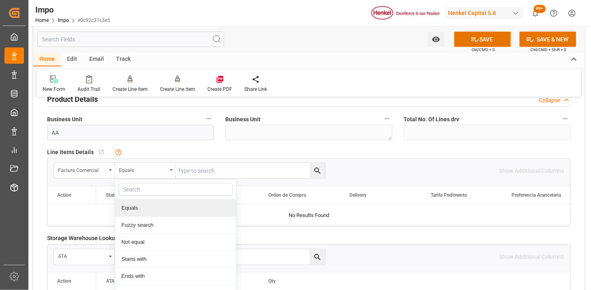
drag, startPoint x: 220, startPoint y: 153, endPoint x: 216, endPoint y: 169, distance: 17.2
click at [219, 155] on div "No child Object linked" at bounding box center [194, 152] width 160 height 7
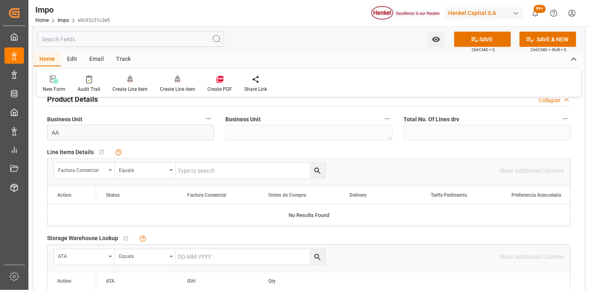
click at [216, 173] on input "text" at bounding box center [250, 170] width 149 height 15
paste input "202508099"
type input "202508099"
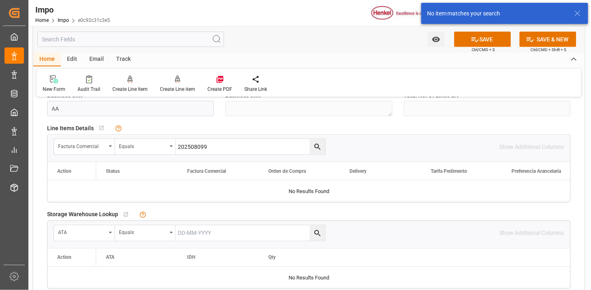
scroll to position [316, 0]
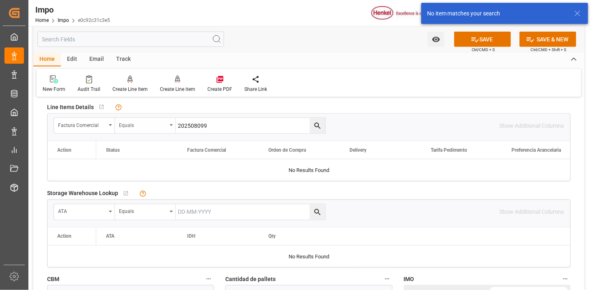
click at [148, 127] on div "Equals" at bounding box center [143, 124] width 48 height 9
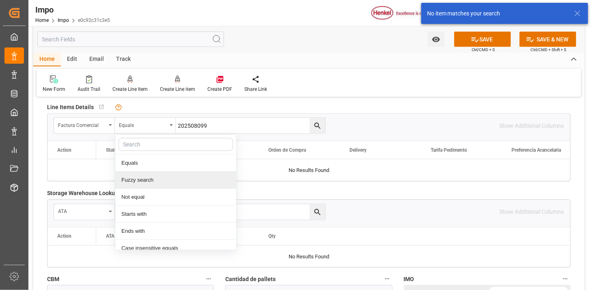
drag, startPoint x: 163, startPoint y: 184, endPoint x: 164, endPoint y: 179, distance: 4.6
click at [163, 183] on div "Fuzzy search" at bounding box center [175, 180] width 121 height 17
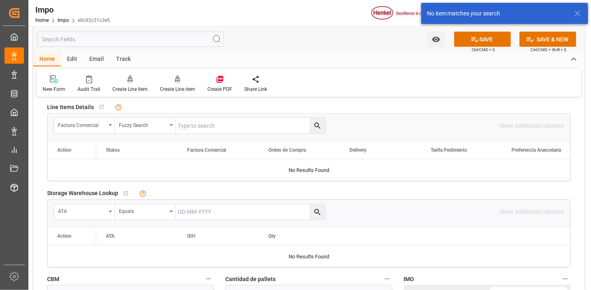
click at [201, 131] on input "text" at bounding box center [250, 125] width 149 height 15
paste input "202508099"
type input "202508099"
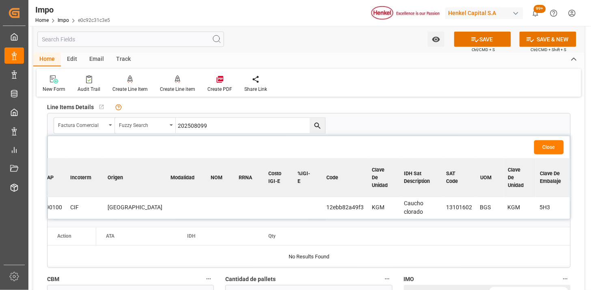
scroll to position [0, 765]
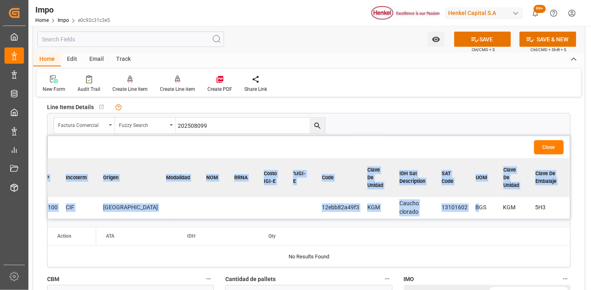
drag, startPoint x: 443, startPoint y: 218, endPoint x: 156, endPoint y: 219, distance: 287.9
click at [156, 219] on div "Action Status Factura Comercial Orden de Compra Delivery Tarifa Pedimento Prefe…" at bounding box center [309, 189] width 522 height 61
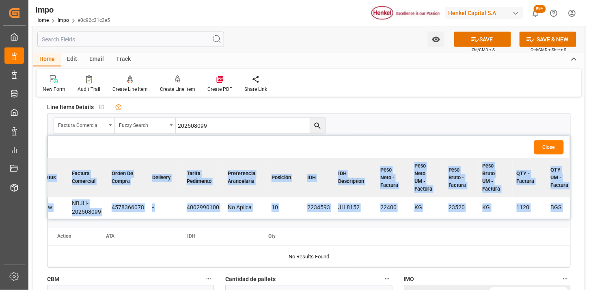
scroll to position [0, 0]
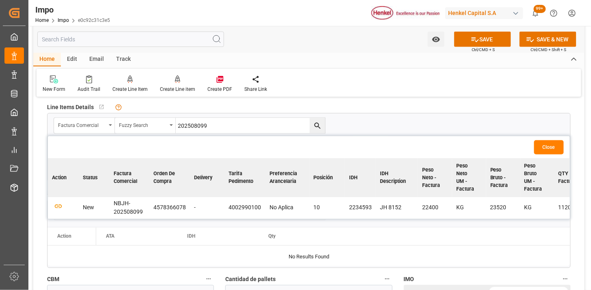
click at [65, 208] on td at bounding box center [63, 209] width 31 height 22
click at [61, 206] on icon "button" at bounding box center [58, 207] width 10 height 10
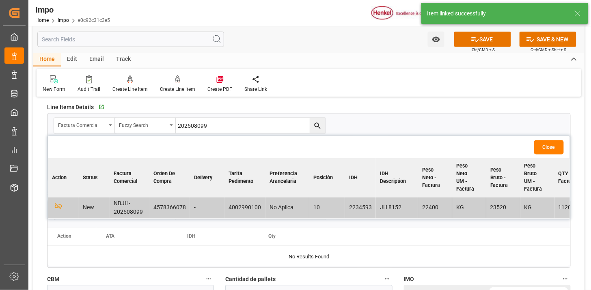
click at [549, 141] on button "Close" at bounding box center [549, 148] width 30 height 14
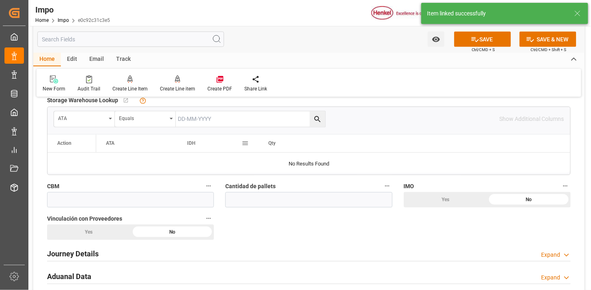
scroll to position [451, 0]
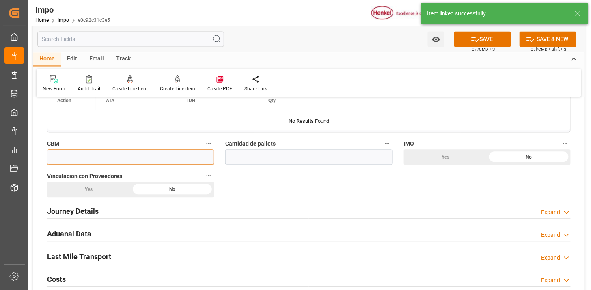
click at [186, 154] on input "text" at bounding box center [130, 157] width 167 height 15
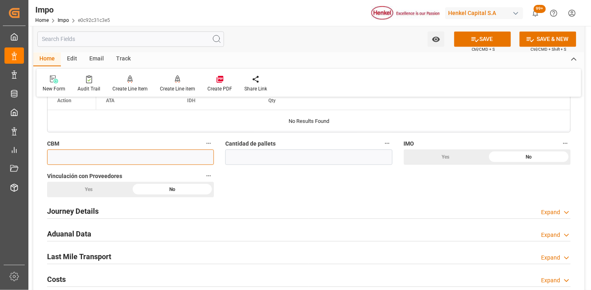
paste input "58.000"
type input "58"
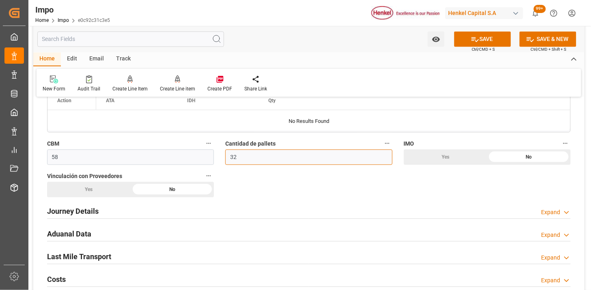
scroll to position [496, 0]
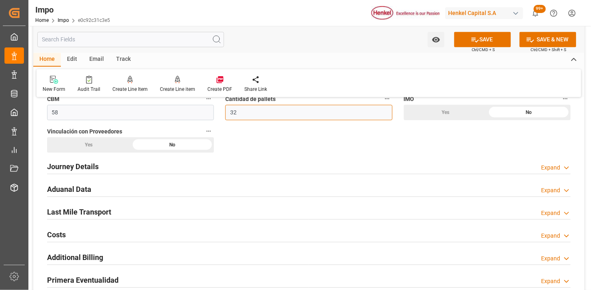
type input "32"
click at [117, 173] on div "Journey Details Expand" at bounding box center [309, 165] width 524 height 15
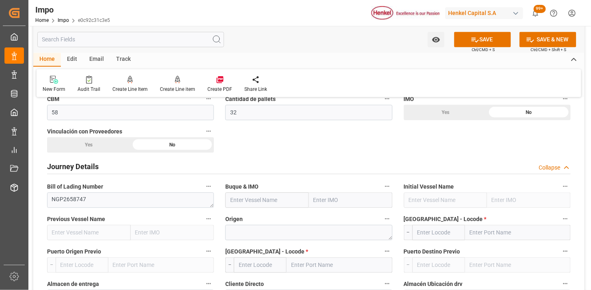
scroll to position [541, 0]
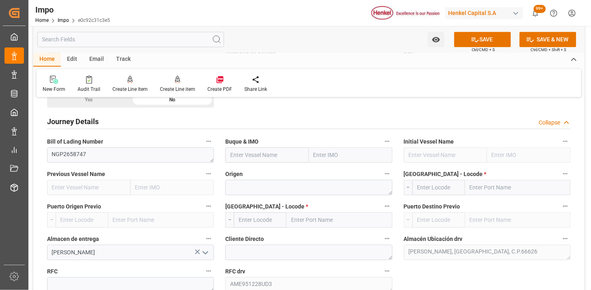
click at [277, 158] on input "text" at bounding box center [267, 154] width 84 height 15
paste input "CMA CGM INTEGRITY"
type input "CMA CGM INTEGRITY"
type input "9897781"
type input "CMA CGM INTEGRITY"
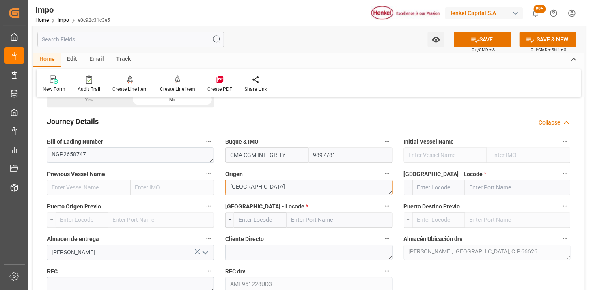
type textarea "[GEOGRAPHIC_DATA]"
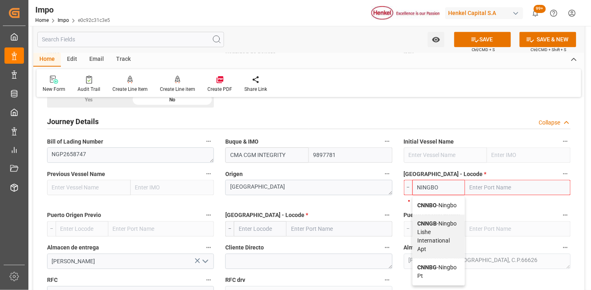
type input "CNNBO"
type input "Ningbo"
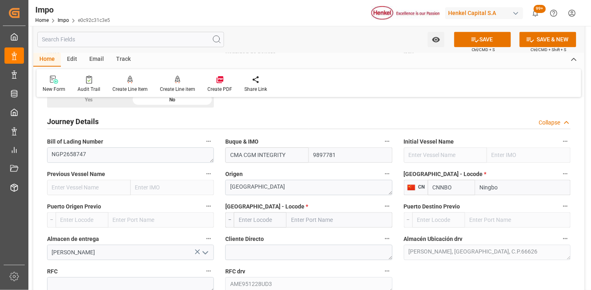
type input "CNNBO"
type input "M"
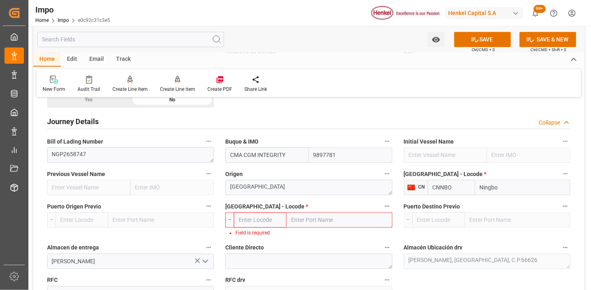
type input "X"
type input "MXZLO"
type input "Manzanillo"
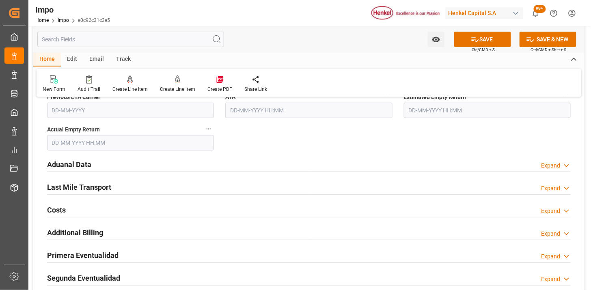
scroll to position [947, 0]
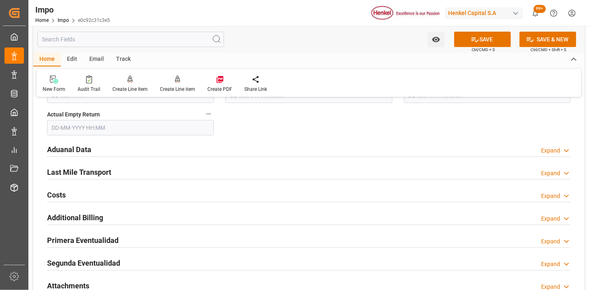
type input "MXZLO"
click at [160, 147] on div "Aduanal Data Expand" at bounding box center [309, 148] width 524 height 15
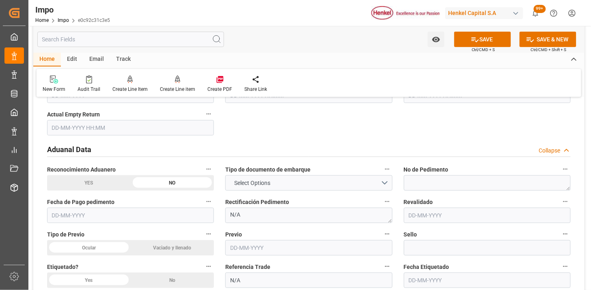
scroll to position [992, 0]
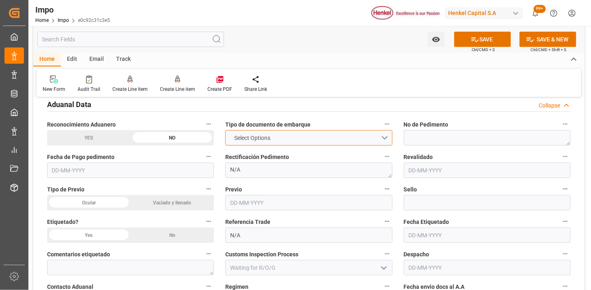
click at [238, 141] on span "Select Options" at bounding box center [252, 138] width 44 height 9
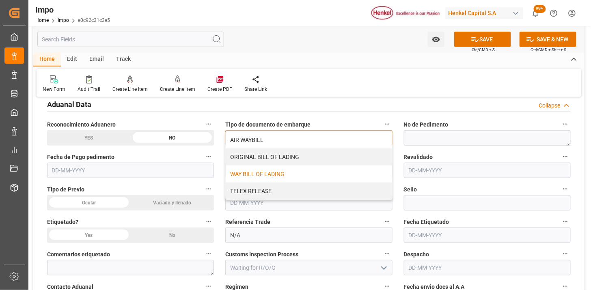
click at [242, 179] on div "WAY BILL OF LADING" at bounding box center [309, 174] width 166 height 17
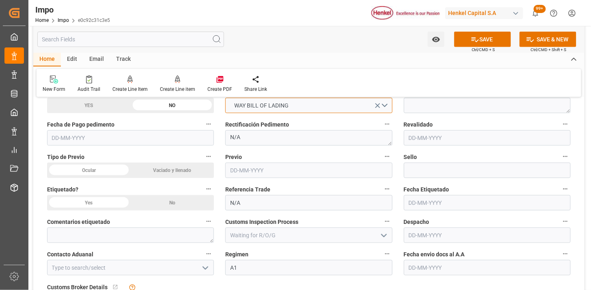
scroll to position [1038, 0]
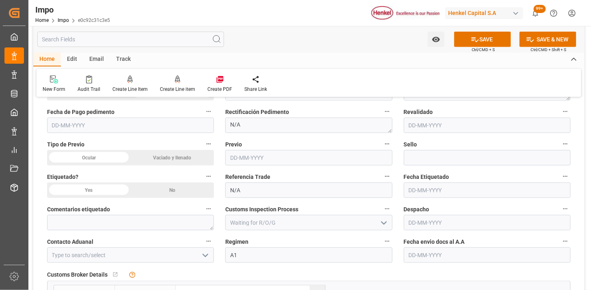
click at [182, 156] on div "Vaciado y llenado" at bounding box center [173, 157] width 84 height 15
click at [177, 190] on div "No" at bounding box center [173, 190] width 84 height 15
click at [92, 157] on div "Ocular" at bounding box center [89, 157] width 84 height 15
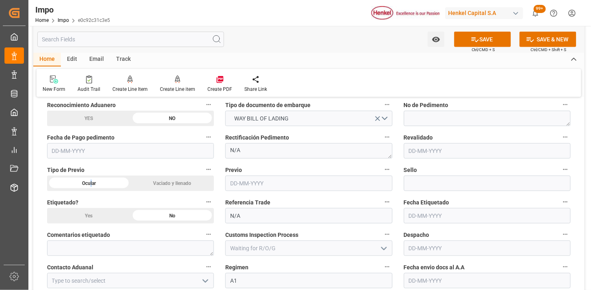
scroll to position [992, 0]
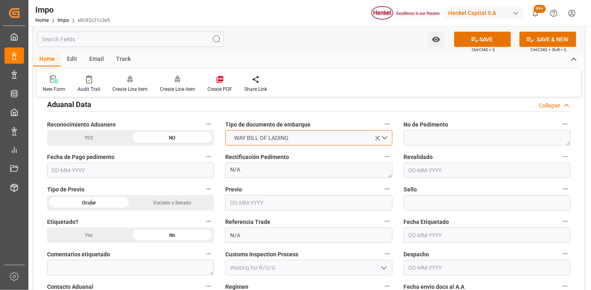
click at [238, 138] on span "WAY BILL OF LADING" at bounding box center [261, 138] width 63 height 9
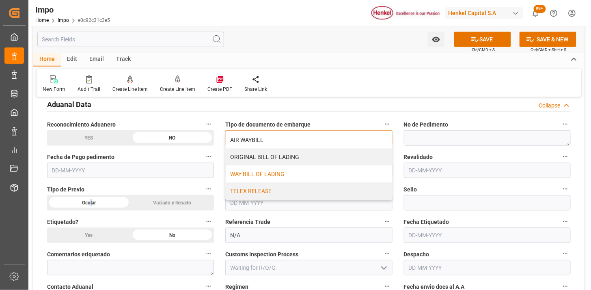
click at [249, 188] on div "TELEX RELEASE" at bounding box center [309, 191] width 166 height 17
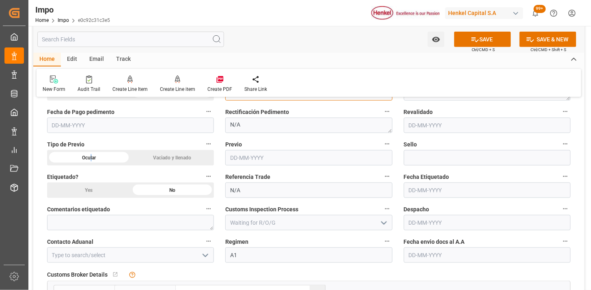
scroll to position [1083, 0]
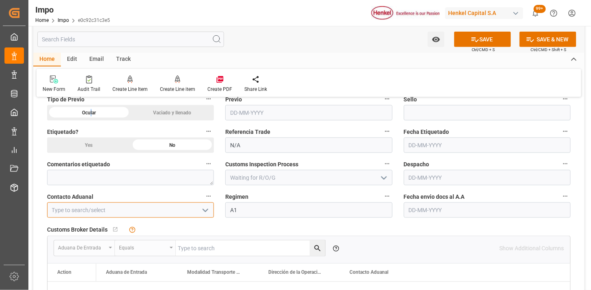
click at [143, 208] on input at bounding box center [130, 210] width 167 height 15
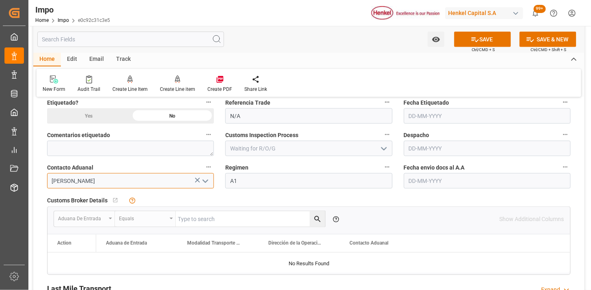
scroll to position [1128, 0]
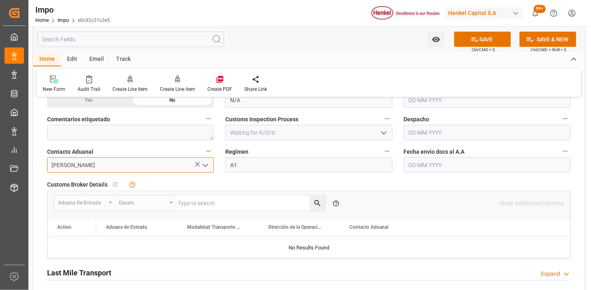
type input "[PERSON_NAME]"
click at [453, 169] on input "text" at bounding box center [487, 165] width 167 height 15
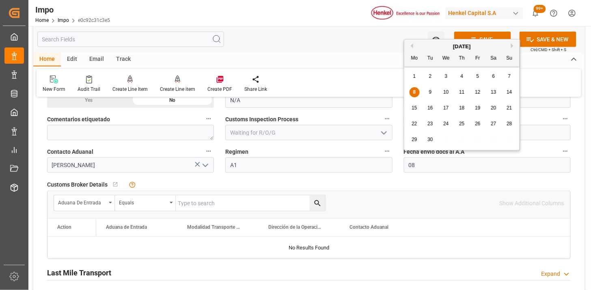
type input "[DATE]"
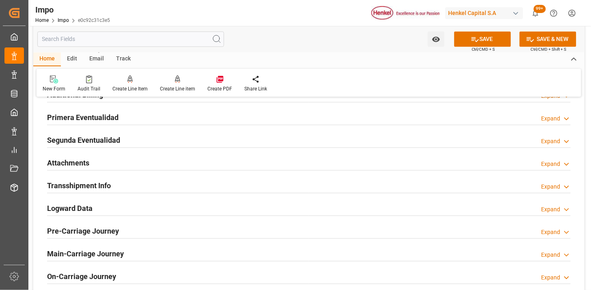
scroll to position [1353, 0]
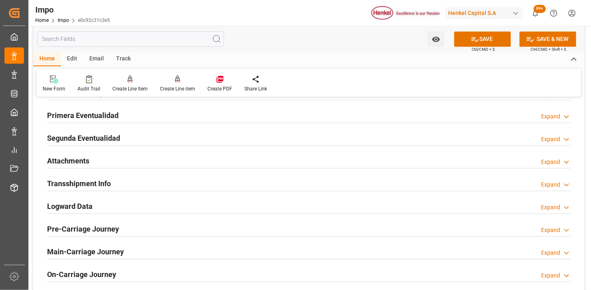
click at [141, 159] on div "Attachments Expand" at bounding box center [309, 160] width 524 height 15
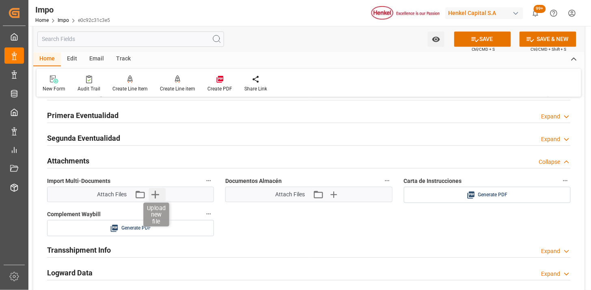
click at [160, 194] on icon "button" at bounding box center [155, 194] width 13 height 13
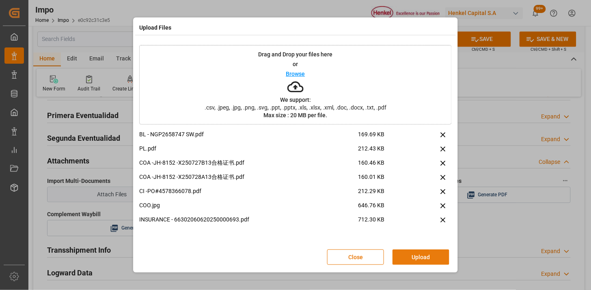
click at [409, 256] on button "Upload" at bounding box center [421, 257] width 57 height 15
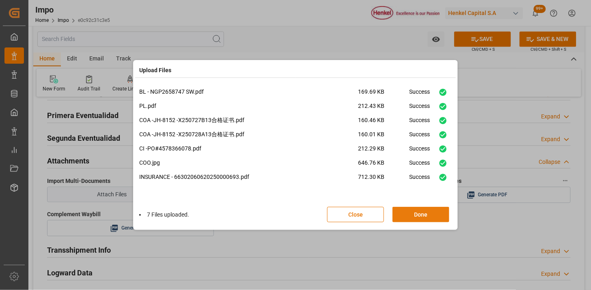
click at [430, 214] on button "Done" at bounding box center [421, 214] width 57 height 15
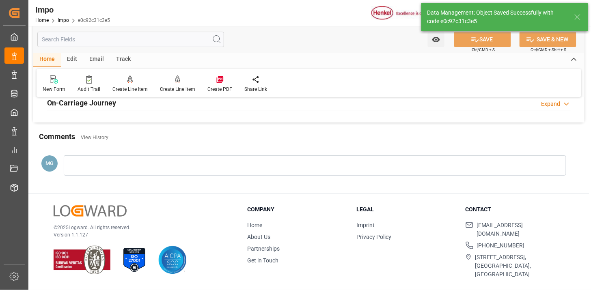
type textarea "AA"
type input "1"
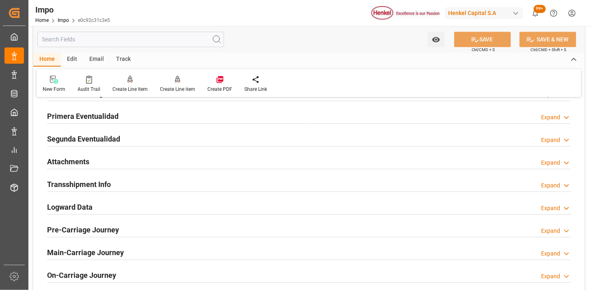
click at [115, 168] on div "Attachments Expand" at bounding box center [309, 160] width 524 height 15
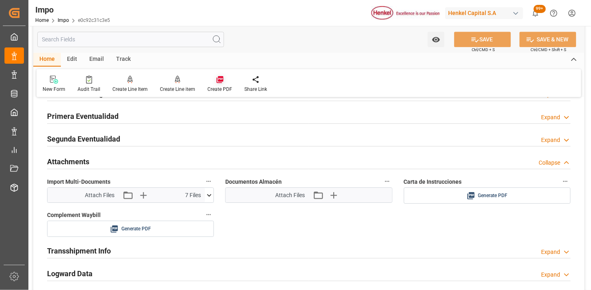
click at [220, 82] on icon at bounding box center [220, 80] width 8 height 8
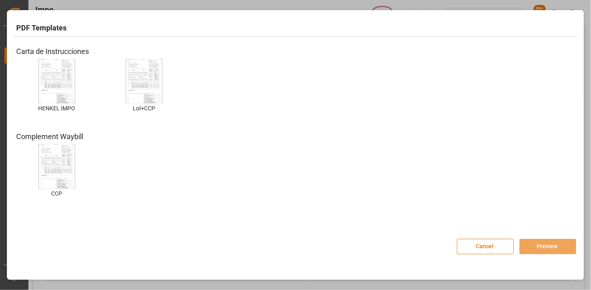
click at [67, 75] on img at bounding box center [57, 81] width 32 height 46
click at [62, 85] on img at bounding box center [57, 81] width 32 height 46
click at [548, 250] on button "Preview" at bounding box center [548, 246] width 57 height 15
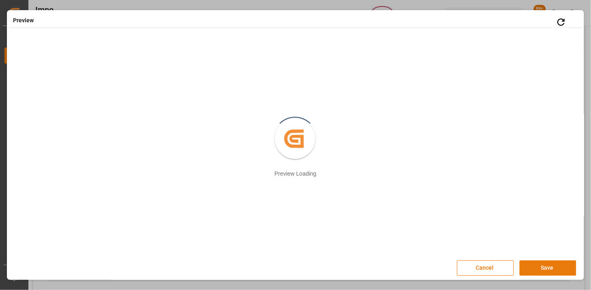
click at [555, 267] on button "Save" at bounding box center [548, 268] width 57 height 15
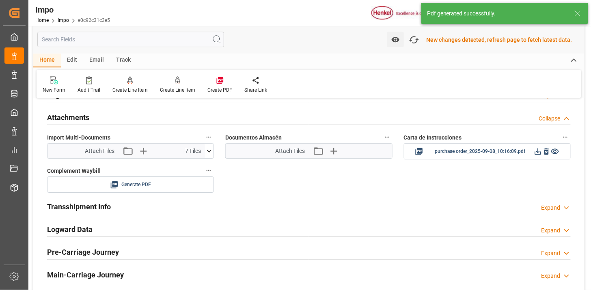
scroll to position [707, 0]
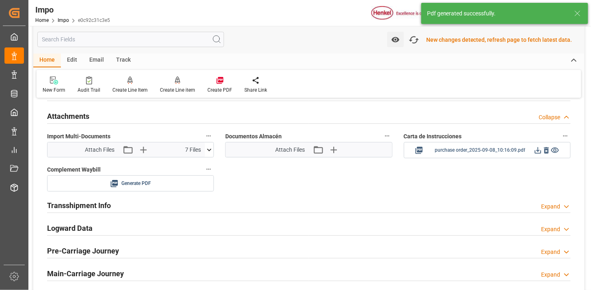
click at [537, 150] on icon at bounding box center [538, 150] width 9 height 9
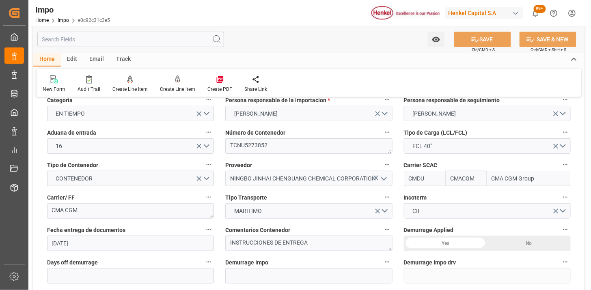
scroll to position [0, 0]
